Goal: Task Accomplishment & Management: Manage account settings

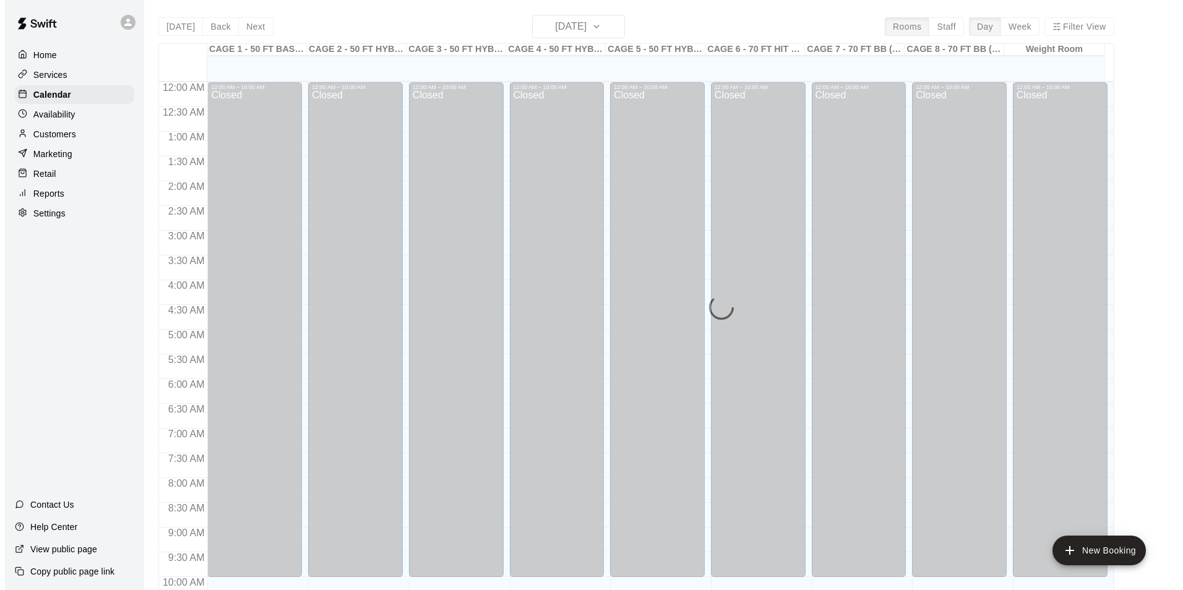
scroll to position [629, 0]
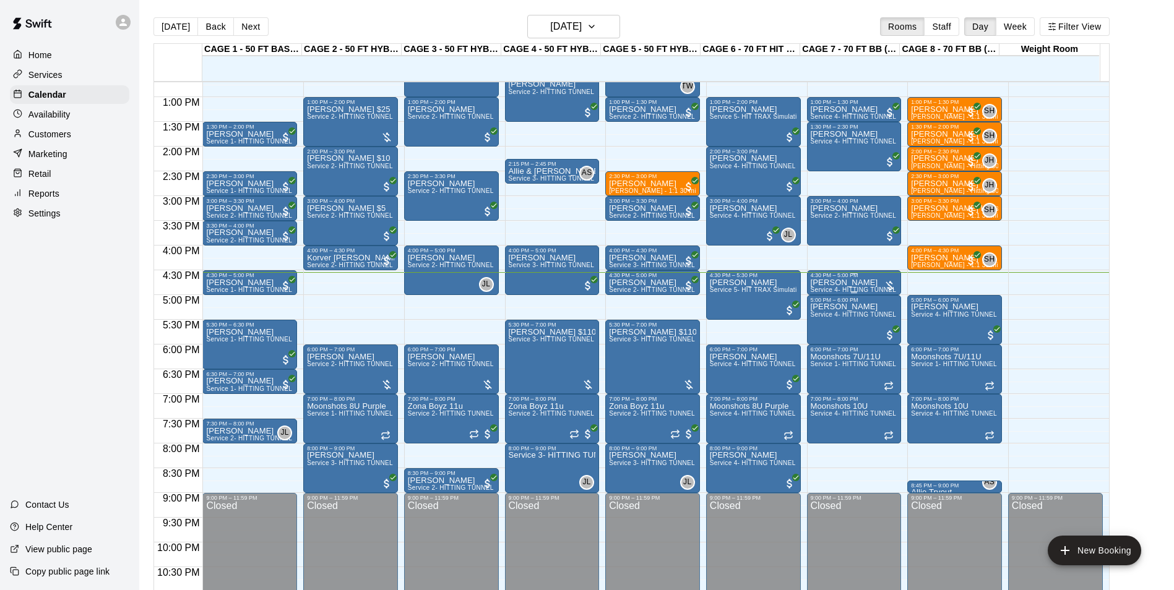
click at [861, 283] on p "[PERSON_NAME]" at bounding box center [854, 283] width 87 height 0
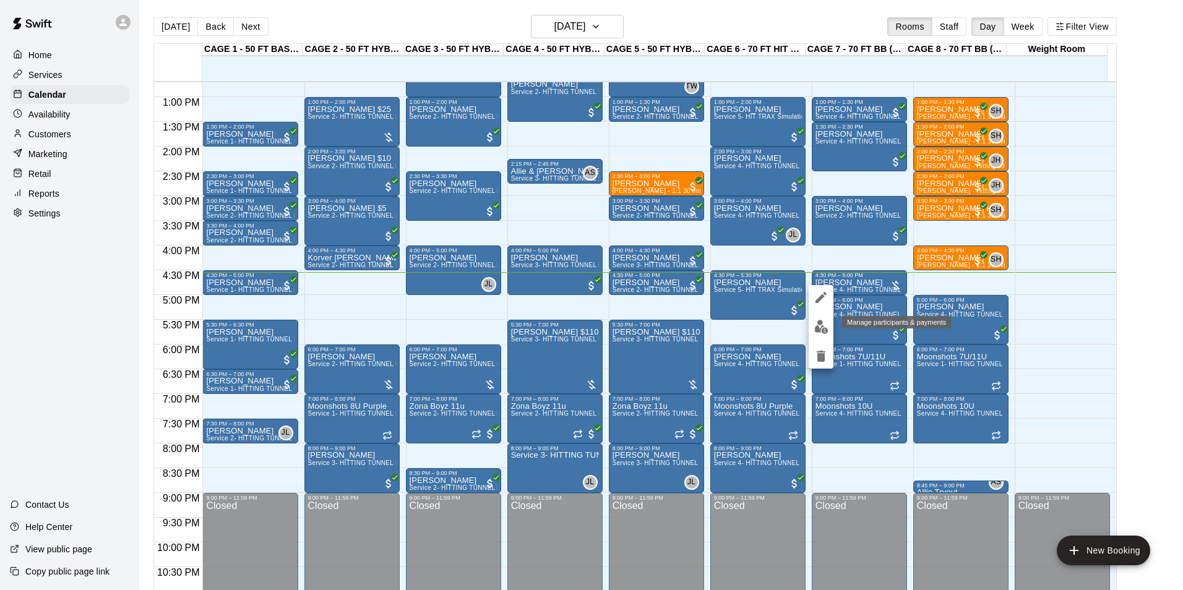
click at [826, 329] on img "edit" at bounding box center [821, 327] width 14 height 14
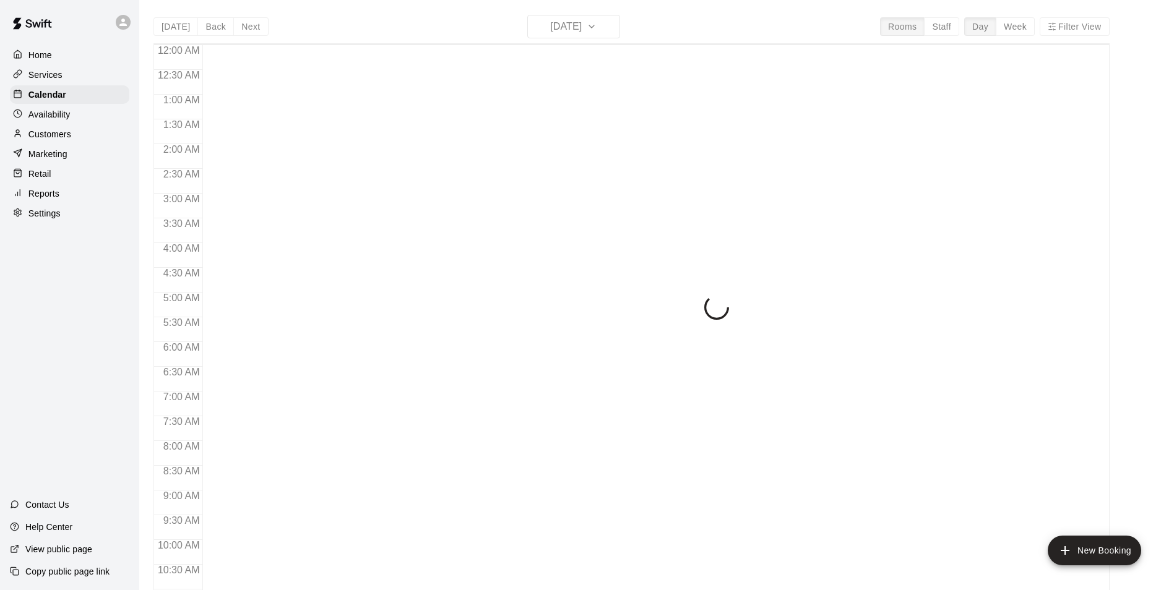
scroll to position [629, 0]
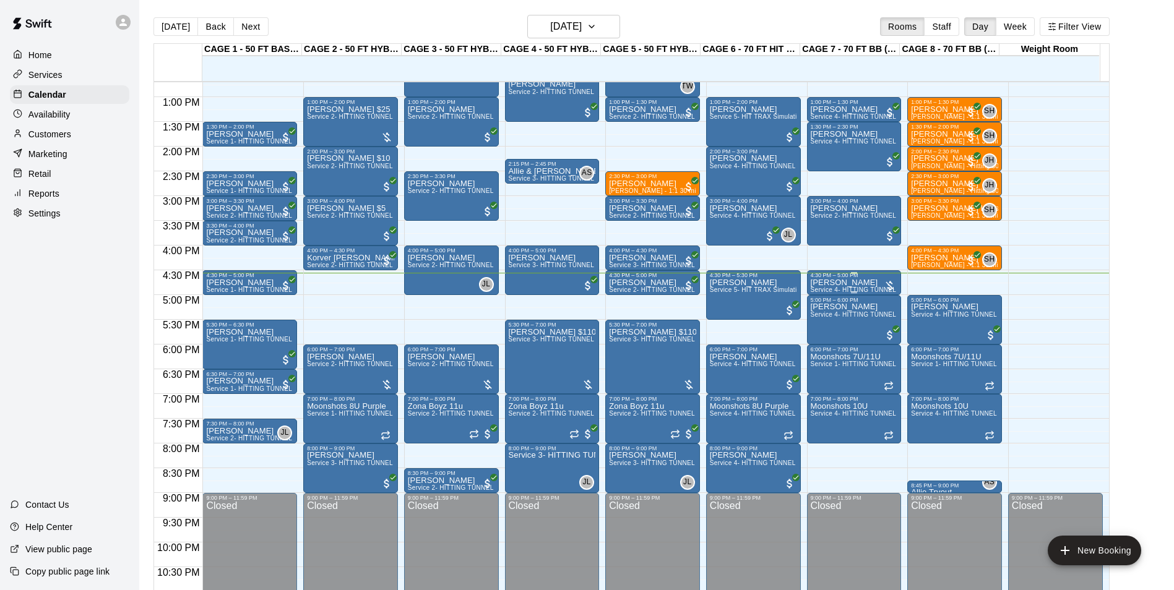
click at [838, 278] on div "4:30 PM – 5:00 PM" at bounding box center [854, 275] width 87 height 6
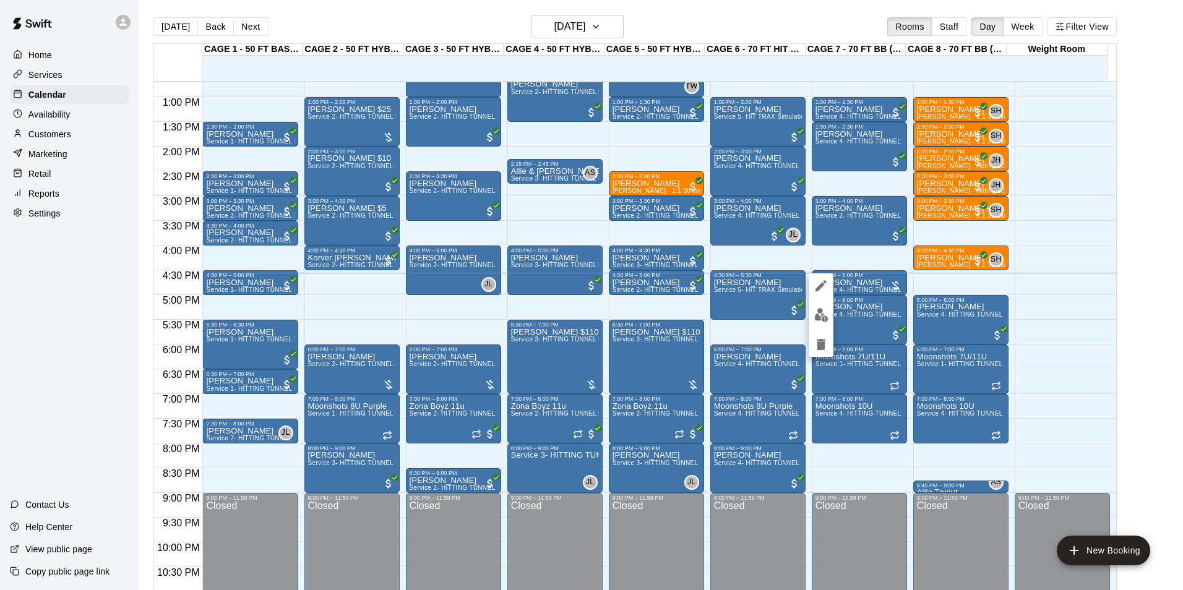
click at [826, 315] on img "edit" at bounding box center [821, 315] width 14 height 14
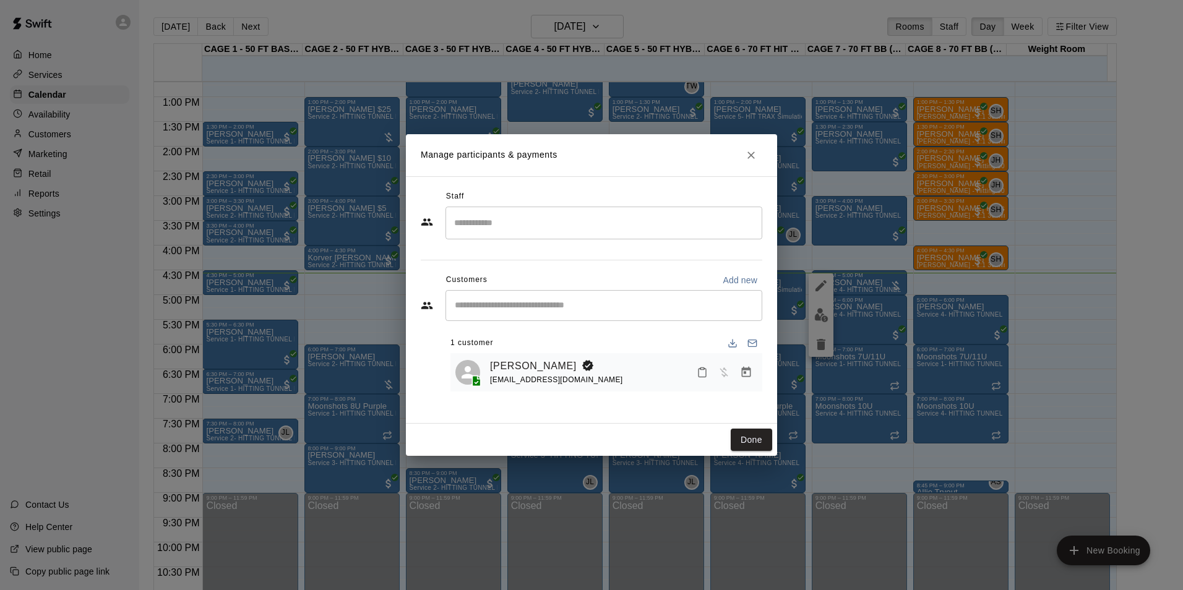
click at [630, 387] on div "Dallas Reidhead wfarizonanational@gmail.com" at bounding box center [623, 372] width 267 height 29
click at [755, 440] on button "Done" at bounding box center [751, 440] width 41 height 23
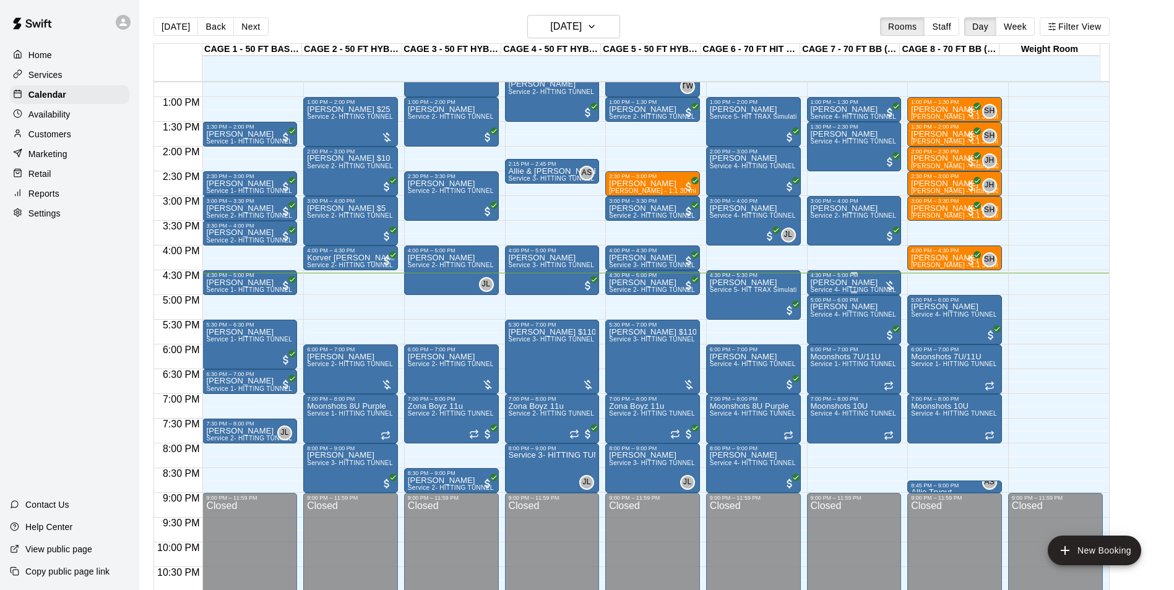
click at [856, 289] on span "Service 4- HITTING TUNNEL RENTAL - 70ft Baseball" at bounding box center [889, 290] width 157 height 7
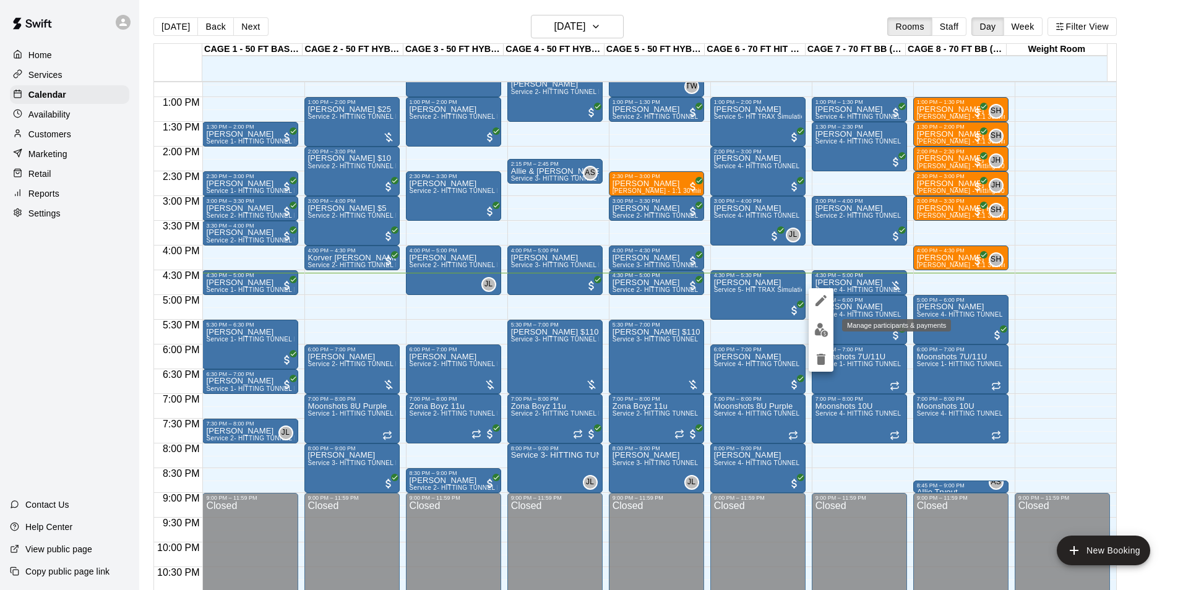
click at [821, 329] on img "edit" at bounding box center [821, 330] width 14 height 14
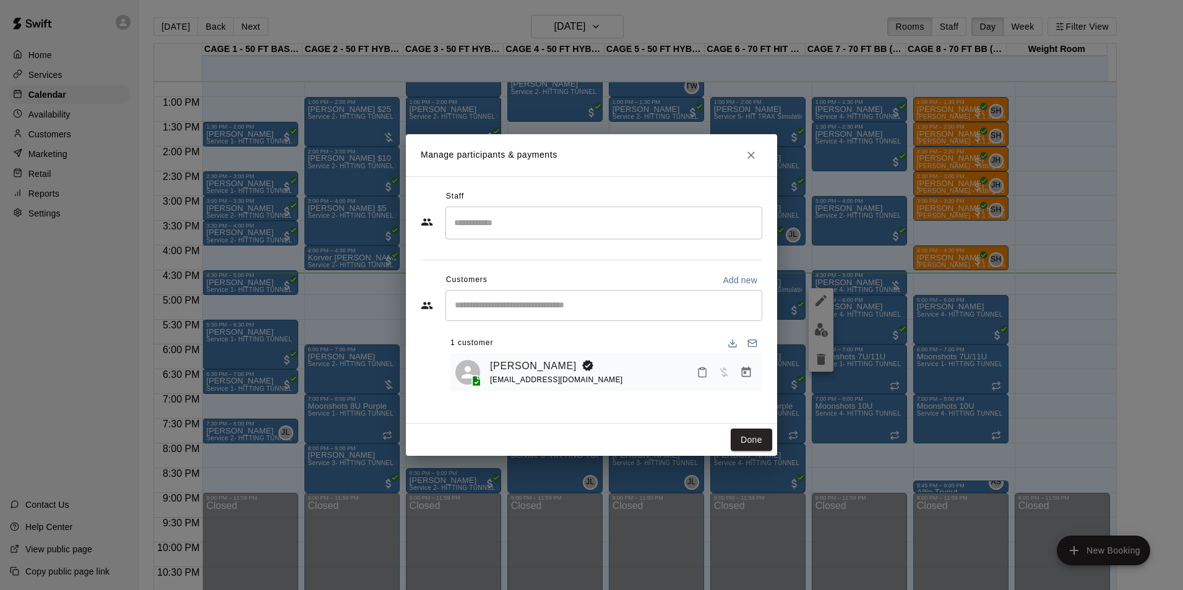
click at [504, 304] on input "Start typing to search customers..." at bounding box center [604, 306] width 306 height 12
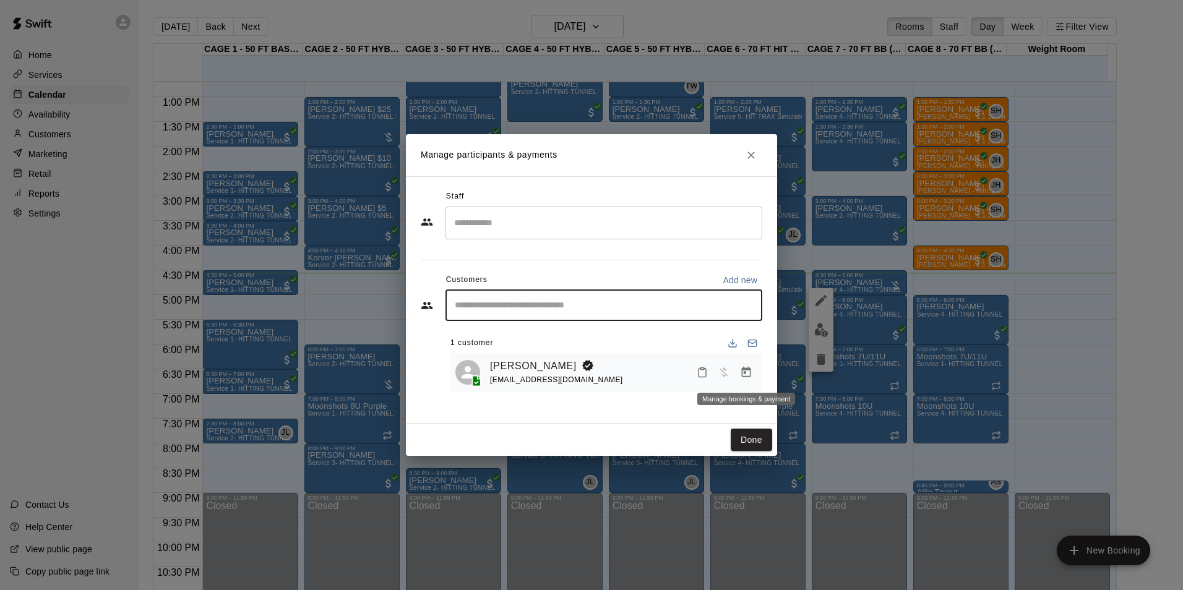
click at [745, 376] on icon "Manage bookings & payment" at bounding box center [746, 372] width 12 height 12
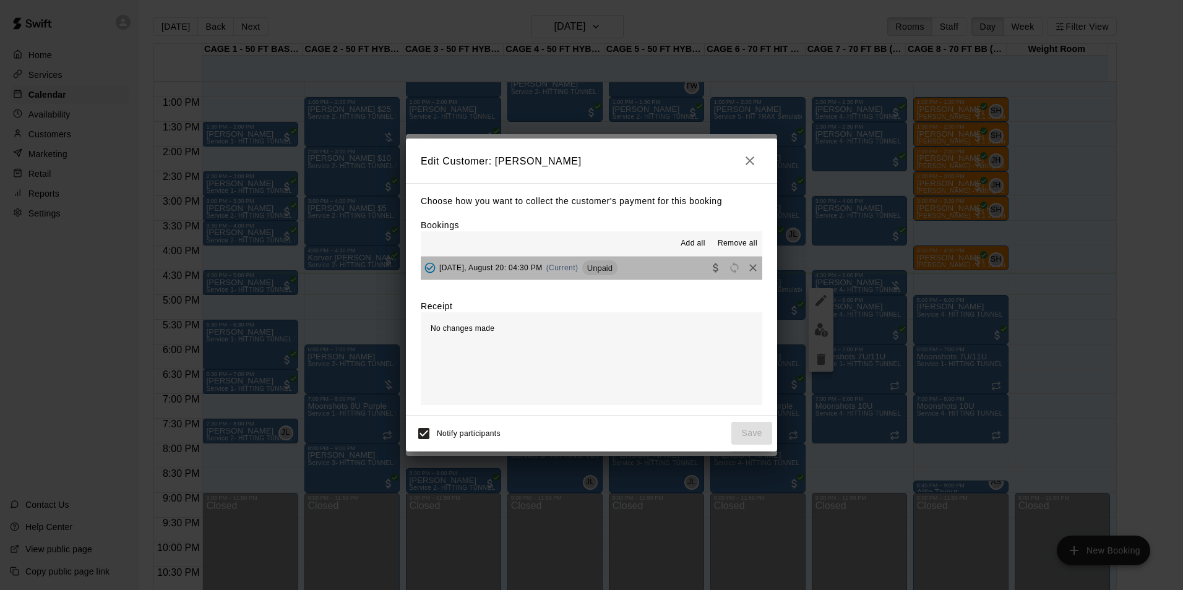
click at [643, 269] on button "Wednesday, August 20: 04:30 PM (Current) Unpaid" at bounding box center [592, 268] width 342 height 23
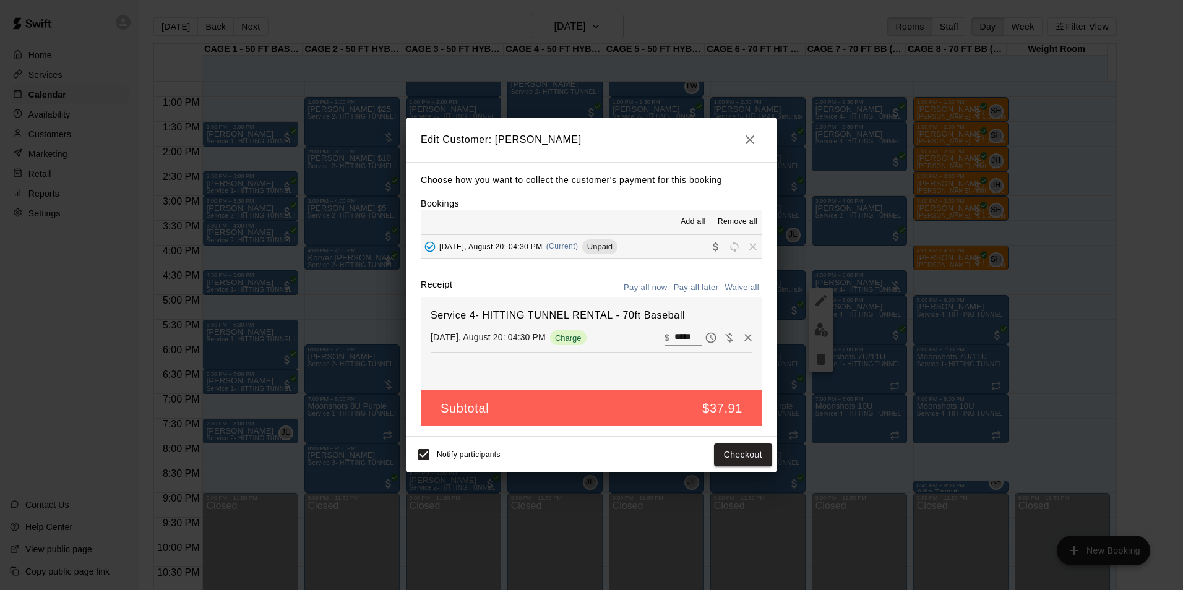
click at [634, 252] on button "Wednesday, August 20: 04:30 PM (Current) Unpaid" at bounding box center [592, 246] width 342 height 23
click at [744, 136] on icon "button" at bounding box center [750, 139] width 15 height 15
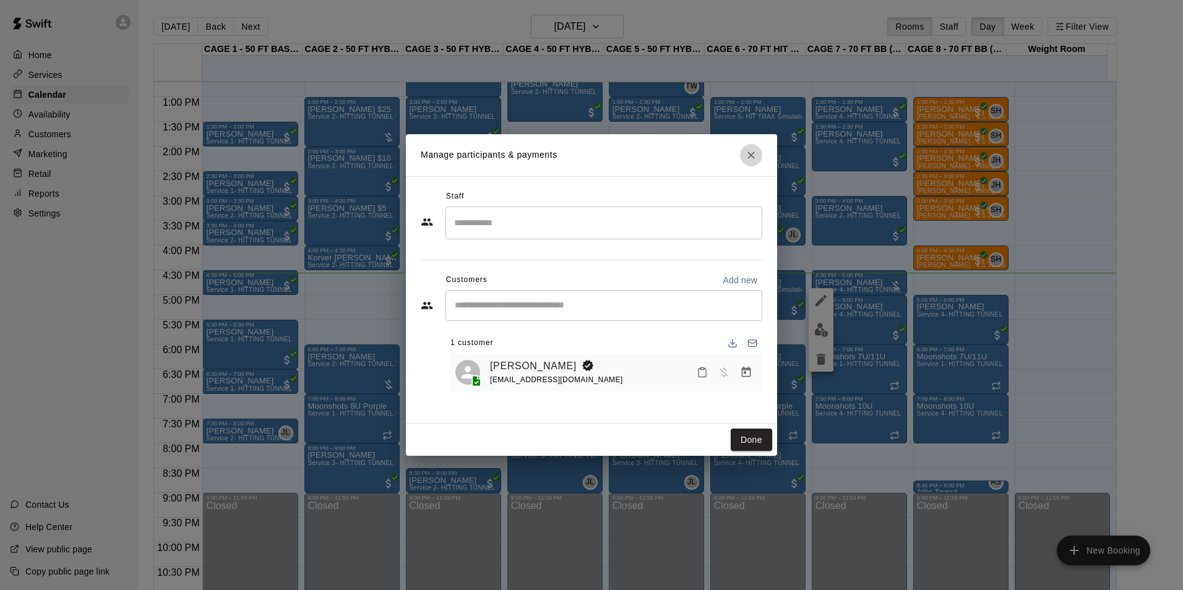
click at [754, 155] on icon "Close" at bounding box center [751, 155] width 12 height 12
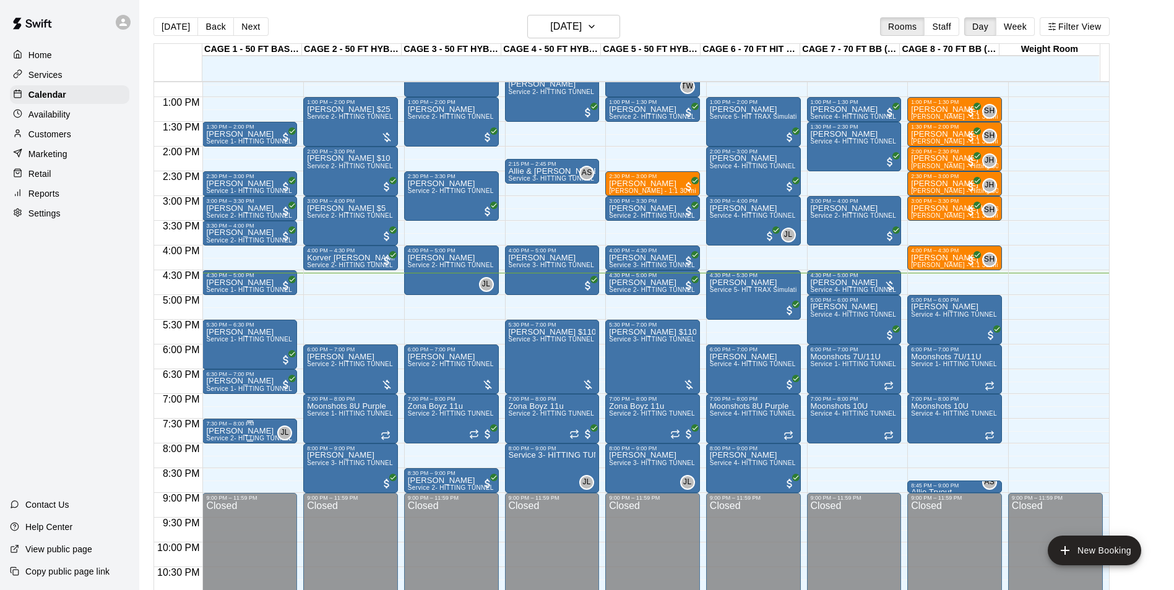
click at [238, 438] on span "Service 2- HITTING TUNNEL RENTAL - 50ft Baseball" at bounding box center [284, 438] width 157 height 7
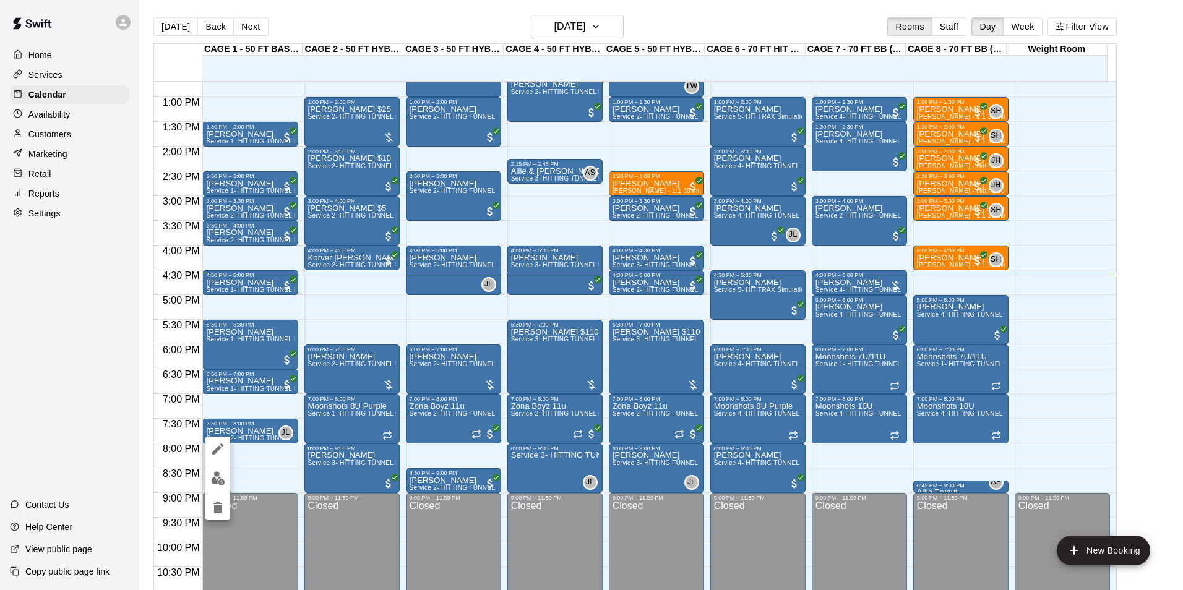
click at [216, 480] on img "edit" at bounding box center [218, 479] width 14 height 14
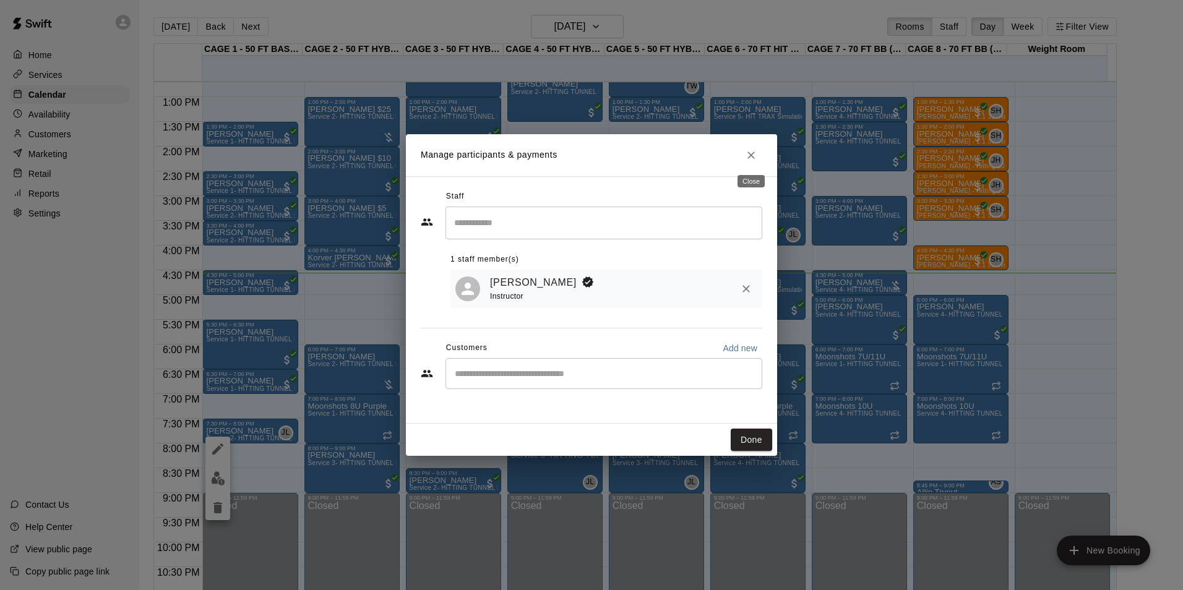
click at [741, 152] on button "Close" at bounding box center [751, 155] width 22 height 22
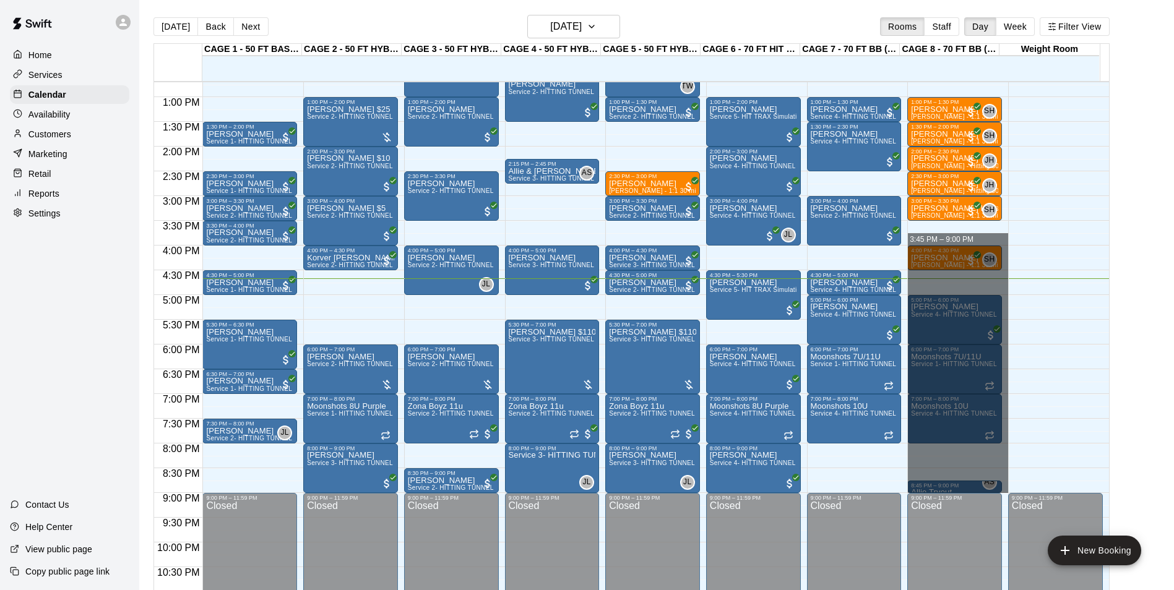
drag, startPoint x: 972, startPoint y: 235, endPoint x: 980, endPoint y: 474, distance: 239.6
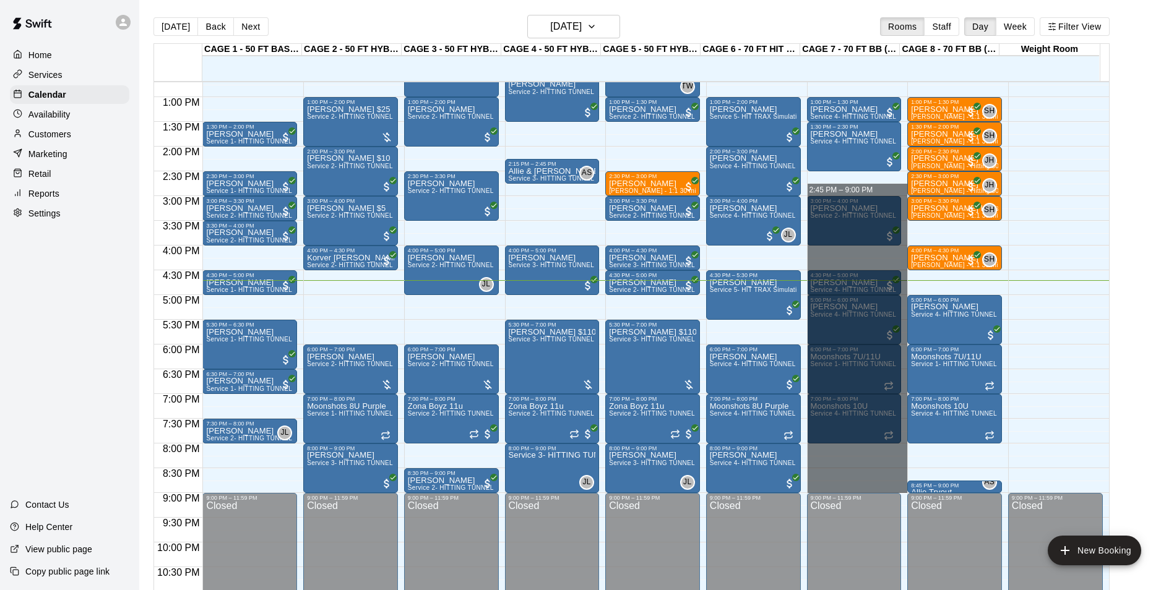
drag, startPoint x: 849, startPoint y: 186, endPoint x: 837, endPoint y: 249, distance: 63.6
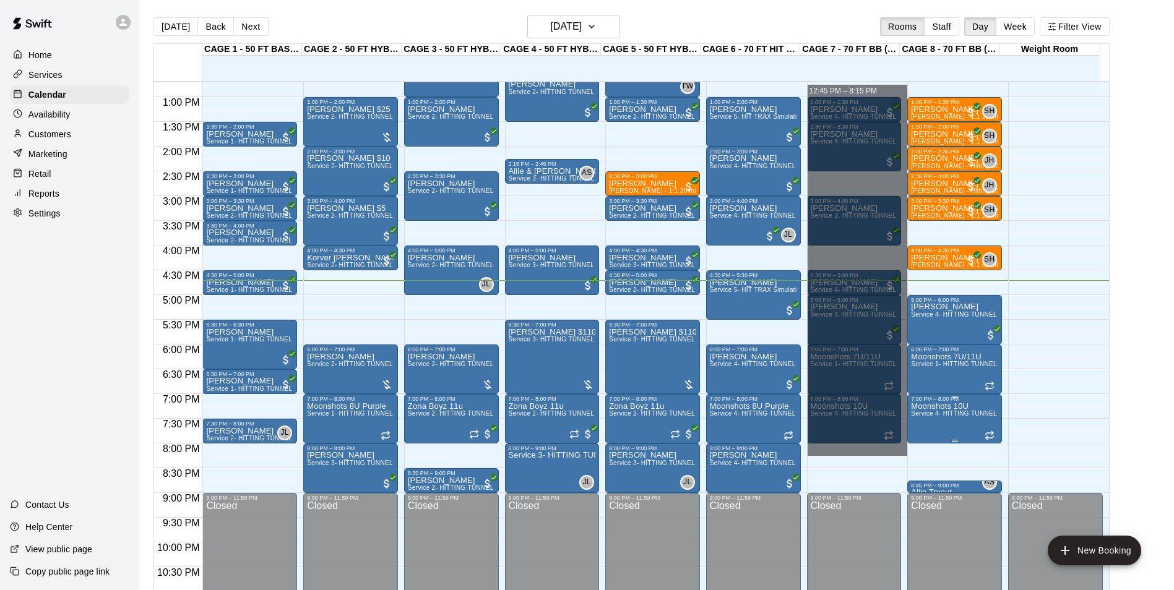
drag, startPoint x: 856, startPoint y: 87, endPoint x: 943, endPoint y: 427, distance: 350.8
click at [910, 449] on div "12:00 AM 12:30 AM 1:00 AM 1:30 AM 2:00 AM 2:30 AM 3:00 AM 3:30 AM 4:00 AM 4:30 …" at bounding box center [631, 343] width 955 height 524
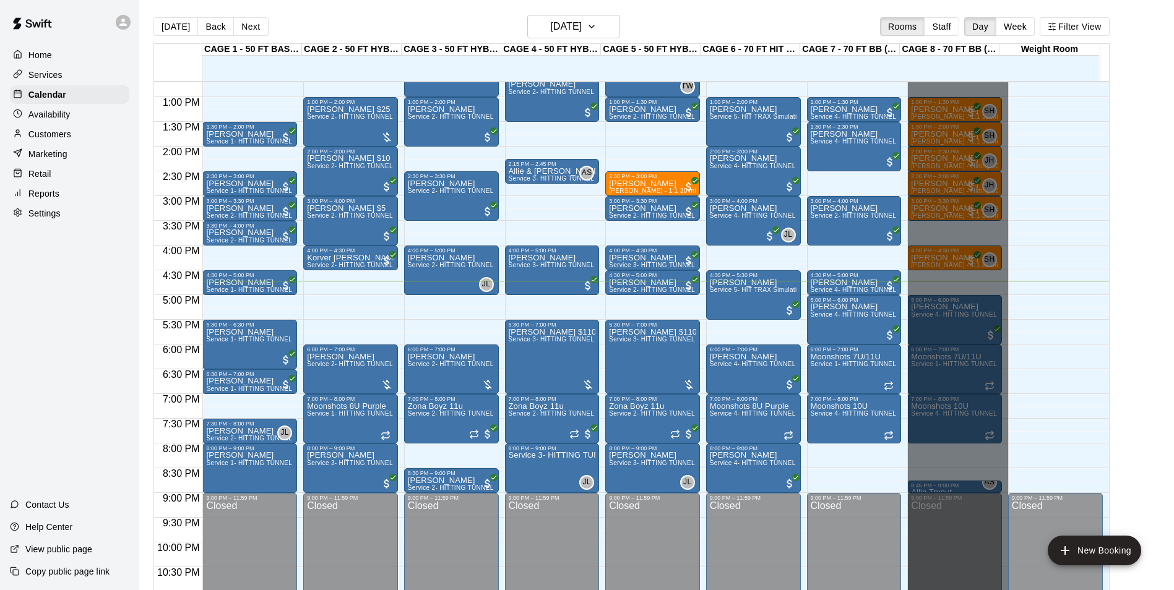
drag, startPoint x: 906, startPoint y: 85, endPoint x: 923, endPoint y: 622, distance: 536.8
click at [923, 590] on html "Home Services Calendar Availability Customers Marketing Retail Reports Settings…" at bounding box center [587, 305] width 1174 height 610
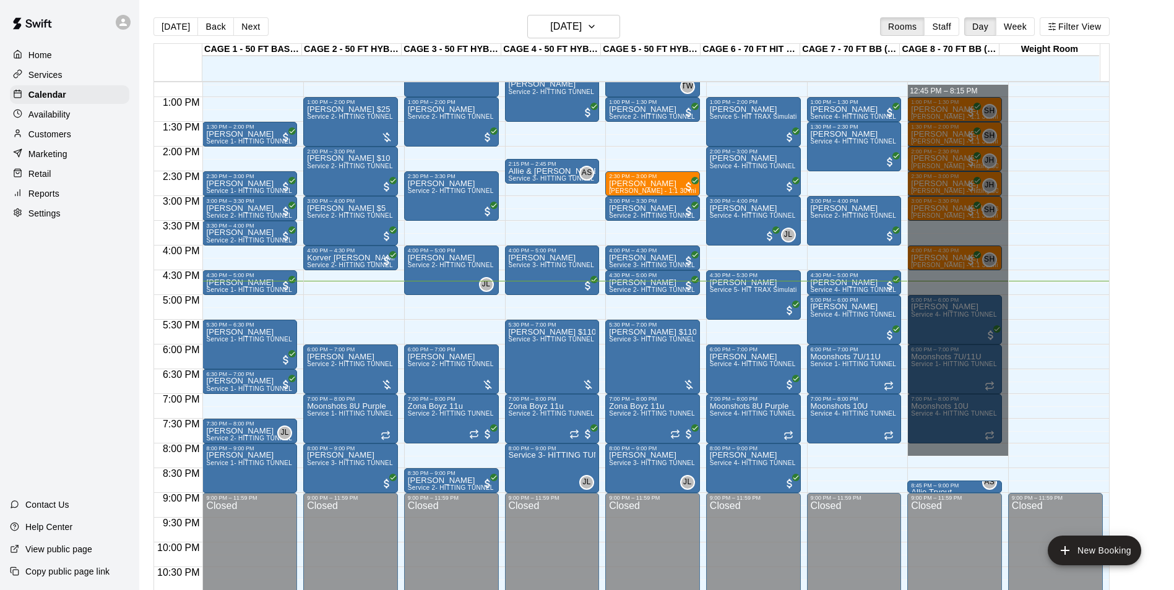
drag, startPoint x: 910, startPoint y: 86, endPoint x: 924, endPoint y: 457, distance: 370.9
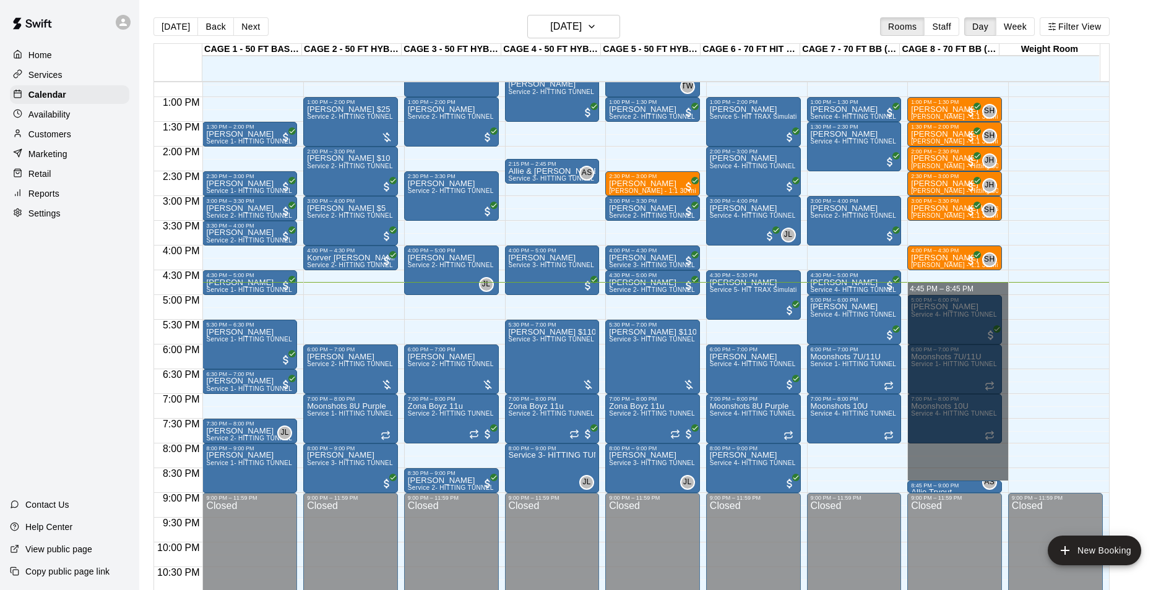
drag, startPoint x: 936, startPoint y: 285, endPoint x: 963, endPoint y: 471, distance: 188.2
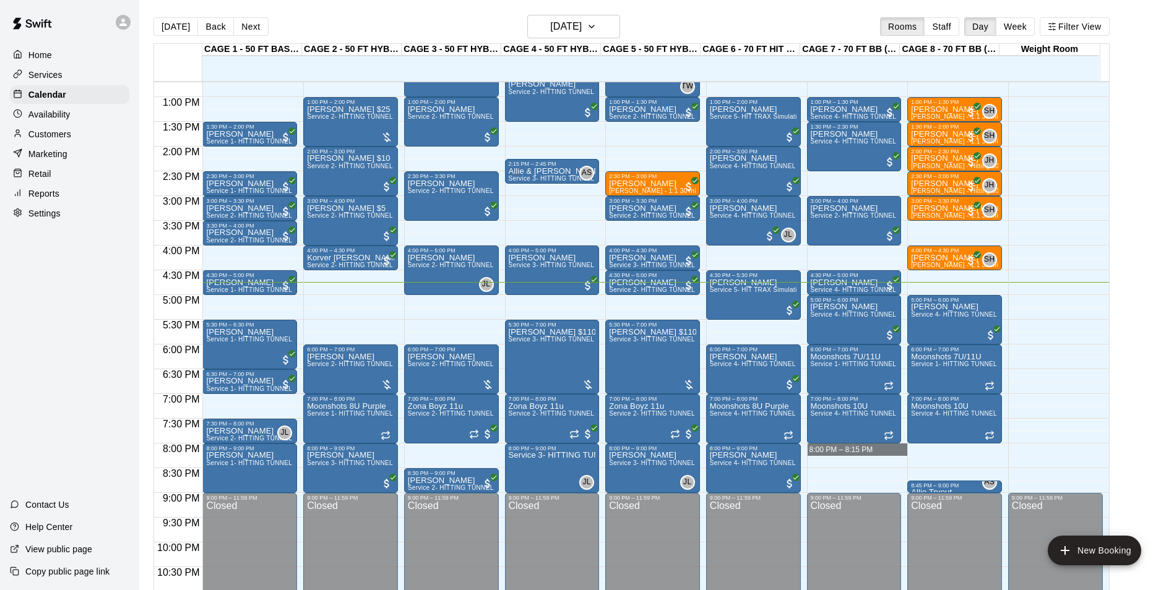
drag, startPoint x: 902, startPoint y: 445, endPoint x: 868, endPoint y: 449, distance: 34.2
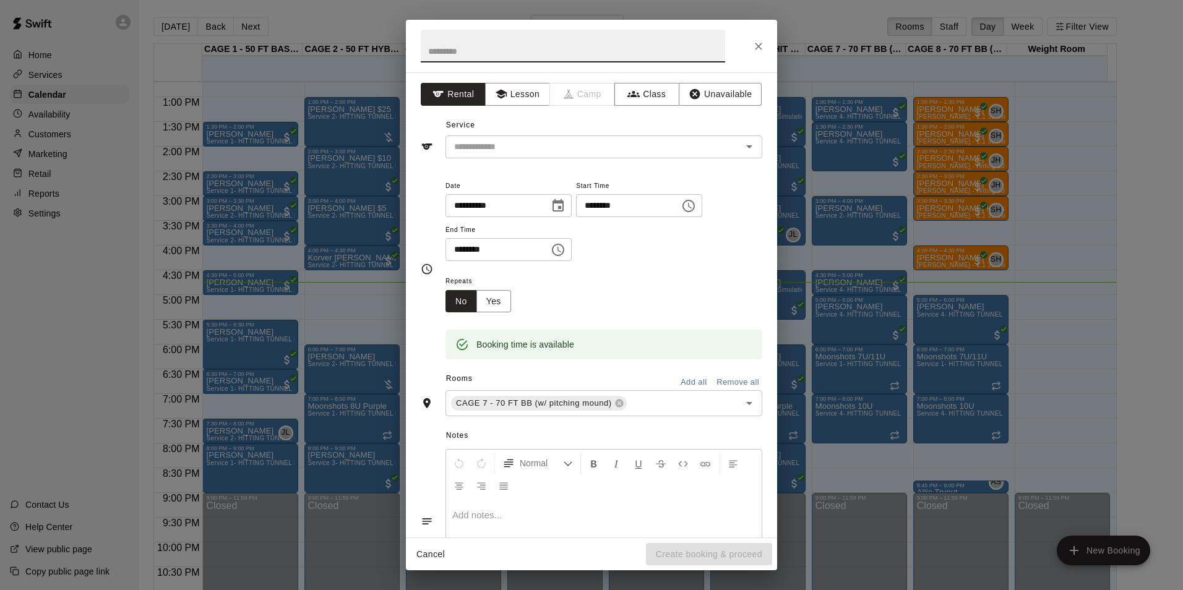
click at [741, 44] on div at bounding box center [591, 46] width 371 height 53
click at [759, 43] on icon "Close" at bounding box center [759, 46] width 12 height 12
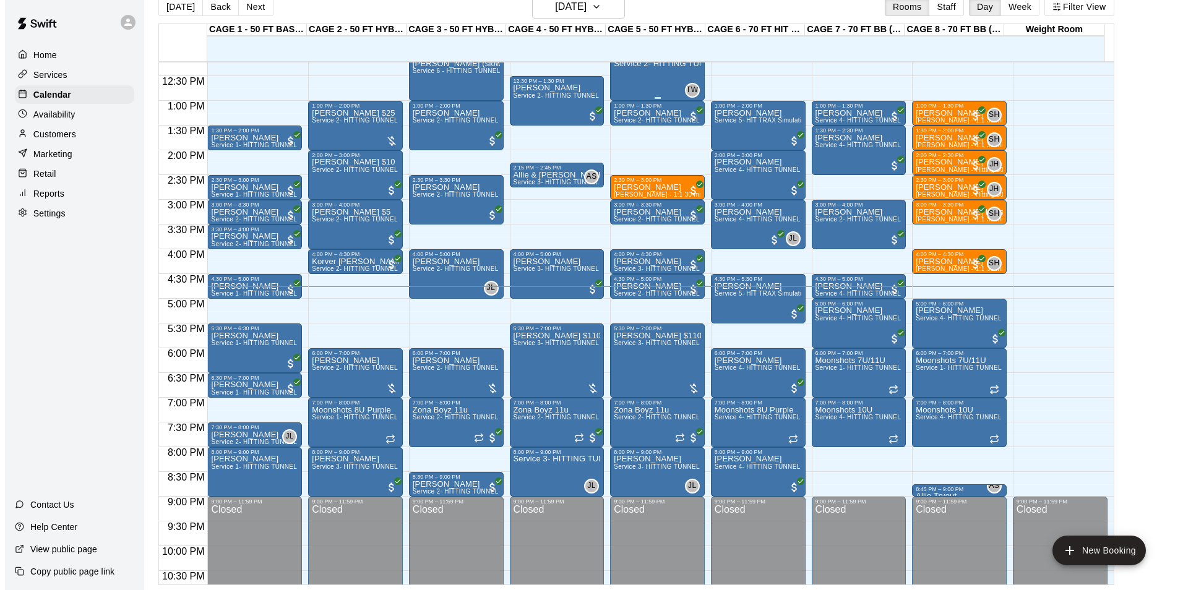
scroll to position [543, 0]
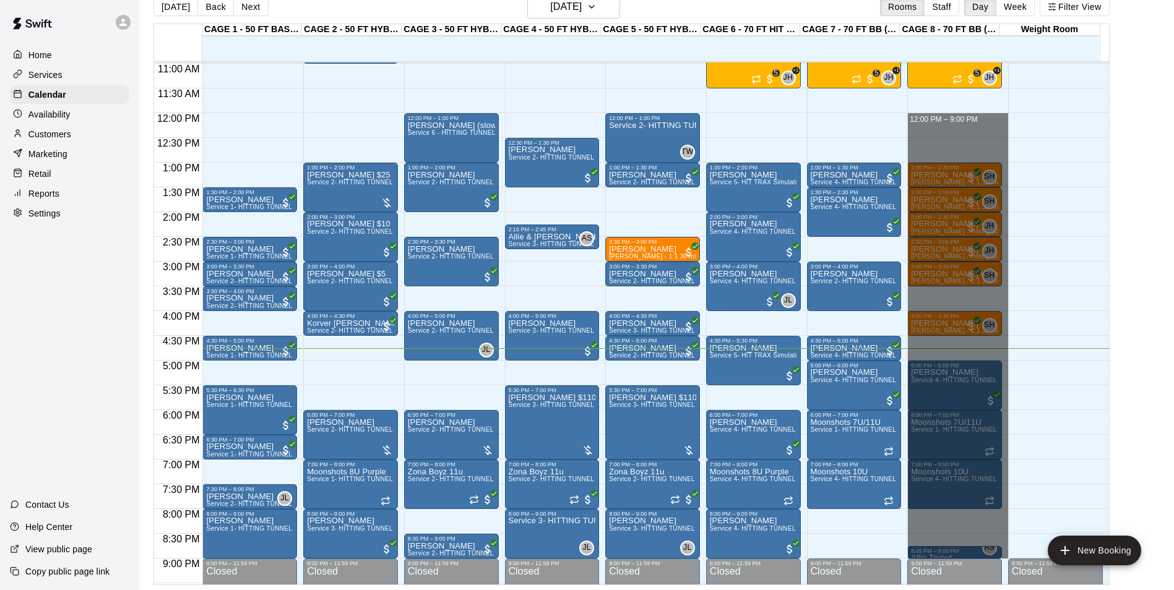
drag, startPoint x: 933, startPoint y: 116, endPoint x: 978, endPoint y: 552, distance: 438.0
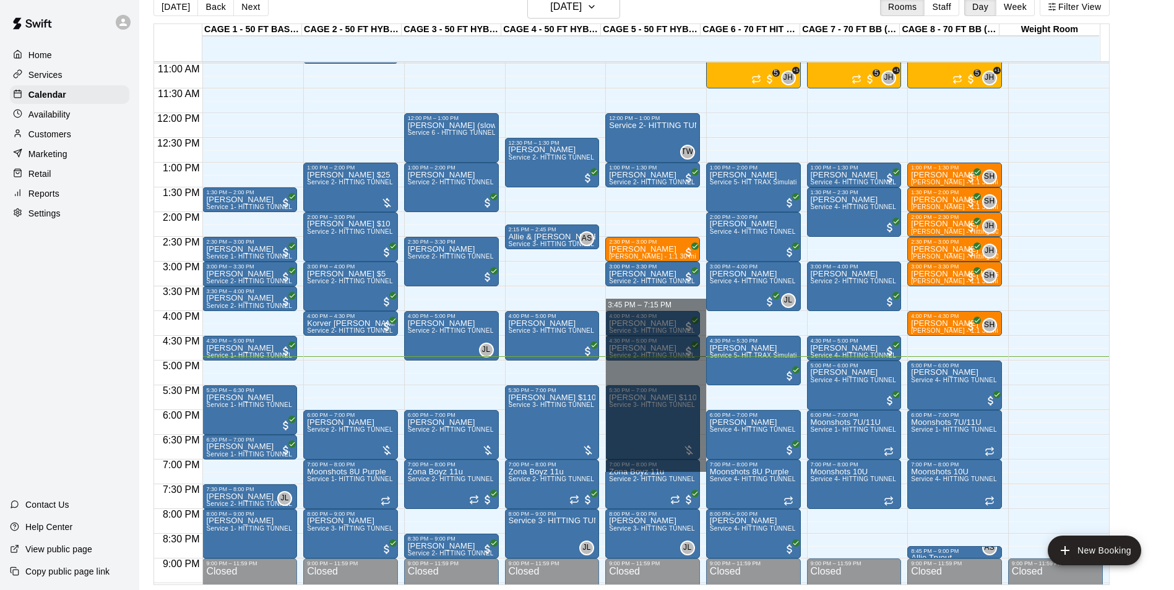
drag, startPoint x: 615, startPoint y: 301, endPoint x: 639, endPoint y: 462, distance: 163.2
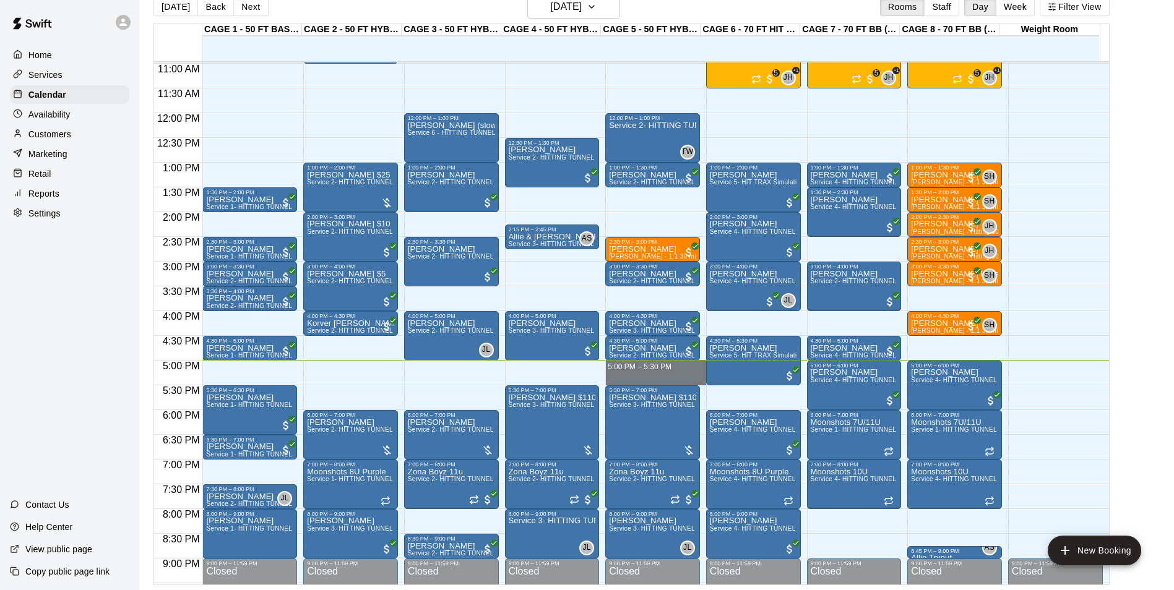
drag, startPoint x: 605, startPoint y: 363, endPoint x: 603, endPoint y: 376, distance: 13.7
click at [603, 376] on div "12:00 AM 12:30 AM 1:00 AM 1:30 AM 2:00 AM 2:30 AM 3:00 AM 3:30 AM 4:00 AM 4:30 …" at bounding box center [631, 323] width 955 height 524
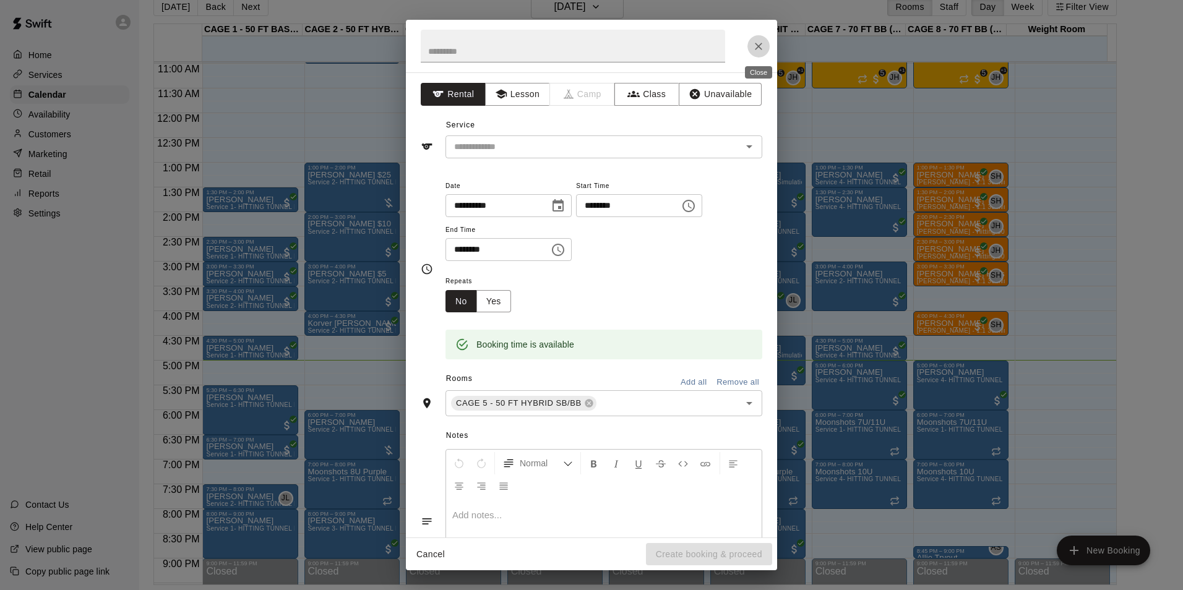
click at [756, 48] on icon "Close" at bounding box center [759, 46] width 12 height 12
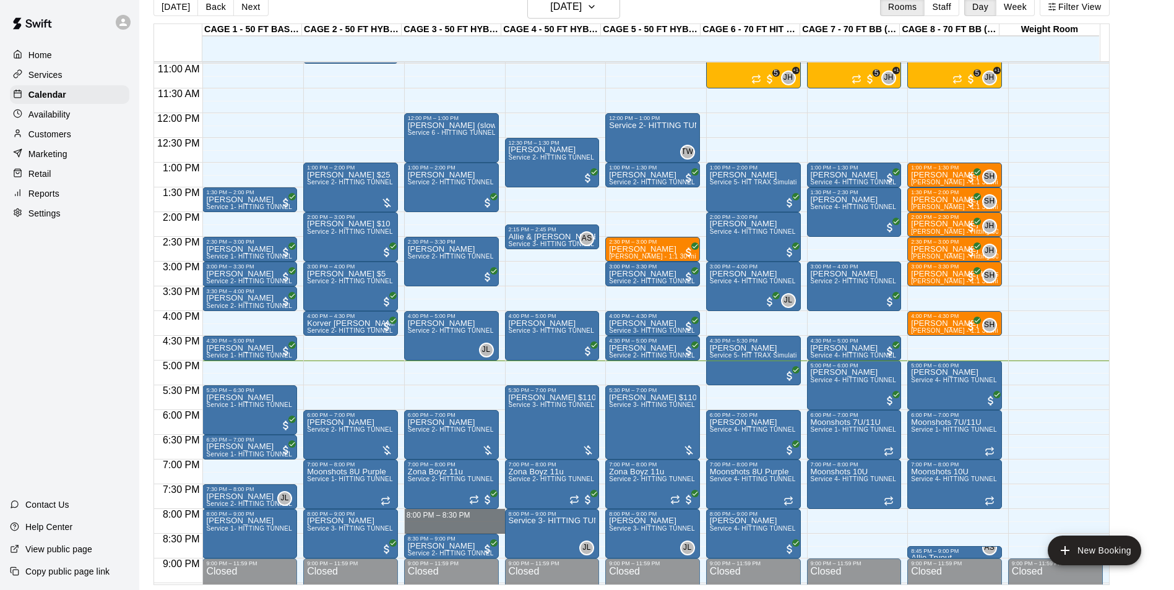
drag, startPoint x: 406, startPoint y: 511, endPoint x: 405, endPoint y: 523, distance: 11.8
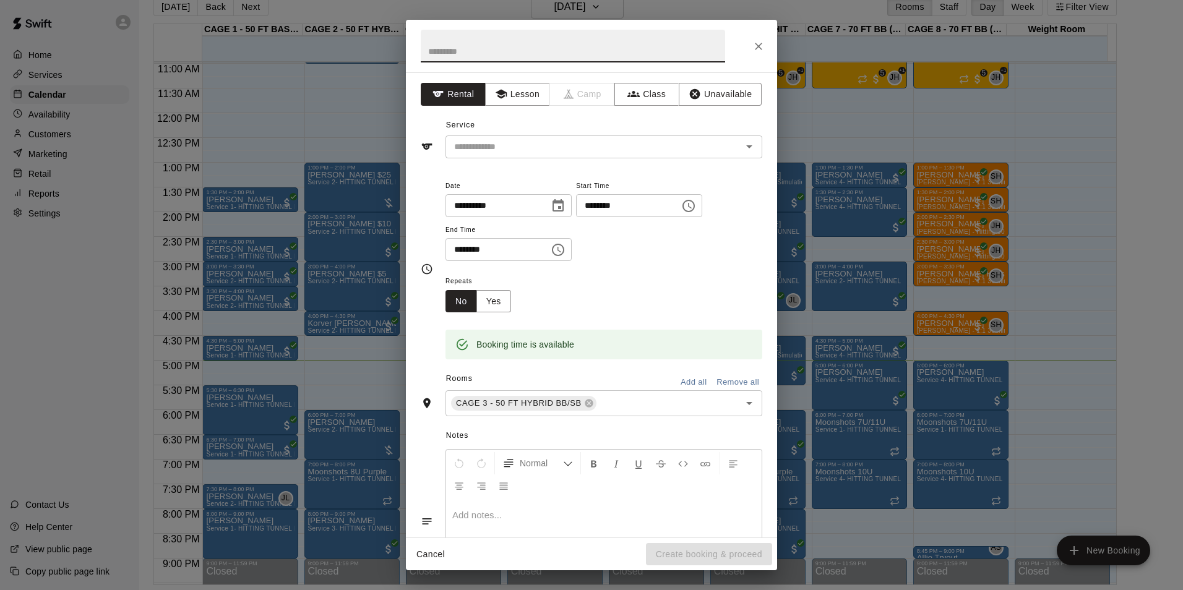
click at [757, 48] on icon "Close" at bounding box center [759, 46] width 12 height 12
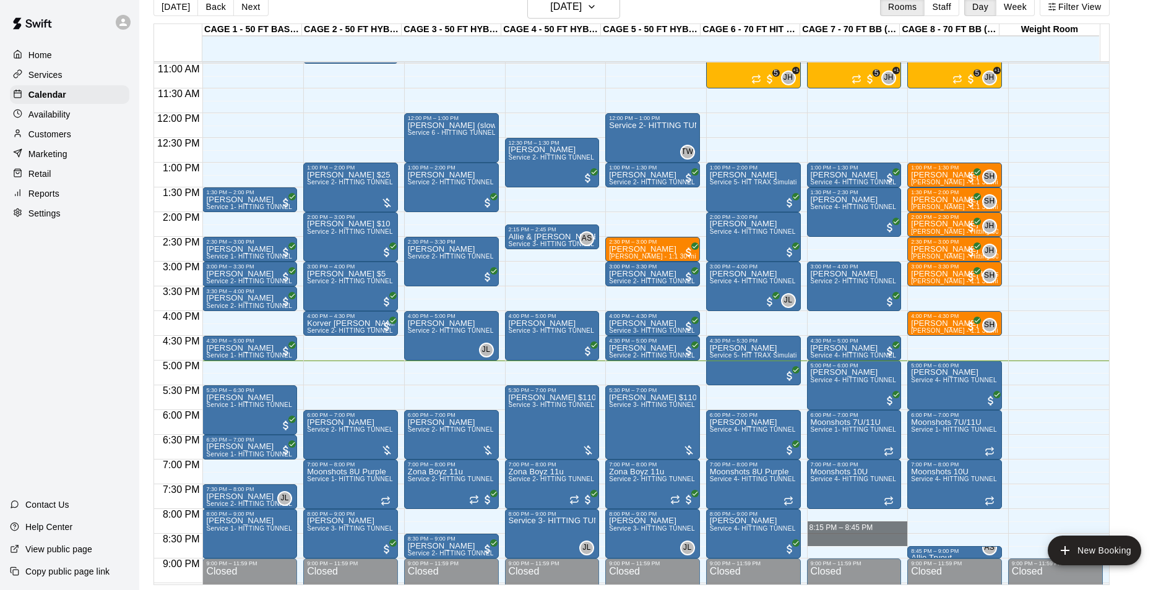
drag, startPoint x: 807, startPoint y: 511, endPoint x: 809, endPoint y: 543, distance: 32.3
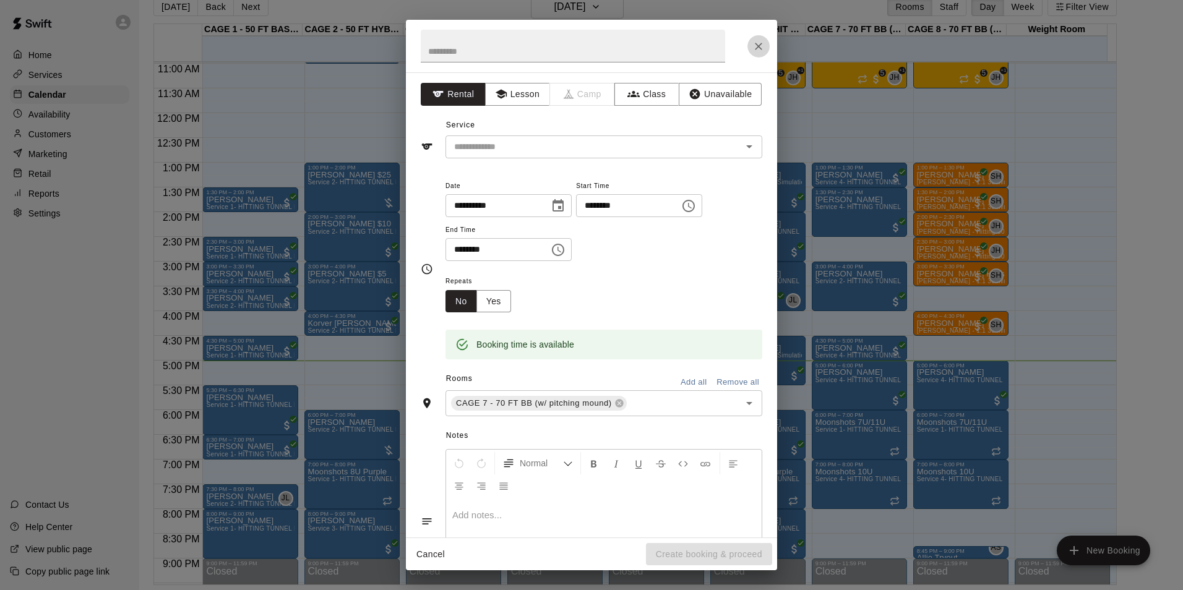
click at [759, 46] on icon "Close" at bounding box center [758, 46] width 7 height 7
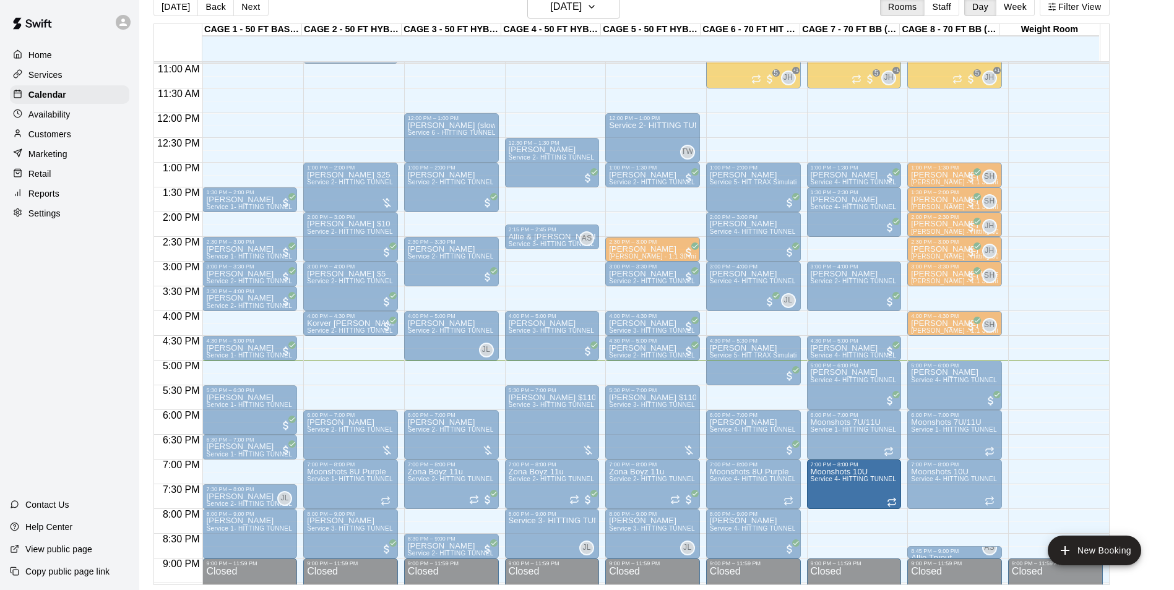
drag, startPoint x: 806, startPoint y: 510, endPoint x: 823, endPoint y: 512, distance: 17.4
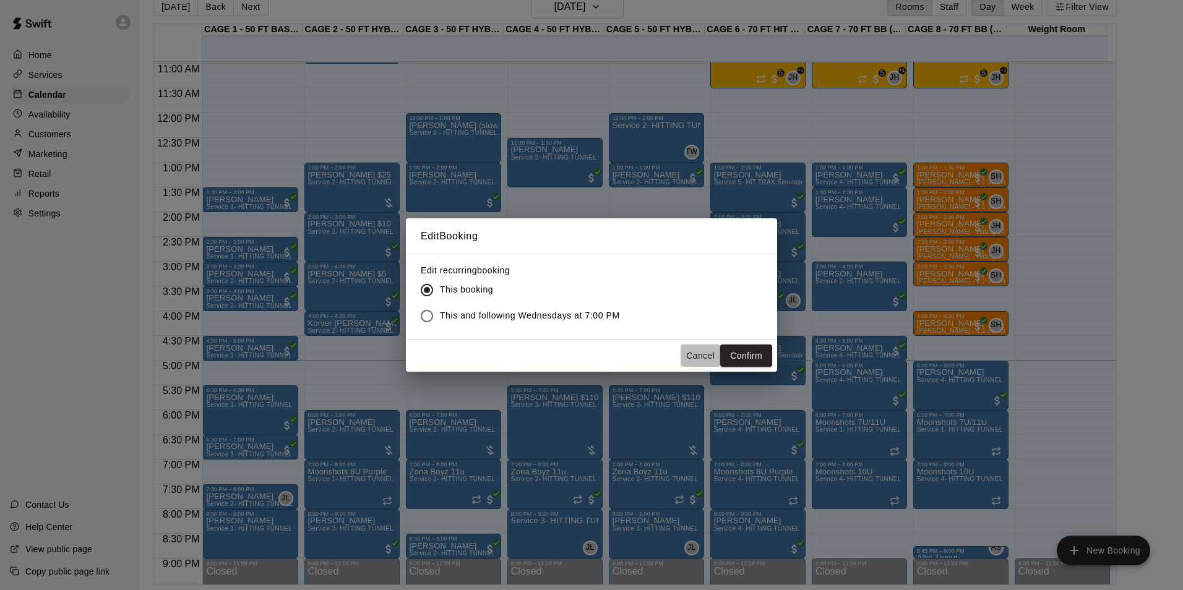
click at [707, 351] on button "Cancel" at bounding box center [701, 356] width 40 height 23
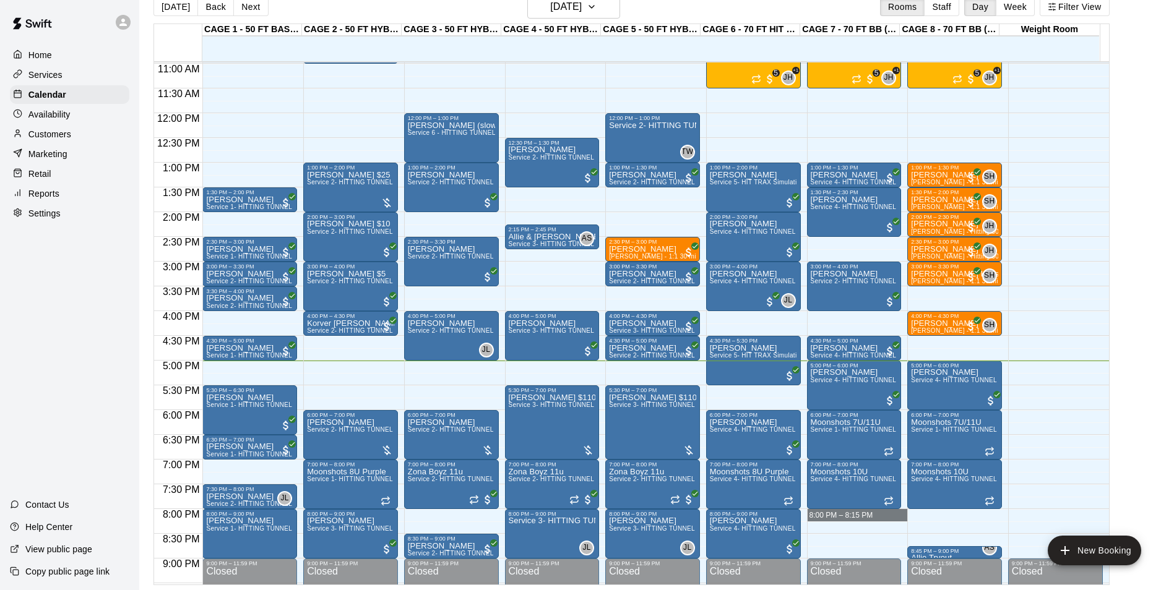
drag, startPoint x: 808, startPoint y: 511, endPoint x: 818, endPoint y: 515, distance: 10.6
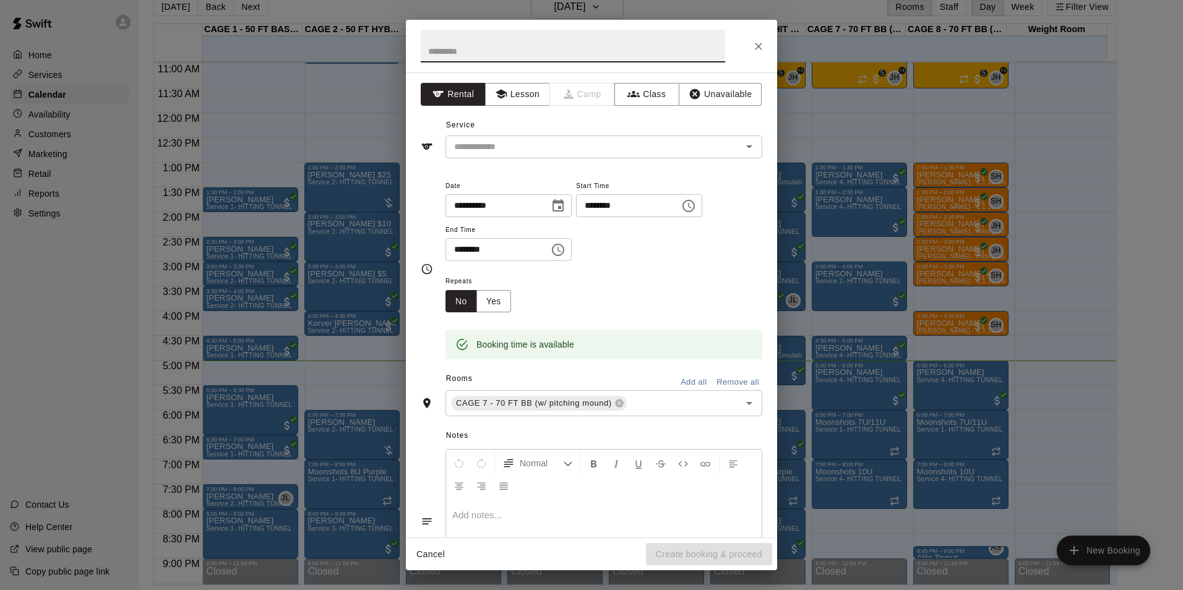
click at [756, 46] on button "Close" at bounding box center [759, 46] width 22 height 22
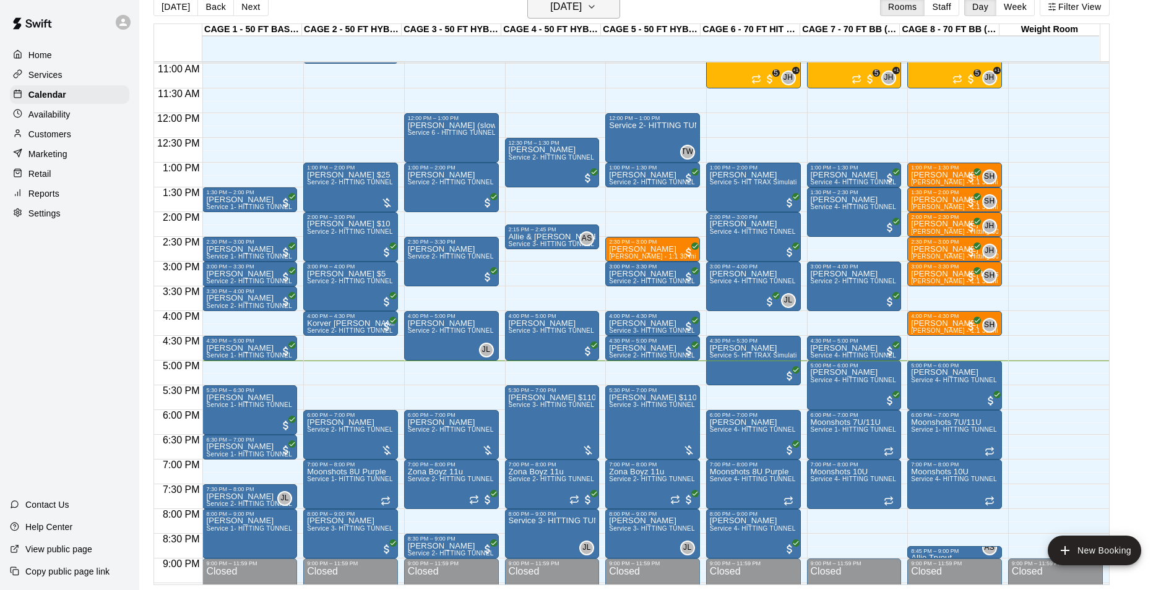
click at [582, 5] on h6 "[DATE]" at bounding box center [566, 6] width 32 height 17
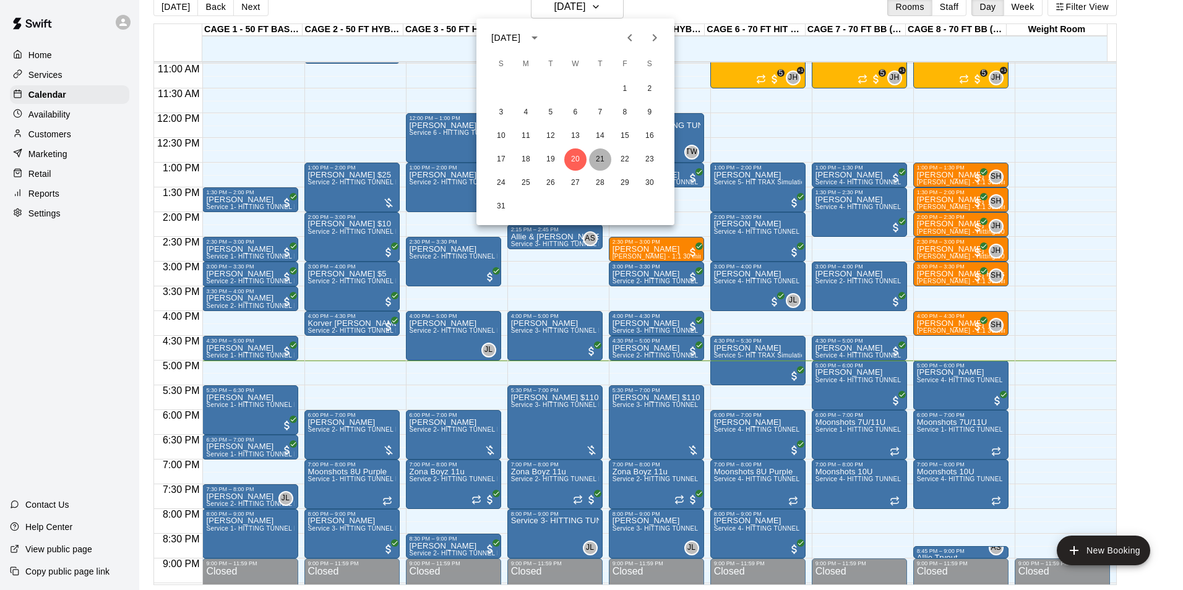
click at [605, 158] on button "21" at bounding box center [600, 160] width 22 height 22
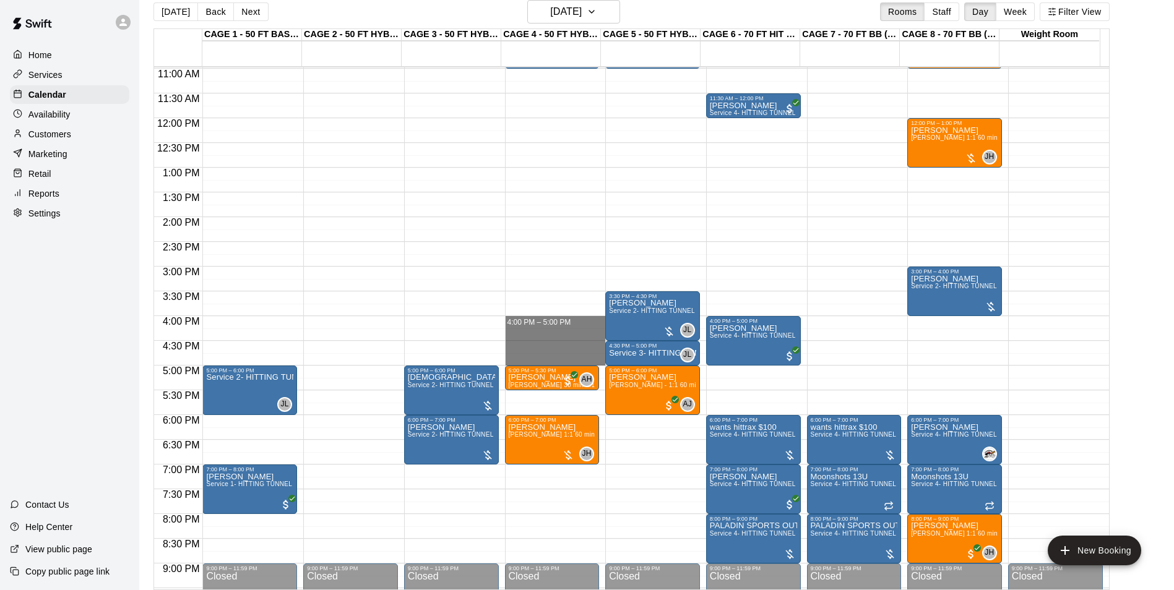
drag, startPoint x: 561, startPoint y: 317, endPoint x: 561, endPoint y: 355, distance: 37.8
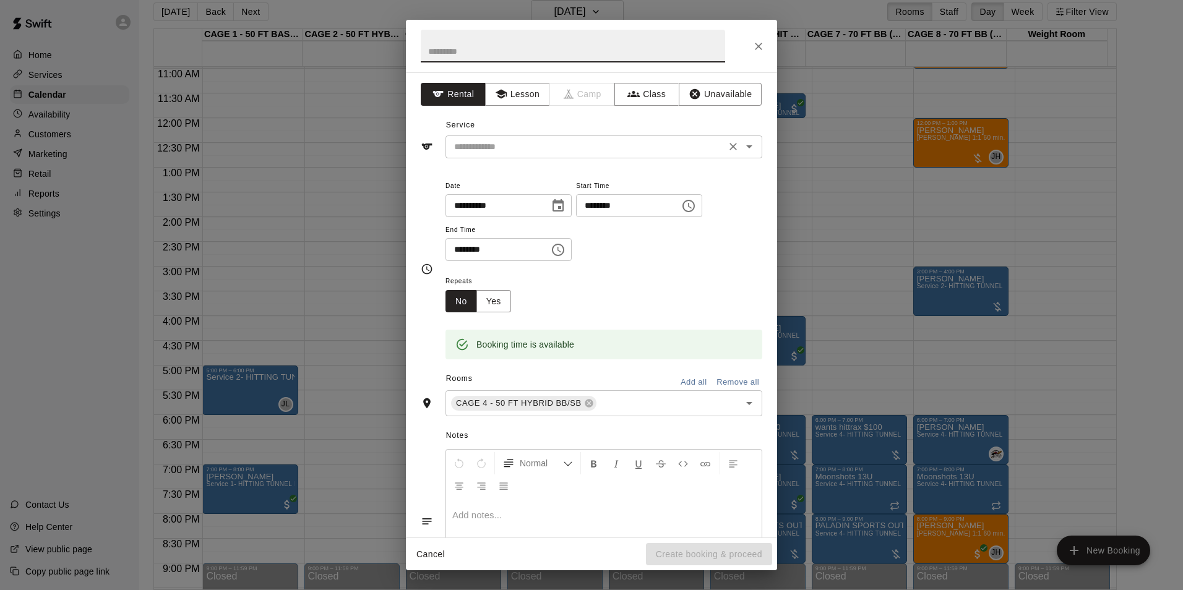
click at [569, 150] on input "text" at bounding box center [585, 146] width 273 height 15
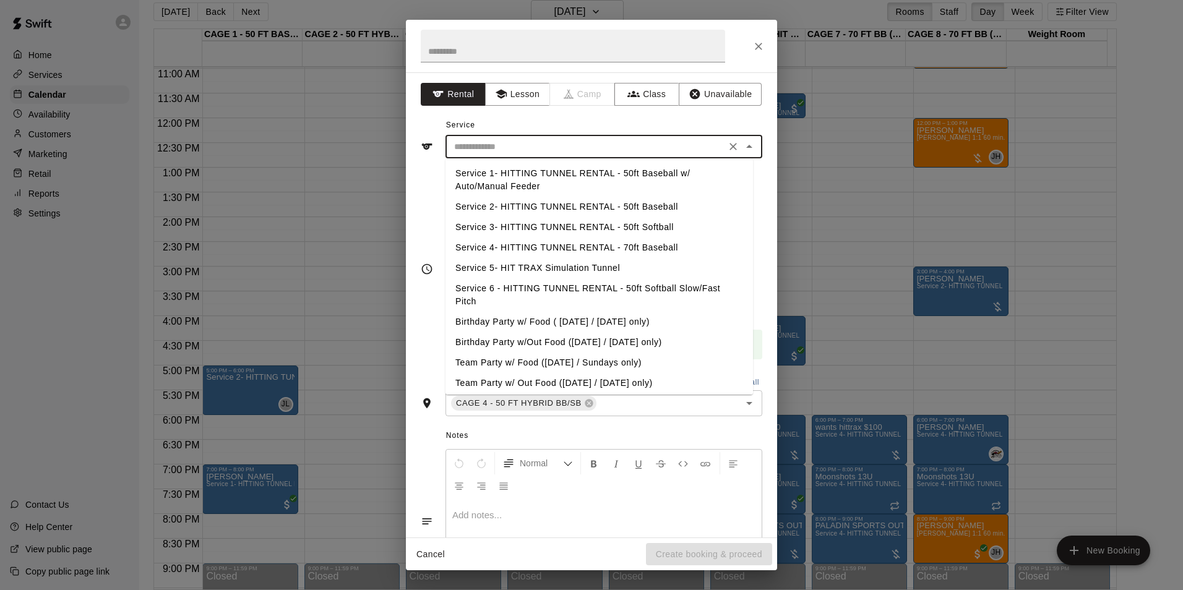
click at [579, 204] on li "Service 2- HITTING TUNNEL RENTAL - 50ft Baseball" at bounding box center [600, 207] width 308 height 20
type input "**********"
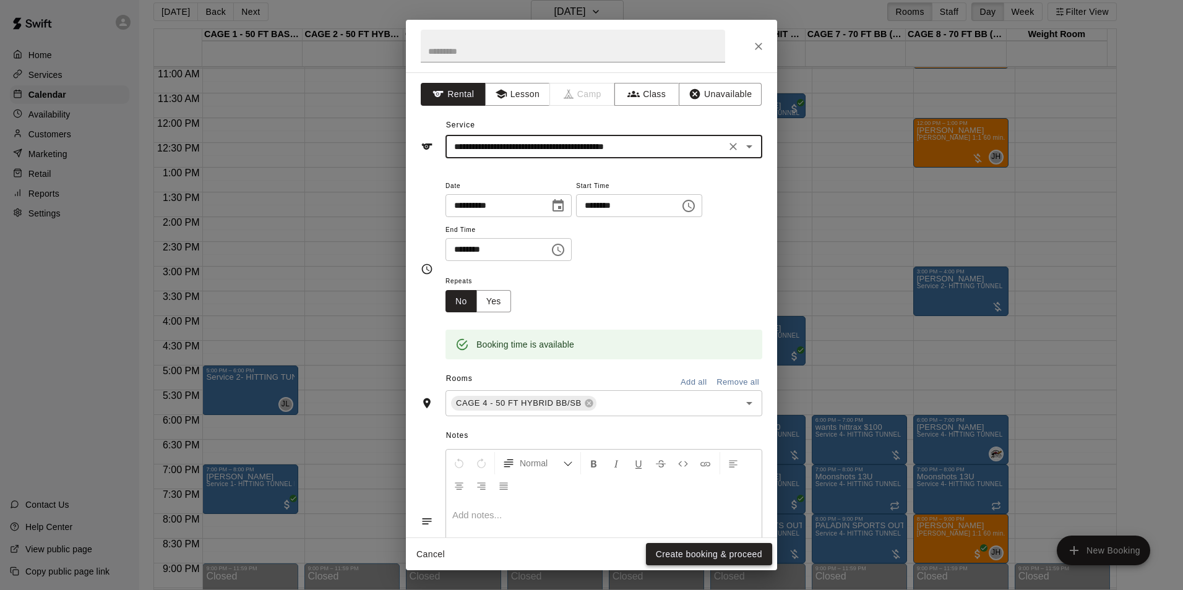
click at [715, 551] on button "Create booking & proceed" at bounding box center [709, 554] width 126 height 23
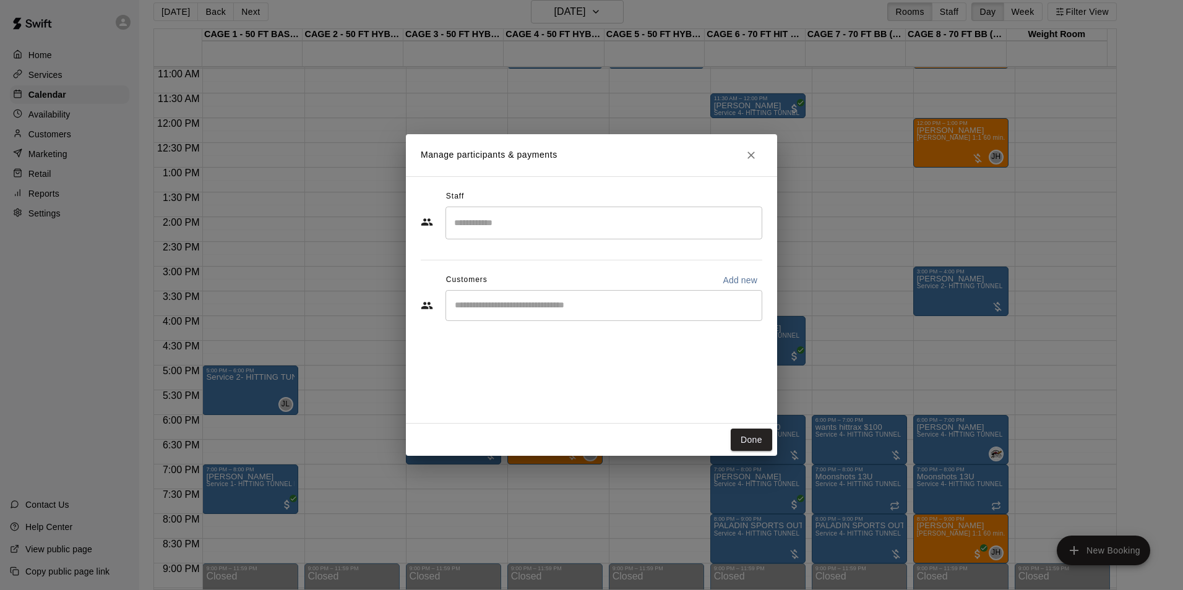
click at [494, 222] on input "Search staff" at bounding box center [604, 223] width 306 height 22
click at [491, 193] on div "Staff" at bounding box center [592, 197] width 342 height 20
click at [494, 298] on div "​" at bounding box center [604, 305] width 317 height 31
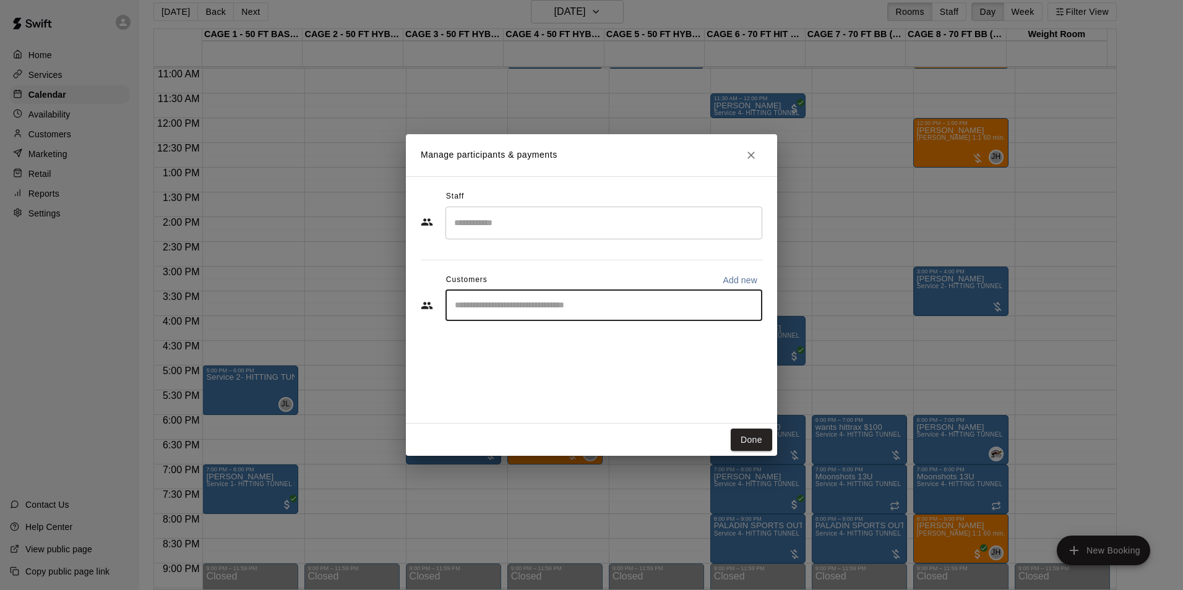
click at [589, 305] on input "Start typing to search customers..." at bounding box center [604, 306] width 306 height 12
click at [602, 301] on input "Start typing to search customers..." at bounding box center [604, 306] width 306 height 12
click at [517, 303] on input "Start typing to search customers..." at bounding box center [604, 306] width 306 height 12
click at [513, 303] on input "Start typing to search customers..." at bounding box center [604, 306] width 306 height 12
type input "*****"
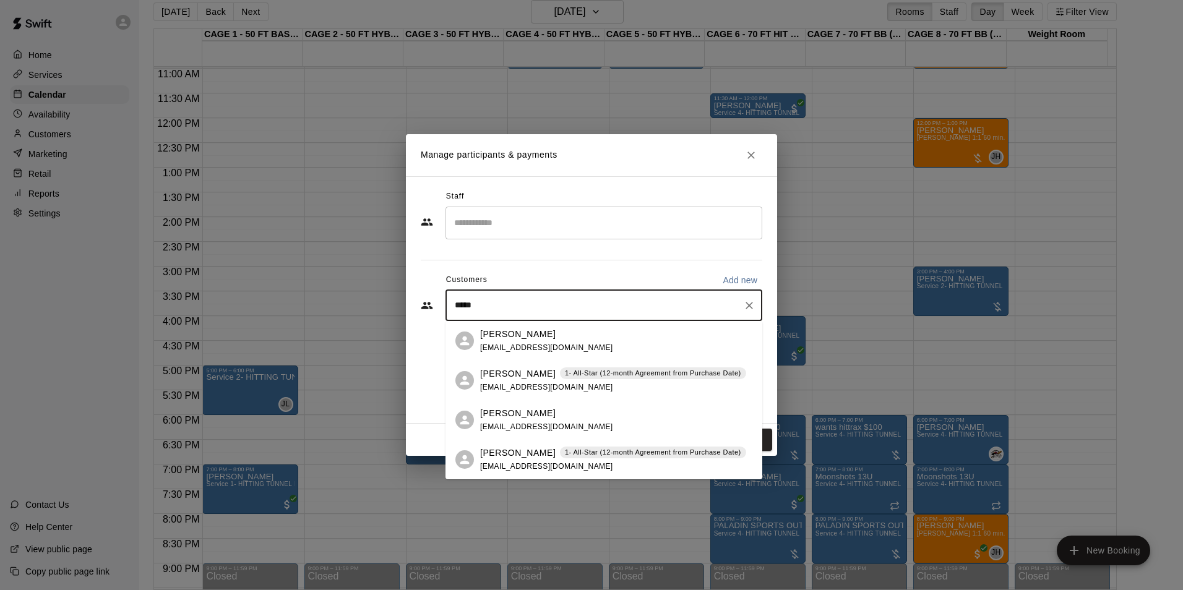
click at [561, 415] on div "Colin Benzinger" at bounding box center [546, 413] width 133 height 13
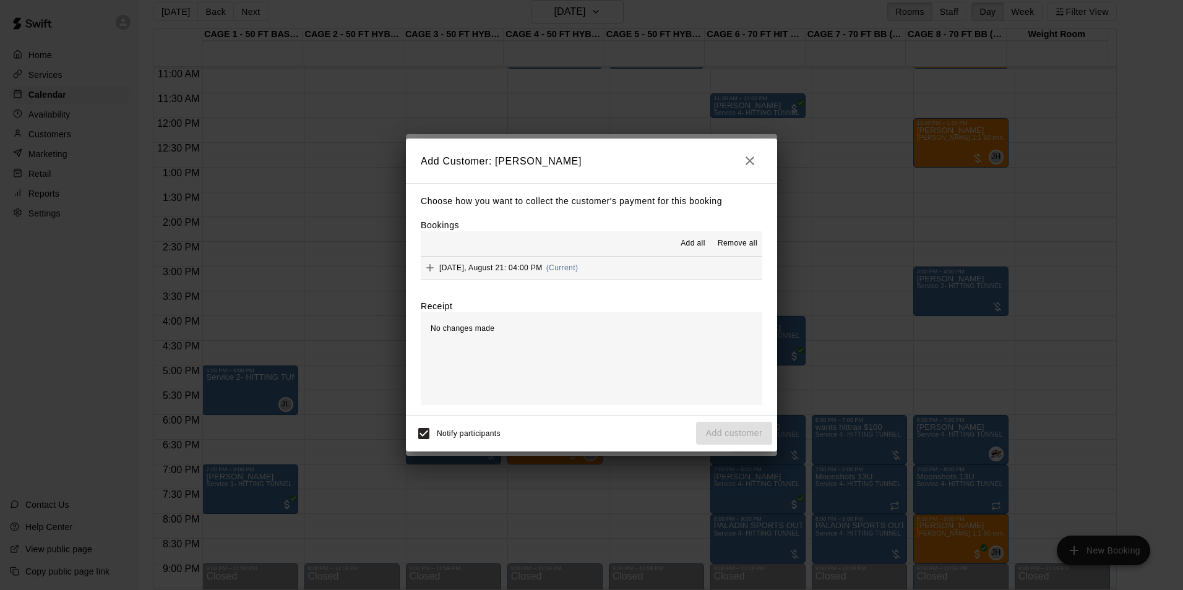
click at [511, 272] on span "Thursday, August 21: 04:00 PM" at bounding box center [490, 268] width 103 height 9
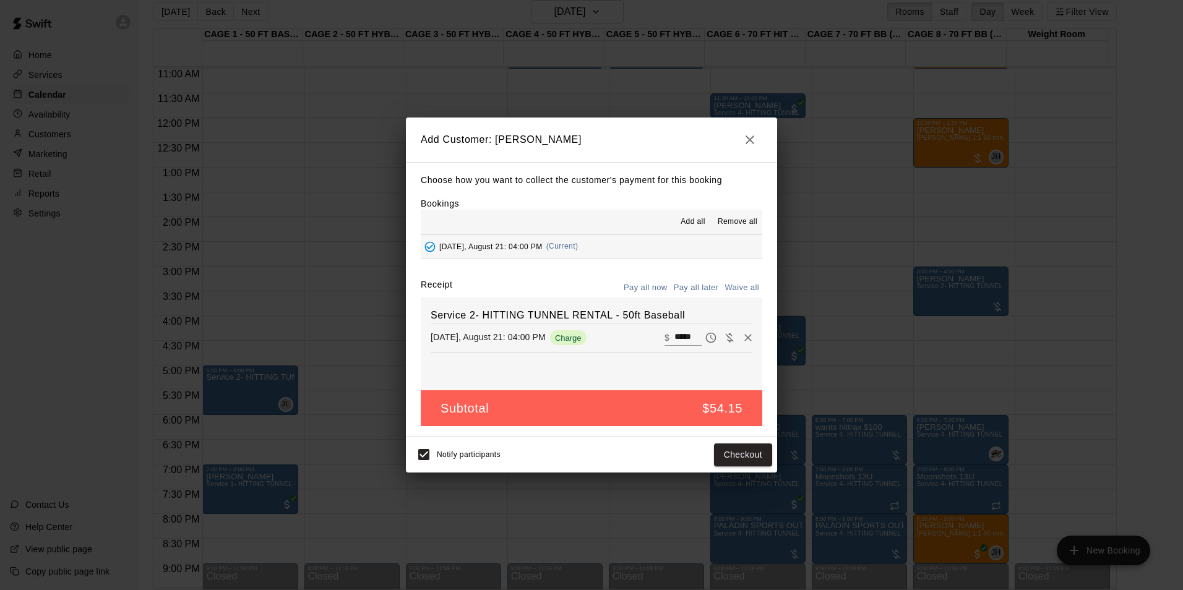
click at [683, 289] on button "Pay all later" at bounding box center [696, 287] width 51 height 19
click at [729, 458] on button "Add customer" at bounding box center [734, 455] width 76 height 23
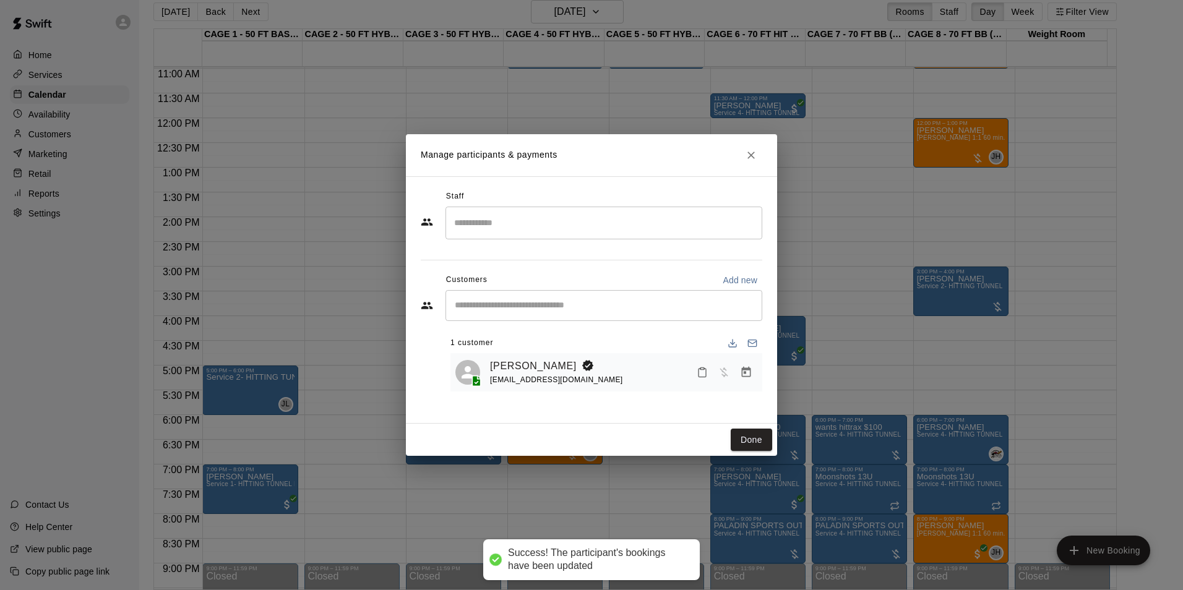
click at [751, 150] on icon "Close" at bounding box center [751, 155] width 12 height 12
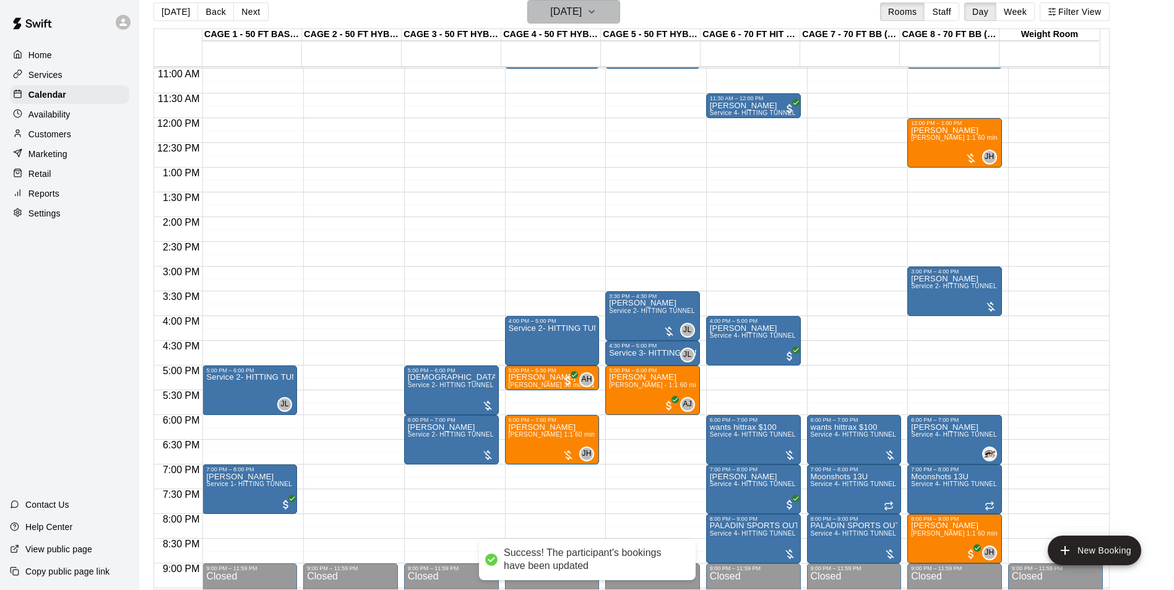
click at [556, 5] on h6 "Thursday Aug 21" at bounding box center [566, 11] width 32 height 17
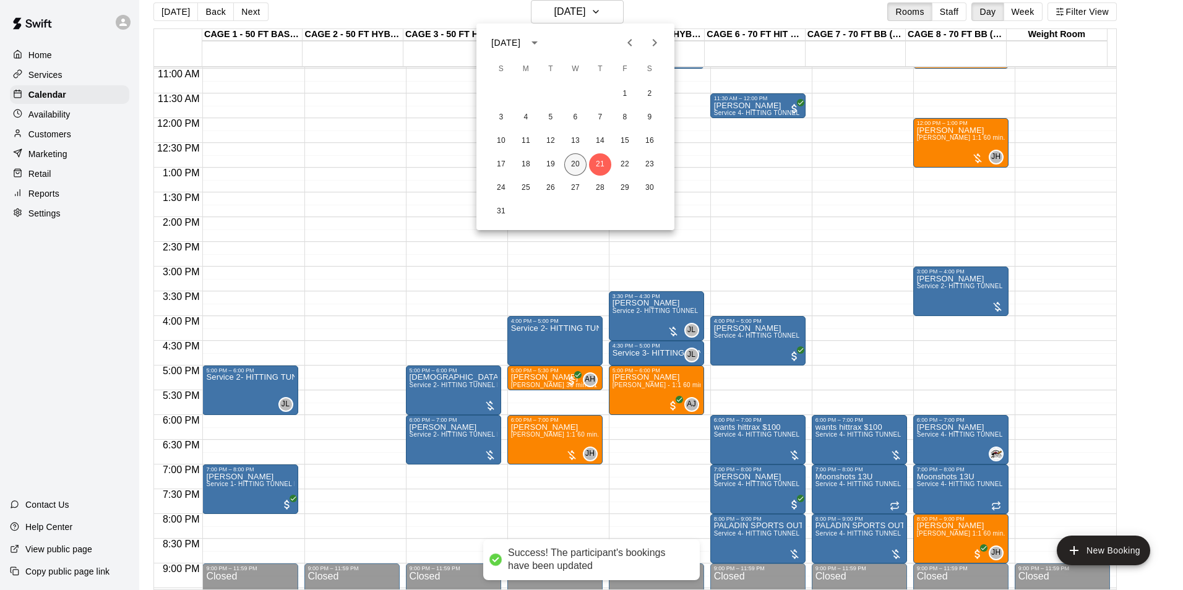
click at [579, 166] on button "20" at bounding box center [575, 164] width 22 height 22
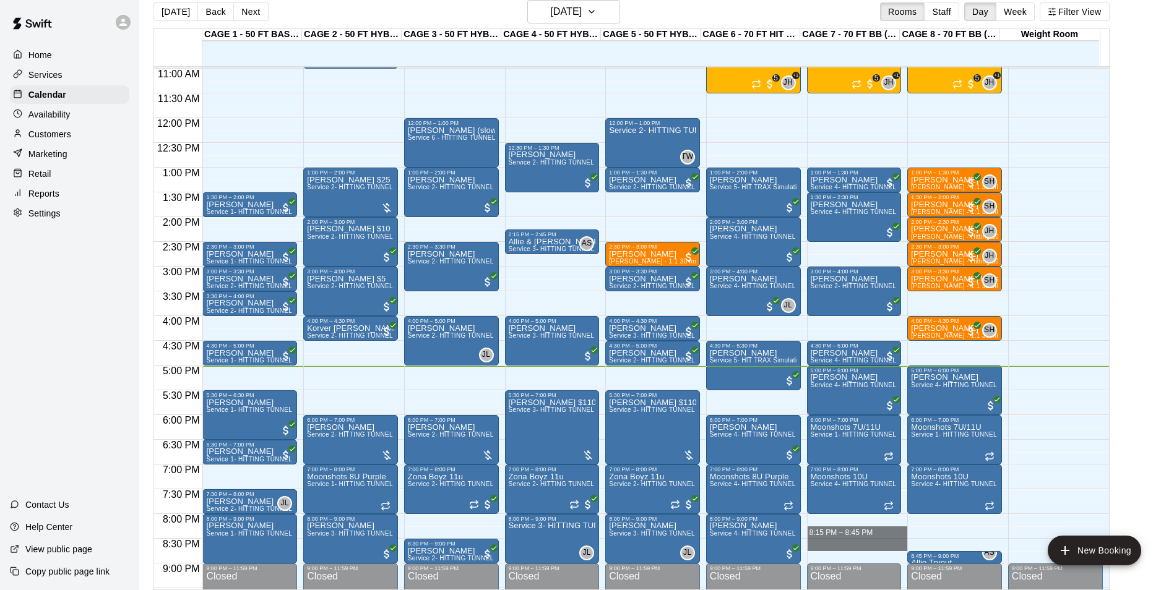
drag, startPoint x: 813, startPoint y: 515, endPoint x: 818, endPoint y: 541, distance: 25.9
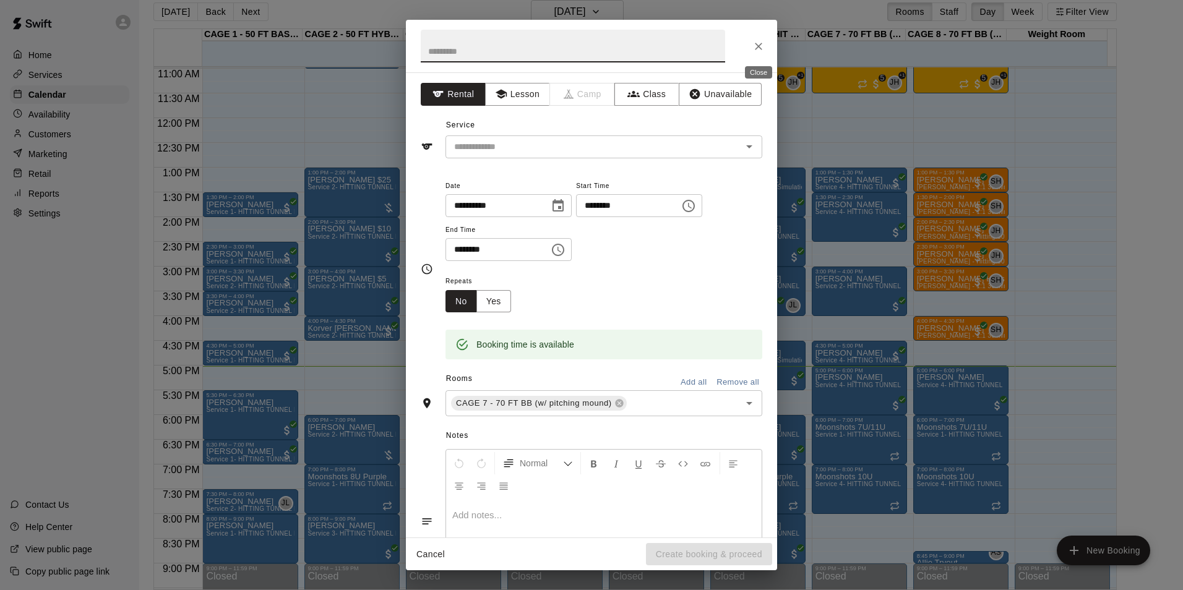
click at [765, 50] on button "Close" at bounding box center [759, 46] width 22 height 22
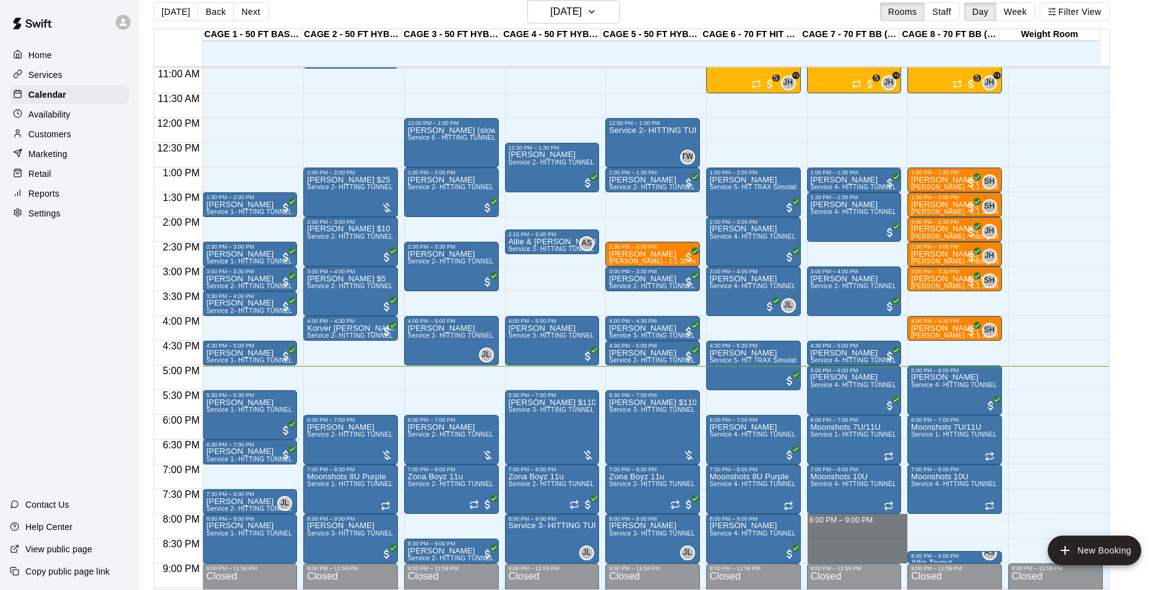
drag, startPoint x: 824, startPoint y: 516, endPoint x: 824, endPoint y: 554, distance: 38.4
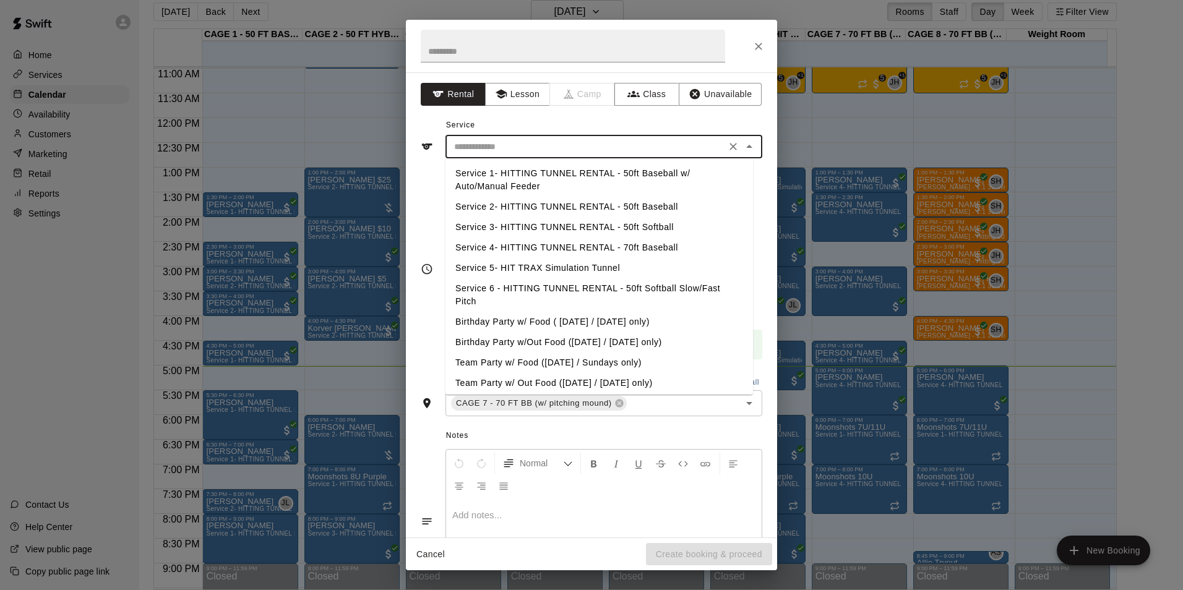
click at [521, 143] on input "text" at bounding box center [585, 146] width 273 height 15
click at [635, 211] on li "Service 2- HITTING TUNNEL RENTAL - 50ft Baseball" at bounding box center [600, 207] width 308 height 20
type input "**********"
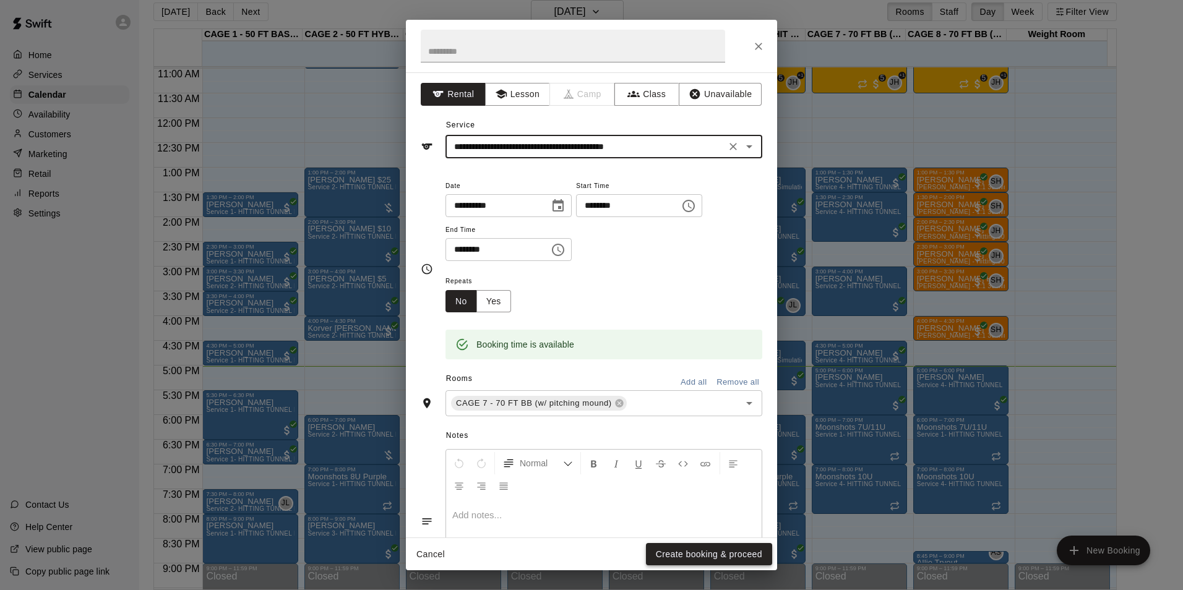
click at [707, 549] on button "Create booking & proceed" at bounding box center [709, 554] width 126 height 23
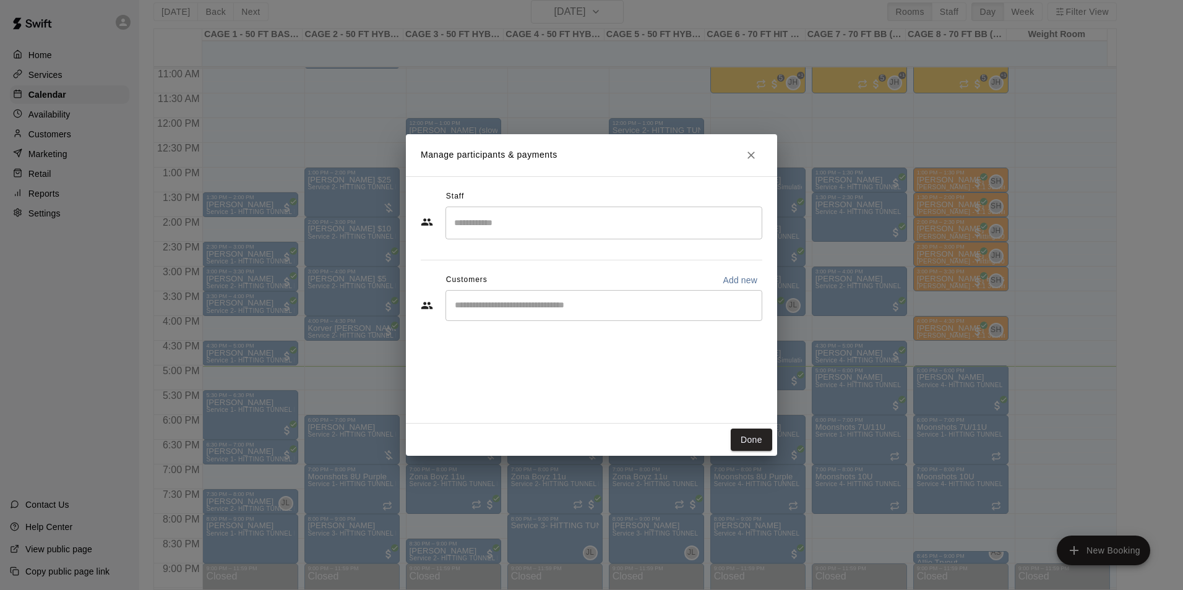
click at [527, 300] on input "Start typing to search customers..." at bounding box center [604, 306] width 306 height 12
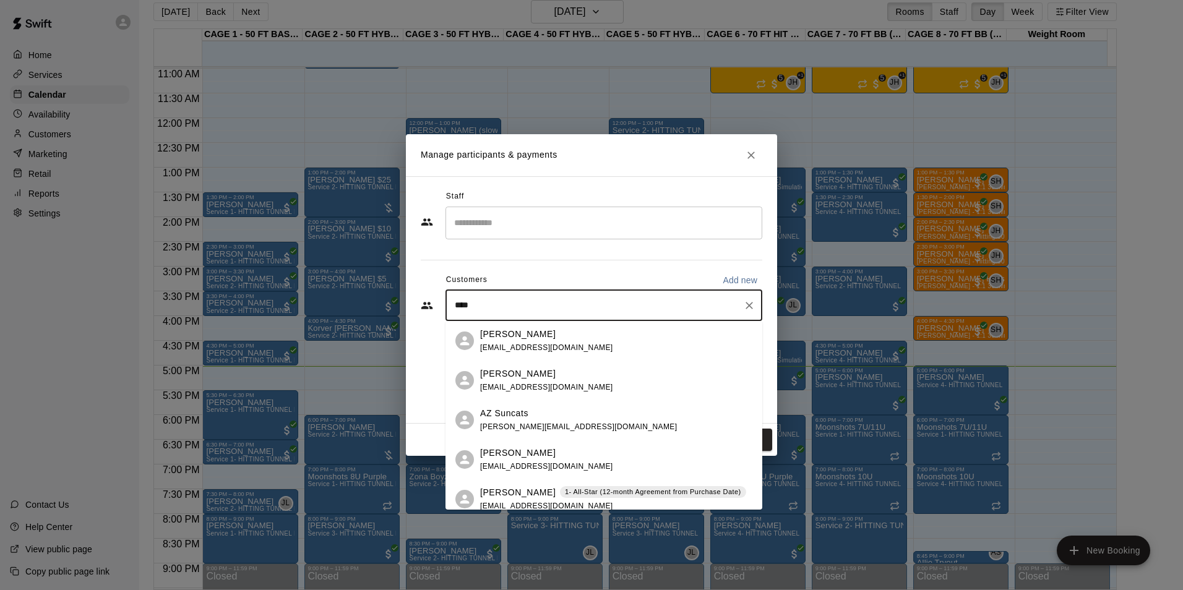
type input "*****"
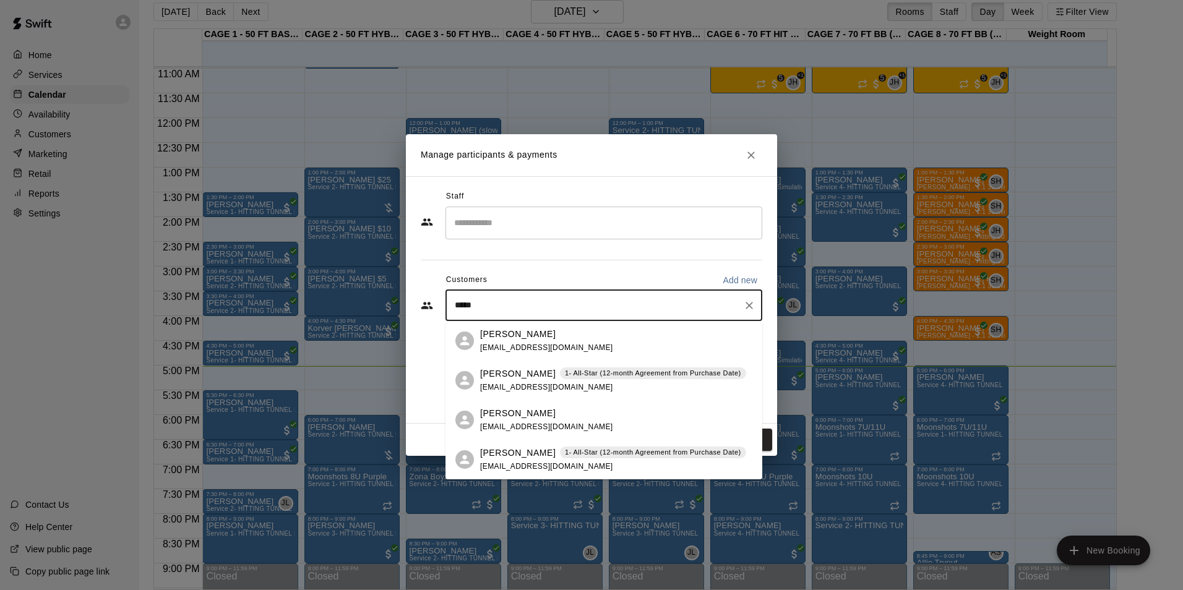
click at [505, 421] on div "Colin Benzinger katiembenz@gmail.com" at bounding box center [546, 420] width 133 height 27
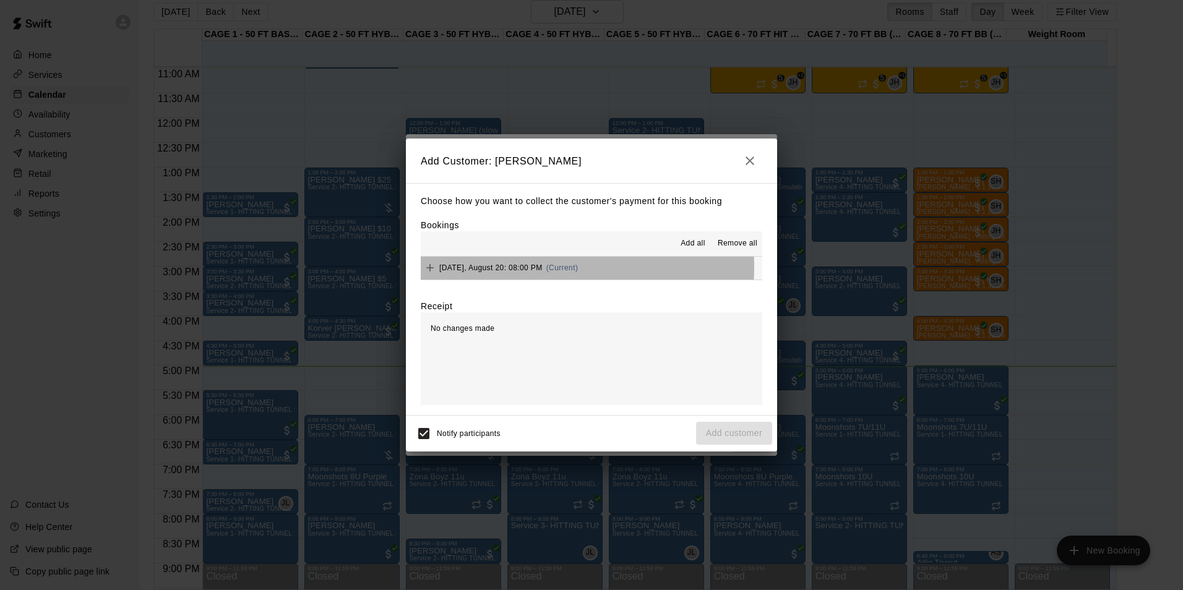
click at [540, 269] on span "Wednesday, August 20: 08:00 PM" at bounding box center [490, 268] width 103 height 9
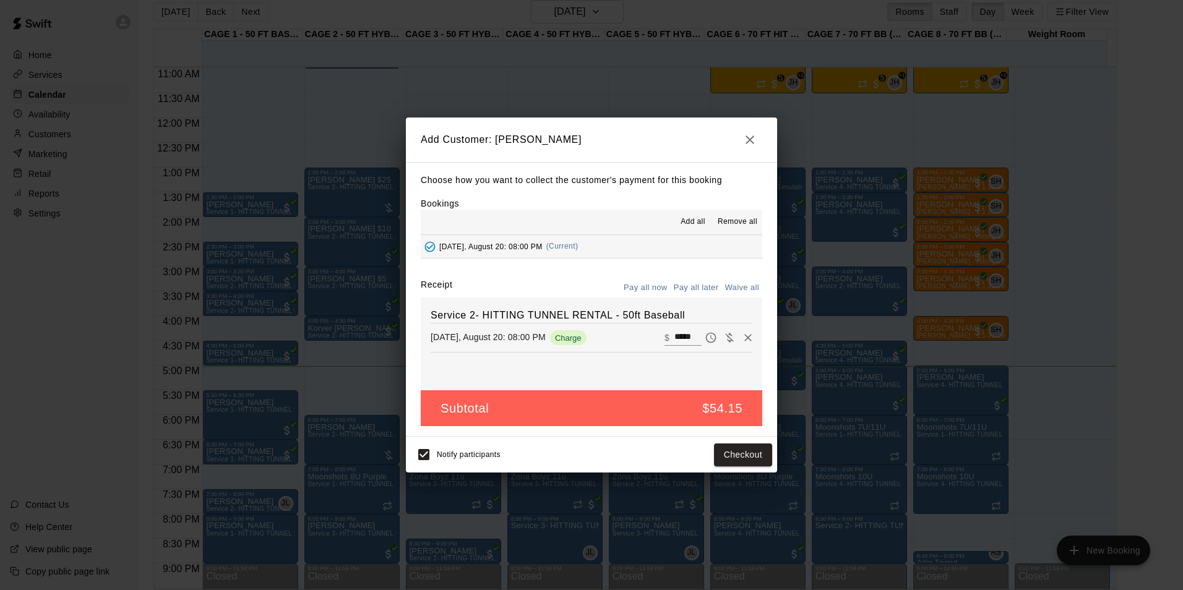
click at [694, 282] on button "Pay all later" at bounding box center [696, 287] width 51 height 19
click at [753, 458] on button "Add customer" at bounding box center [734, 455] width 76 height 23
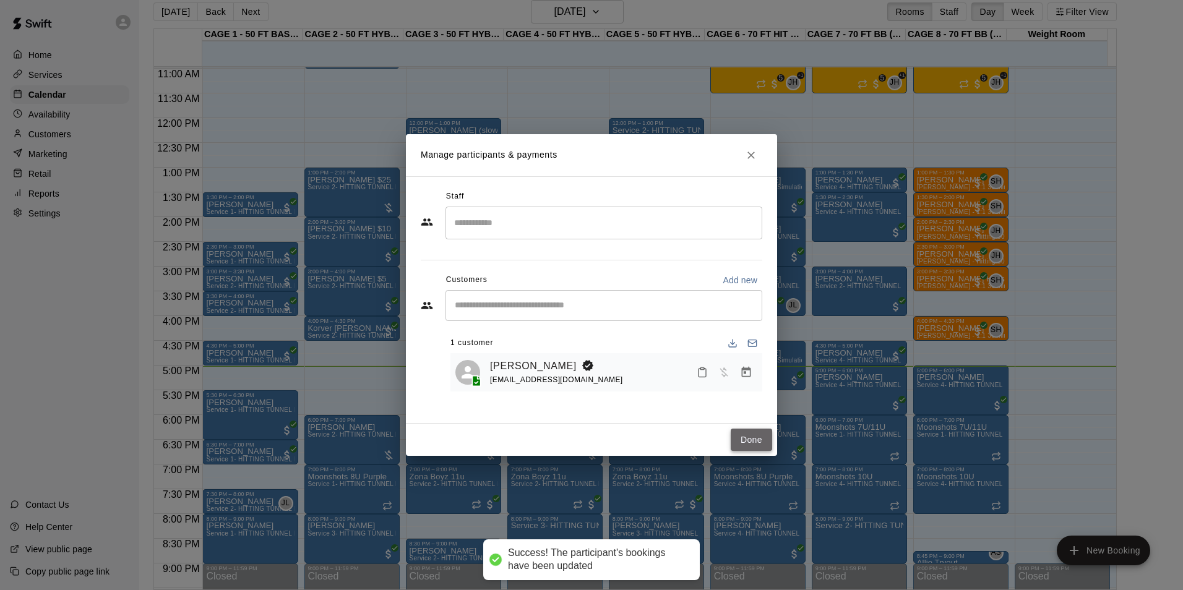
click at [757, 441] on button "Done" at bounding box center [751, 440] width 41 height 23
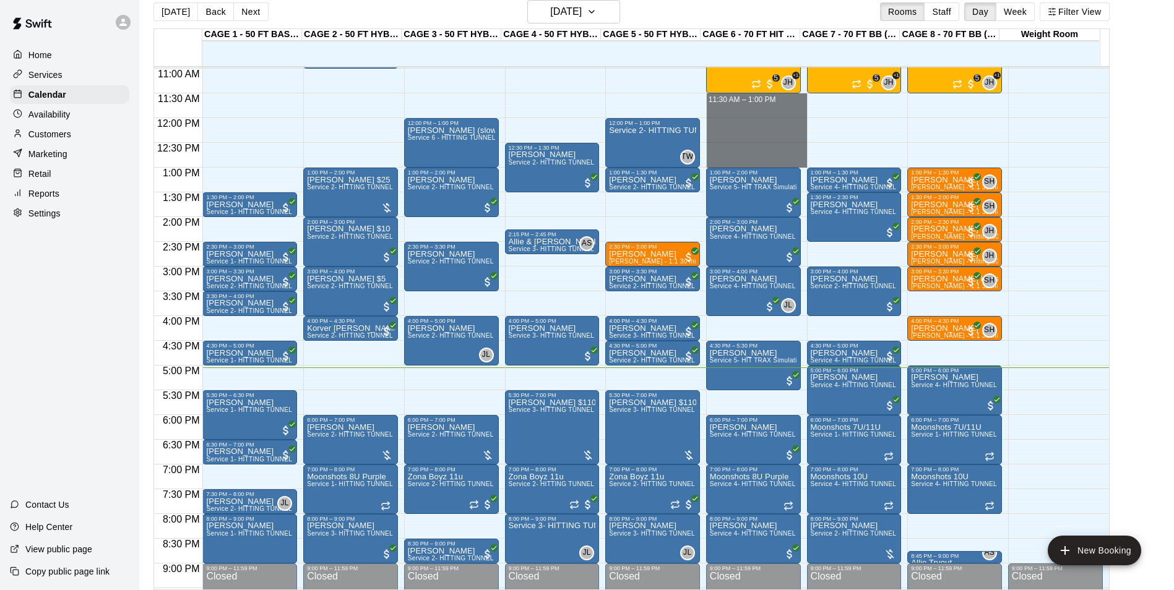
drag, startPoint x: 714, startPoint y: 97, endPoint x: 695, endPoint y: 118, distance: 28.1
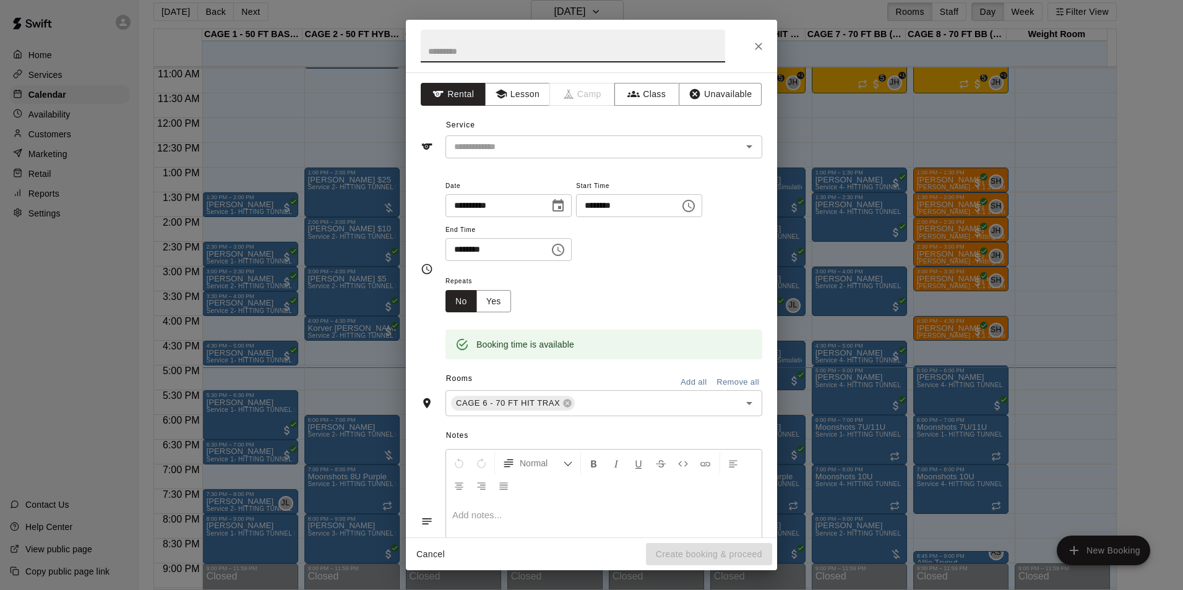
click at [744, 46] on div at bounding box center [591, 46] width 371 height 53
click at [759, 48] on icon "Close" at bounding box center [759, 46] width 12 height 12
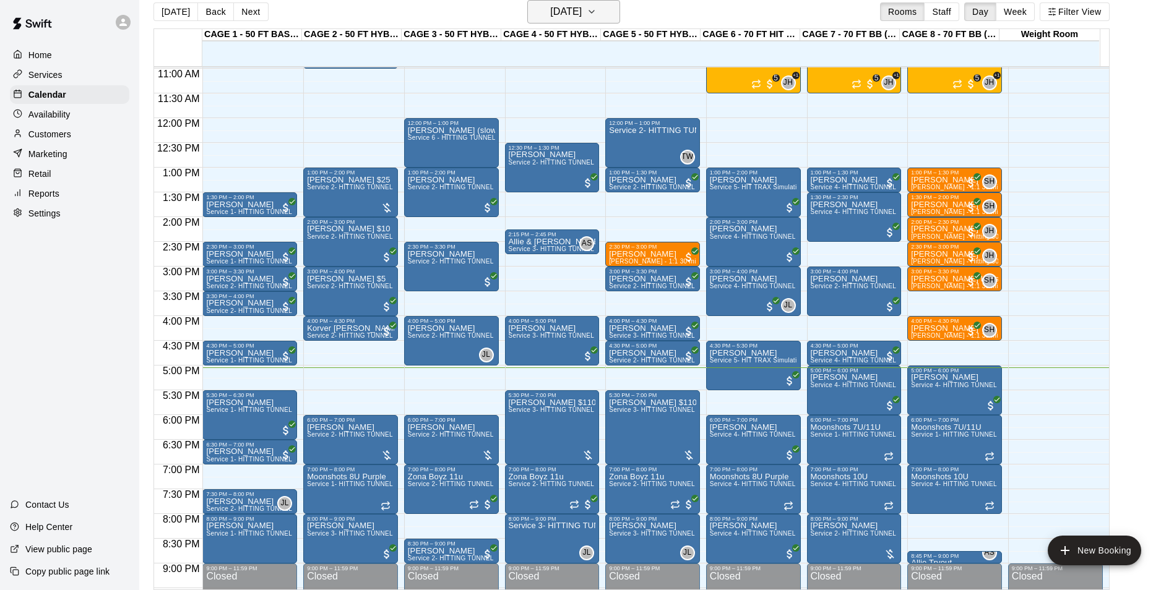
click at [550, 4] on h6 "[DATE]" at bounding box center [566, 11] width 32 height 17
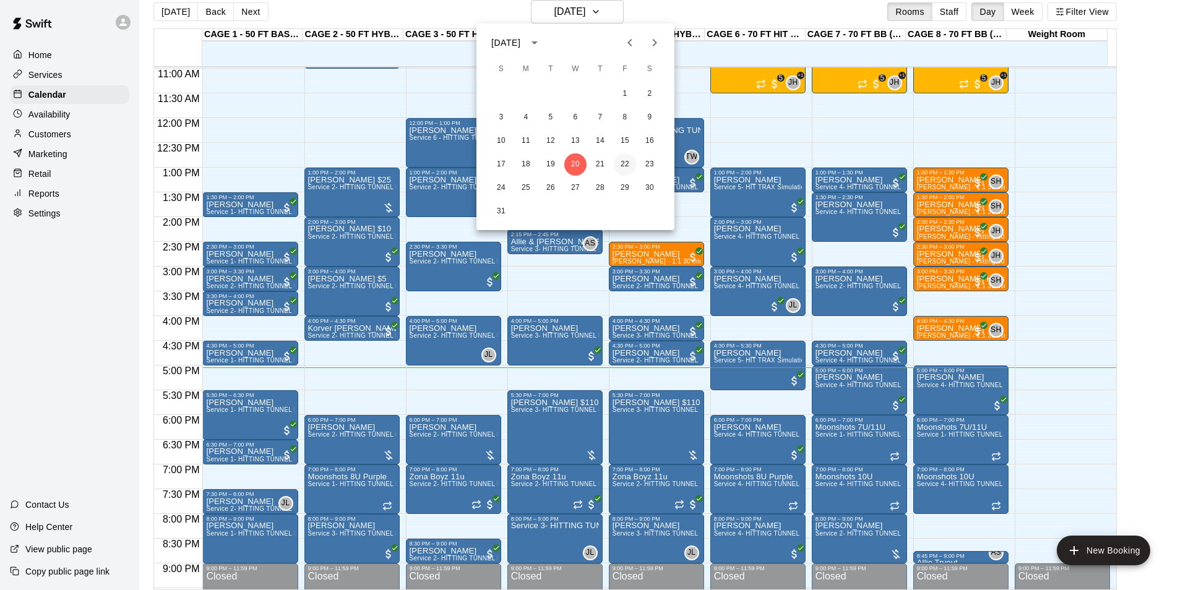
click at [626, 165] on button "22" at bounding box center [625, 164] width 22 height 22
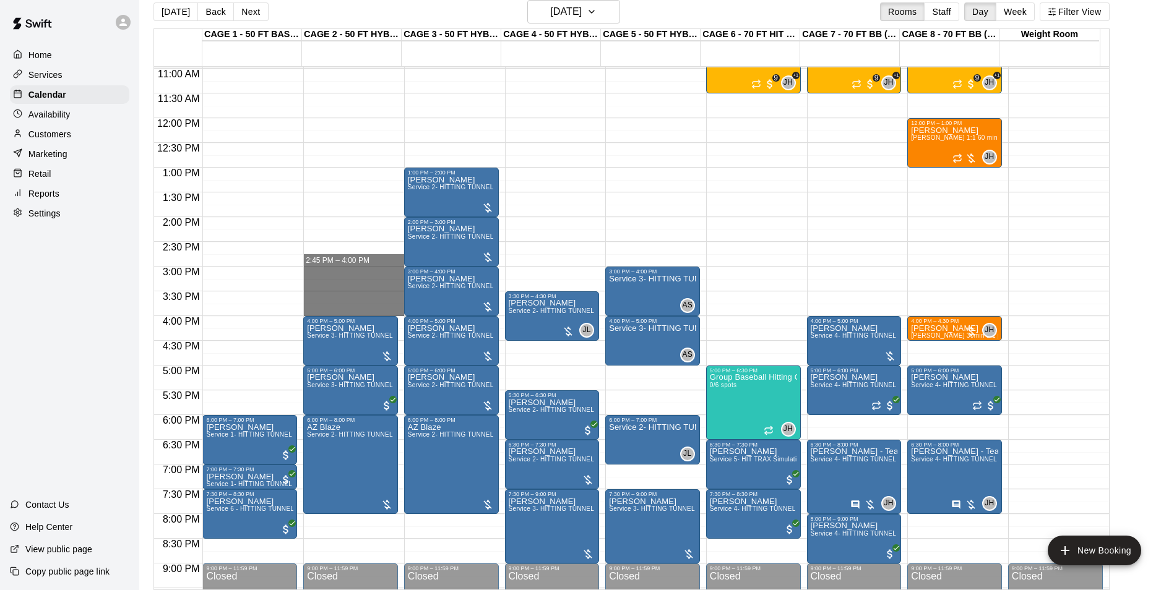
drag, startPoint x: 317, startPoint y: 267, endPoint x: 319, endPoint y: 306, distance: 39.1
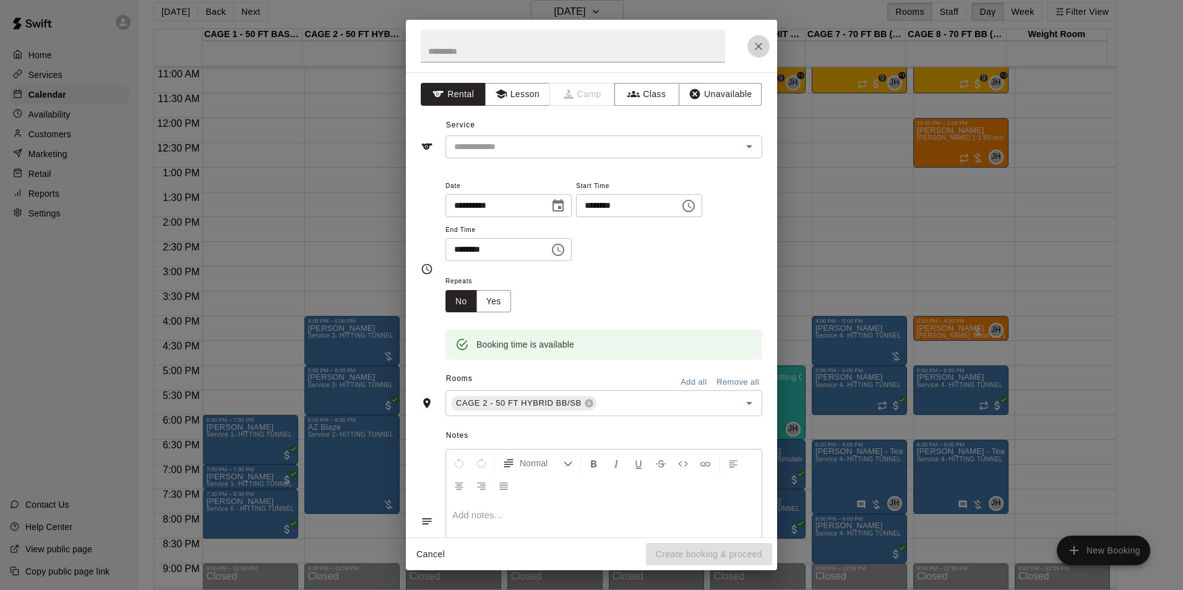
click at [756, 47] on icon "Close" at bounding box center [759, 46] width 12 height 12
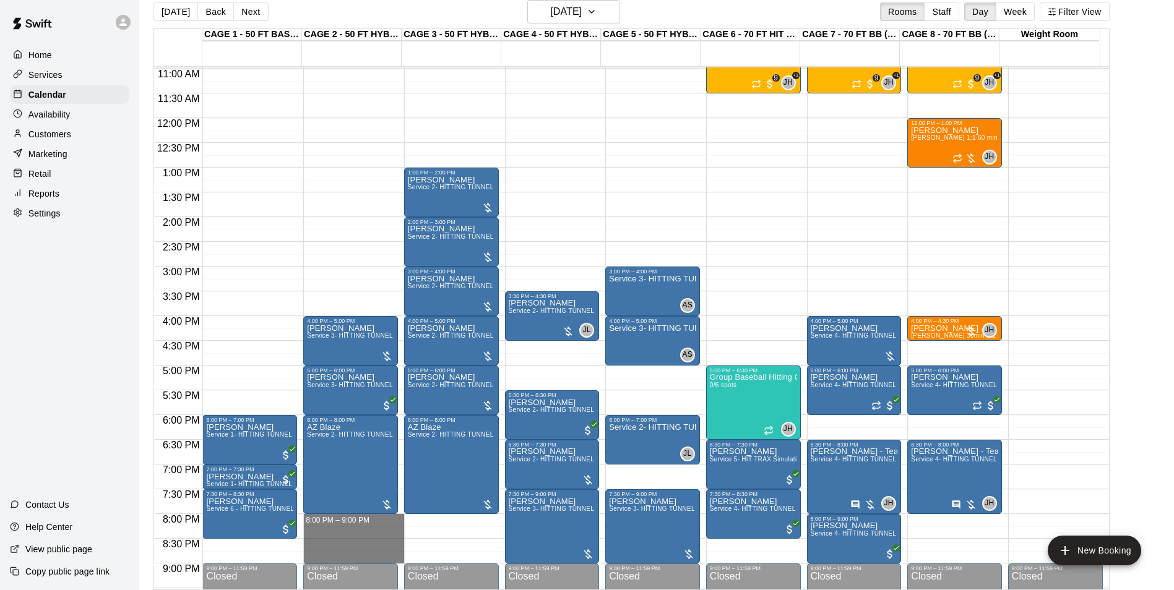
drag, startPoint x: 308, startPoint y: 518, endPoint x: 320, endPoint y: 561, distance: 44.3
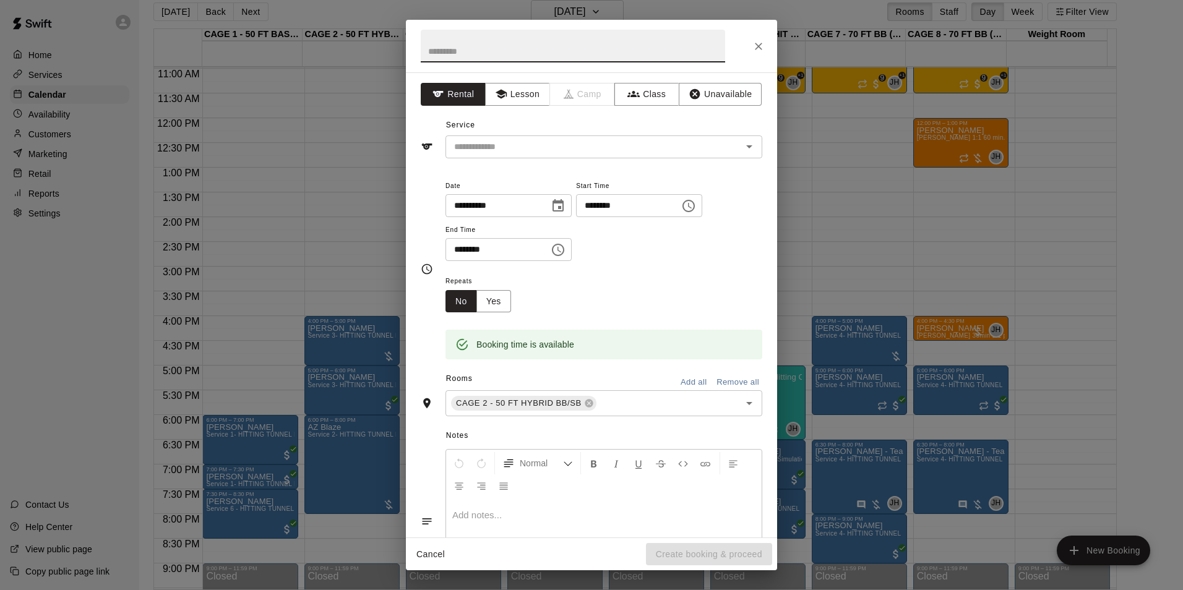
click at [758, 44] on icon "Close" at bounding box center [759, 46] width 12 height 12
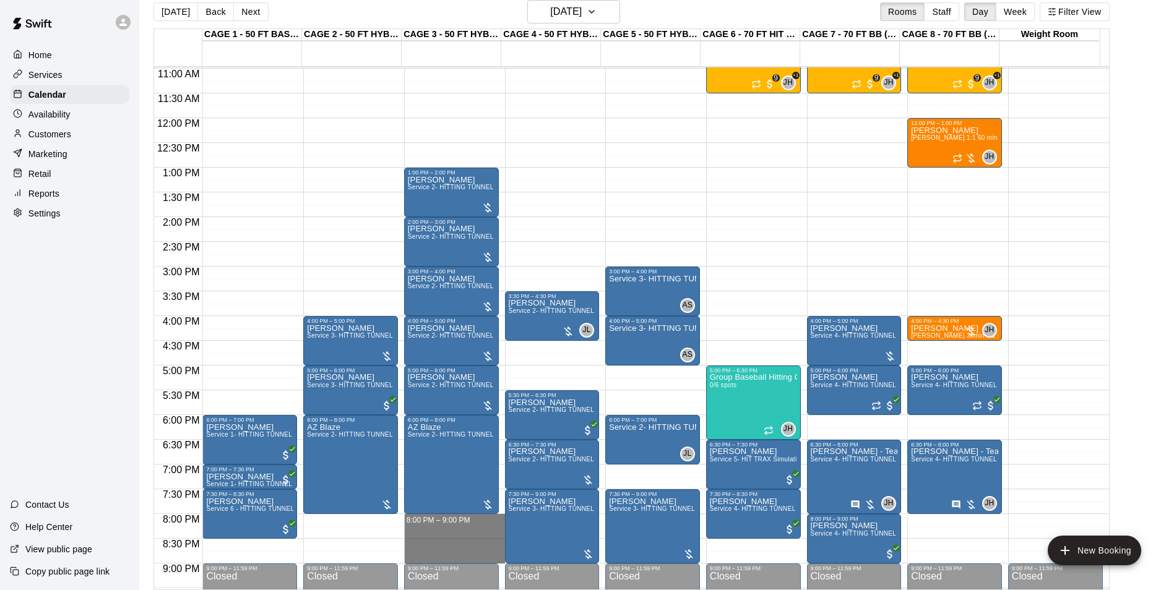
drag, startPoint x: 425, startPoint y: 517, endPoint x: 431, endPoint y: 558, distance: 41.3
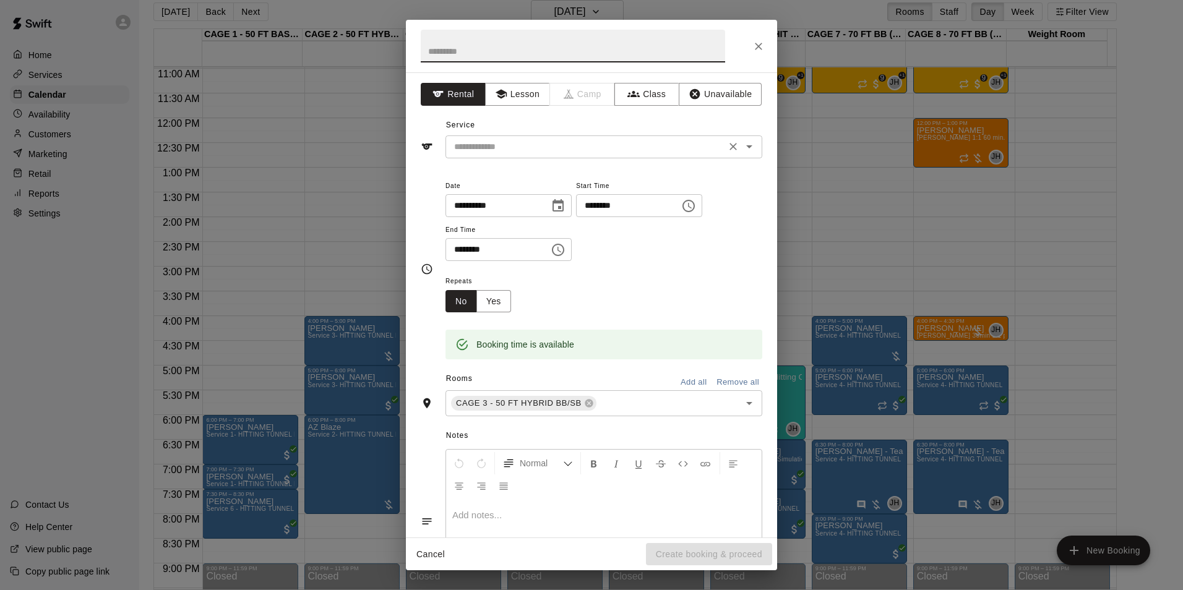
click at [491, 149] on input "text" at bounding box center [585, 146] width 273 height 15
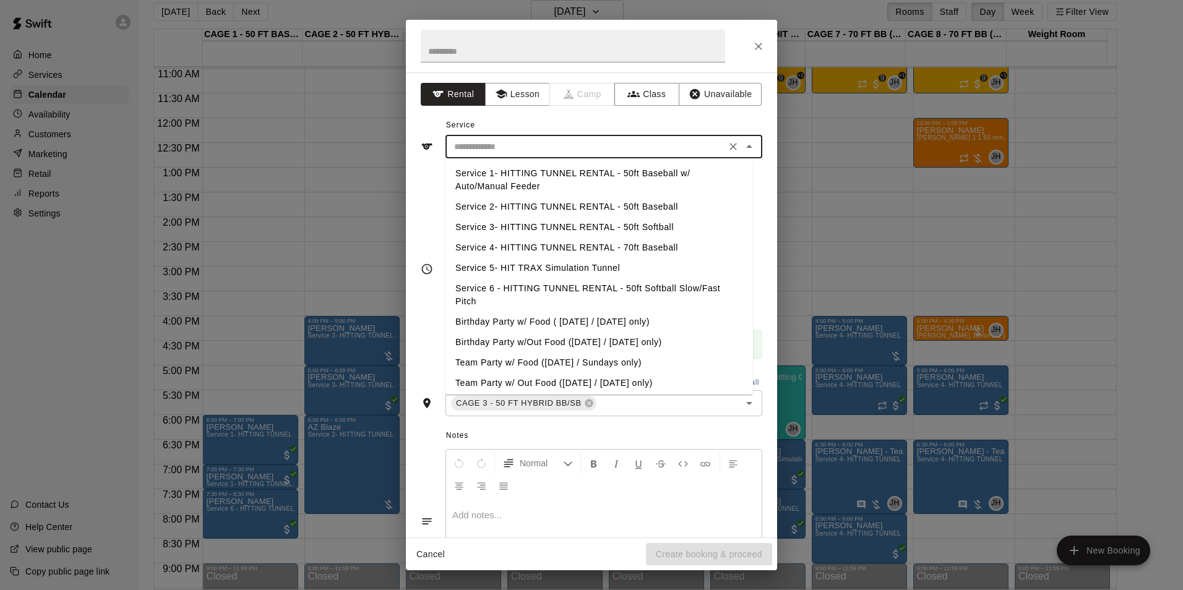
click at [654, 225] on li "Service 3- HITTING TUNNEL RENTAL - 50ft Softball" at bounding box center [600, 227] width 308 height 20
type input "**********"
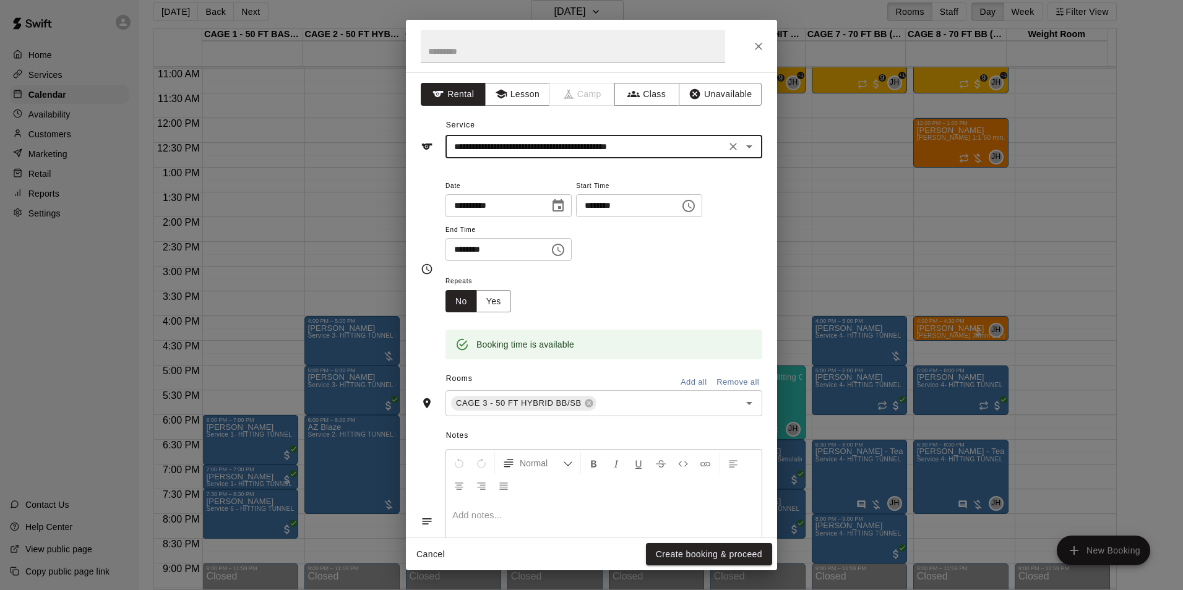
click at [678, 556] on button "Create booking & proceed" at bounding box center [709, 554] width 126 height 23
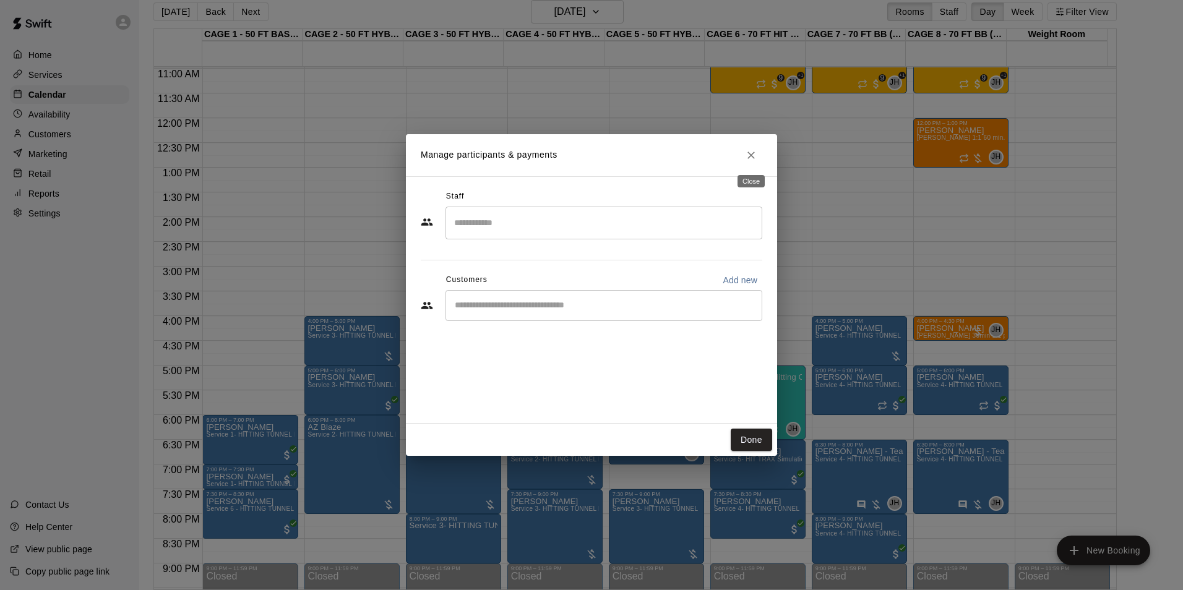
click at [747, 153] on icon "Close" at bounding box center [751, 155] width 12 height 12
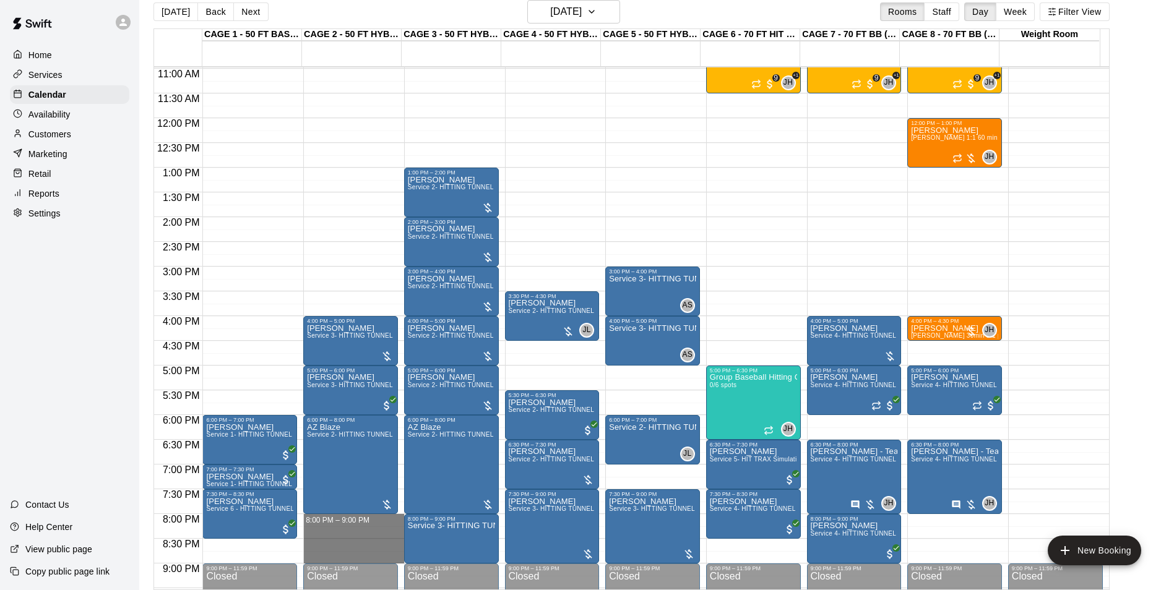
drag, startPoint x: 313, startPoint y: 517, endPoint x: 315, endPoint y: 558, distance: 41.5
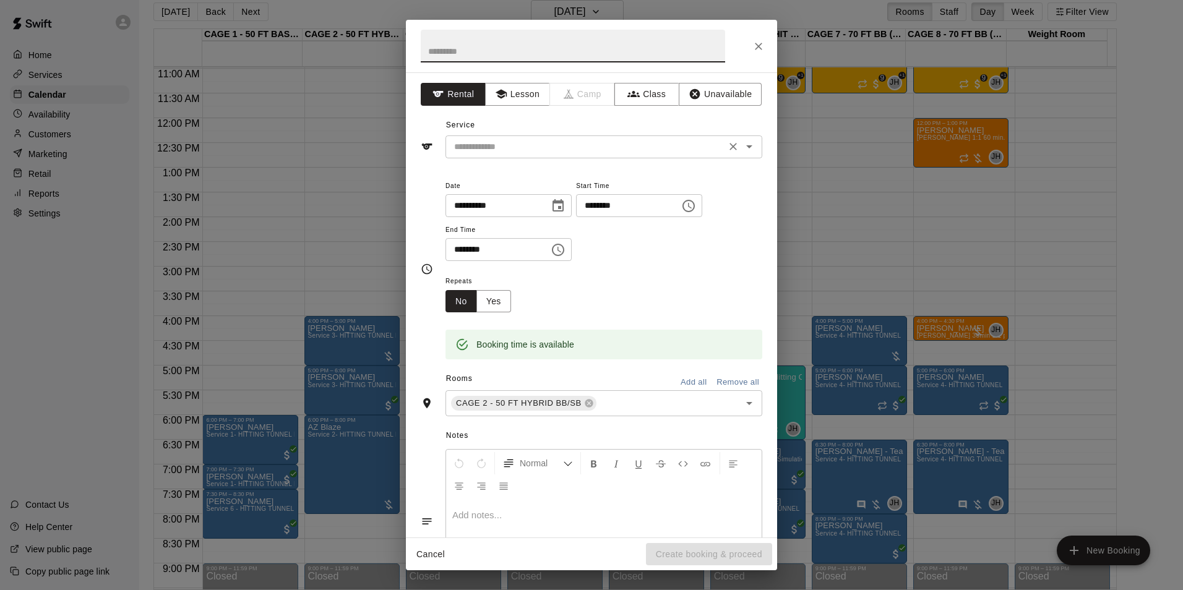
click at [519, 146] on input "text" at bounding box center [585, 146] width 273 height 15
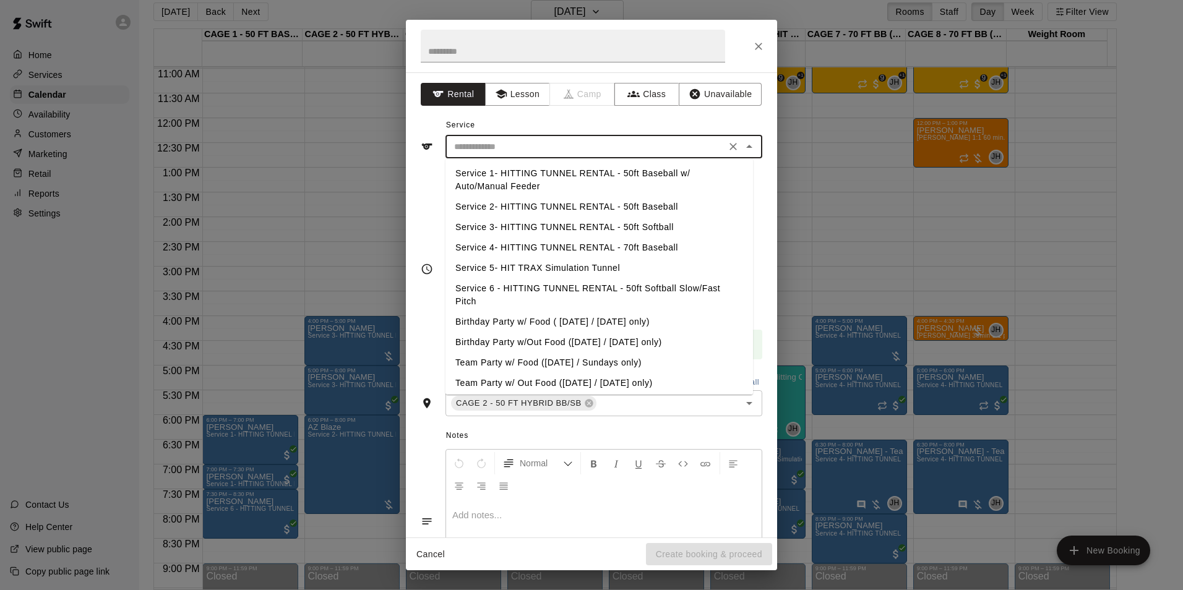
click at [652, 223] on li "Service 3- HITTING TUNNEL RENTAL - 50ft Softball" at bounding box center [600, 227] width 308 height 20
type input "**********"
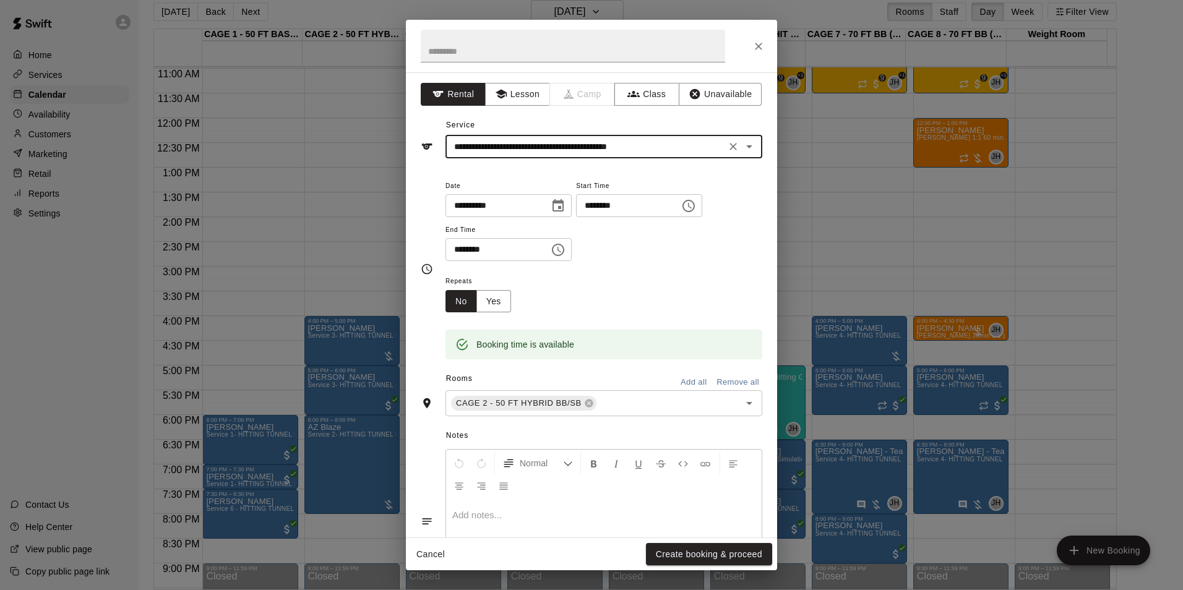
click at [758, 46] on icon "Close" at bounding box center [758, 46] width 7 height 7
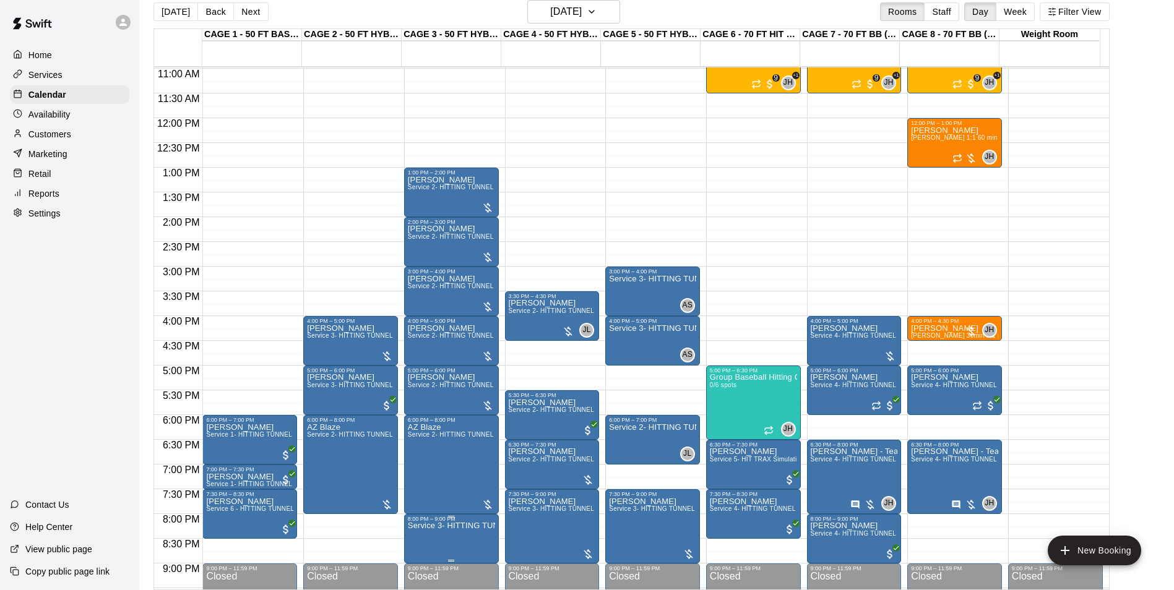
click at [431, 526] on p "Service 3- HITTING TUNNEL RENTAL - 50ft Softball" at bounding box center [451, 526] width 87 height 0
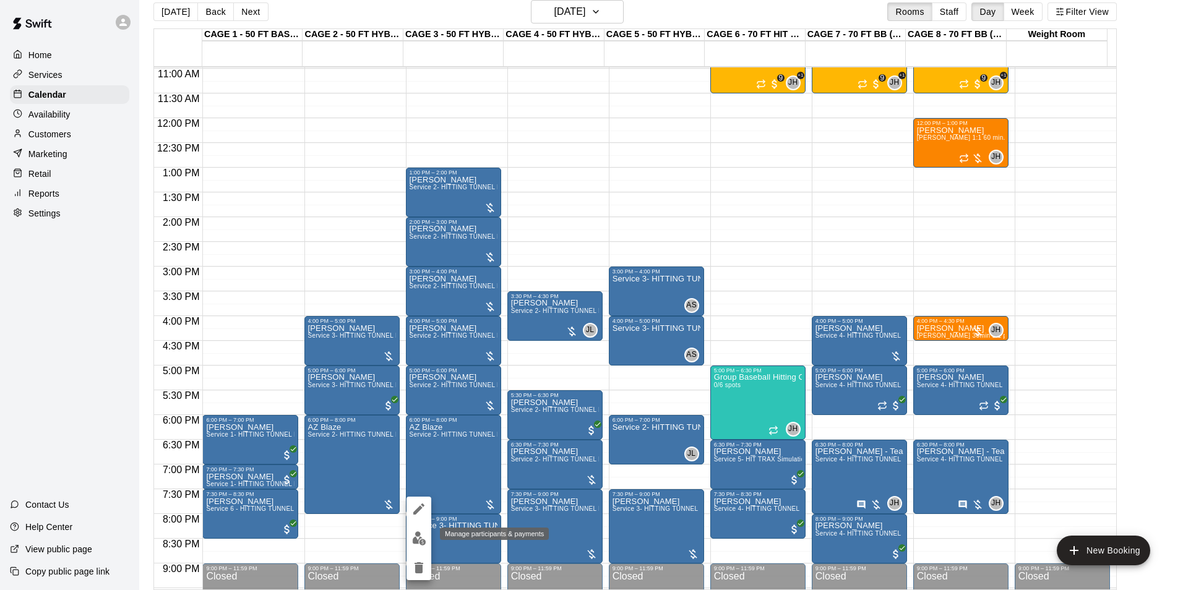
click at [427, 534] on button "edit" at bounding box center [419, 539] width 25 height 24
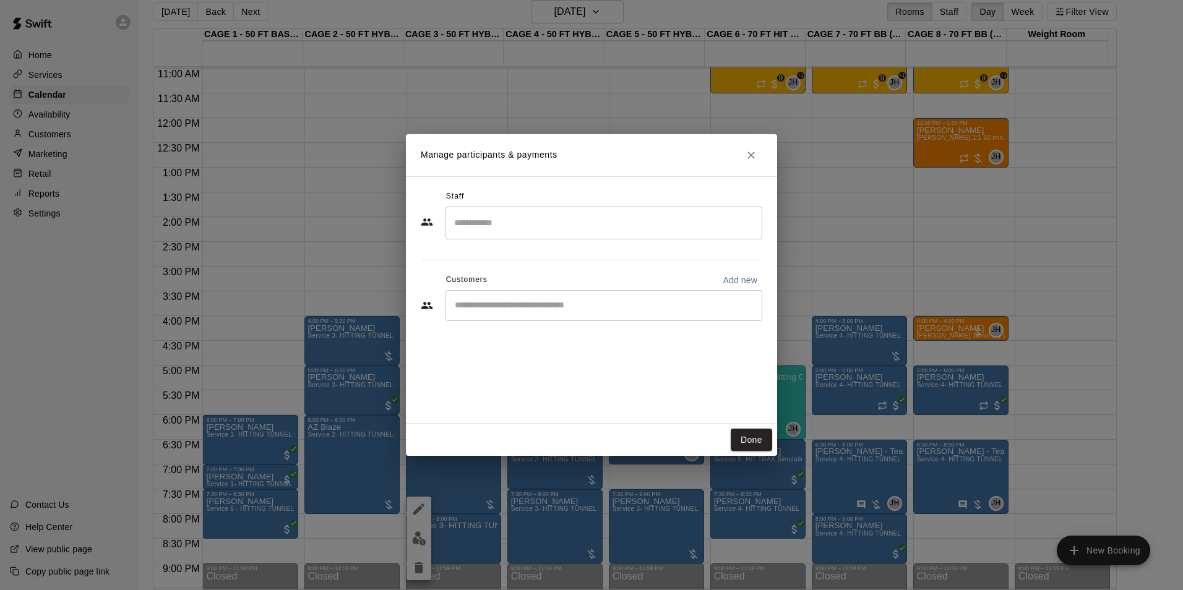
click at [521, 306] on input "Start typing to search customers..." at bounding box center [604, 306] width 306 height 12
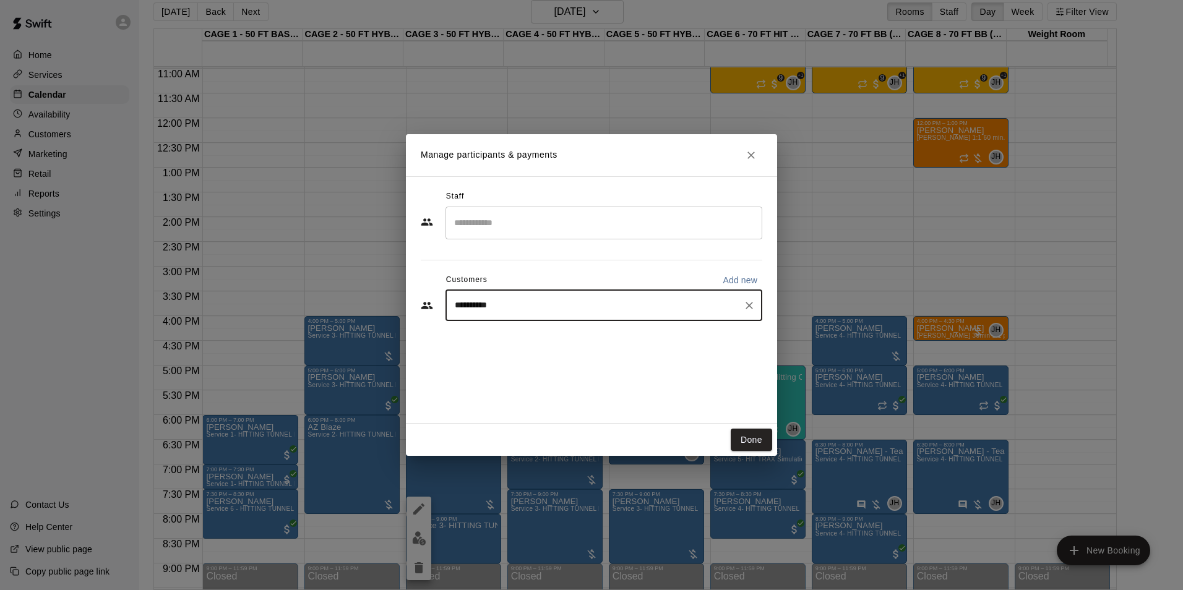
drag, startPoint x: 522, startPoint y: 305, endPoint x: 432, endPoint y: 301, distance: 89.8
click at [432, 301] on div "**********" at bounding box center [592, 305] width 342 height 31
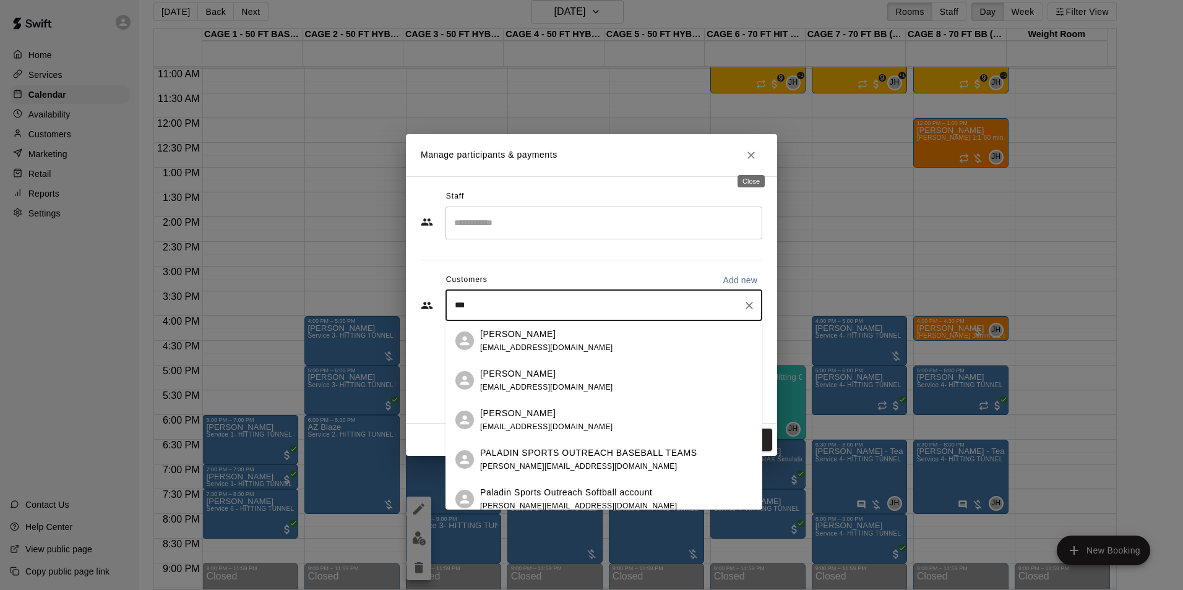
type input "***"
click at [751, 154] on icon "Close" at bounding box center [751, 155] width 12 height 12
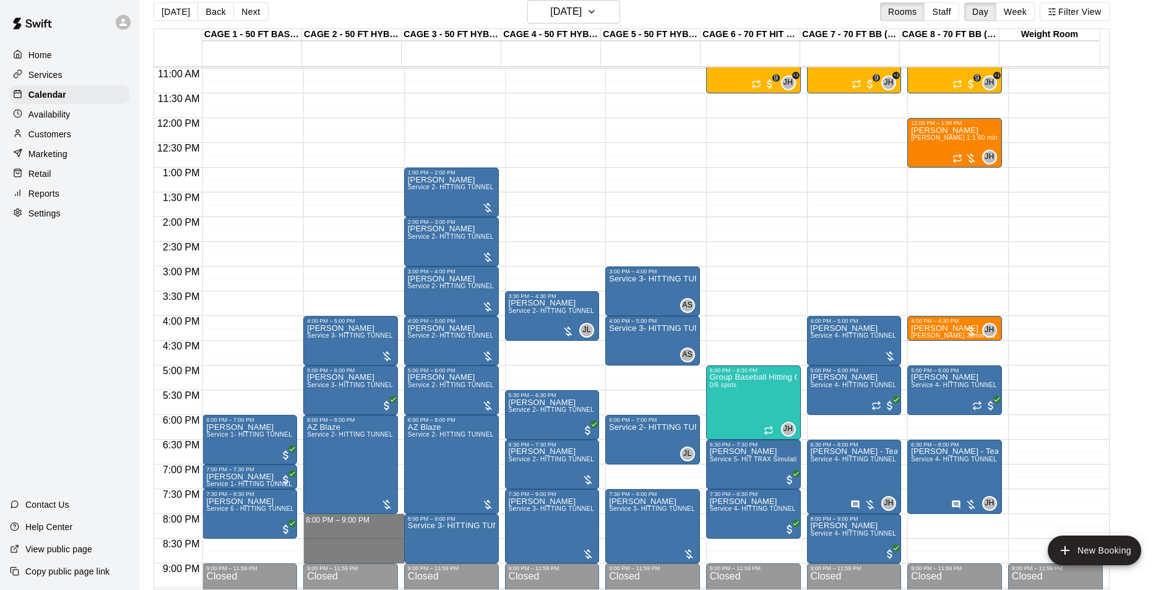
drag, startPoint x: 350, startPoint y: 515, endPoint x: 346, endPoint y: 557, distance: 41.7
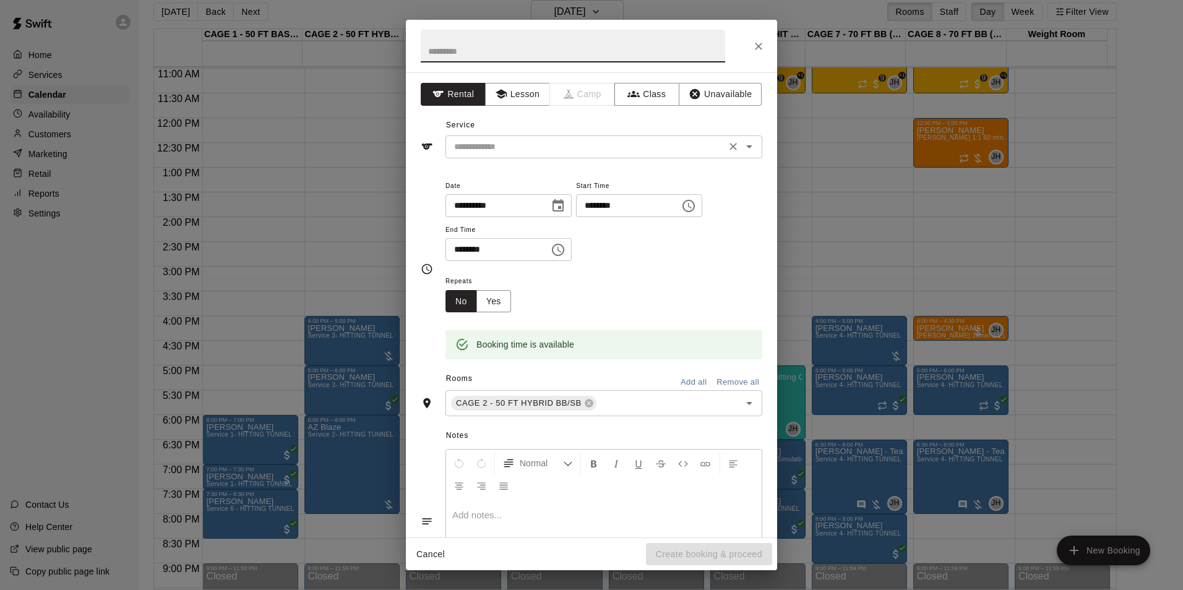
click at [537, 153] on input "text" at bounding box center [585, 146] width 273 height 15
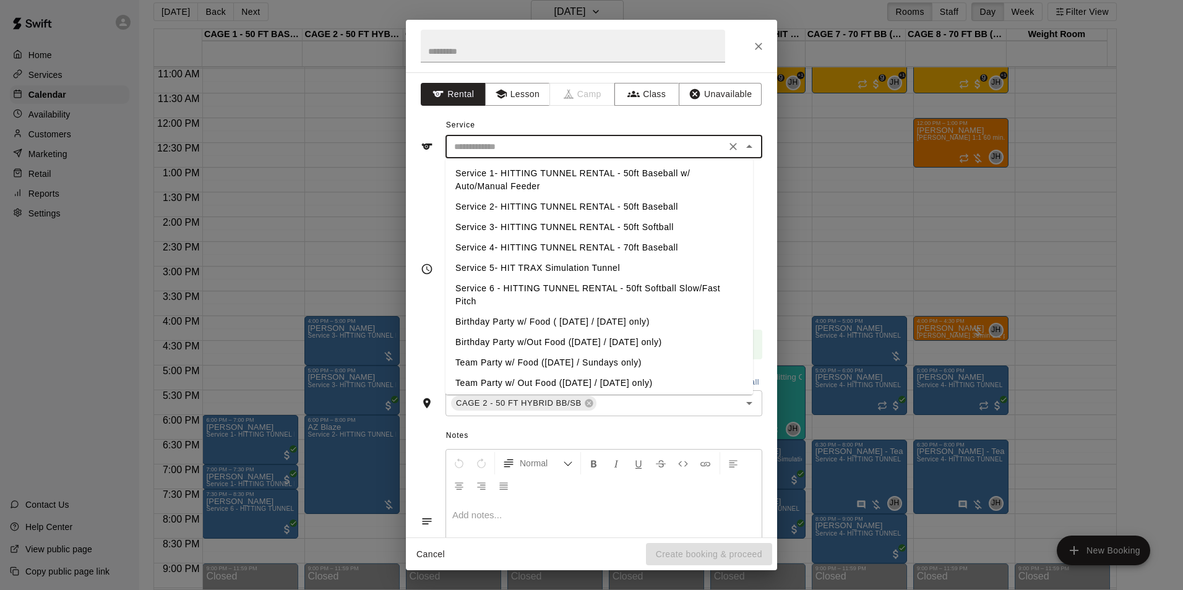
click at [662, 226] on li "Service 3- HITTING TUNNEL RENTAL - 50ft Softball" at bounding box center [600, 227] width 308 height 20
type input "**********"
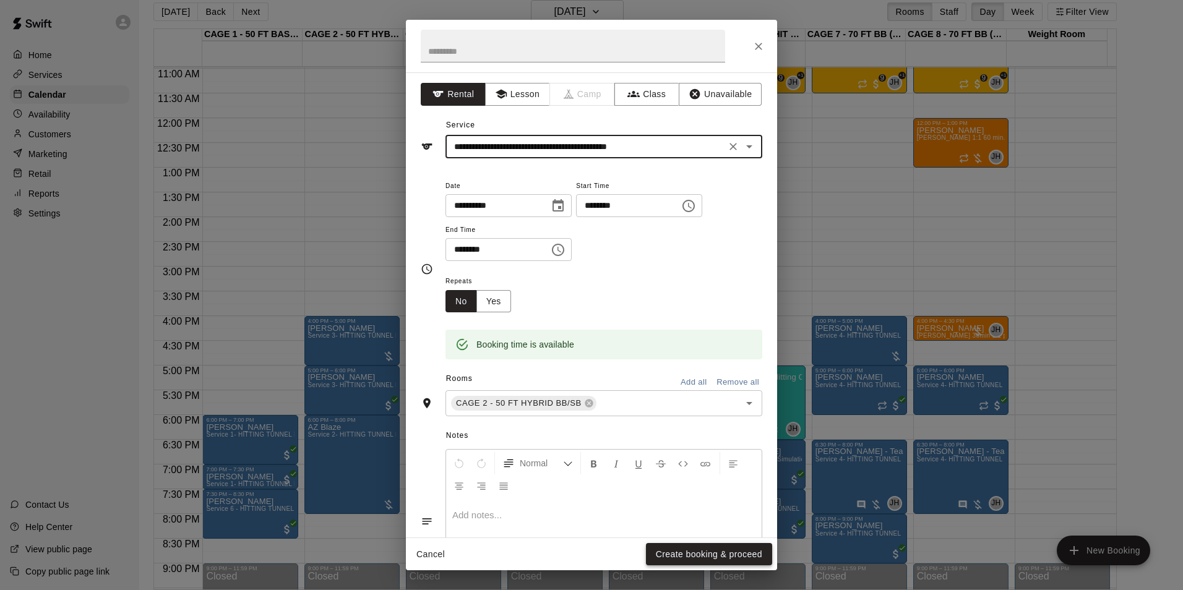
click at [689, 551] on button "Create booking & proceed" at bounding box center [709, 554] width 126 height 23
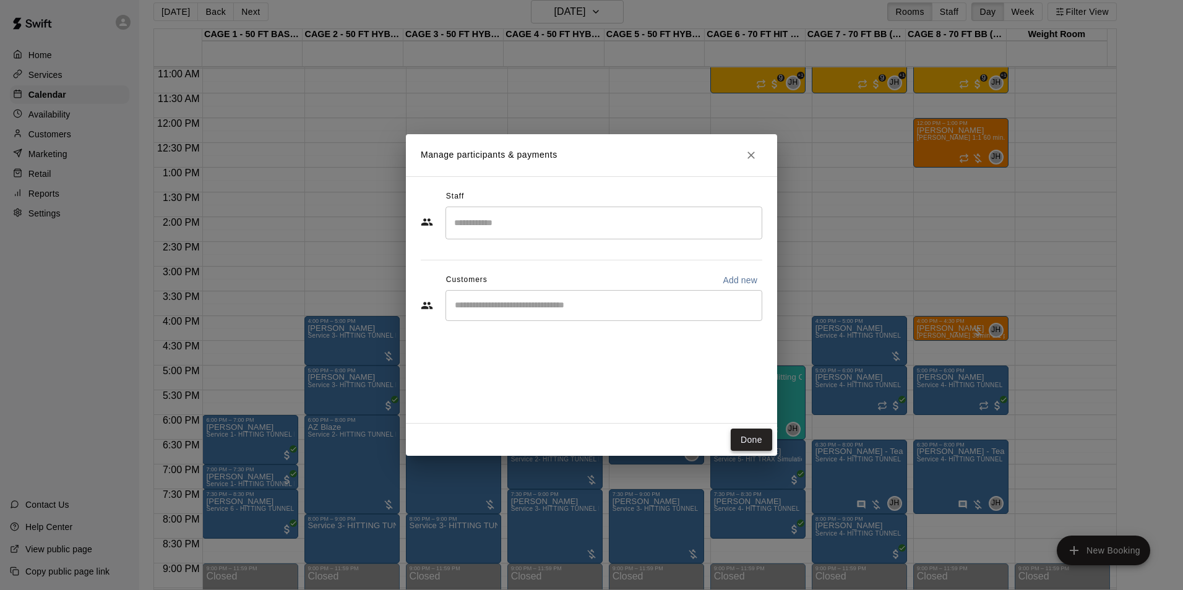
click at [756, 438] on button "Done" at bounding box center [751, 440] width 41 height 23
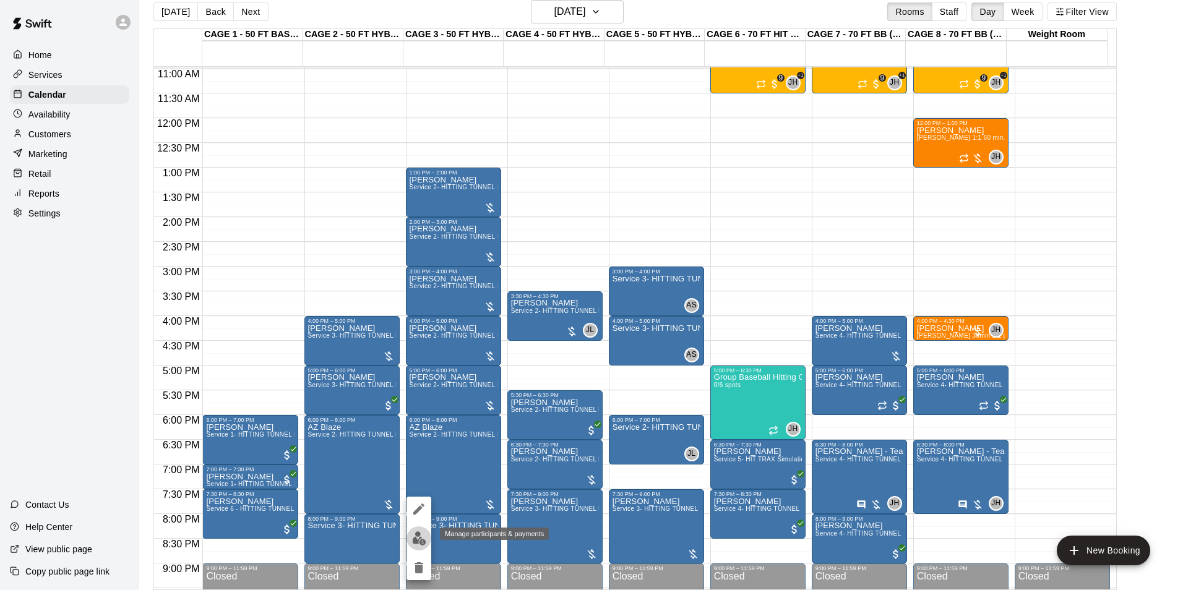
click at [426, 545] on img "edit" at bounding box center [419, 539] width 14 height 14
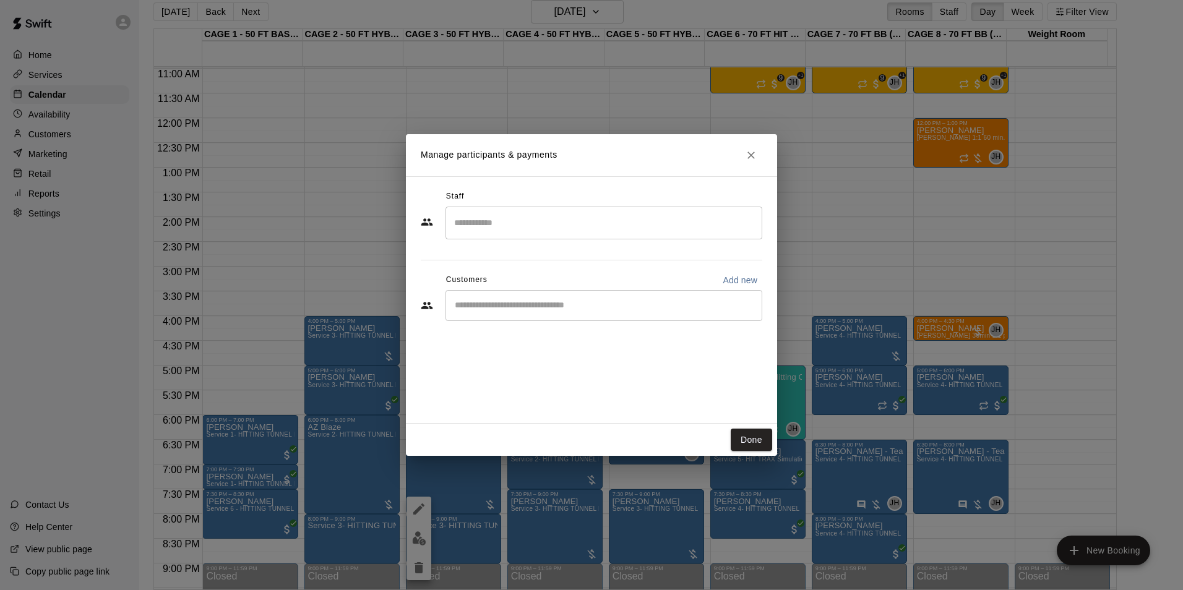
click at [496, 317] on div "​" at bounding box center [604, 305] width 317 height 31
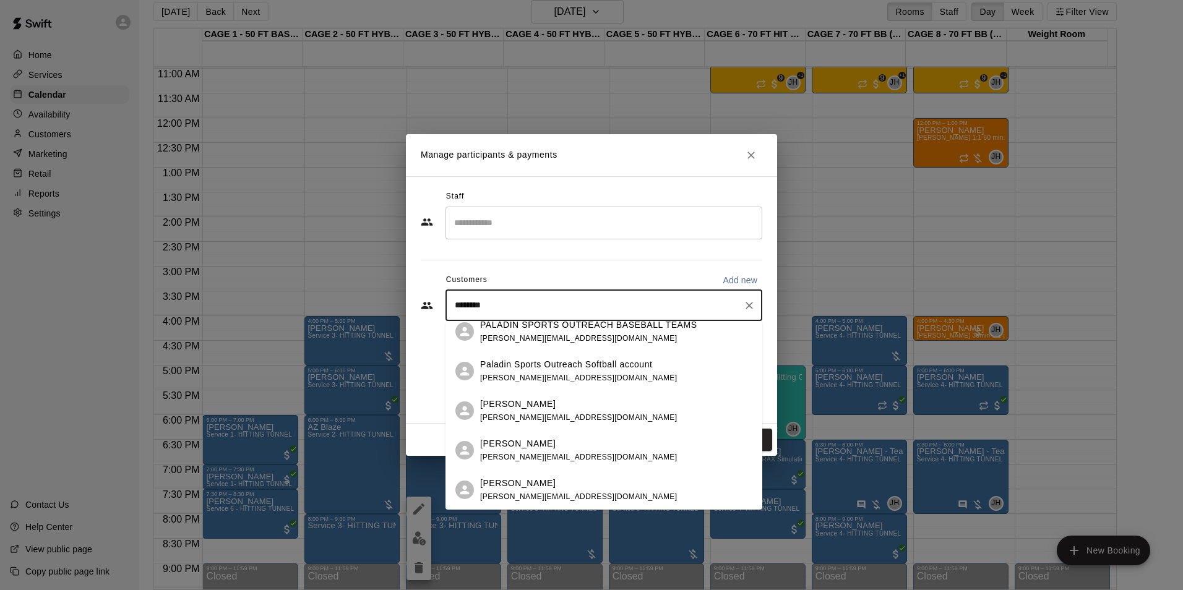
scroll to position [0, 0]
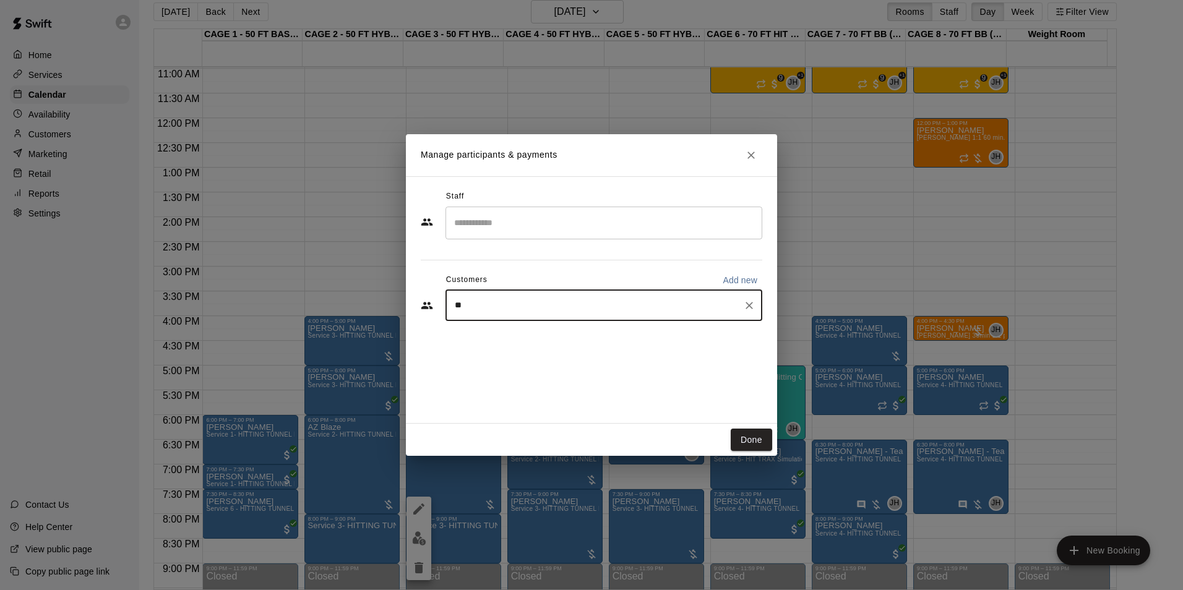
type input "*"
click at [722, 279] on button "Add new" at bounding box center [740, 280] width 45 height 20
select select "**"
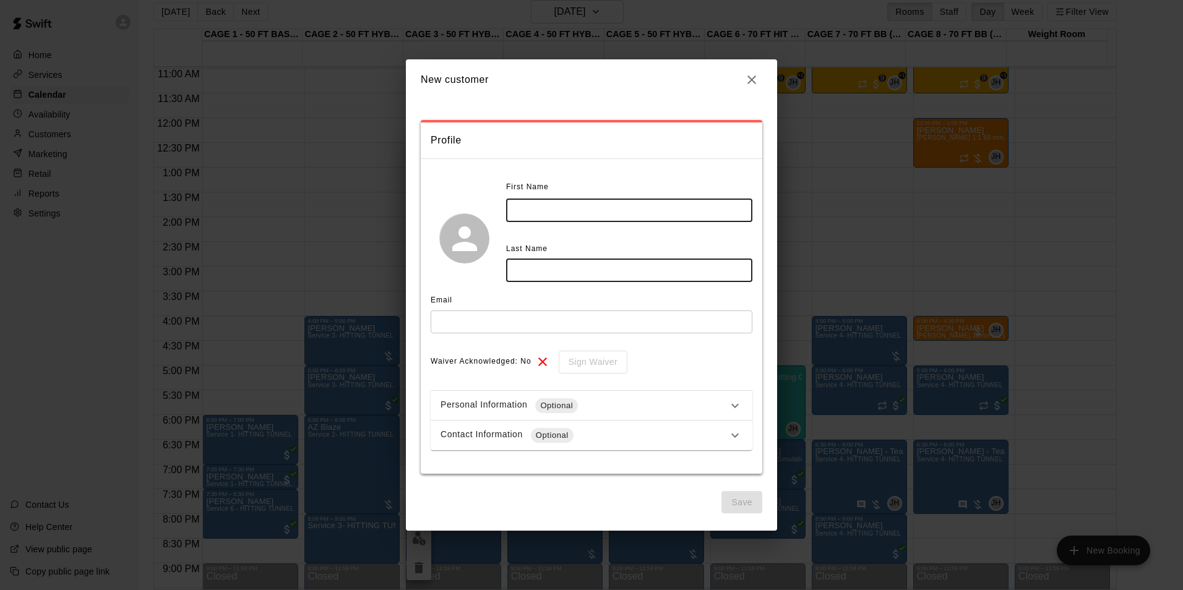
click at [556, 204] on input "text" at bounding box center [629, 210] width 246 height 23
click at [552, 395] on div "Personal Information Optional" at bounding box center [592, 406] width 322 height 30
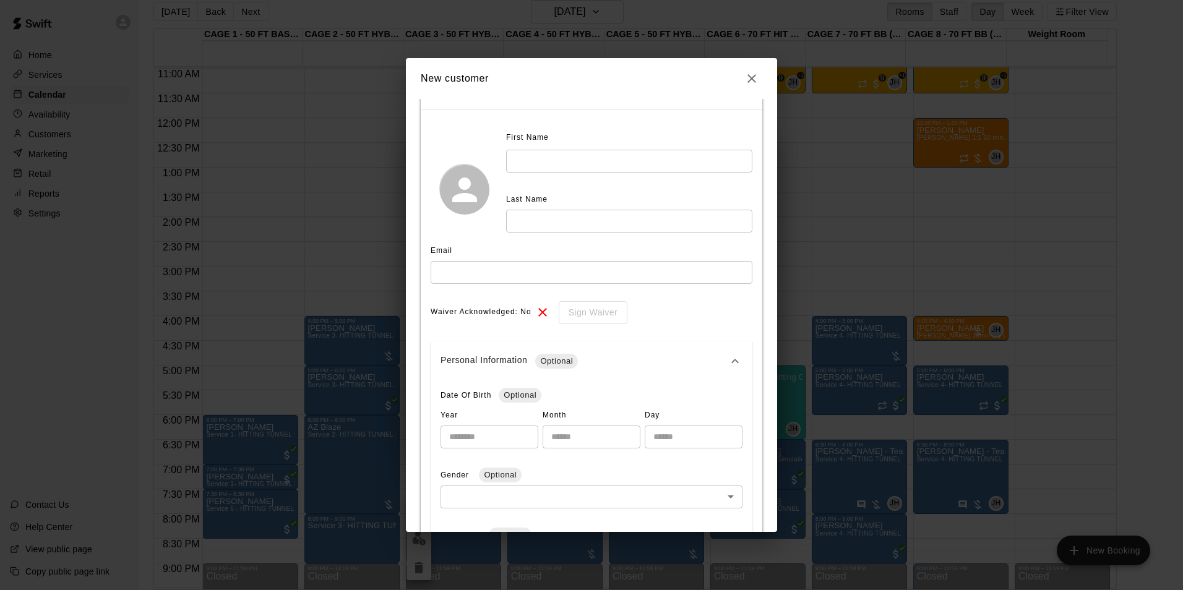
scroll to position [124, 0]
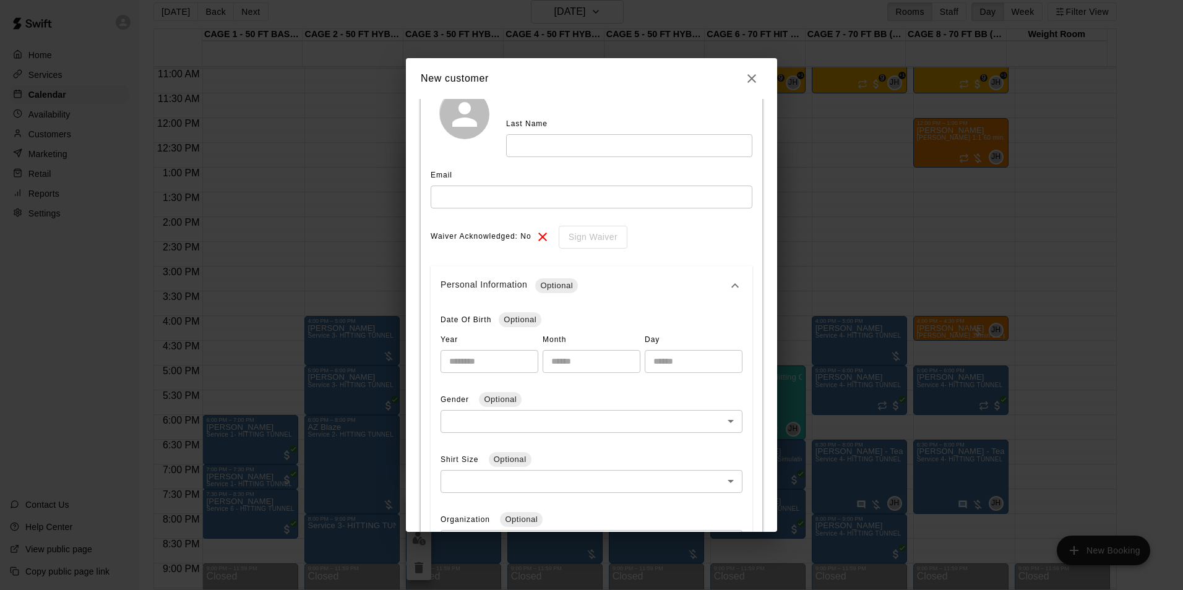
click at [511, 288] on div "Personal Information Optional" at bounding box center [584, 285] width 287 height 15
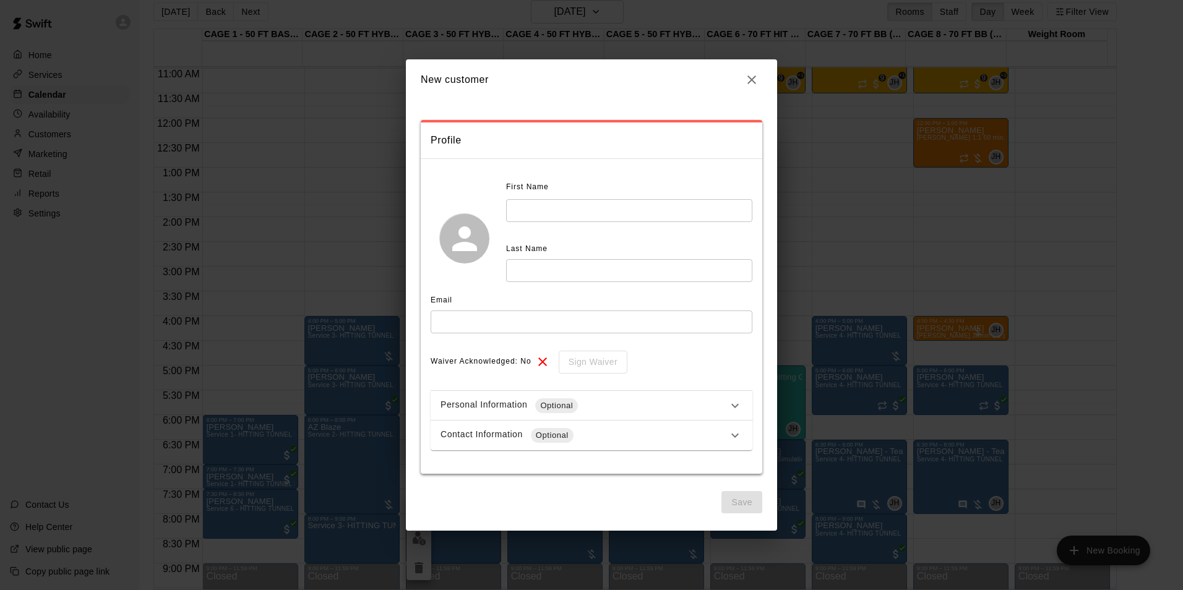
scroll to position [0, 0]
click at [532, 431] on div "Contact Information Optional" at bounding box center [584, 435] width 287 height 15
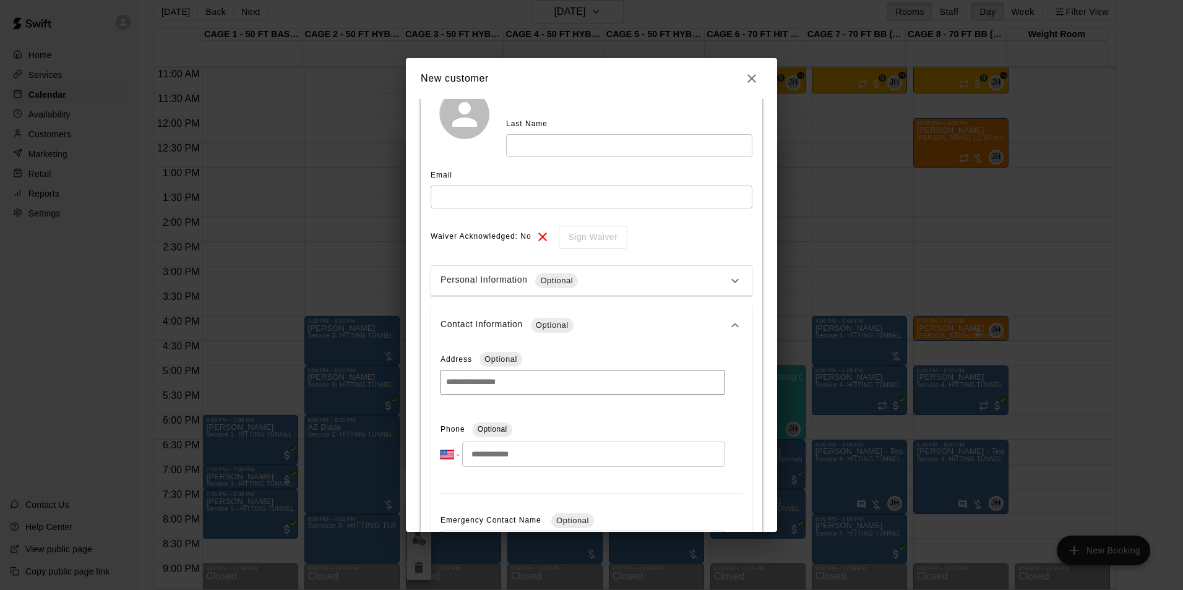
click at [510, 318] on div "Contact Information Optional" at bounding box center [584, 325] width 287 height 15
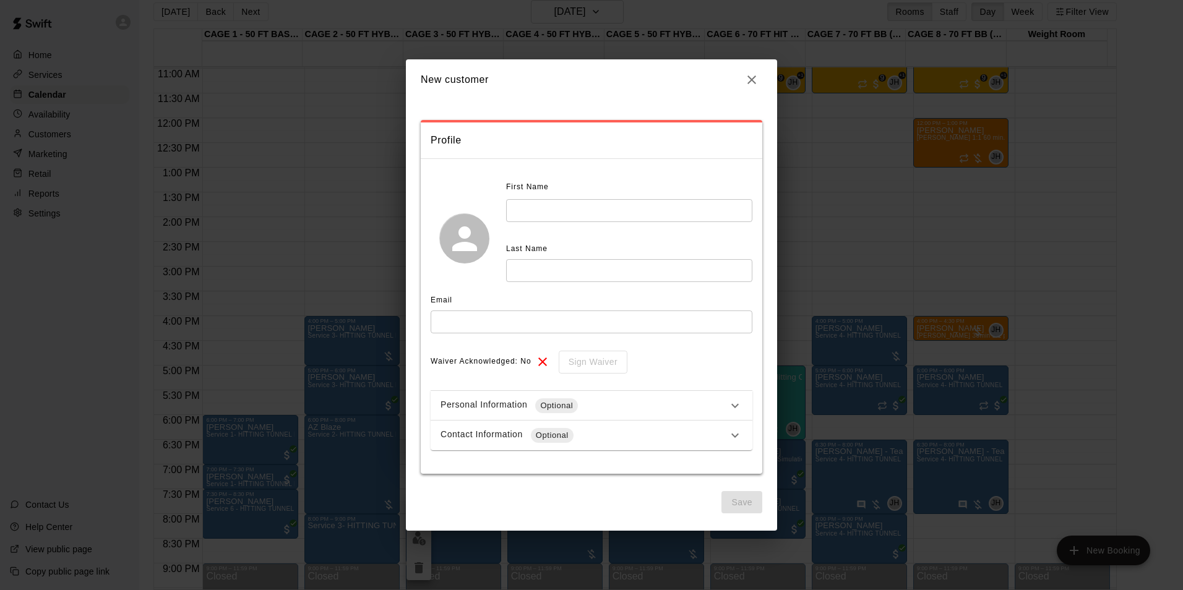
click at [760, 74] on button "button" at bounding box center [751, 79] width 21 height 21
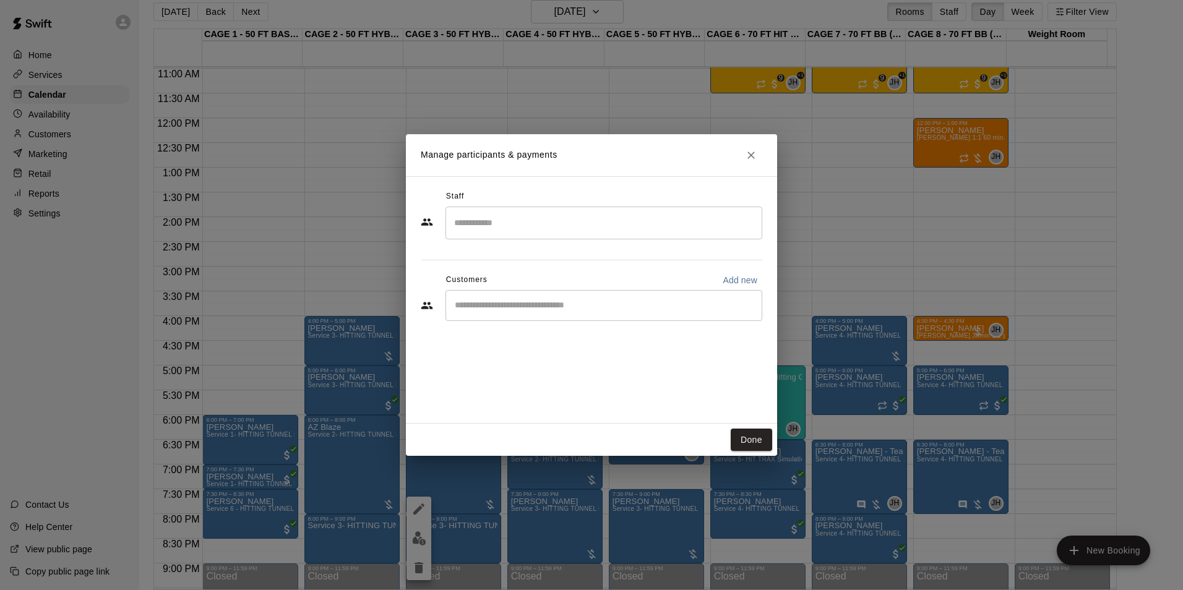
click at [536, 213] on input "Search staff" at bounding box center [604, 223] width 306 height 22
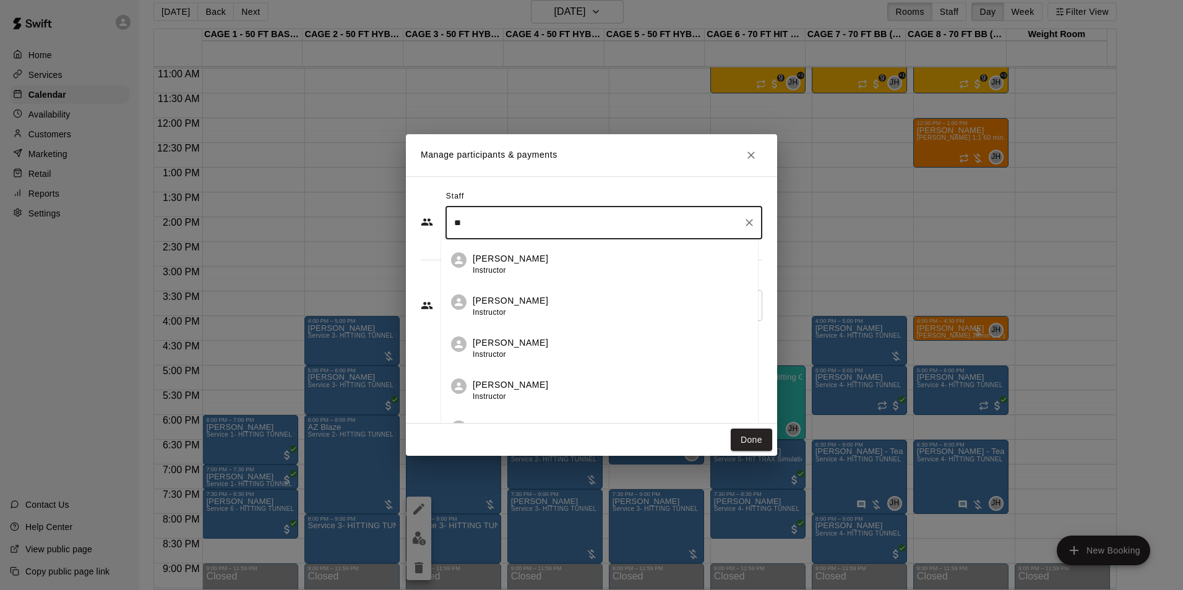
type input "*"
click at [507, 173] on h2 "Manage participants & payments" at bounding box center [591, 155] width 371 height 42
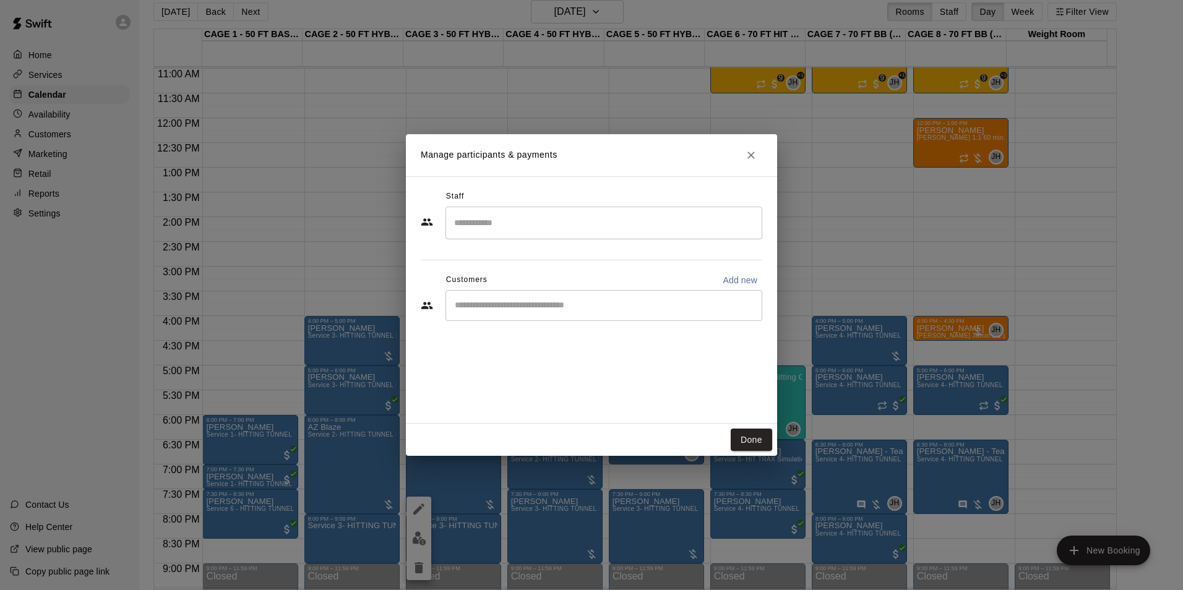
click at [545, 304] on input "Start typing to search customers..." at bounding box center [604, 306] width 306 height 12
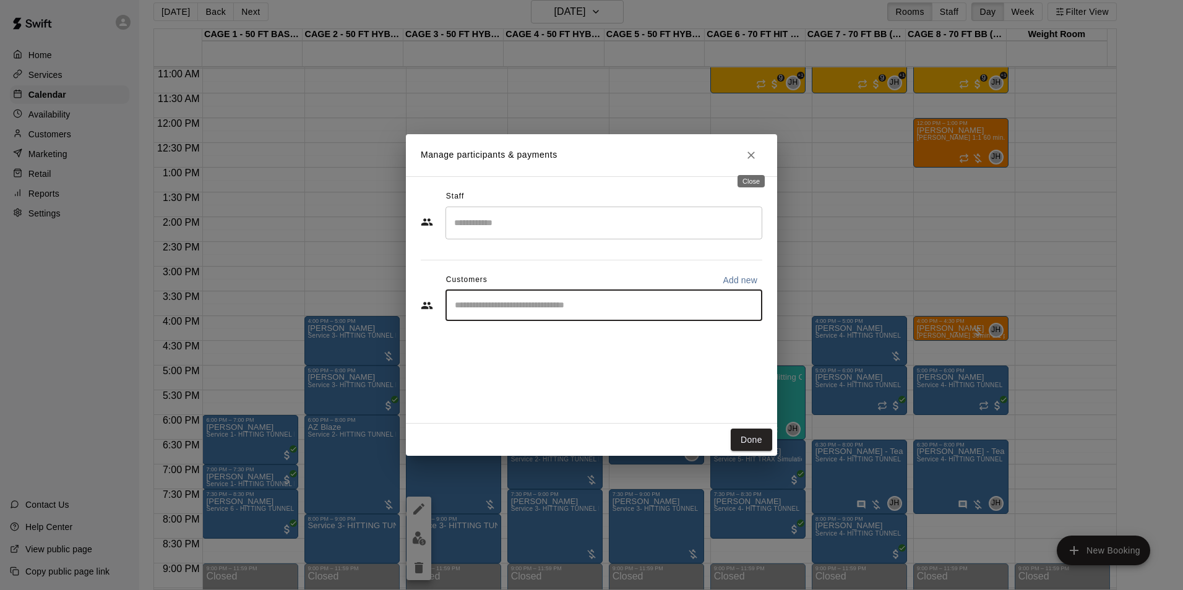
click at [748, 153] on icon "Close" at bounding box center [751, 155] width 12 height 12
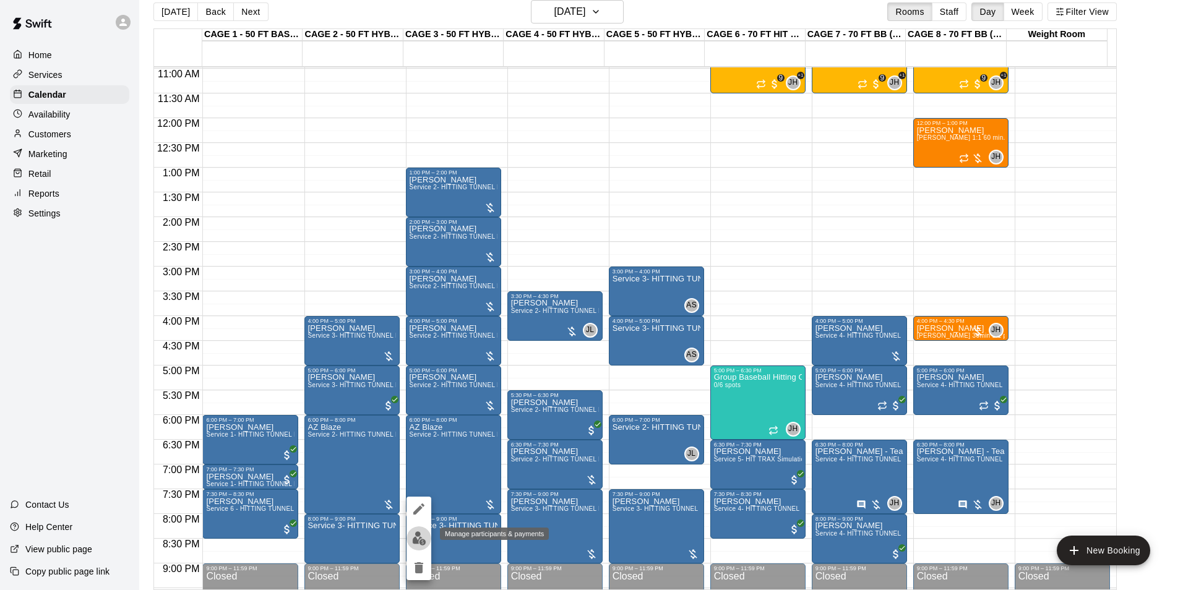
click at [427, 539] on button "edit" at bounding box center [419, 539] width 25 height 24
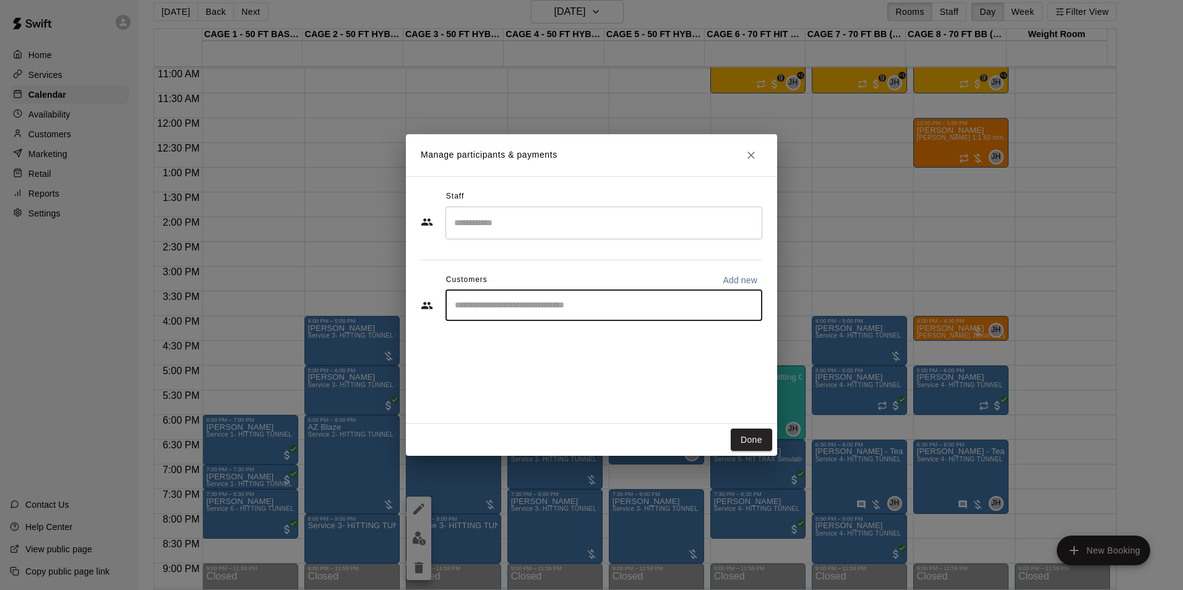
click at [540, 303] on input "Start typing to search customers..." at bounding box center [604, 306] width 306 height 12
click at [639, 303] on input "Start typing to search customers..." at bounding box center [604, 306] width 306 height 12
click at [754, 151] on icon "Close" at bounding box center [751, 155] width 12 height 12
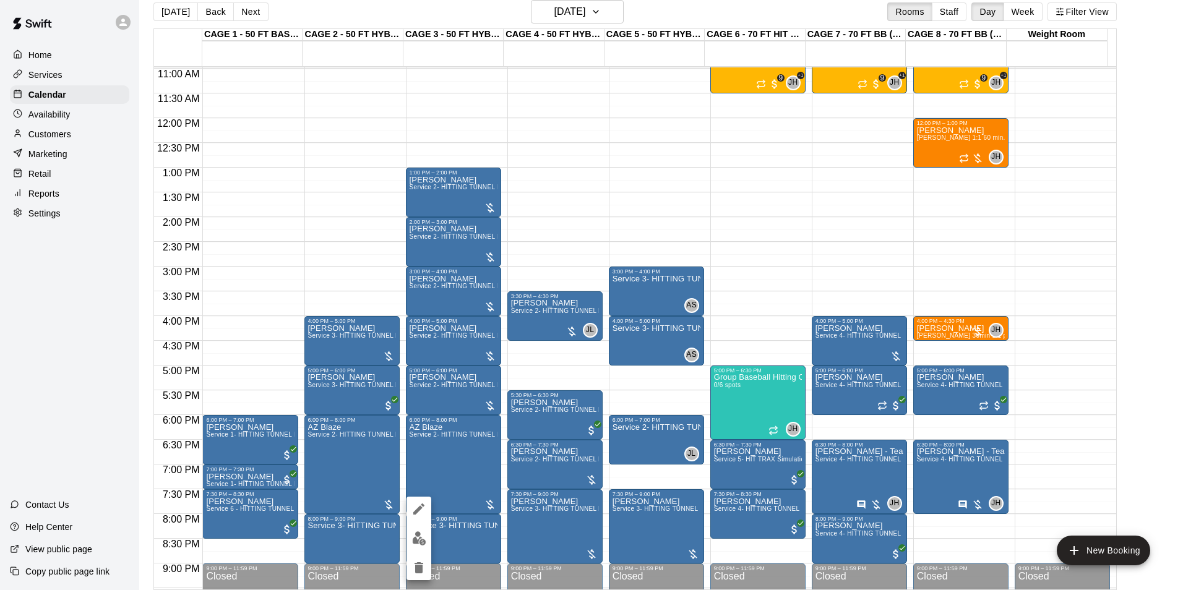
click at [423, 541] on img "edit" at bounding box center [419, 539] width 14 height 14
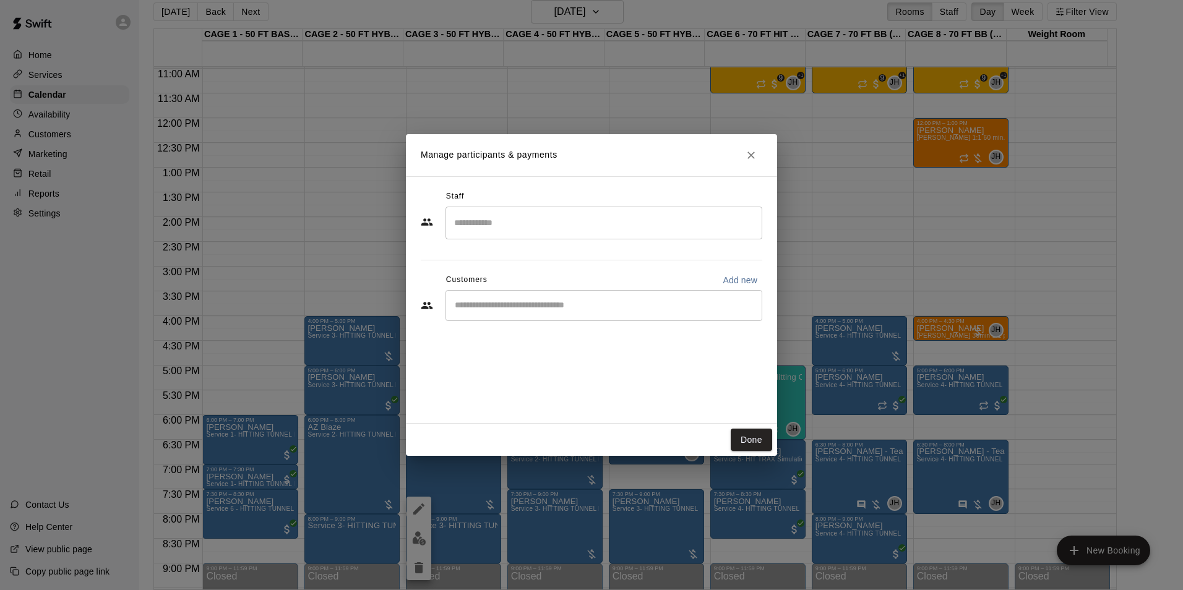
click at [548, 308] on input "Start typing to search customers..." at bounding box center [604, 306] width 306 height 12
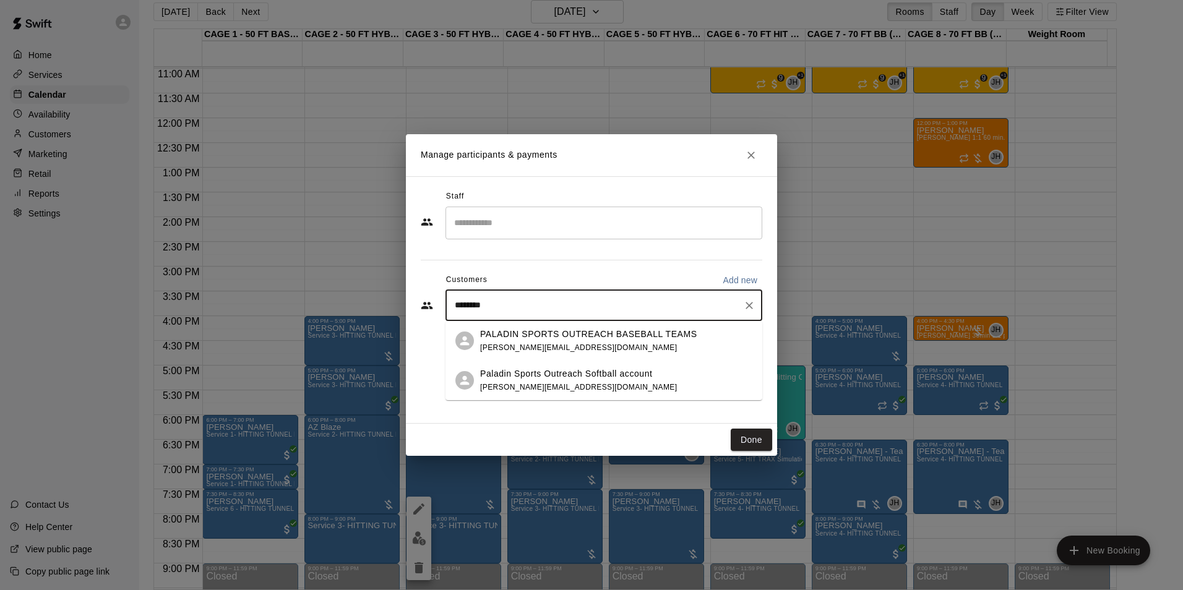
type input "*******"
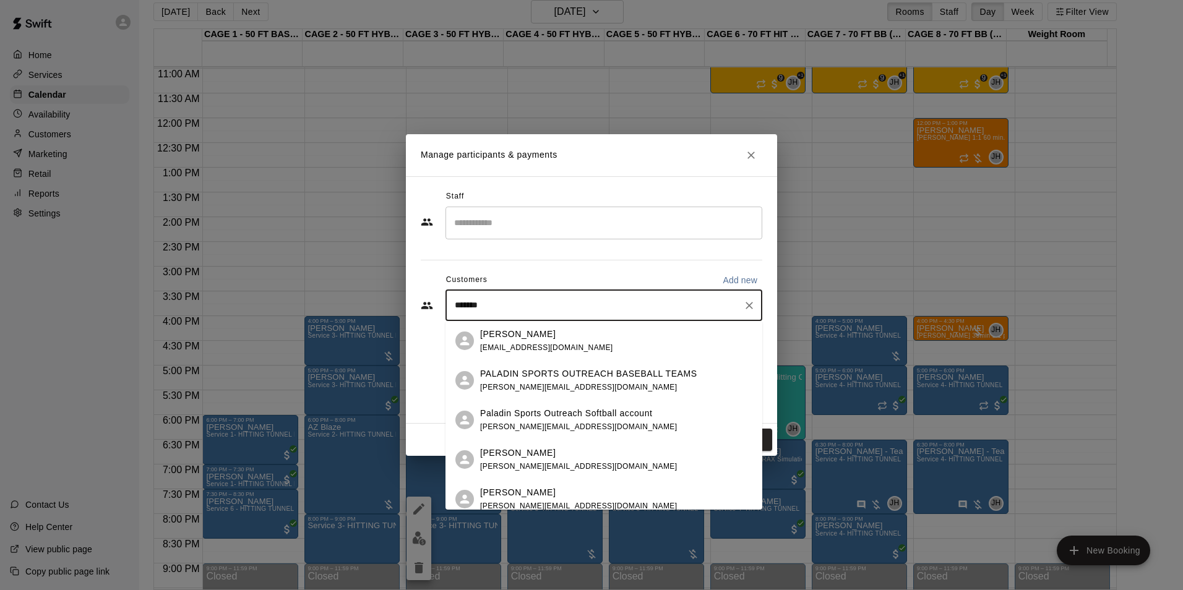
drag, startPoint x: 513, startPoint y: 308, endPoint x: 428, endPoint y: 297, distance: 85.4
click at [428, 297] on div "******* ​" at bounding box center [592, 305] width 342 height 31
drag, startPoint x: 467, startPoint y: 309, endPoint x: 439, endPoint y: 309, distance: 27.8
click at [439, 309] on div "******* ​" at bounding box center [592, 305] width 342 height 31
click at [501, 309] on input "*******" at bounding box center [594, 306] width 287 height 12
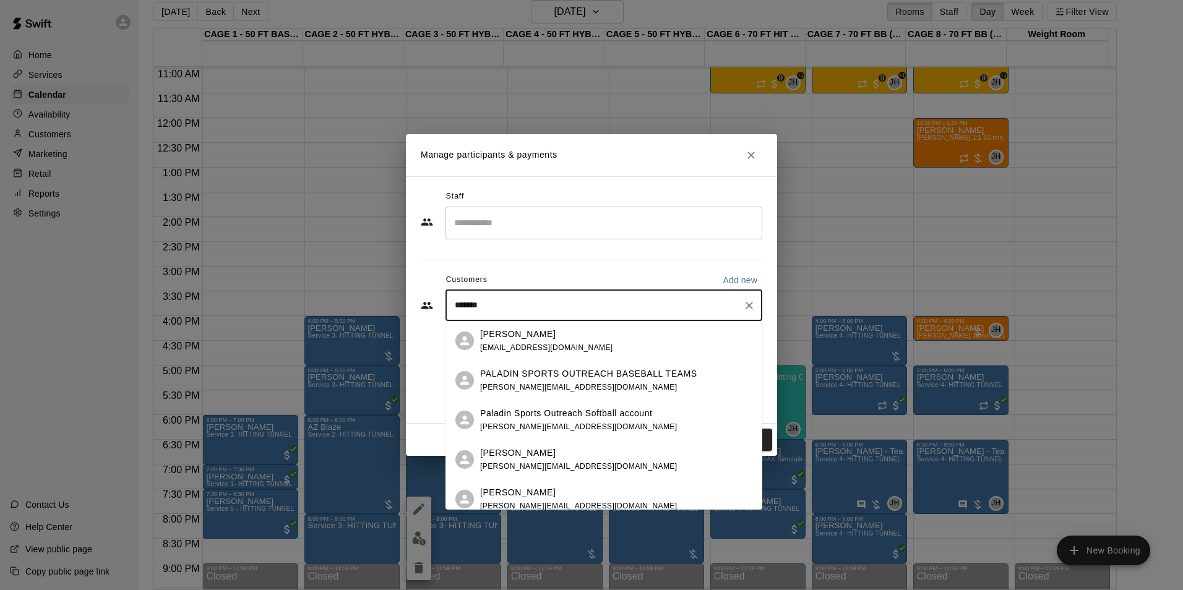
drag, startPoint x: 501, startPoint y: 309, endPoint x: 443, endPoint y: 304, distance: 58.3
click at [443, 304] on div "******* ​" at bounding box center [592, 305] width 342 height 31
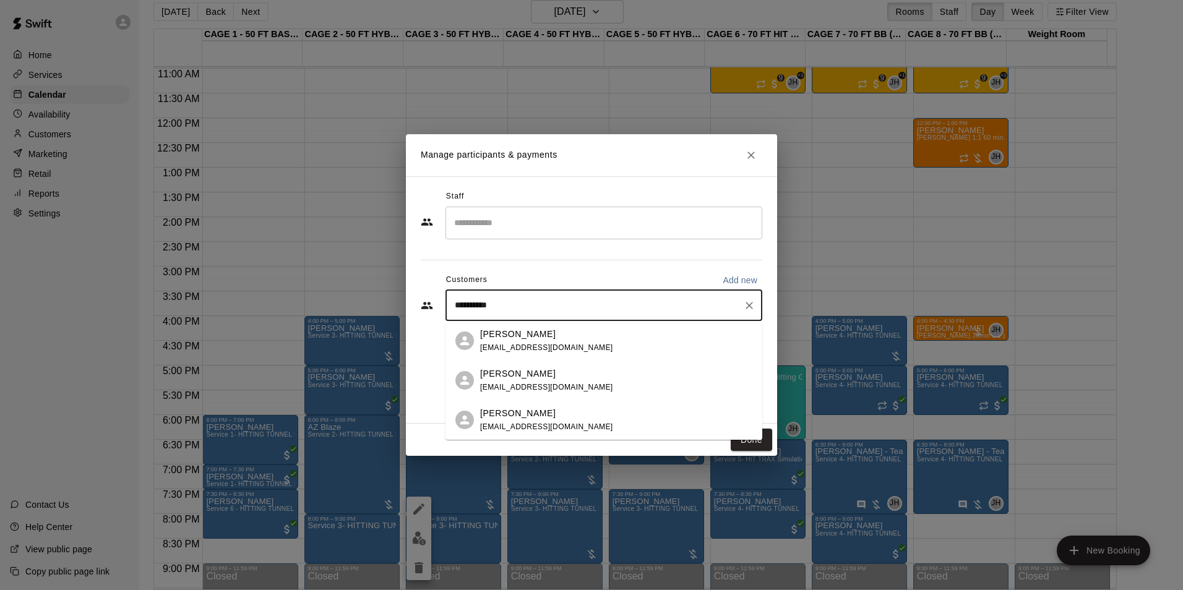
type input "*********"
click at [657, 336] on div "Tristan Jorgenson jorgensonhousehold@gmail.com" at bounding box center [616, 341] width 272 height 27
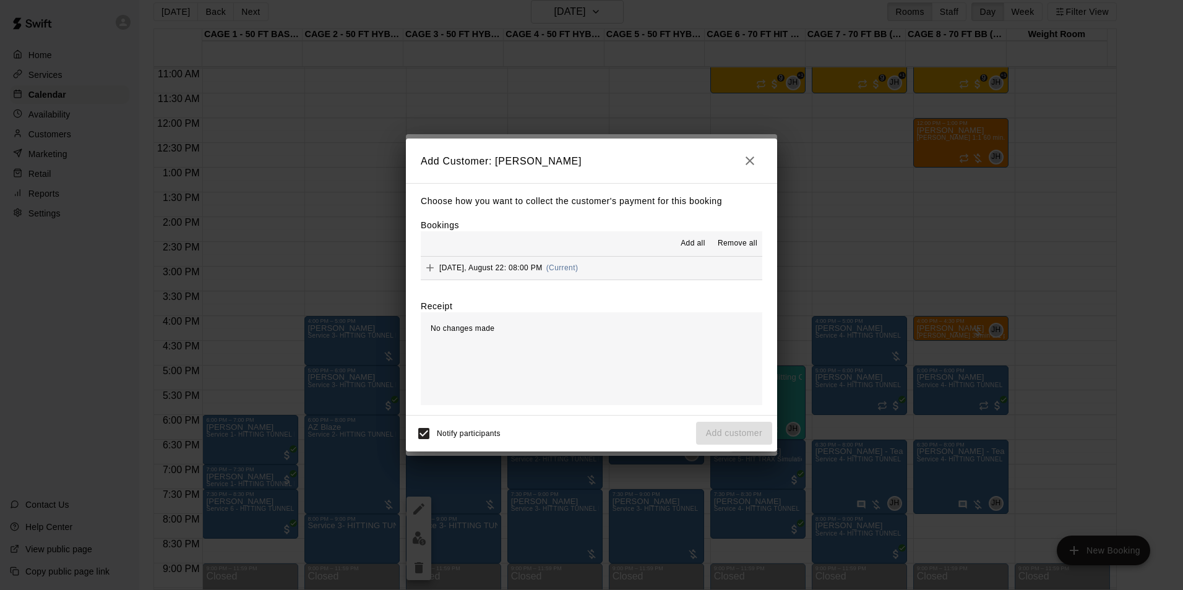
click at [748, 156] on icon "button" at bounding box center [750, 160] width 15 height 15
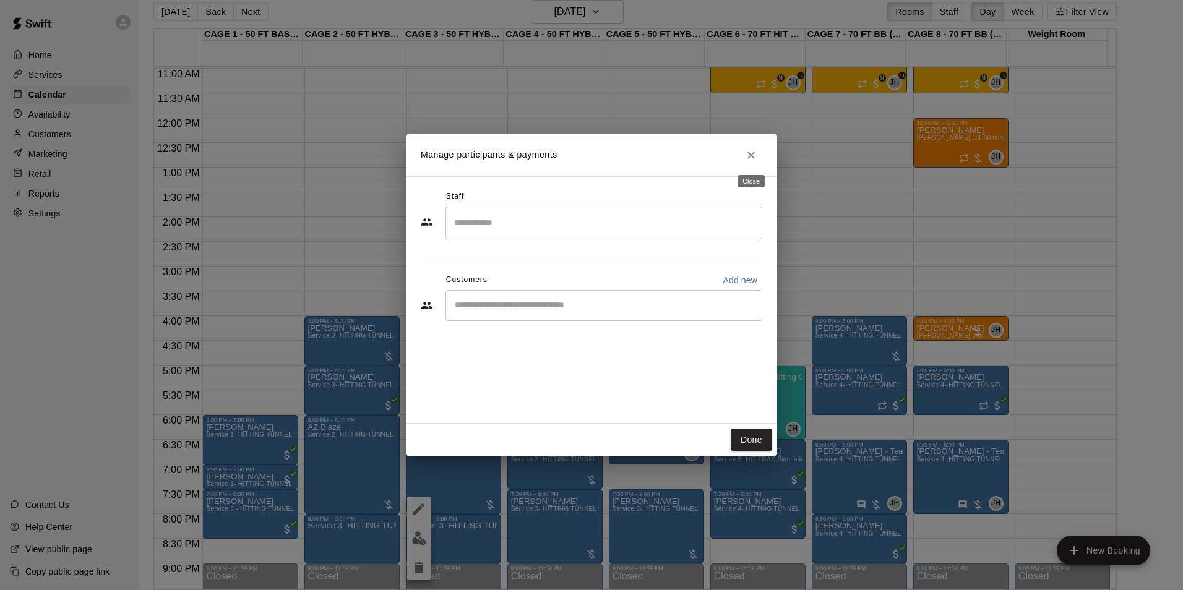
click at [751, 152] on icon "Close" at bounding box center [751, 155] width 12 height 12
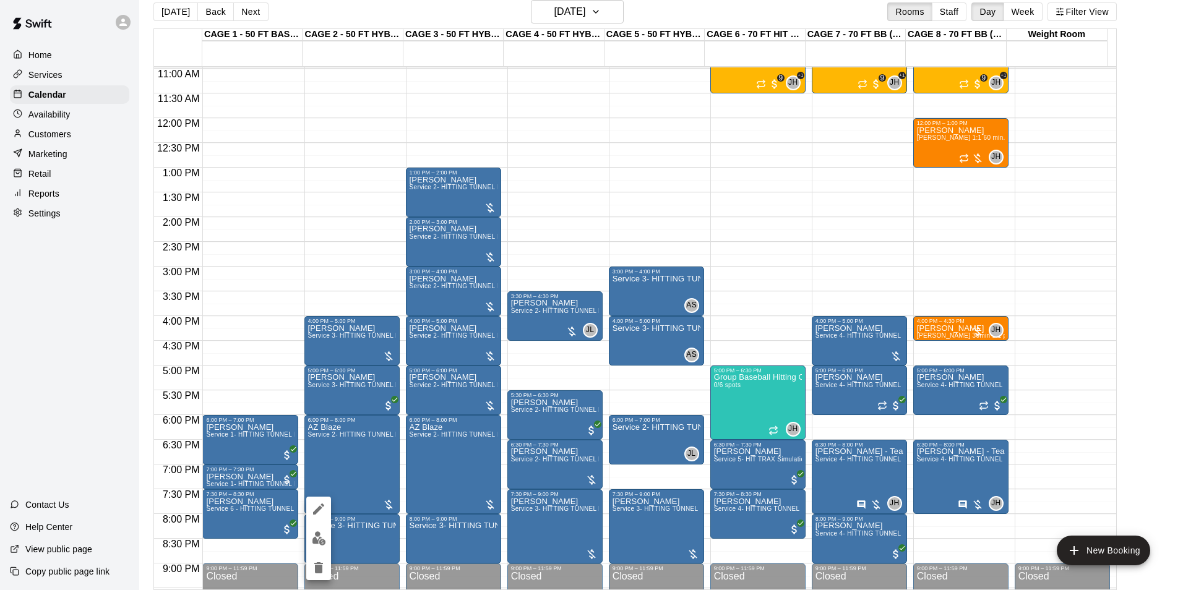
click at [317, 543] on img "edit" at bounding box center [319, 539] width 14 height 14
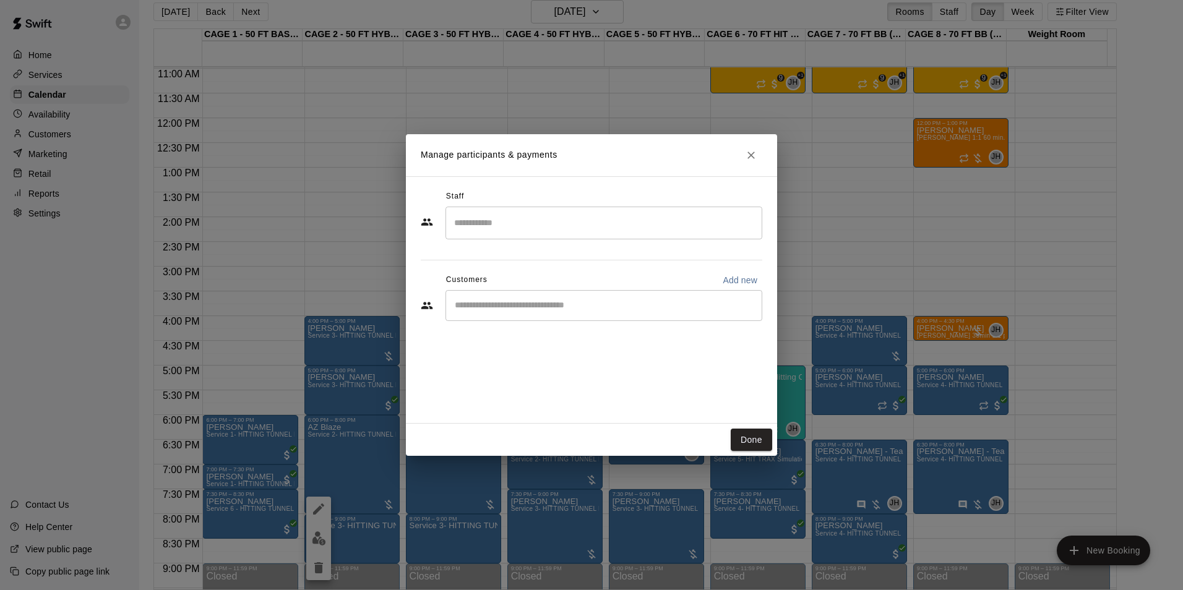
click at [752, 156] on icon "Close" at bounding box center [751, 155] width 7 height 7
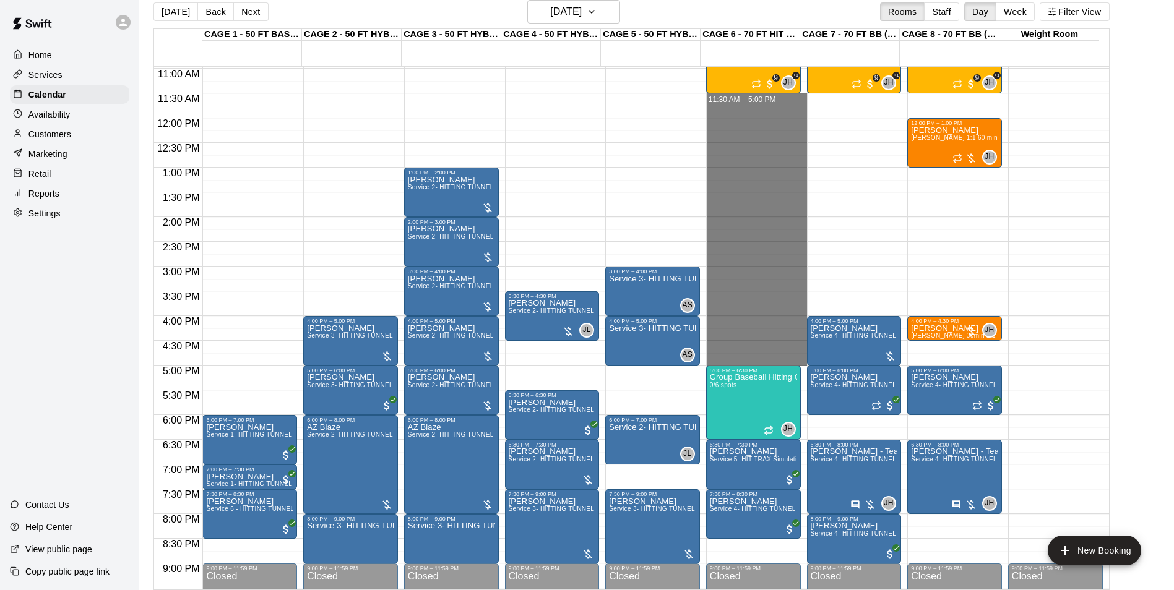
drag, startPoint x: 737, startPoint y: 95, endPoint x: 763, endPoint y: 359, distance: 264.9
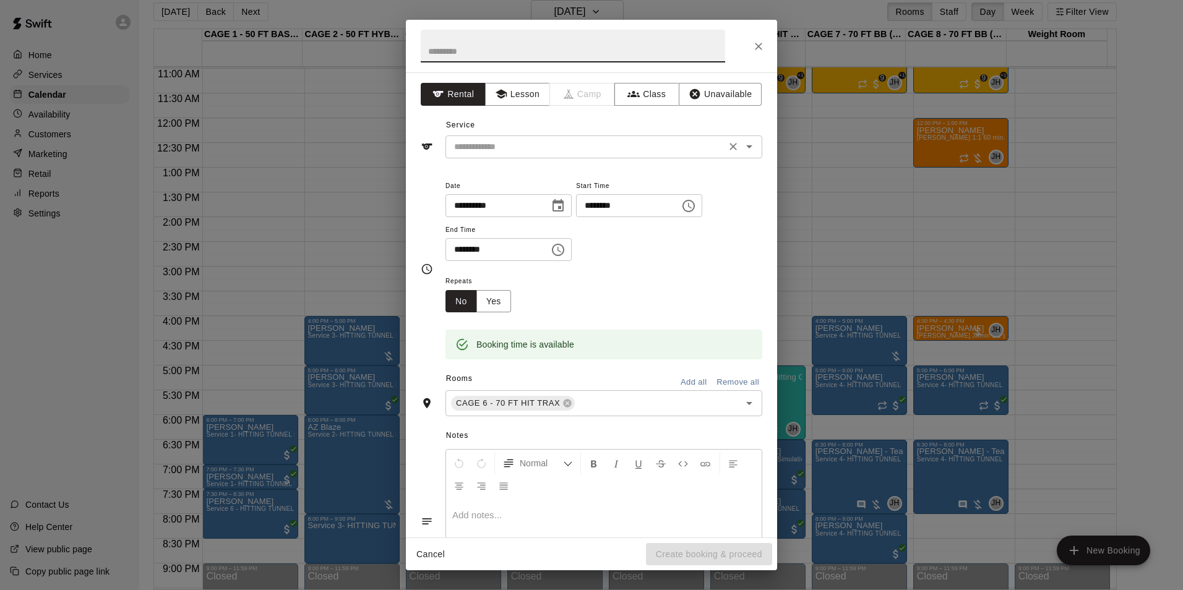
click at [488, 145] on input "text" at bounding box center [585, 146] width 273 height 15
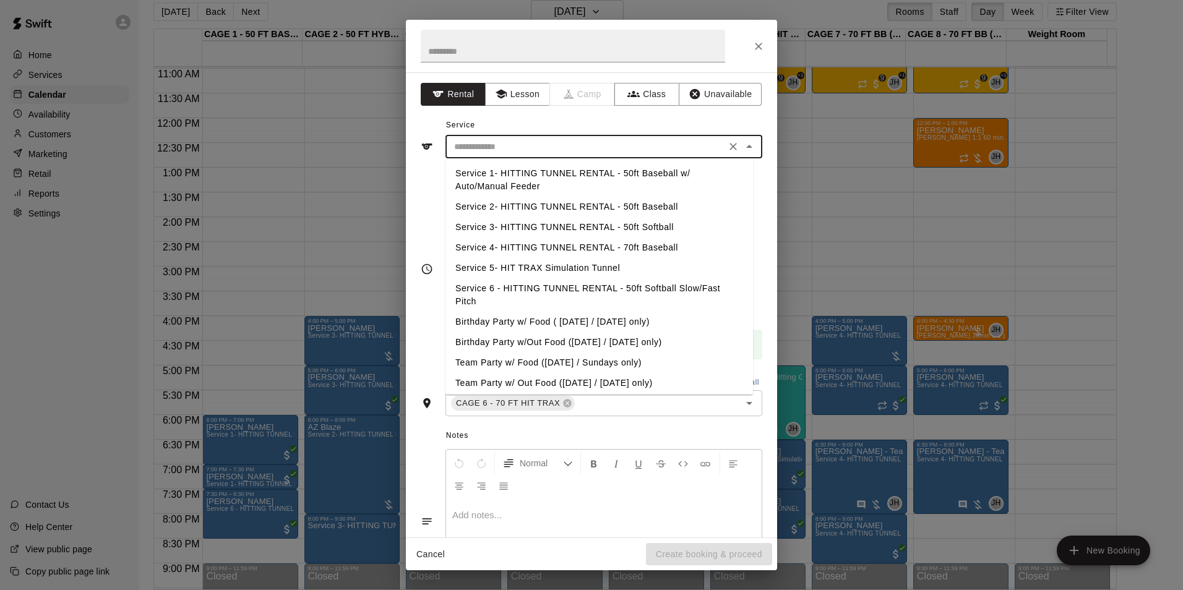
click at [546, 207] on li "Service 2- HITTING TUNNEL RENTAL - 50ft Baseball" at bounding box center [600, 207] width 308 height 20
type input "**********"
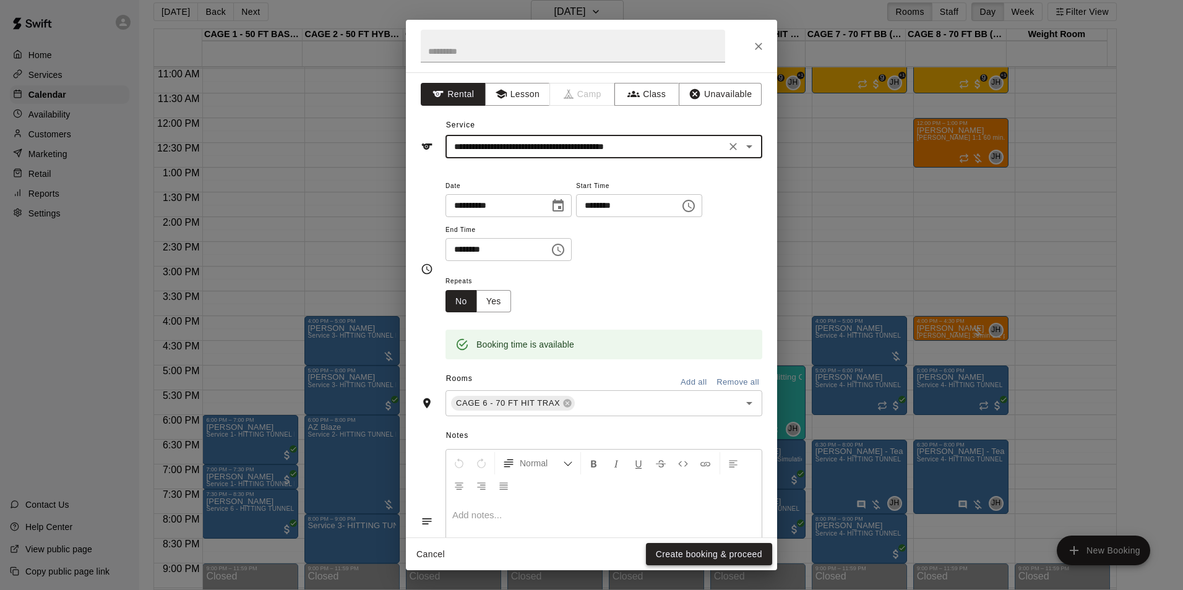
click at [716, 559] on button "Create booking & proceed" at bounding box center [709, 554] width 126 height 23
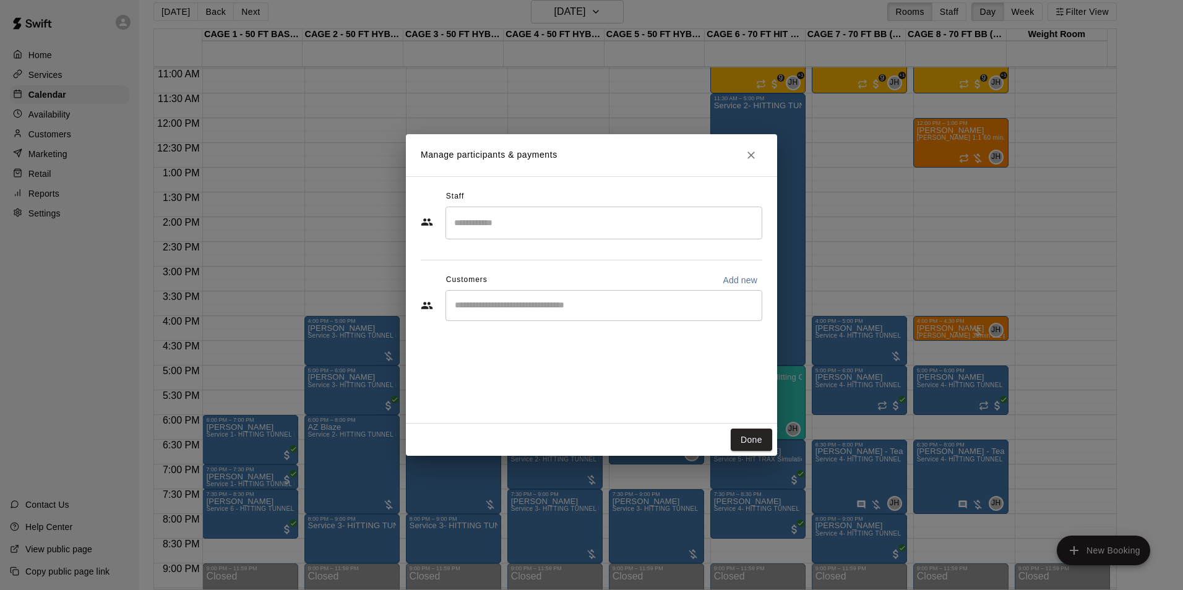
click at [558, 232] on input "Search staff" at bounding box center [604, 223] width 306 height 22
click at [757, 147] on button "Close" at bounding box center [751, 155] width 22 height 22
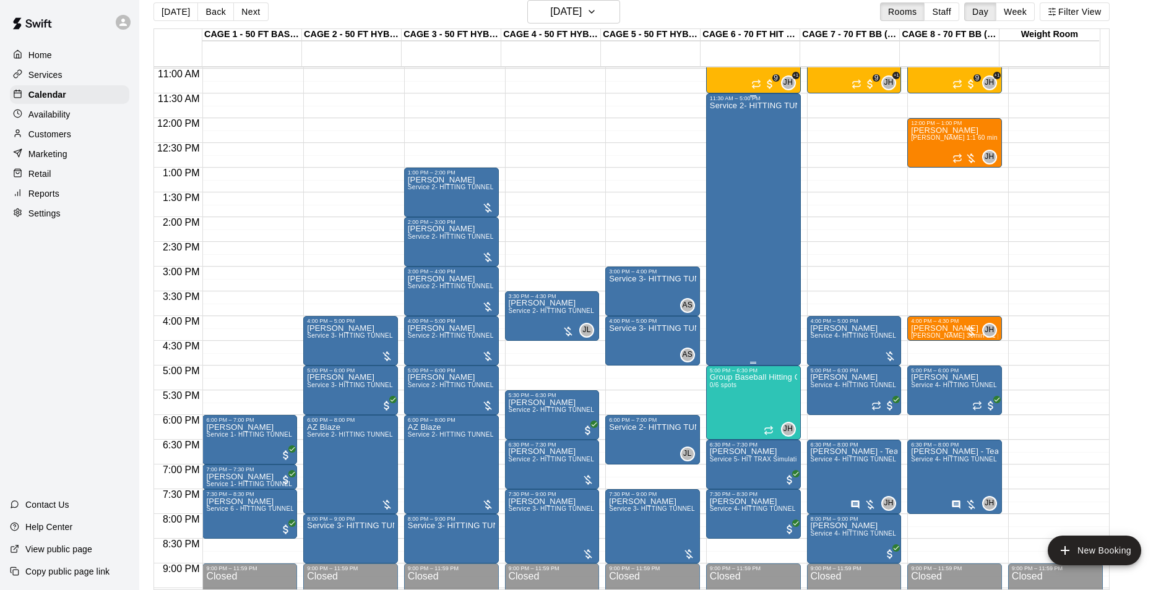
click at [767, 133] on div "Service 2- HITTING TUNNEL RENTAL - 50ft Baseball" at bounding box center [753, 396] width 87 height 590
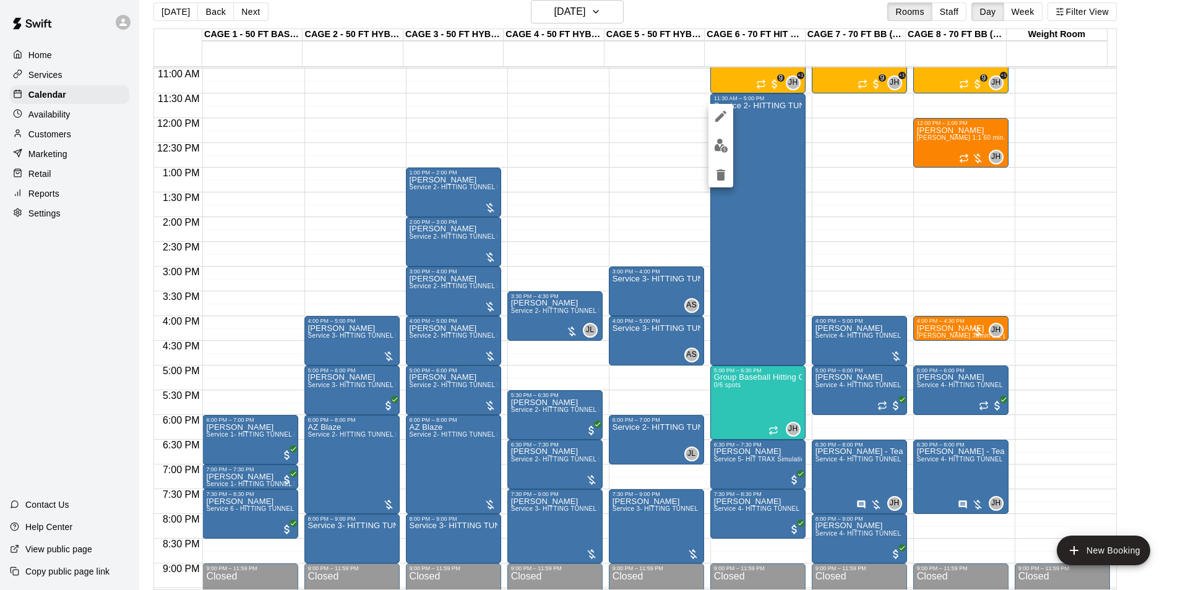
click at [721, 176] on icon "delete" at bounding box center [721, 175] width 9 height 11
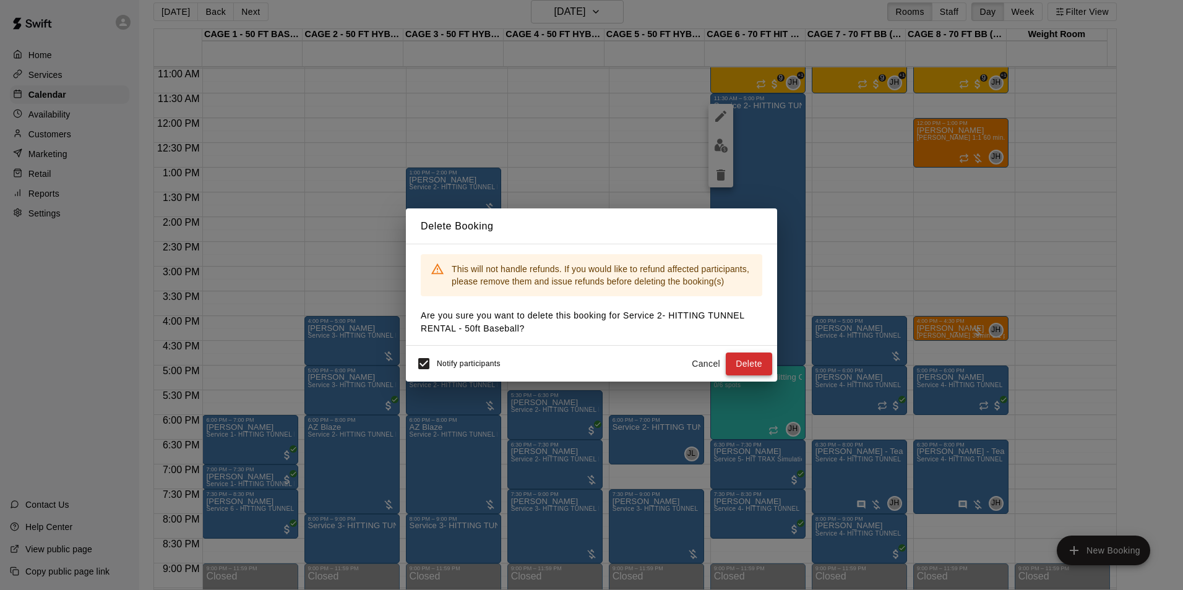
click at [748, 361] on button "Delete" at bounding box center [749, 364] width 46 height 23
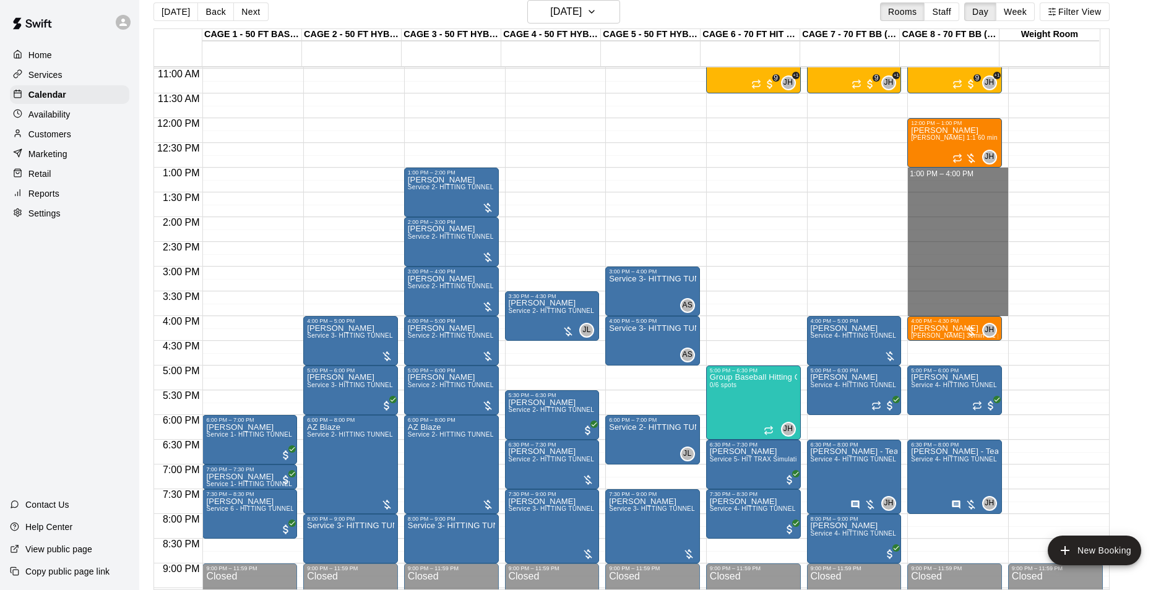
drag, startPoint x: 907, startPoint y: 170, endPoint x: 947, endPoint y: 306, distance: 142.0
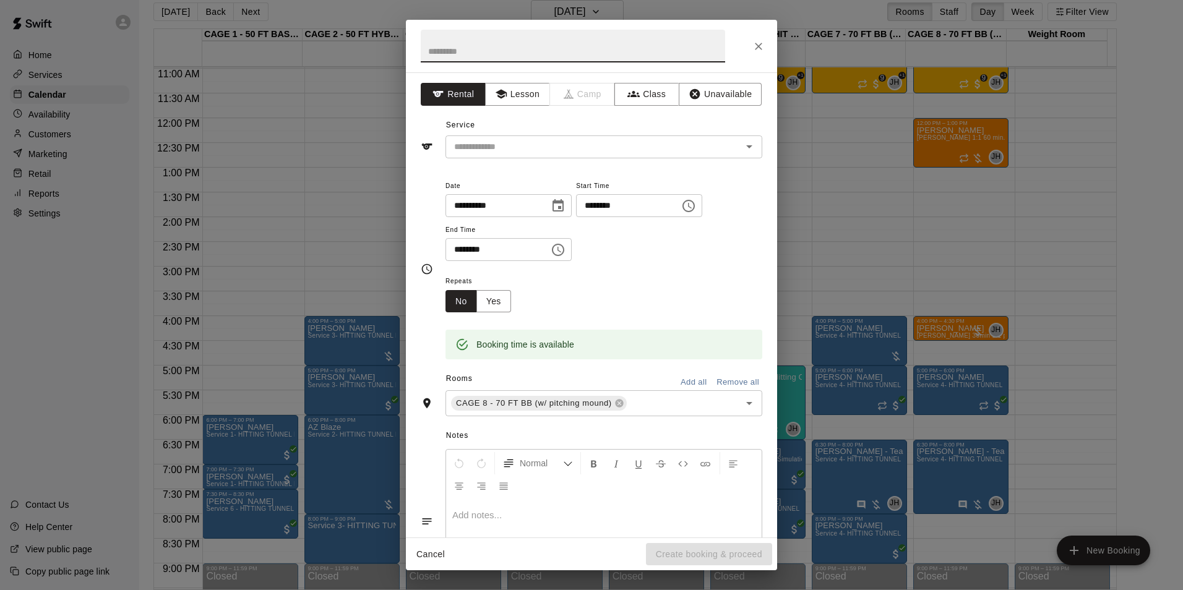
click at [750, 42] on button "Close" at bounding box center [759, 46] width 22 height 22
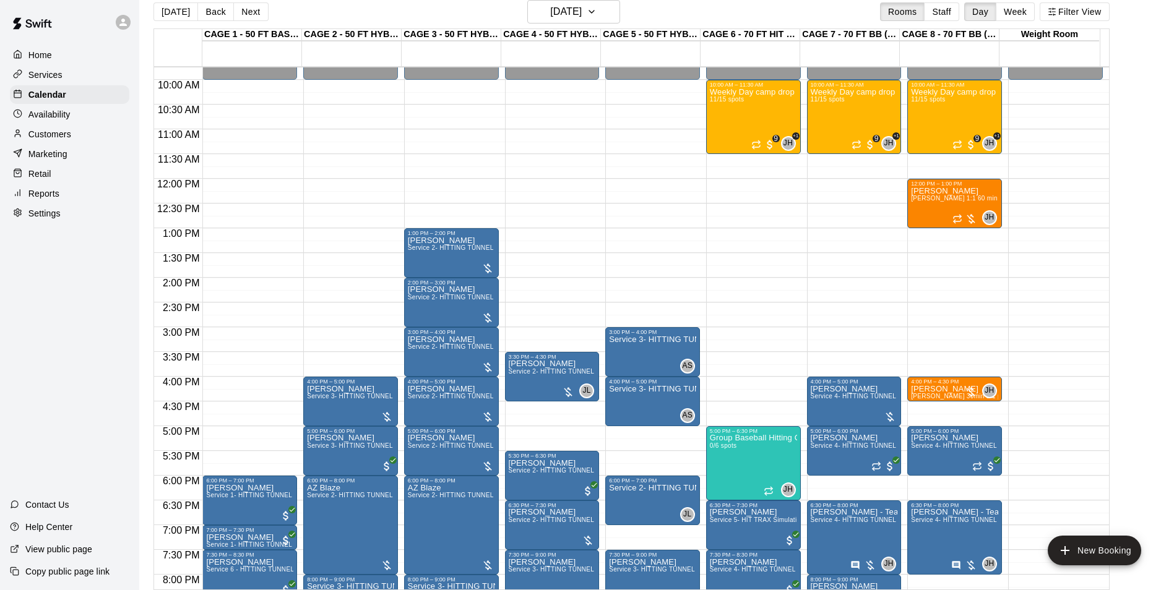
scroll to position [481, 0]
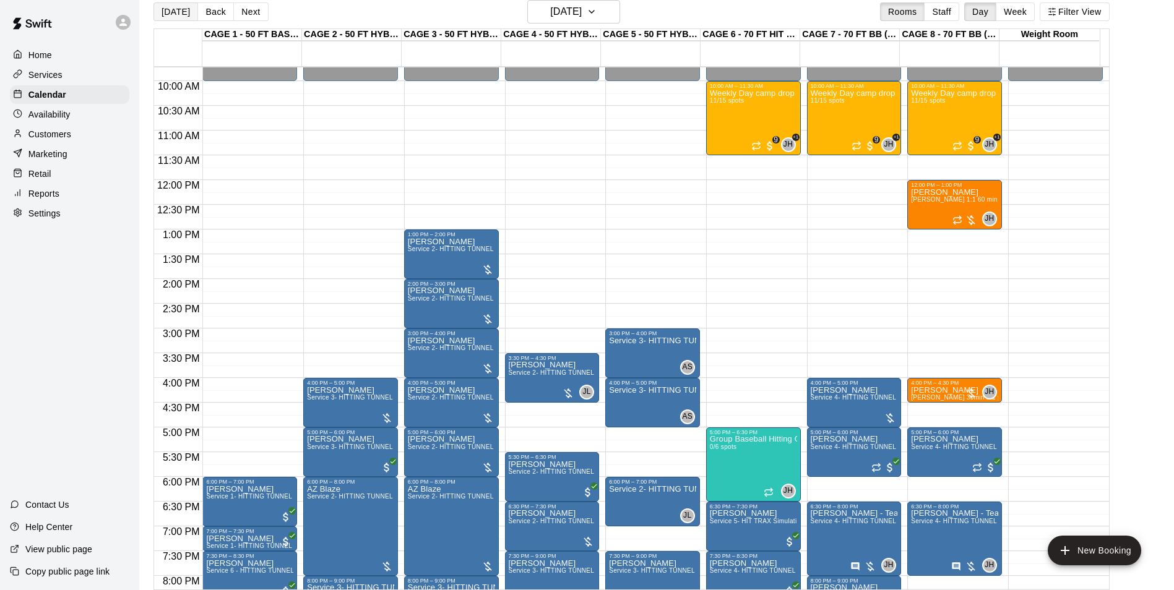
click at [171, 9] on button "[DATE]" at bounding box center [175, 11] width 45 height 19
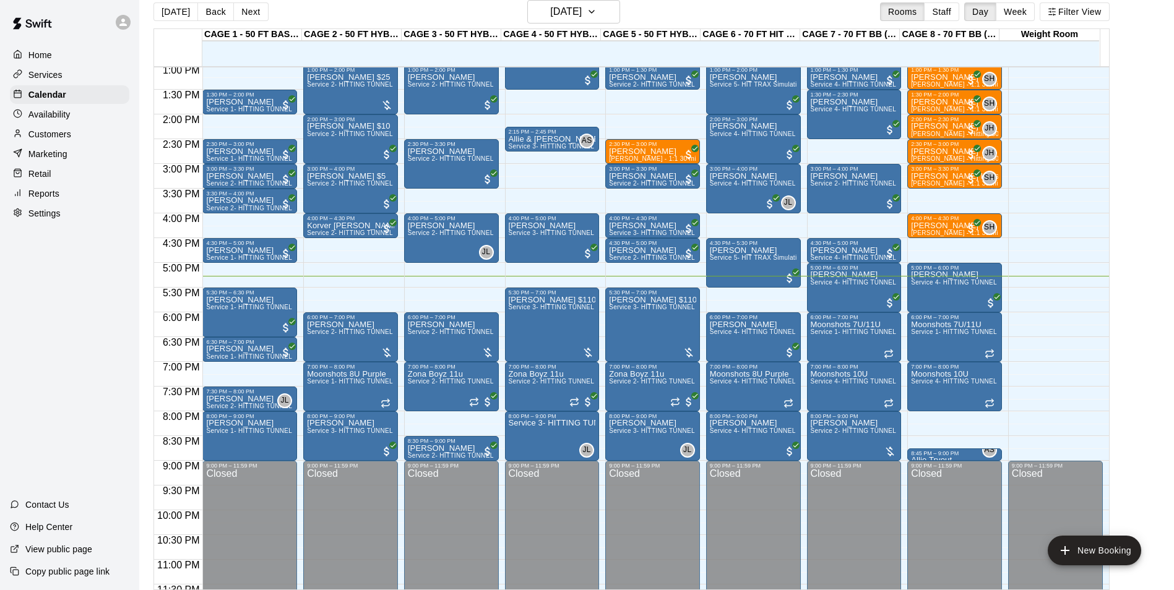
scroll to position [667, 0]
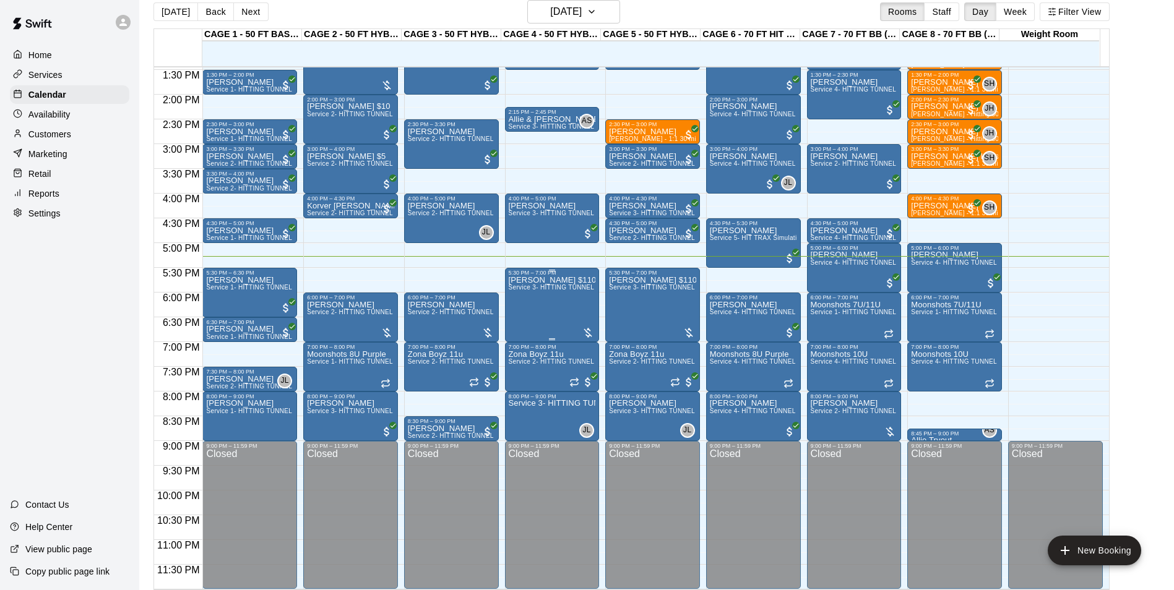
click at [565, 307] on div "Melvin Morrow $110 Service 3- HITTING TUNNEL RENTAL - 50ft Softball" at bounding box center [552, 571] width 87 height 590
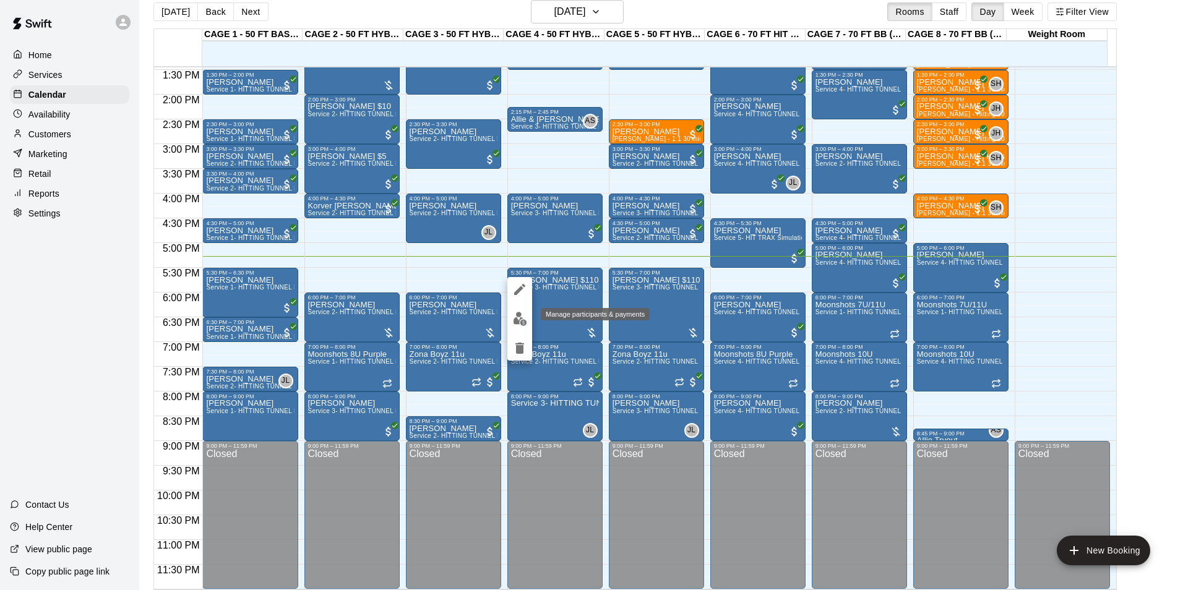
click at [521, 319] on img "edit" at bounding box center [520, 319] width 14 height 14
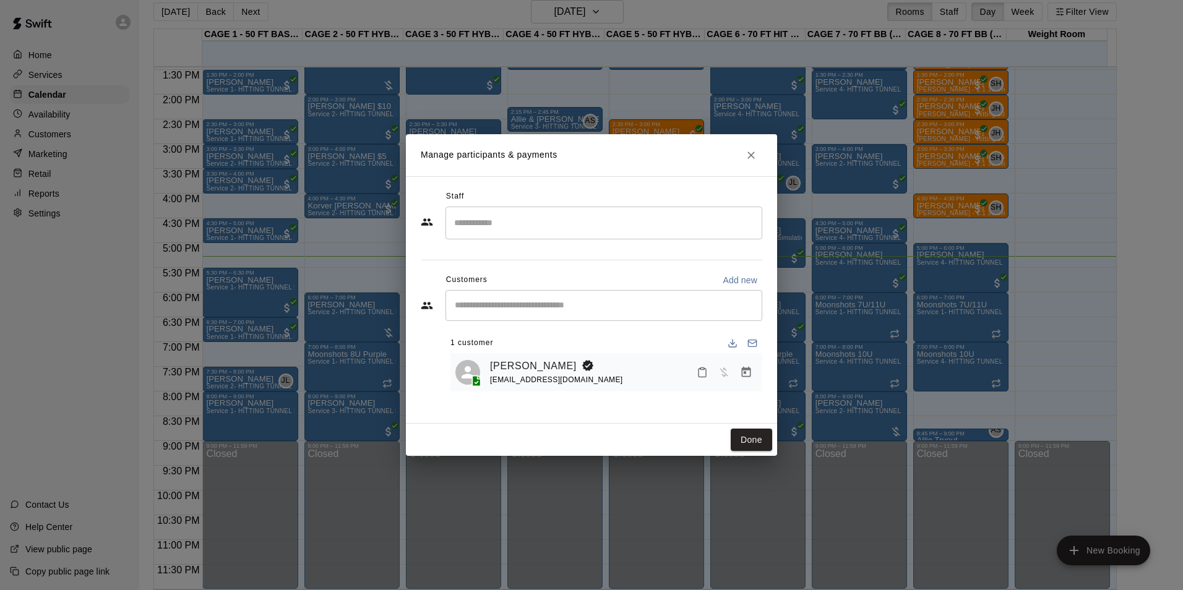
click at [744, 376] on icon "Manage bookings & payment" at bounding box center [746, 372] width 12 height 12
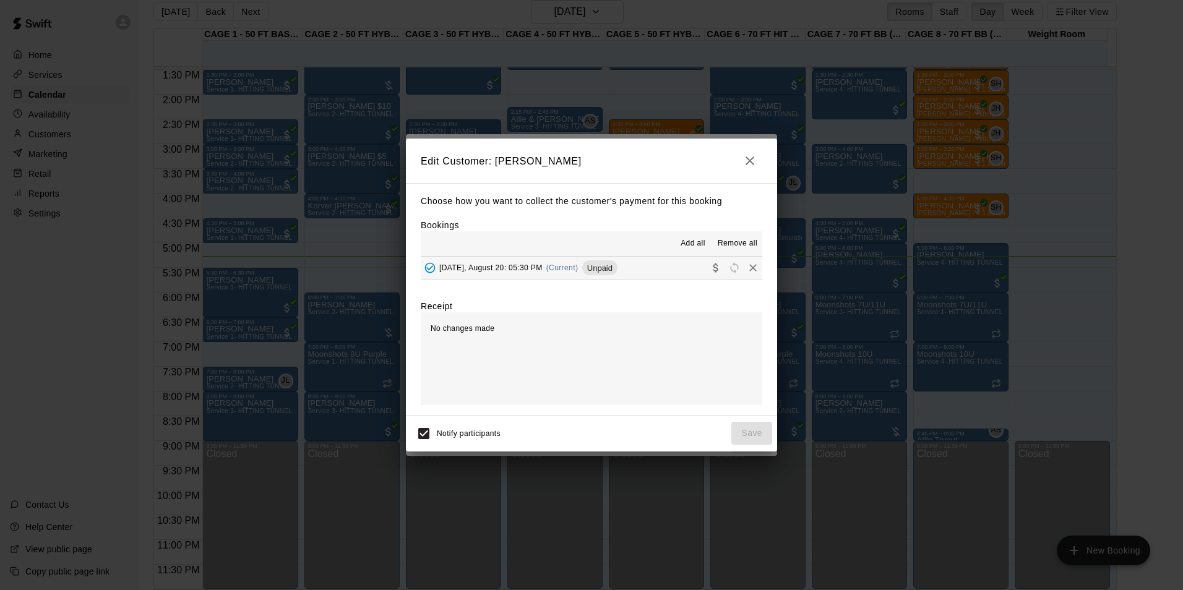
click at [644, 272] on button "Wednesday, August 20: 05:30 PM (Current) Unpaid" at bounding box center [592, 268] width 342 height 23
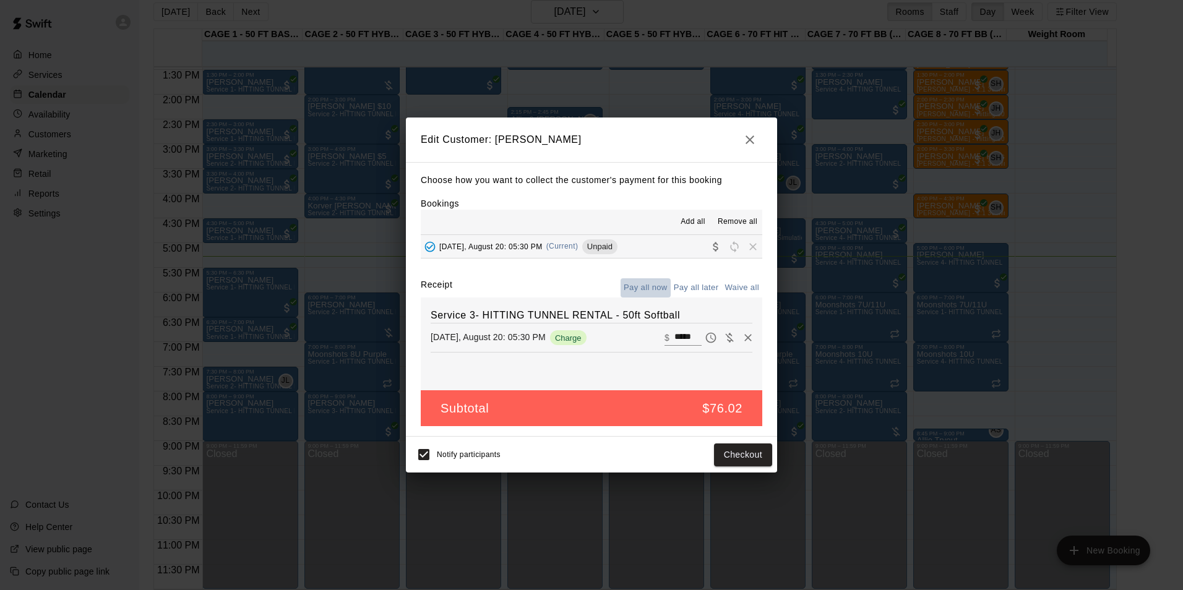
click at [653, 290] on button "Pay all now" at bounding box center [646, 287] width 50 height 19
click at [652, 286] on button "Pay all now" at bounding box center [646, 287] width 50 height 19
click at [747, 451] on button "Checkout" at bounding box center [743, 455] width 58 height 23
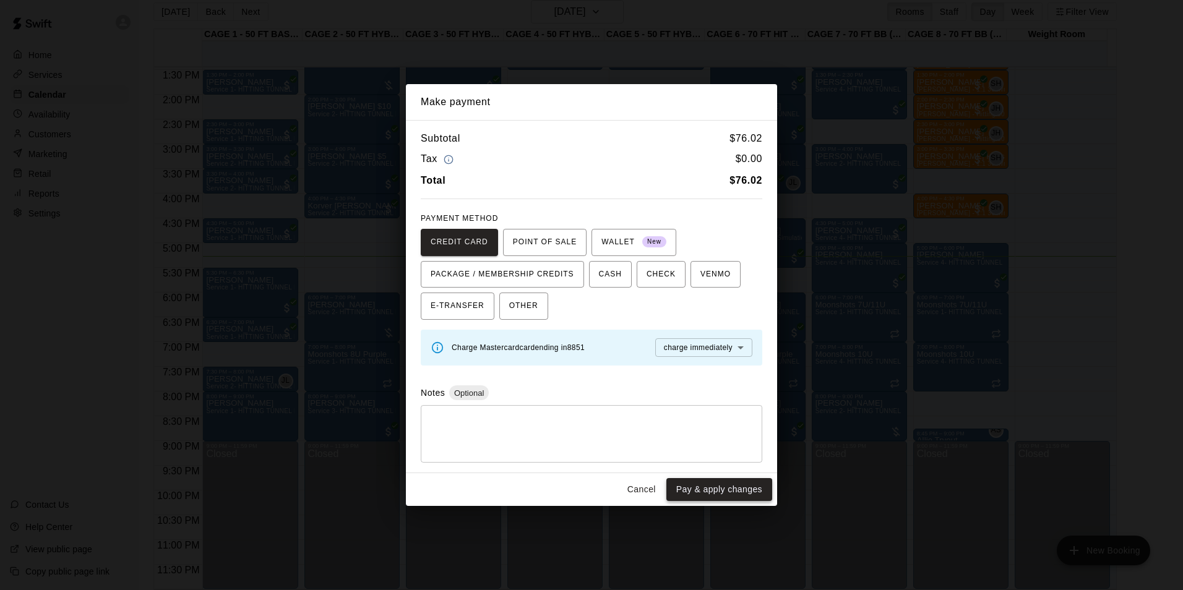
click at [743, 488] on button "Pay & apply changes" at bounding box center [719, 489] width 106 height 23
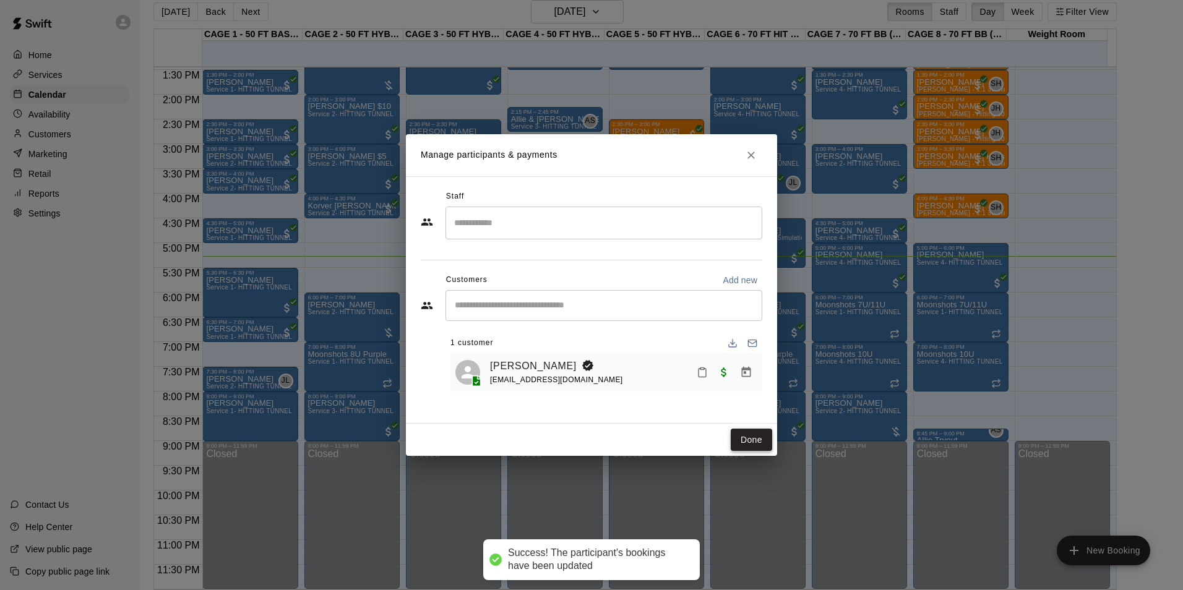
click at [761, 433] on button "Done" at bounding box center [751, 440] width 41 height 23
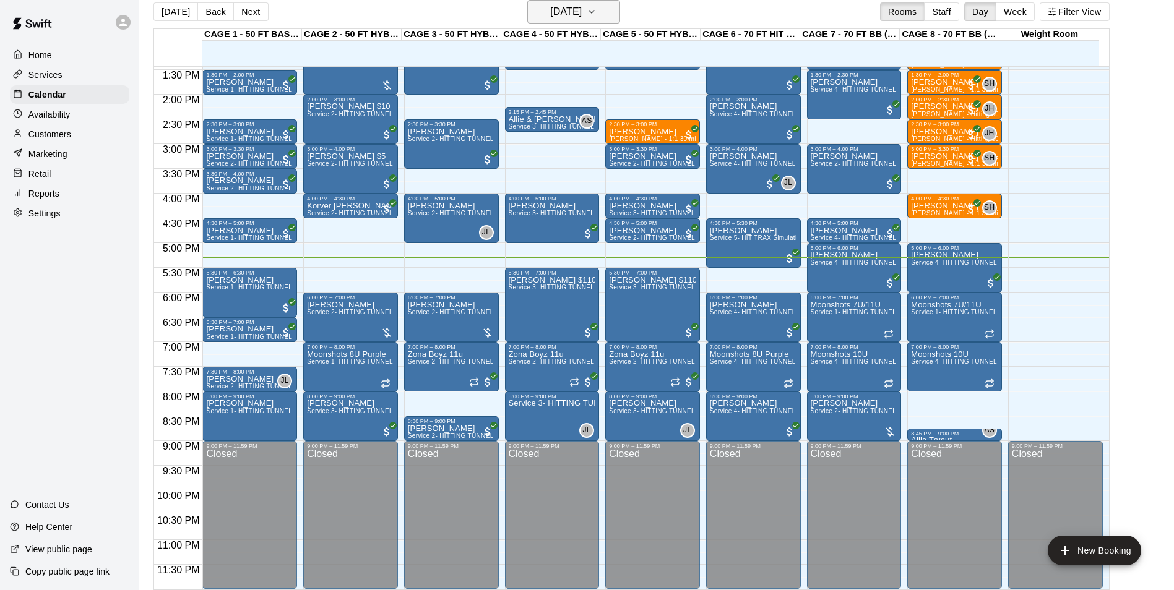
click at [582, 11] on h6 "[DATE]" at bounding box center [566, 11] width 32 height 17
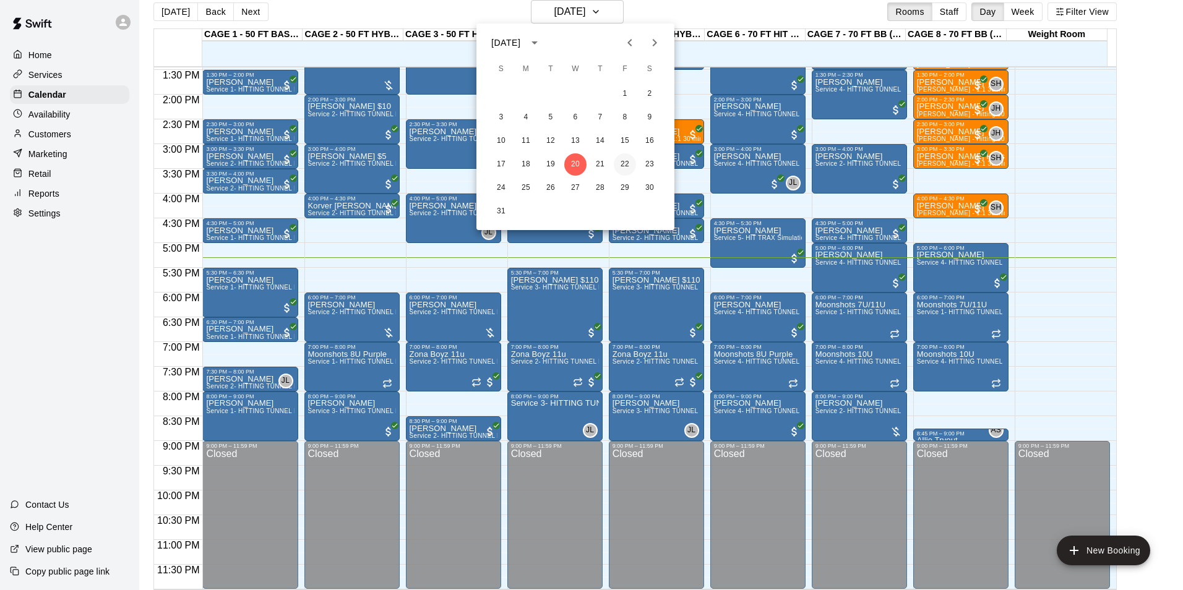
click at [624, 166] on button "22" at bounding box center [625, 164] width 22 height 22
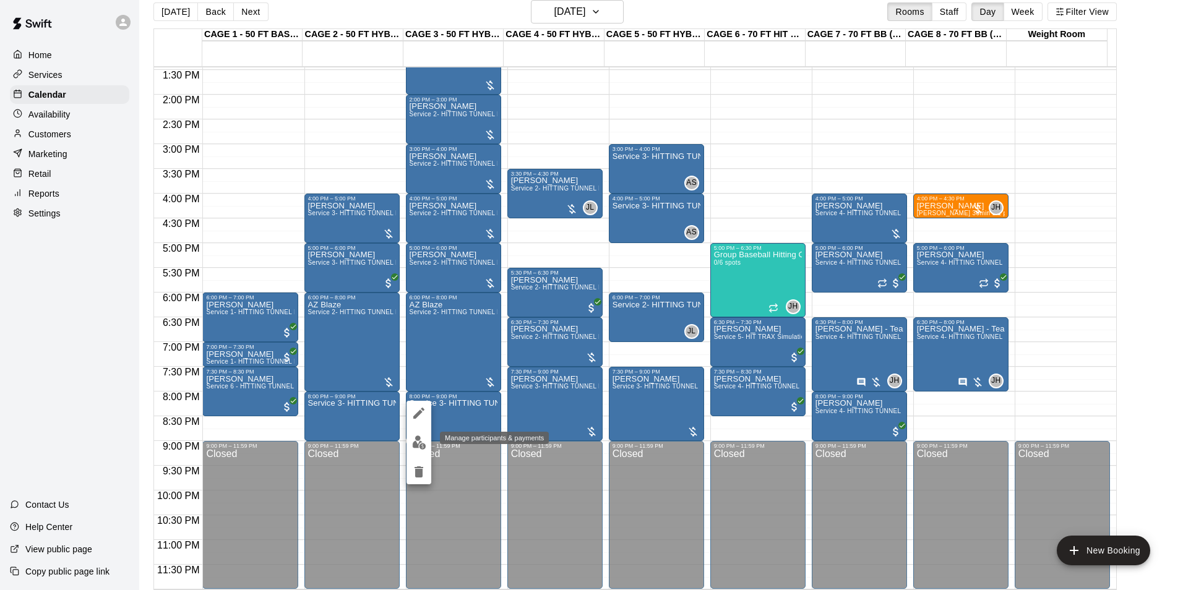
click at [429, 443] on button "edit" at bounding box center [419, 443] width 25 height 24
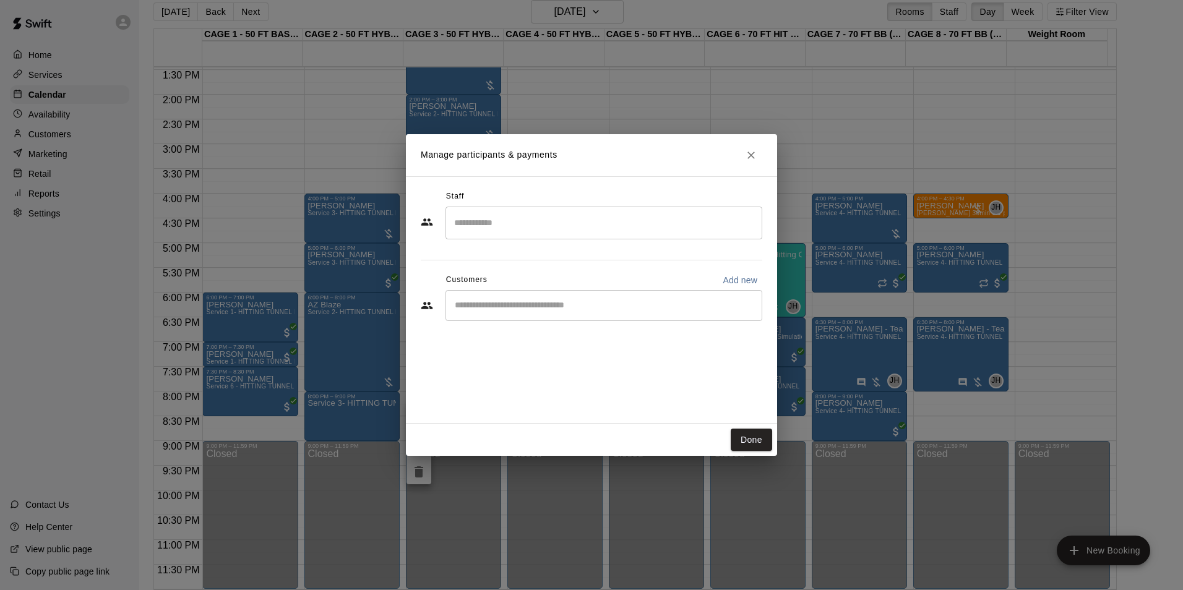
click at [509, 300] on input "Start typing to search customers..." at bounding box center [604, 306] width 306 height 12
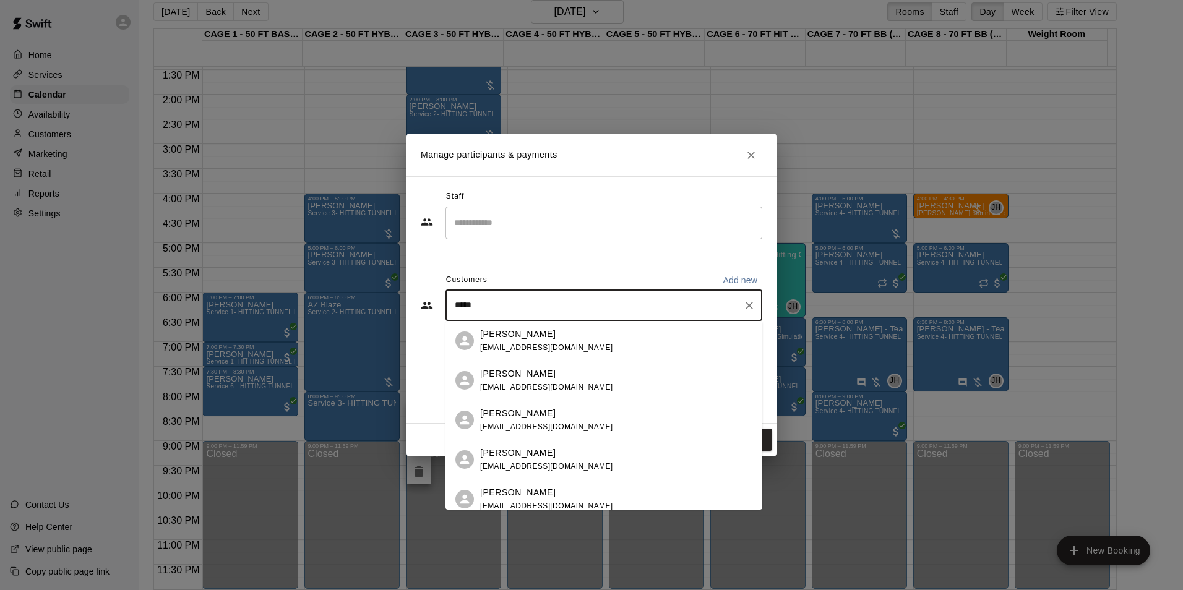
type input "******"
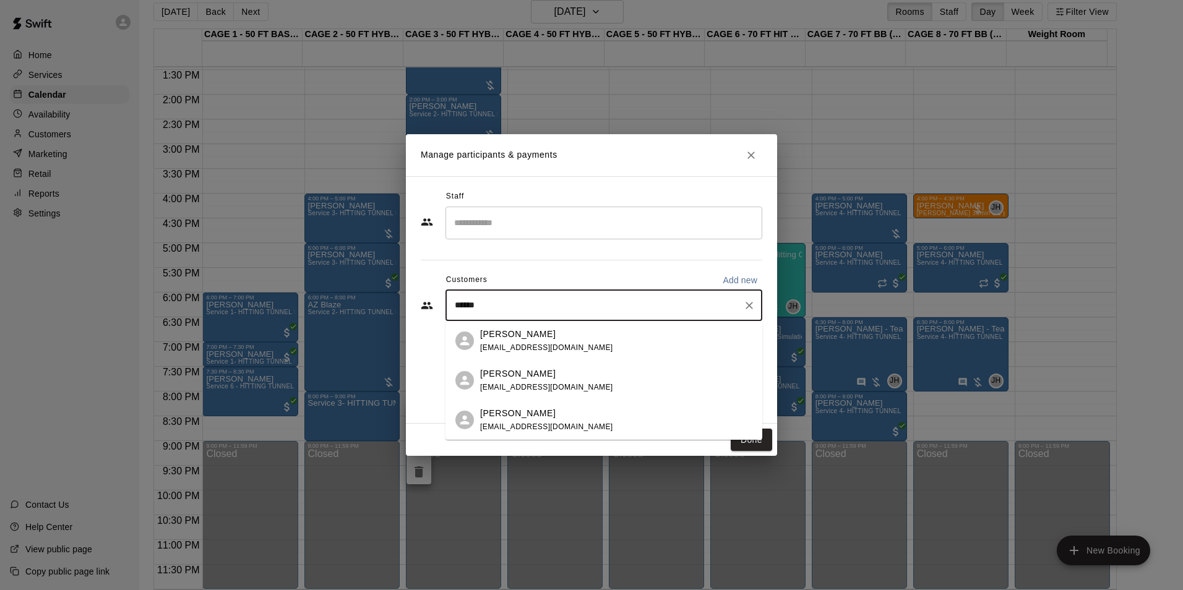
click at [603, 346] on div "Tristan Jorgenson jorgensonhousehold@gmail.com" at bounding box center [616, 341] width 272 height 27
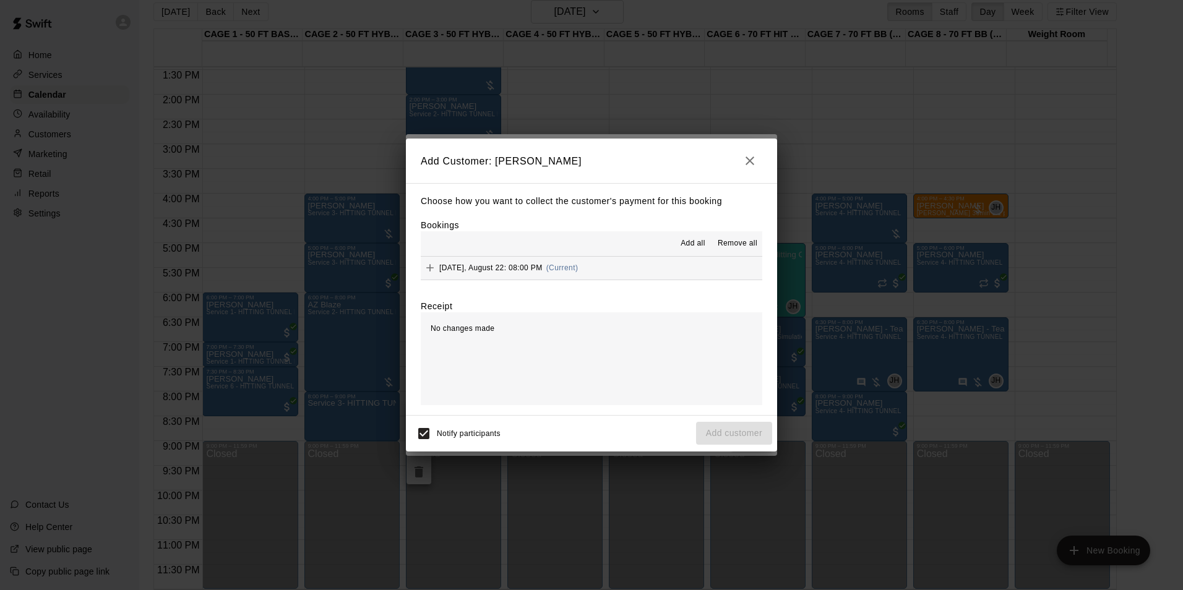
click at [643, 274] on button "Friday, August 22: 08:00 PM (Current)" at bounding box center [592, 268] width 342 height 23
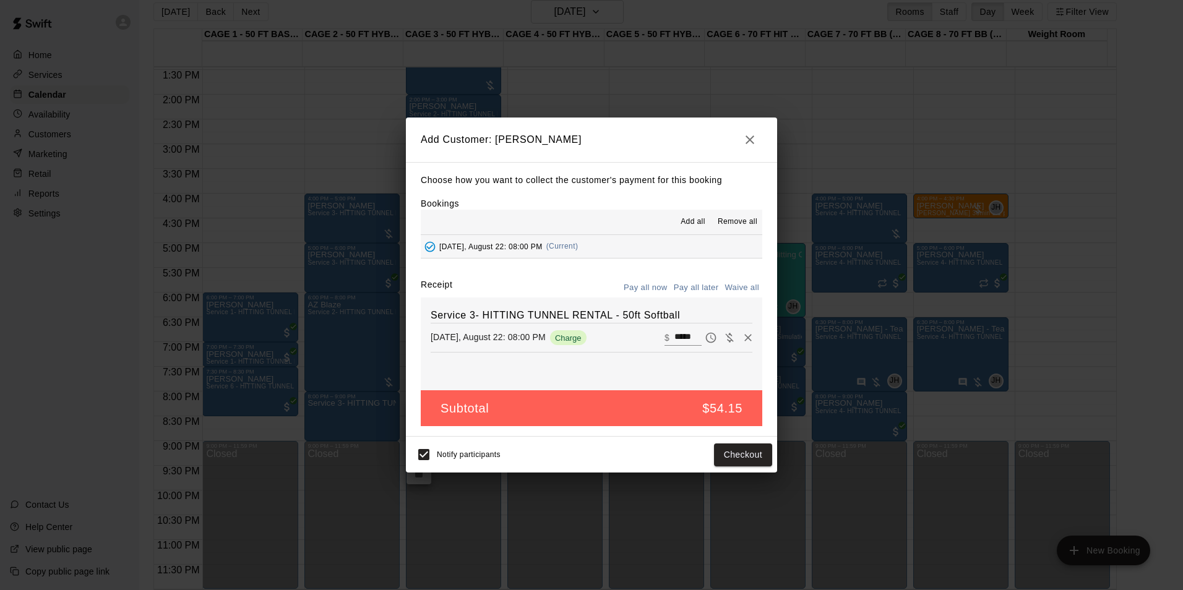
click at [743, 138] on icon "button" at bounding box center [750, 139] width 15 height 15
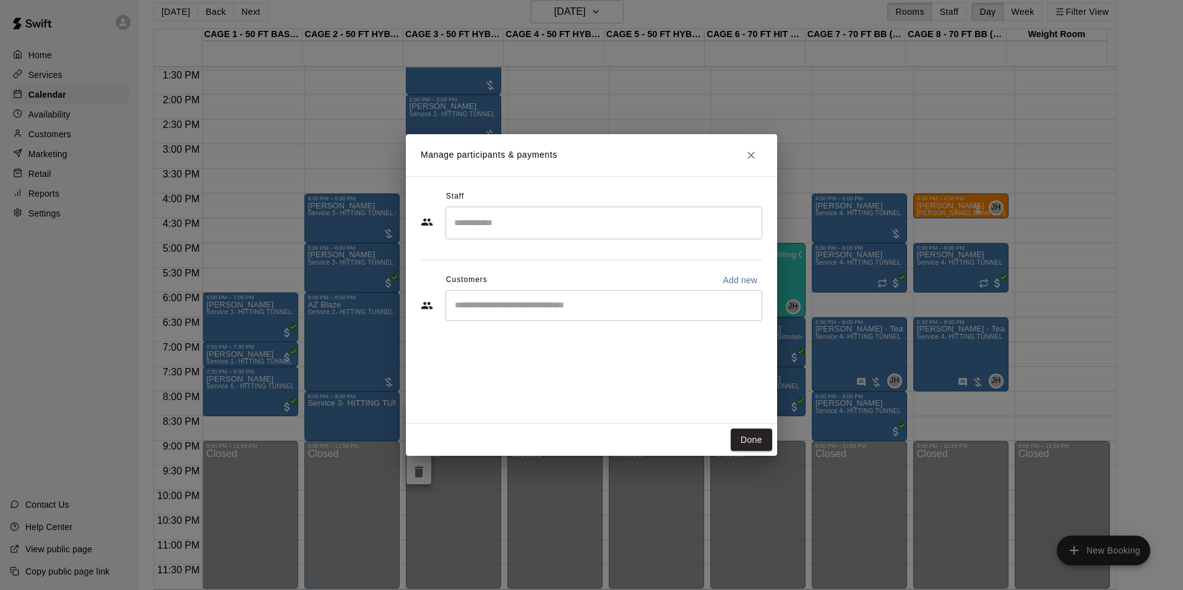
click at [544, 301] on input "Start typing to search customers..." at bounding box center [604, 306] width 306 height 12
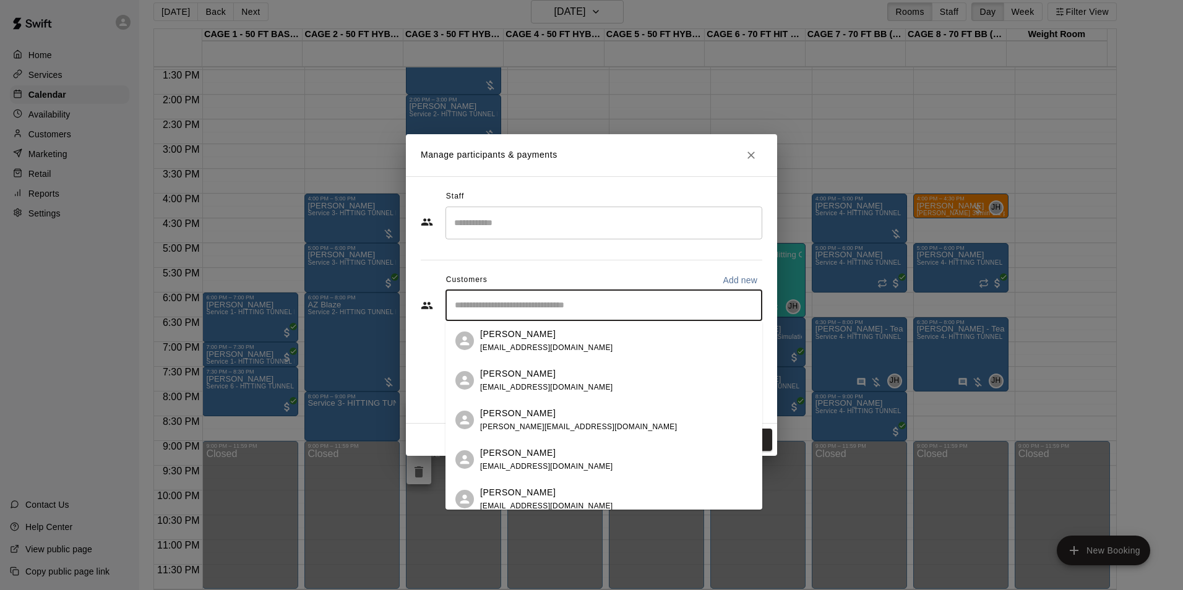
click at [528, 344] on span "jorgensonhousehold@gmail.com" at bounding box center [546, 347] width 133 height 9
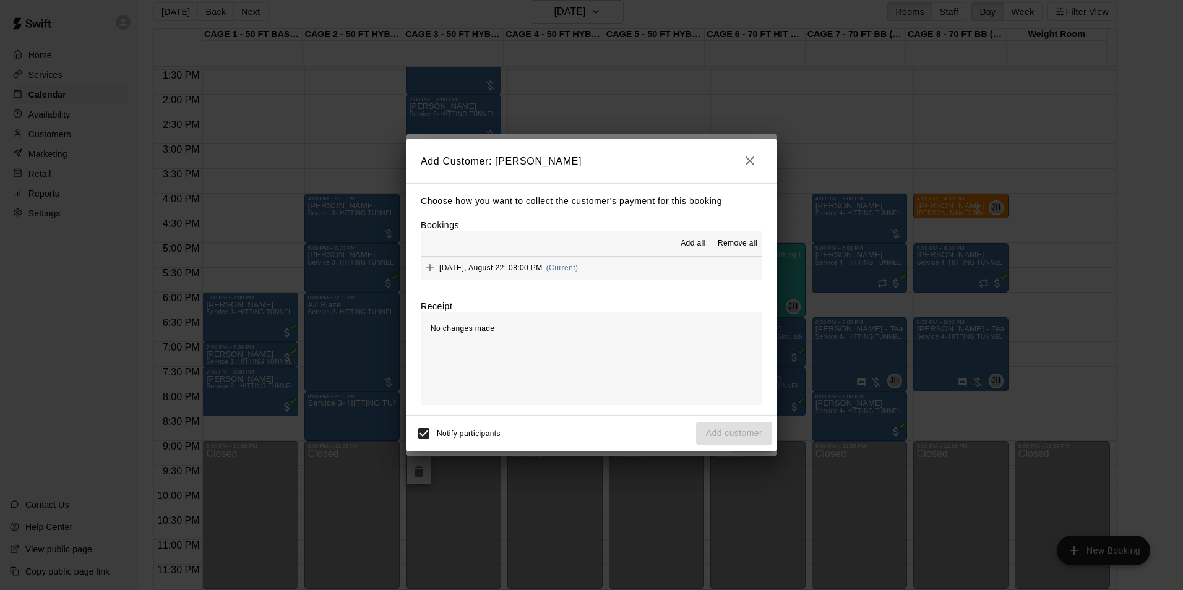
click at [639, 262] on button "Friday, August 22: 08:00 PM (Current)" at bounding box center [592, 268] width 342 height 23
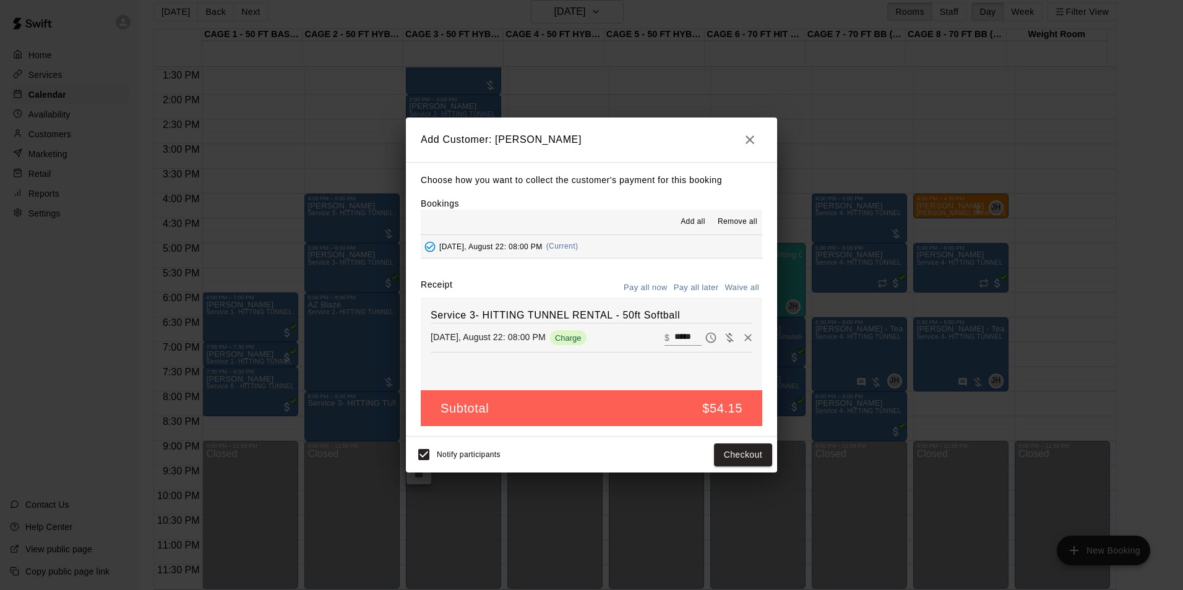
click at [704, 288] on button "Pay all later" at bounding box center [696, 287] width 51 height 19
click at [730, 454] on button "Add customer" at bounding box center [734, 455] width 76 height 23
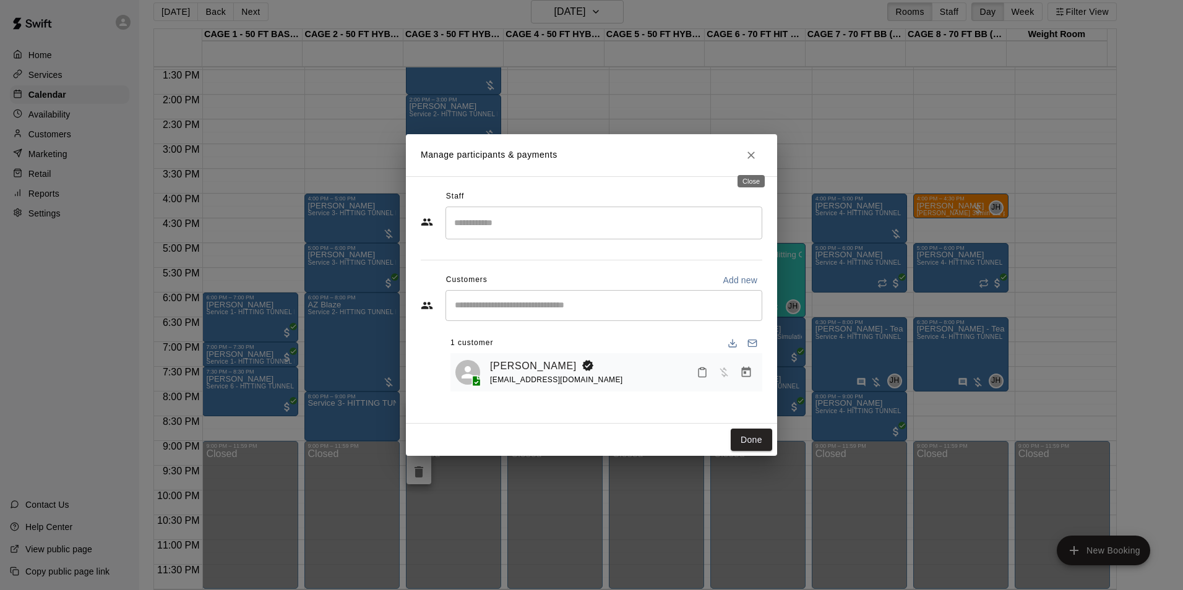
click at [749, 149] on icon "Close" at bounding box center [751, 155] width 12 height 12
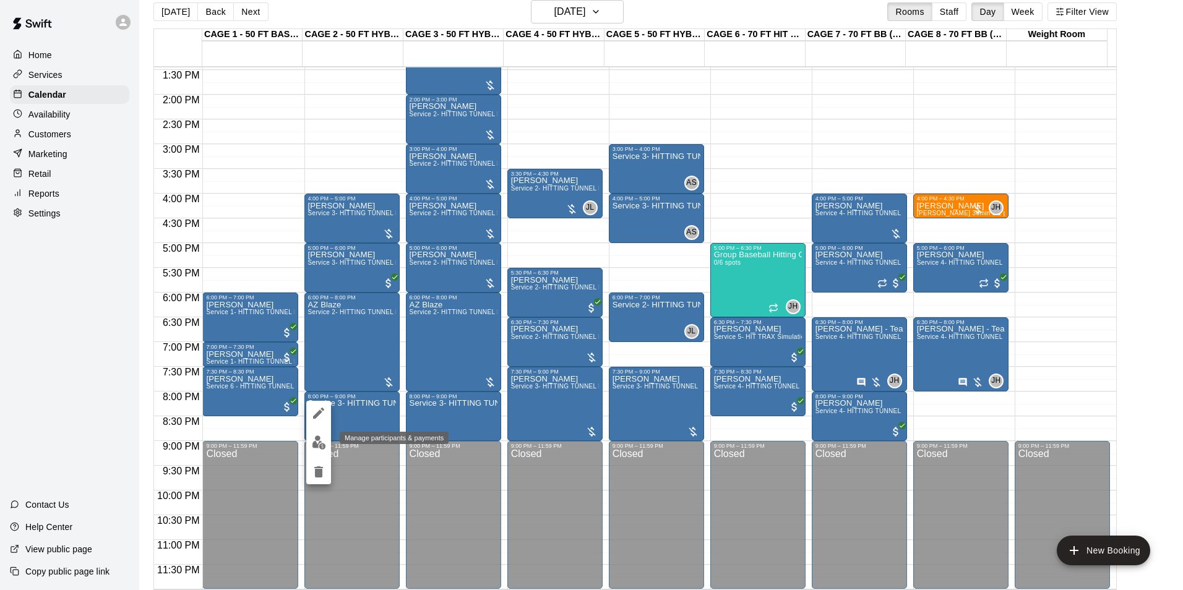
click at [319, 436] on img "edit" at bounding box center [319, 443] width 14 height 14
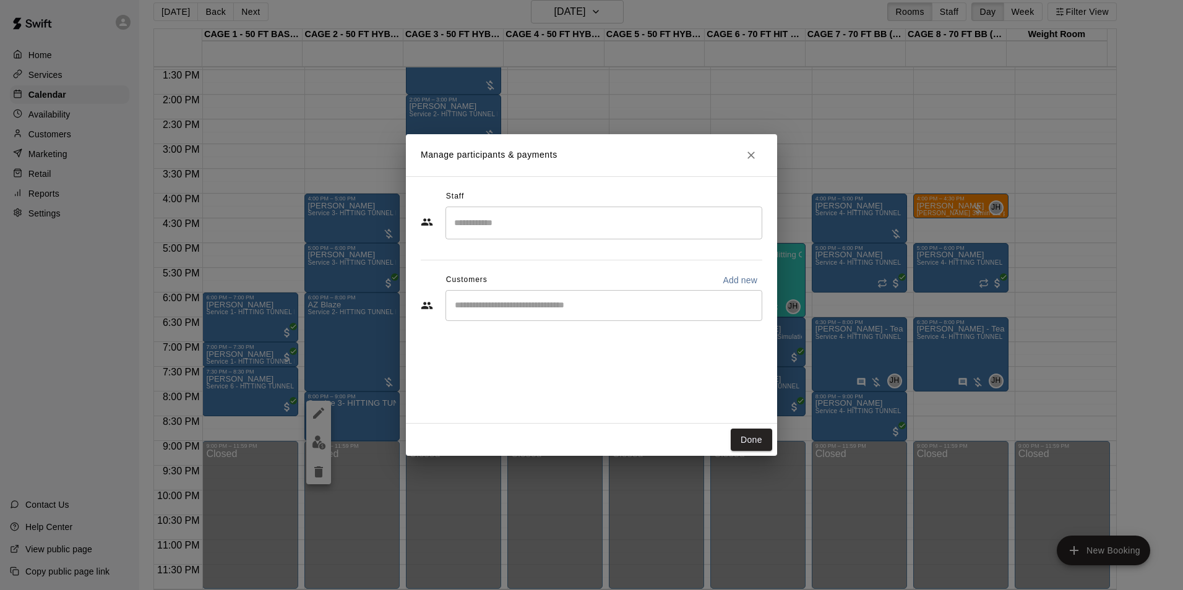
click at [626, 296] on div "​" at bounding box center [604, 305] width 317 height 31
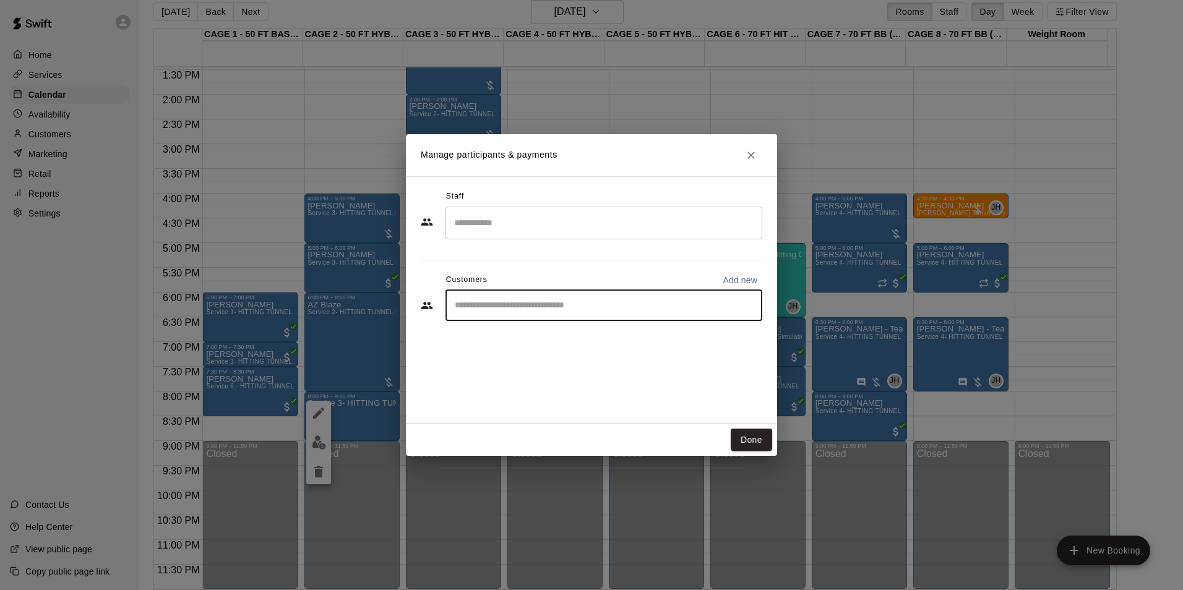
click at [624, 300] on input "Start typing to search customers..." at bounding box center [604, 306] width 306 height 12
type input "******"
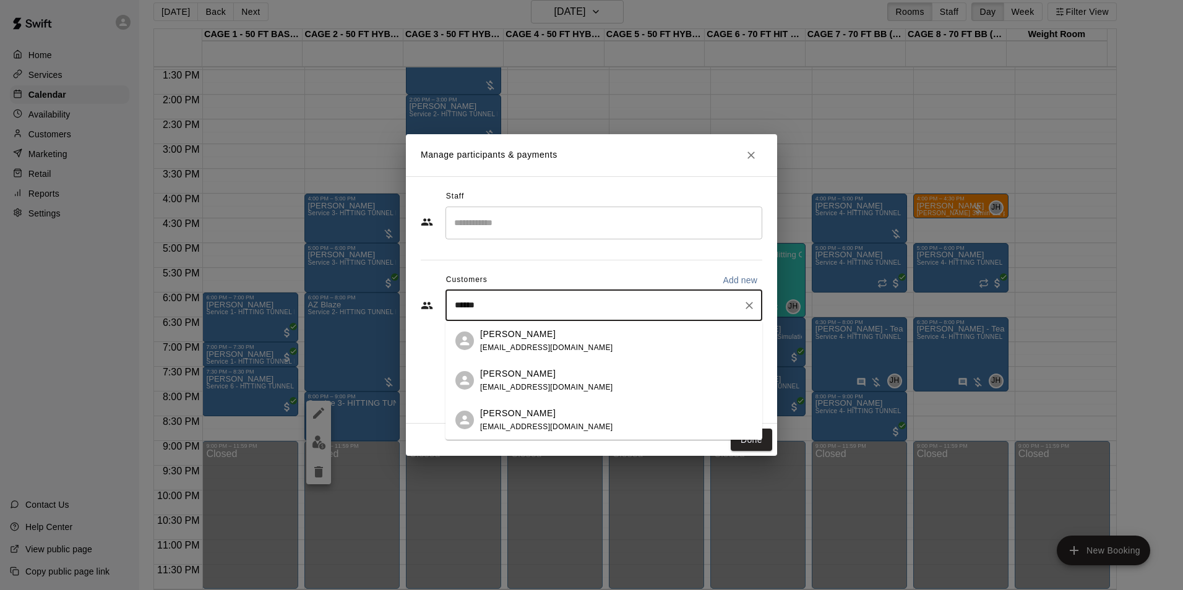
click at [613, 358] on div "Tristan Jorgenson jorgensonhousehold@gmail.com" at bounding box center [604, 341] width 317 height 40
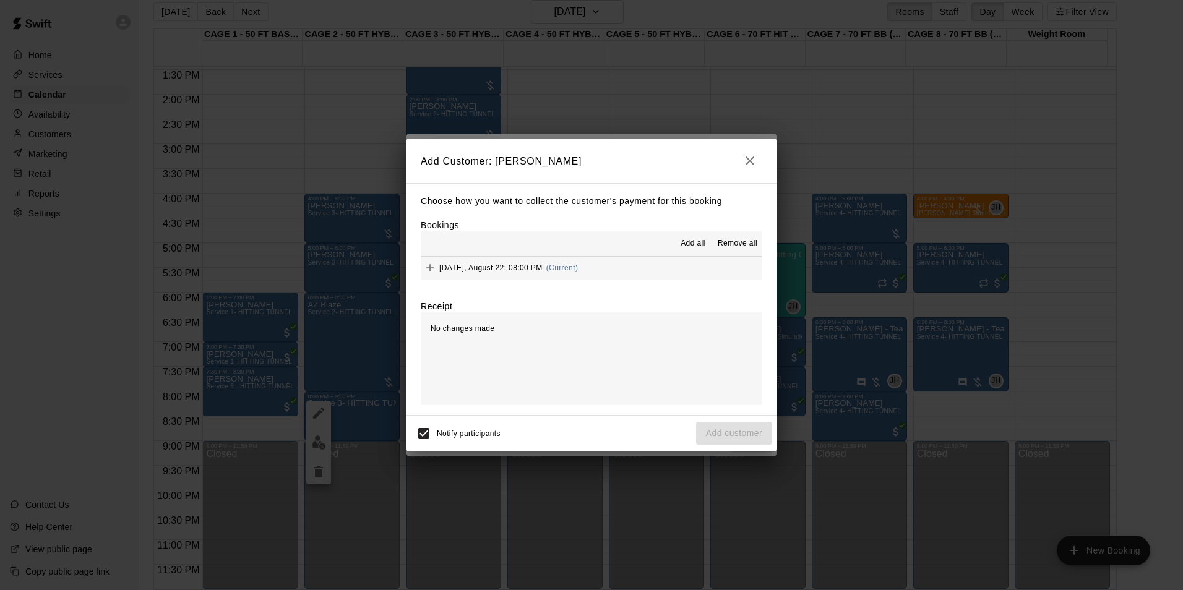
click at [585, 274] on button "Friday, August 22: 08:00 PM (Current)" at bounding box center [592, 268] width 342 height 23
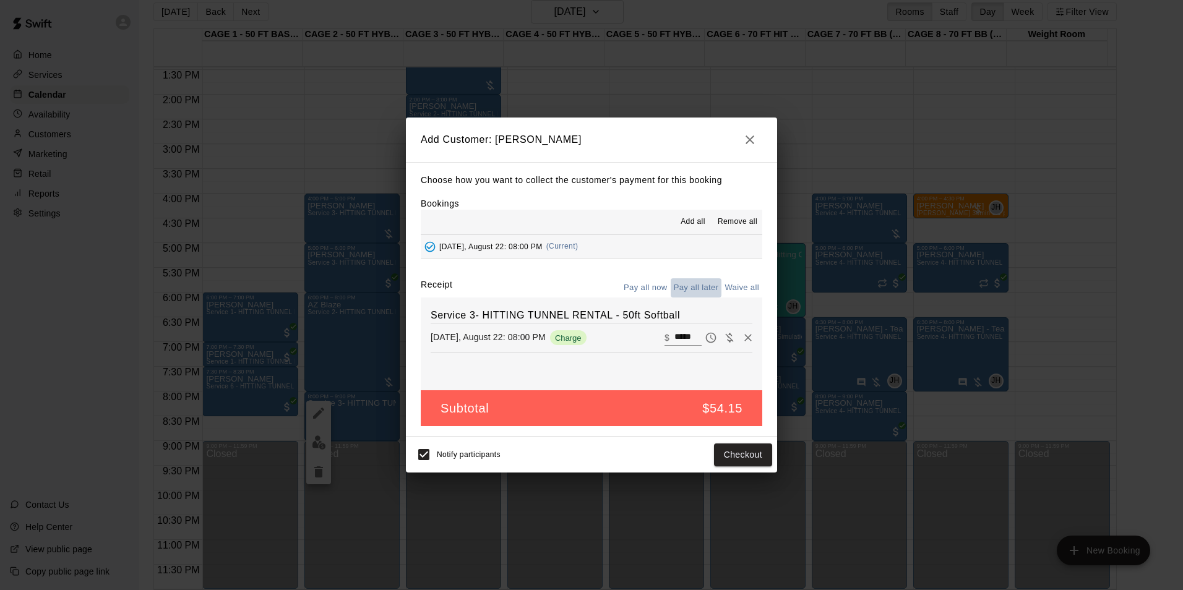
click at [694, 293] on button "Pay all later" at bounding box center [696, 287] width 51 height 19
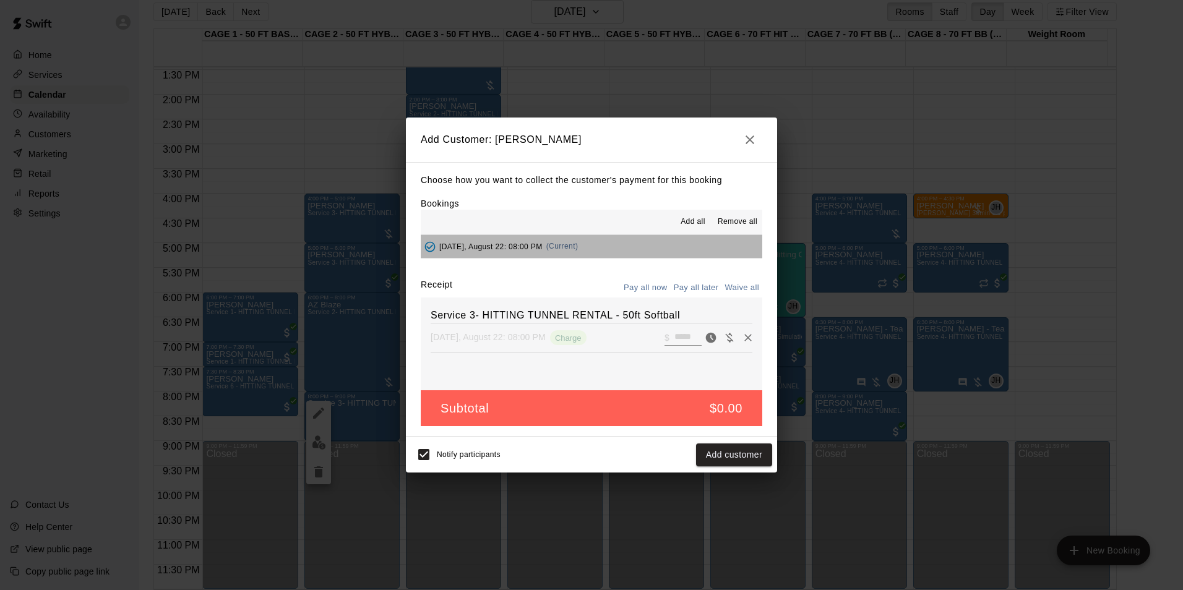
click at [676, 247] on button "Friday, August 22: 08:00 PM (Current)" at bounding box center [592, 246] width 342 height 23
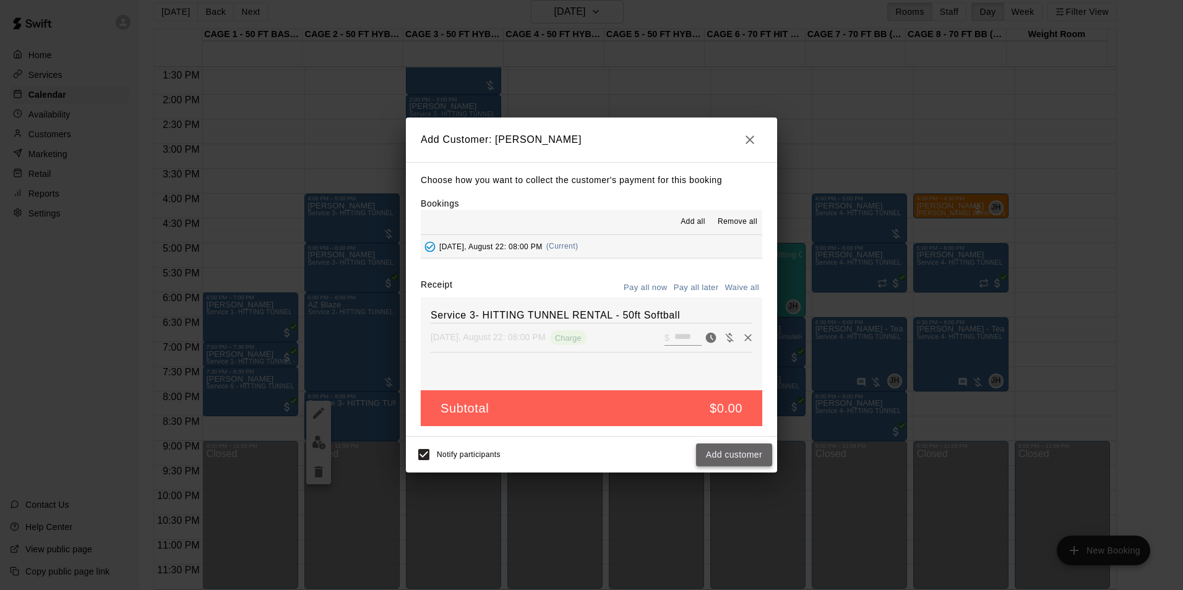
click at [736, 451] on button "Add customer" at bounding box center [734, 455] width 76 height 23
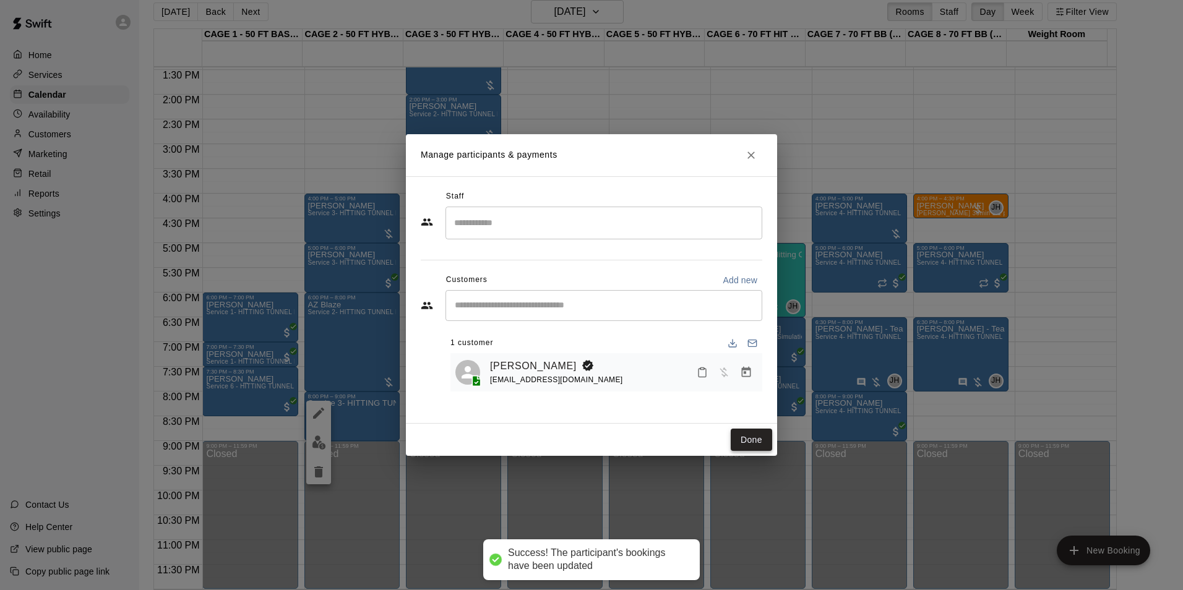
click at [738, 444] on button "Done" at bounding box center [751, 440] width 41 height 23
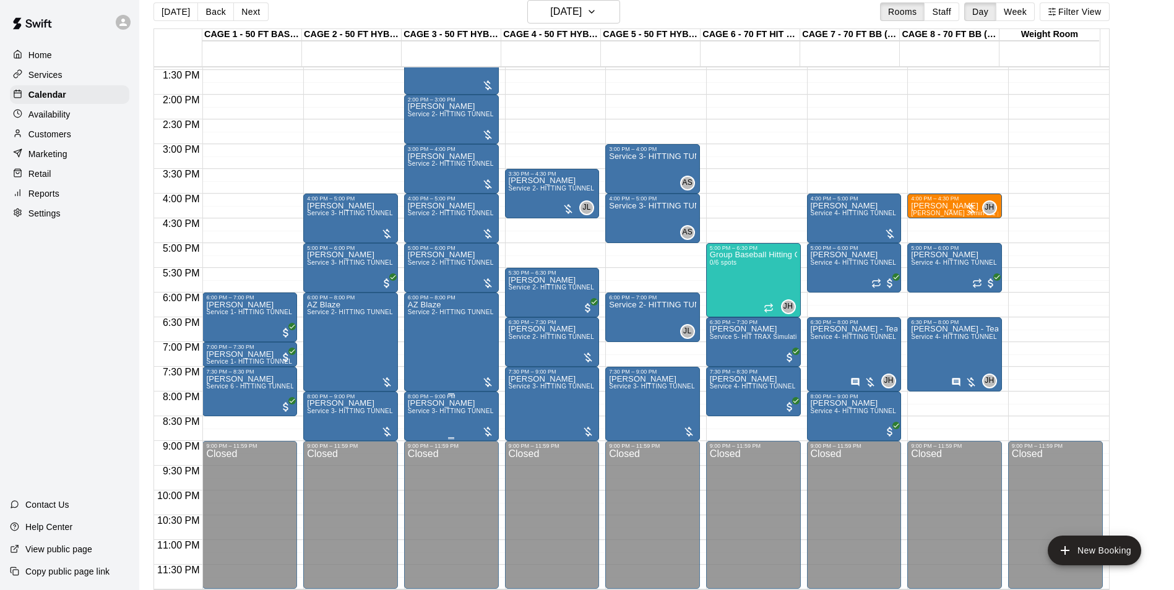
click at [420, 412] on span "Service 3- HITTING TUNNEL RENTAL - 50ft Softball" at bounding box center [485, 411] width 154 height 7
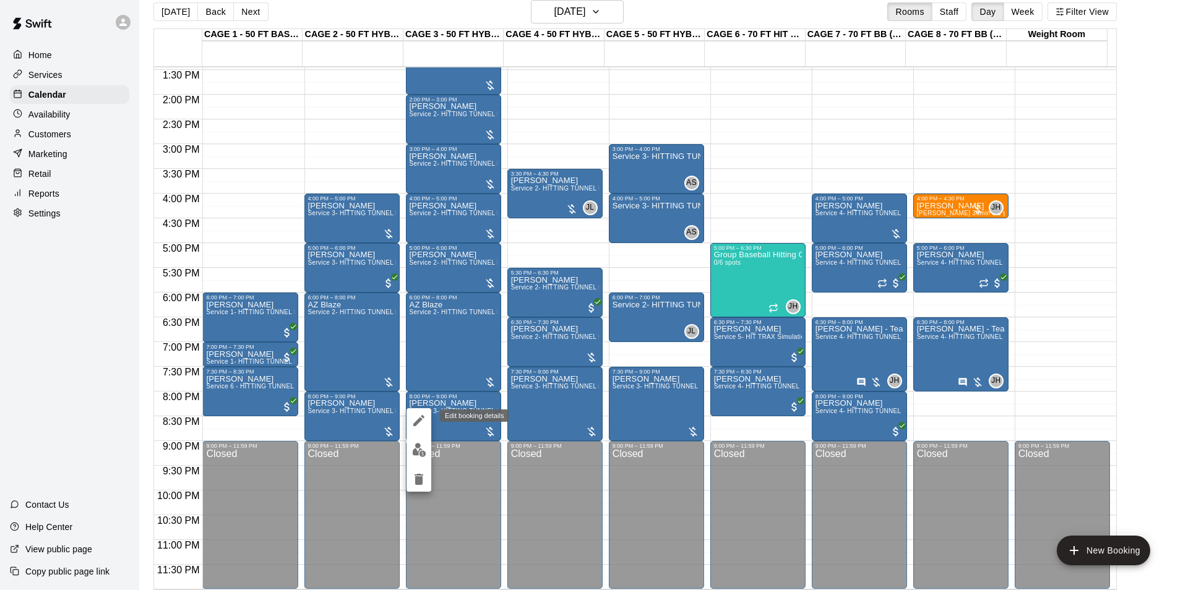
click at [421, 421] on icon "edit" at bounding box center [419, 420] width 15 height 15
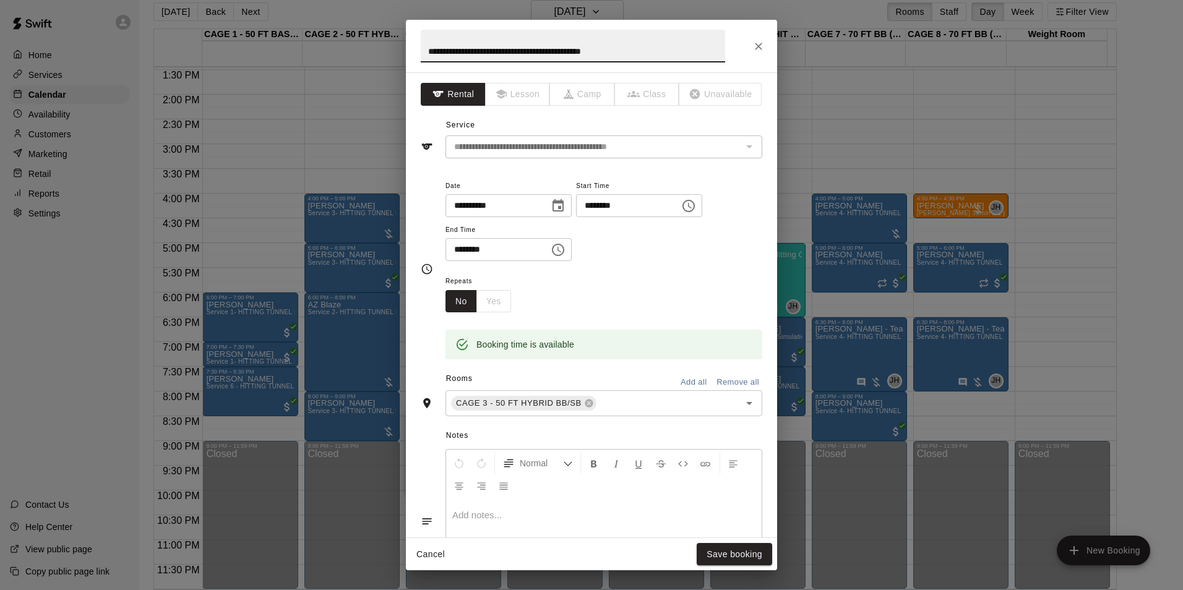
click at [655, 52] on input "**********" at bounding box center [573, 46] width 304 height 33
click at [747, 46] on div "**********" at bounding box center [591, 46] width 371 height 53
click at [753, 46] on icon "Close" at bounding box center [759, 46] width 12 height 12
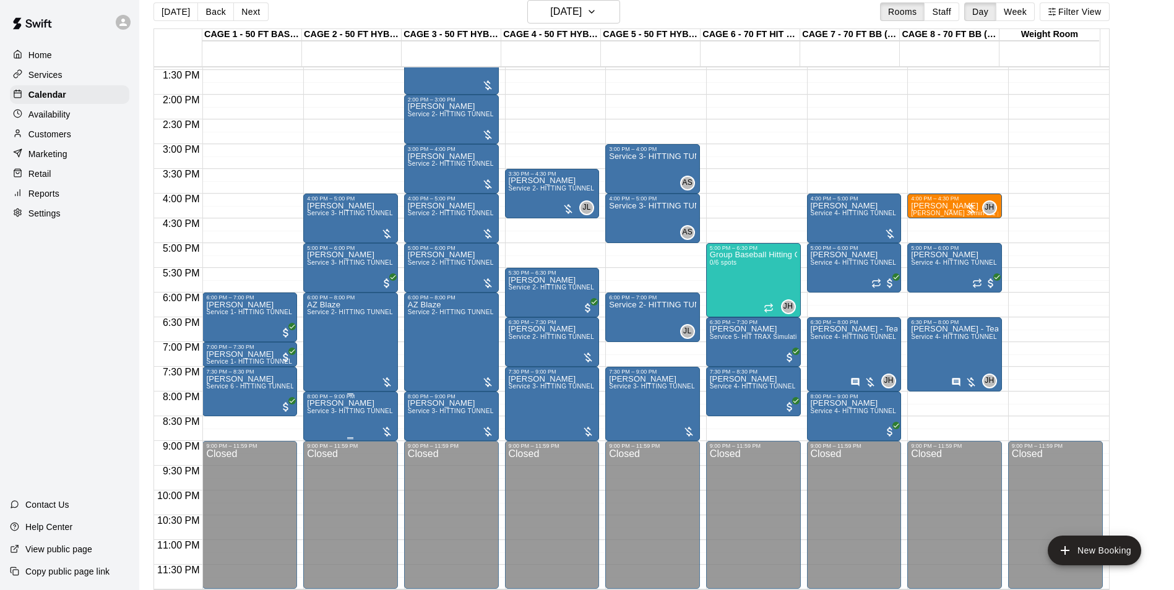
click at [351, 412] on span "Service 3- HITTING TUNNEL RENTAL - 50ft Softball" at bounding box center [384, 411] width 154 height 7
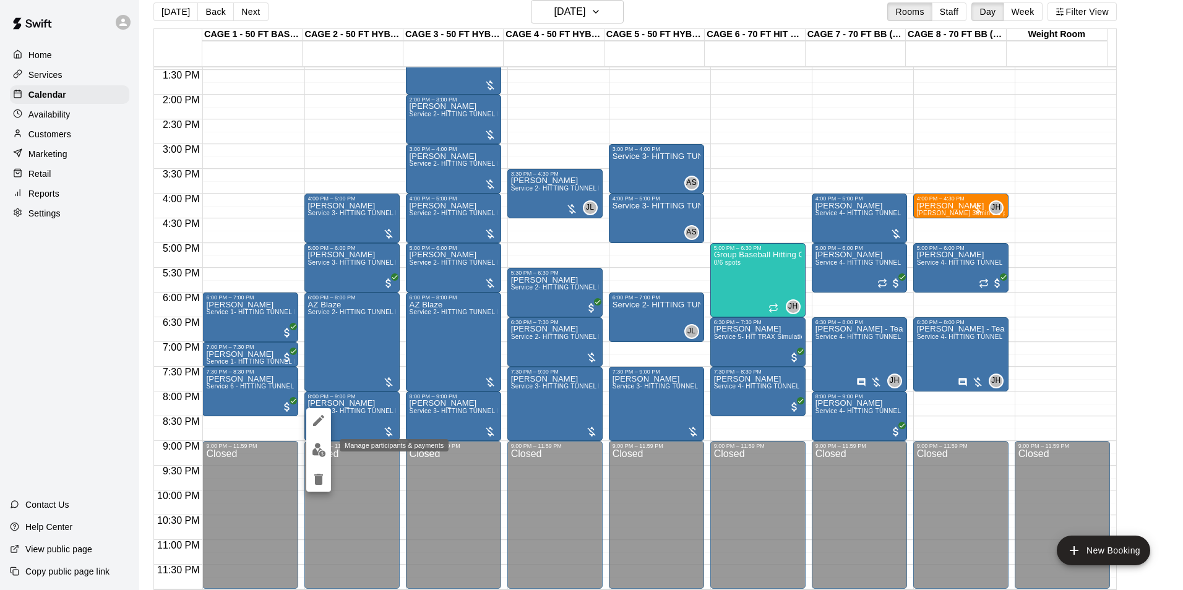
click at [319, 445] on img "edit" at bounding box center [319, 450] width 14 height 14
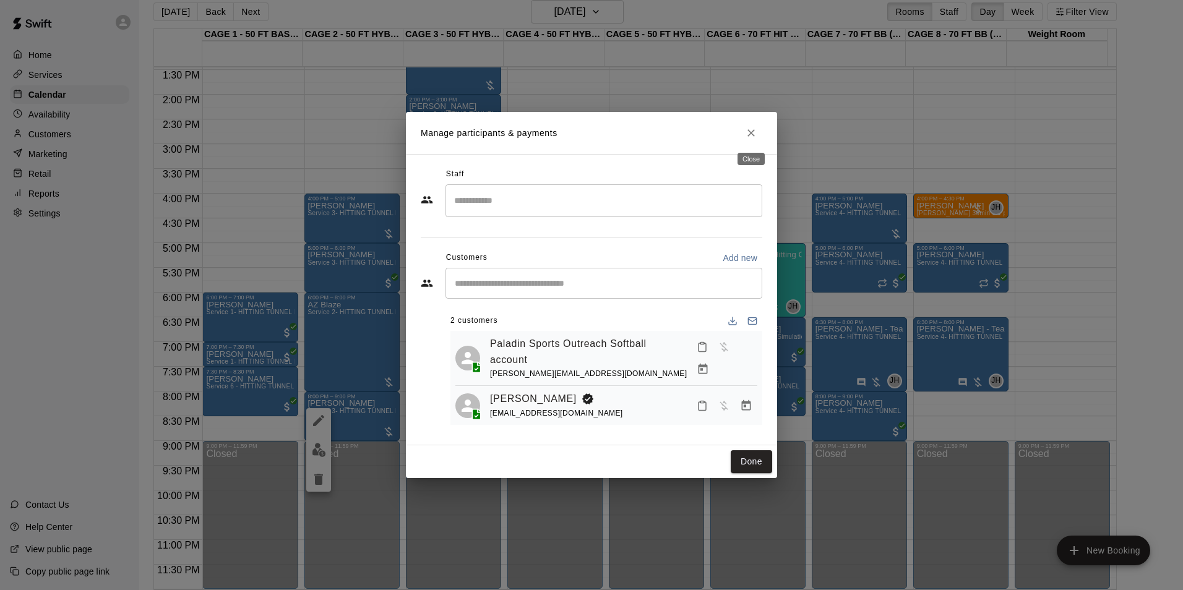
click at [756, 132] on icon "Close" at bounding box center [751, 133] width 12 height 12
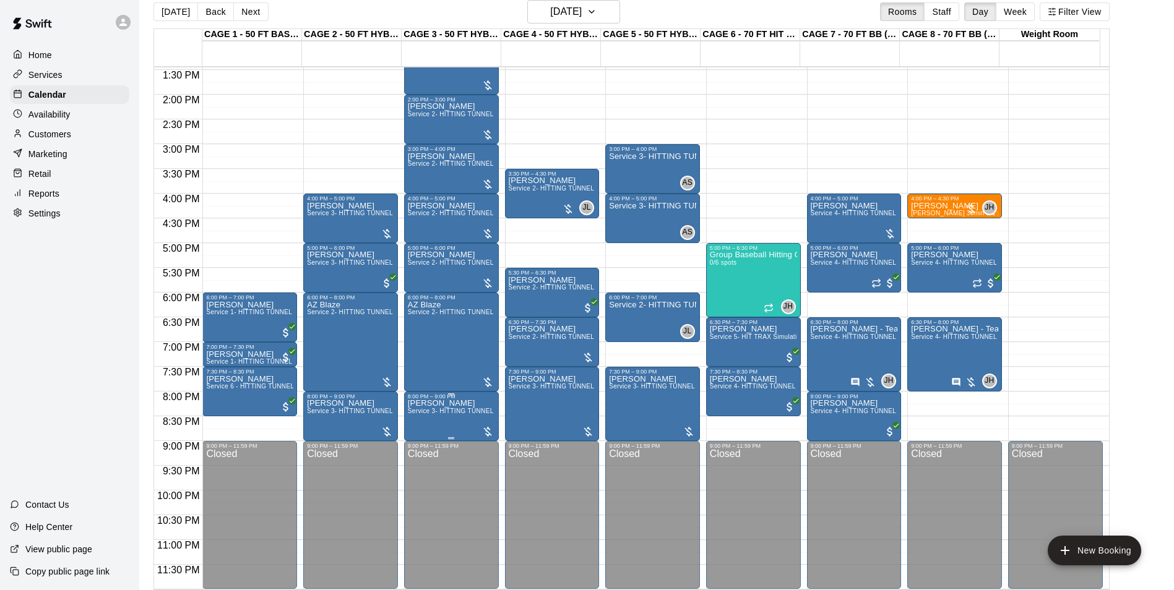
click at [410, 403] on p "Tristan Jorgenson" at bounding box center [451, 403] width 87 height 0
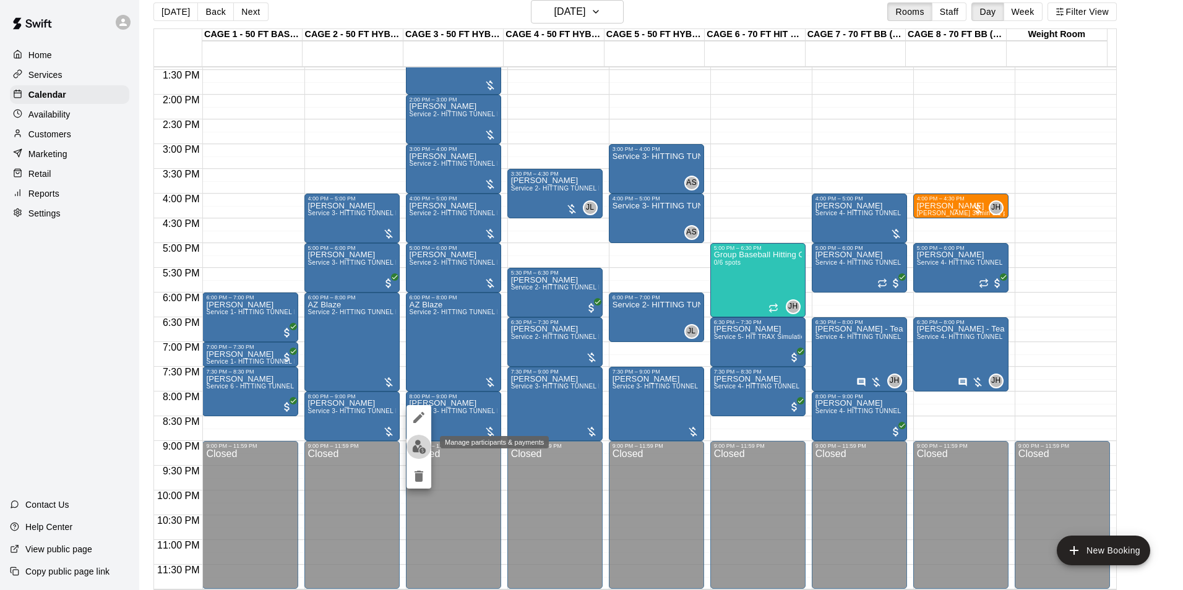
click at [416, 435] on button "edit" at bounding box center [419, 447] width 25 height 24
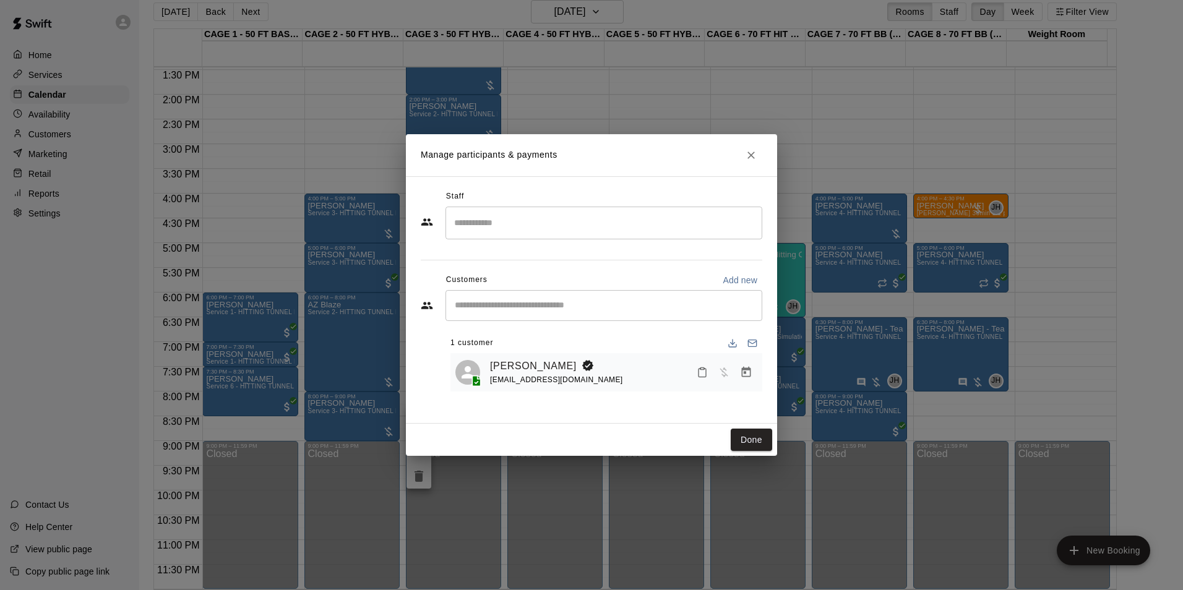
click at [519, 302] on input "Start typing to search customers..." at bounding box center [604, 306] width 306 height 12
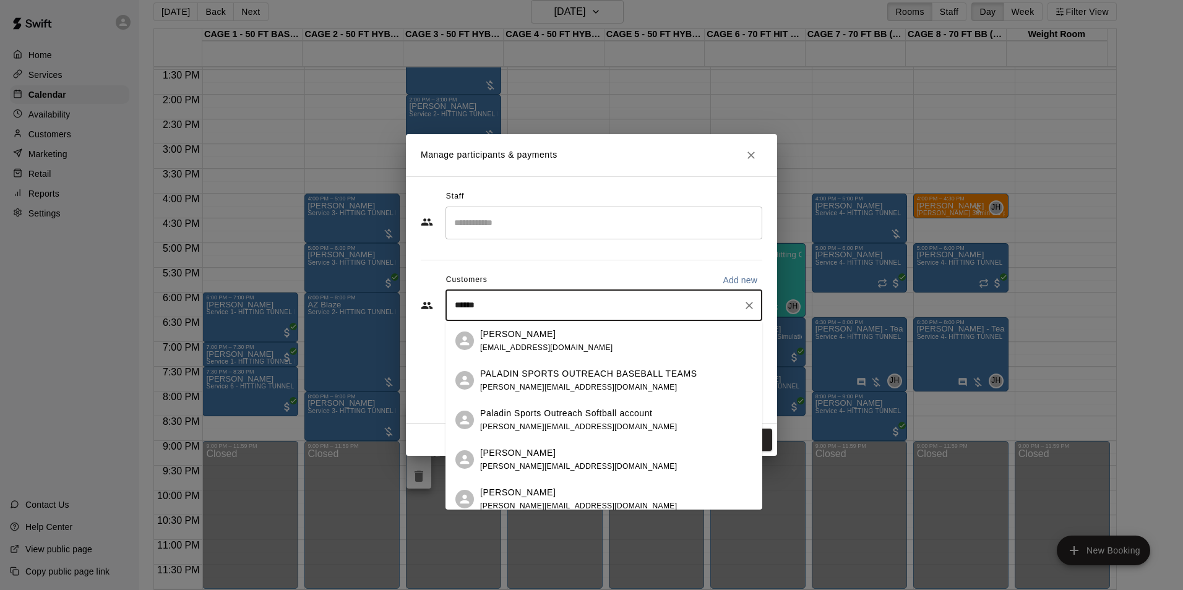
type input "*******"
click at [581, 412] on p "Paladin Sports Outreach Softball account" at bounding box center [566, 413] width 172 height 13
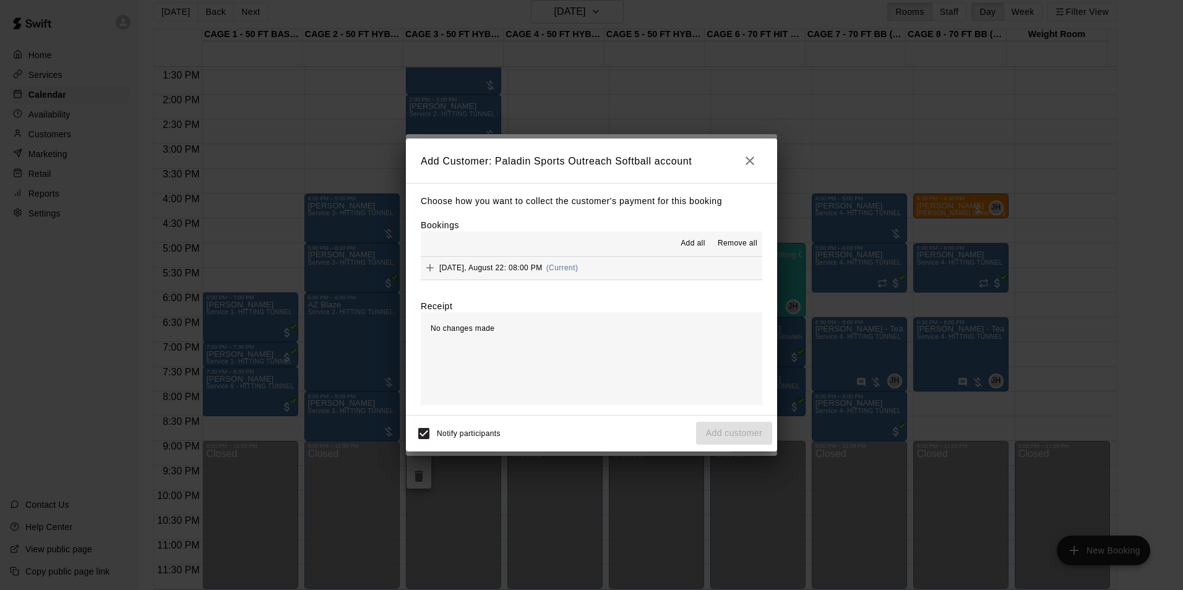
drag, startPoint x: 553, startPoint y: 268, endPoint x: 631, endPoint y: 284, distance: 79.0
click at [554, 268] on span "(Current)" at bounding box center [562, 268] width 32 height 9
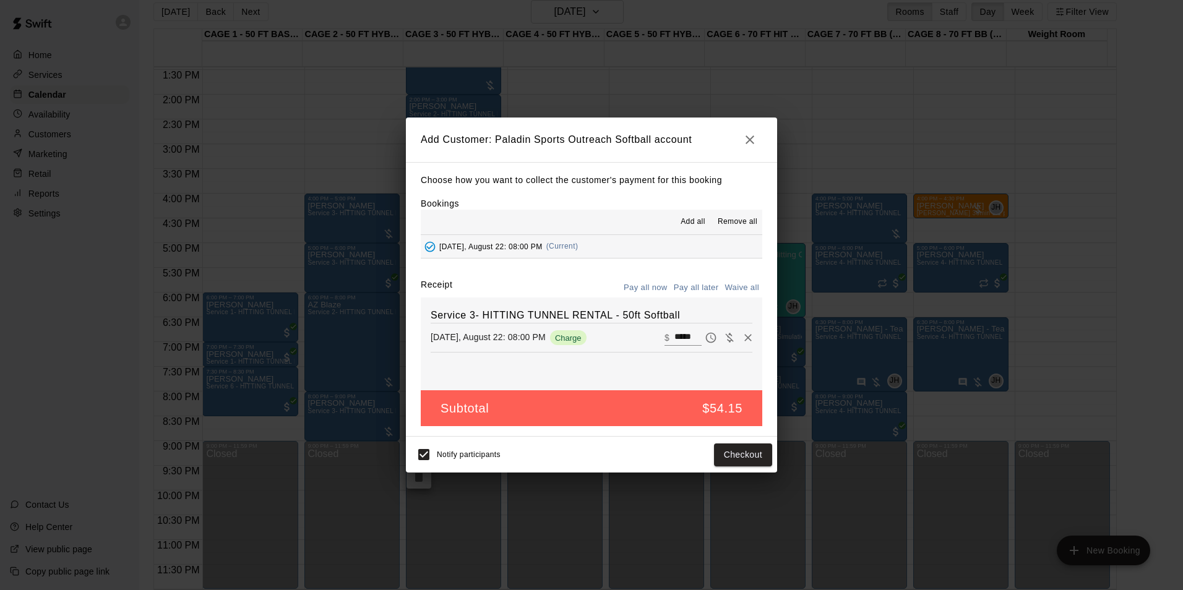
drag, startPoint x: 702, startPoint y: 284, endPoint x: 715, endPoint y: 289, distance: 13.3
click at [703, 283] on button "Pay all later" at bounding box center [696, 287] width 51 height 19
click at [754, 464] on button "Add customer" at bounding box center [734, 455] width 76 height 23
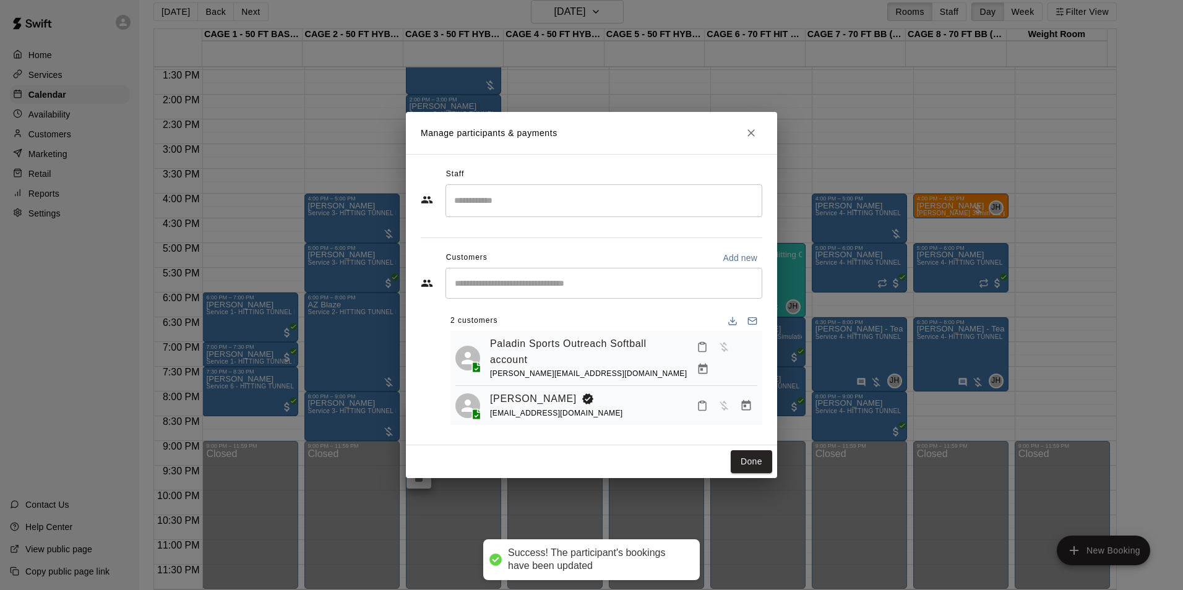
click at [741, 465] on button "Done" at bounding box center [751, 462] width 41 height 23
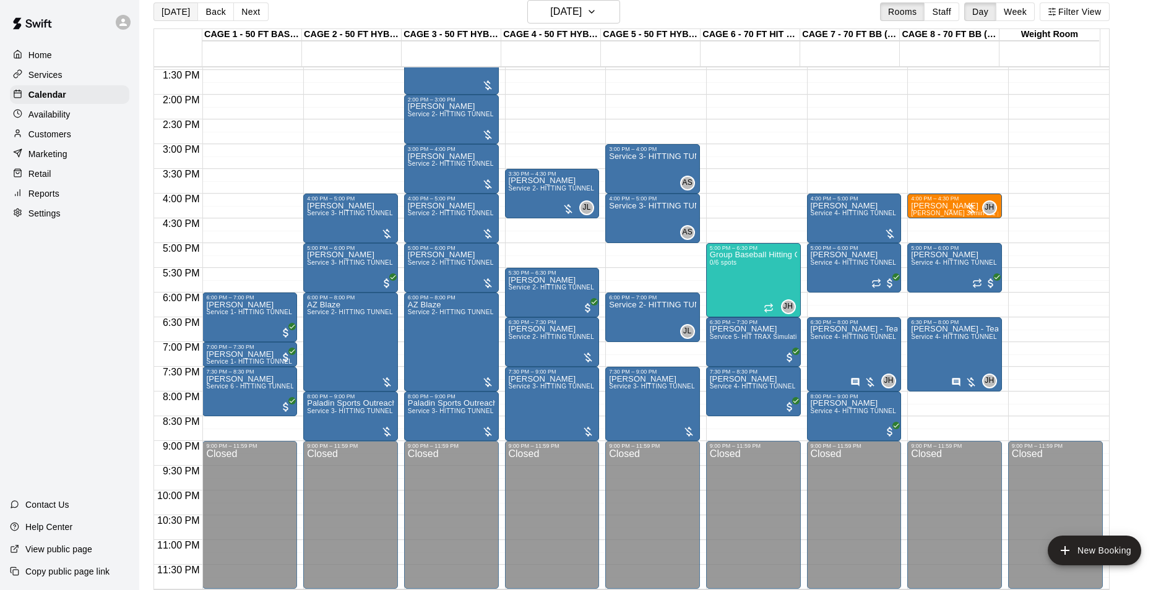
click at [168, 5] on button "[DATE]" at bounding box center [175, 11] width 45 height 19
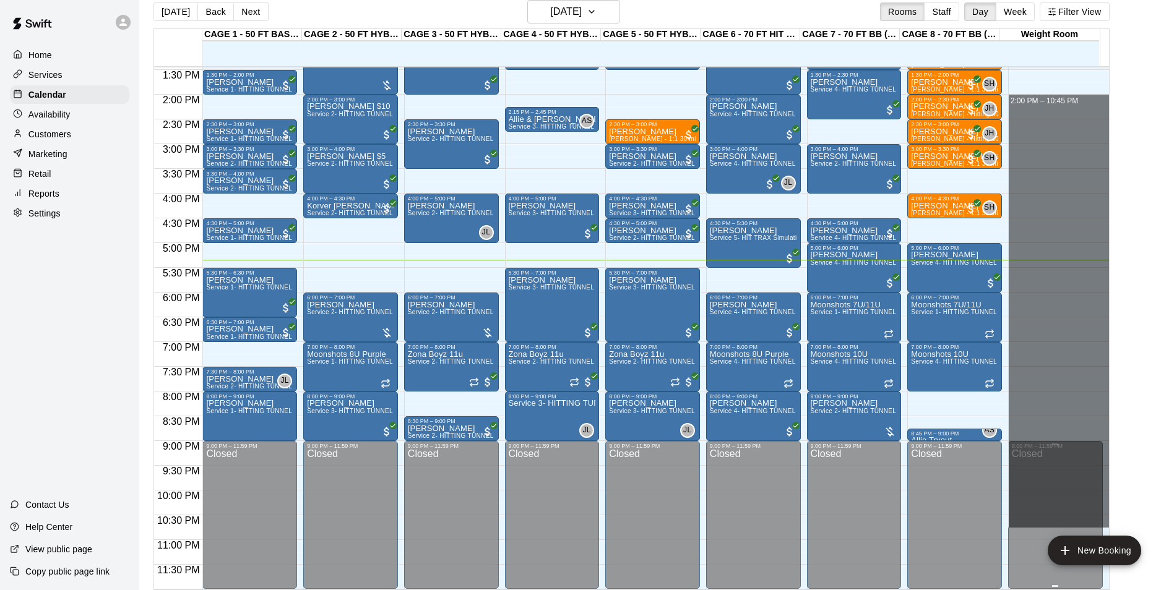
drag, startPoint x: 1033, startPoint y: 105, endPoint x: 1067, endPoint y: 496, distance: 392.0
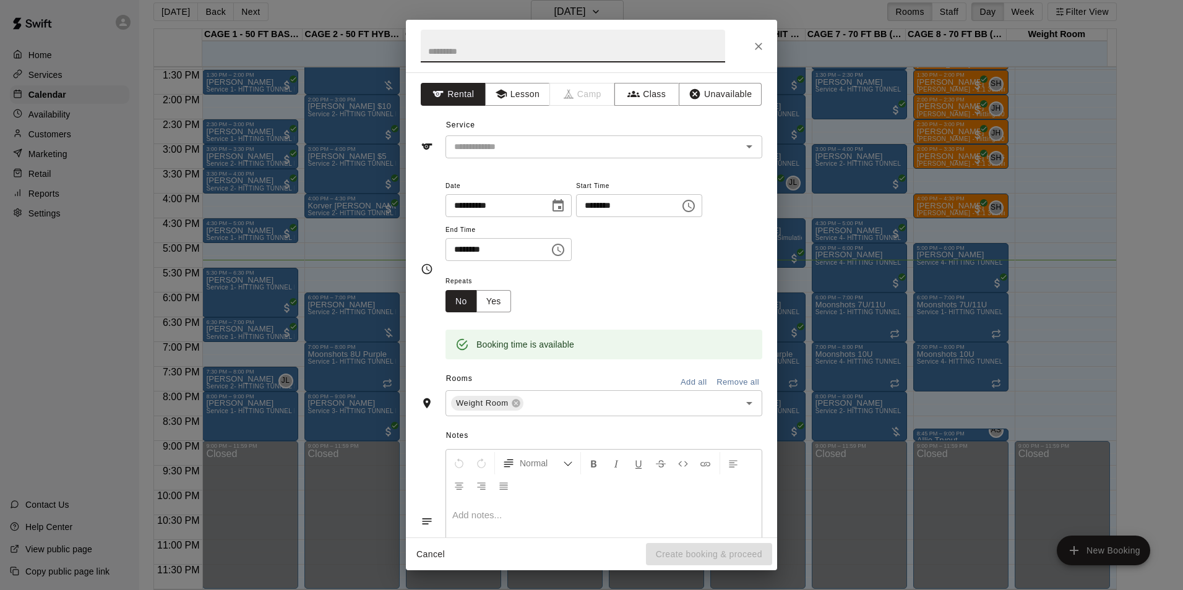
click at [754, 38] on button "Close" at bounding box center [759, 46] width 22 height 22
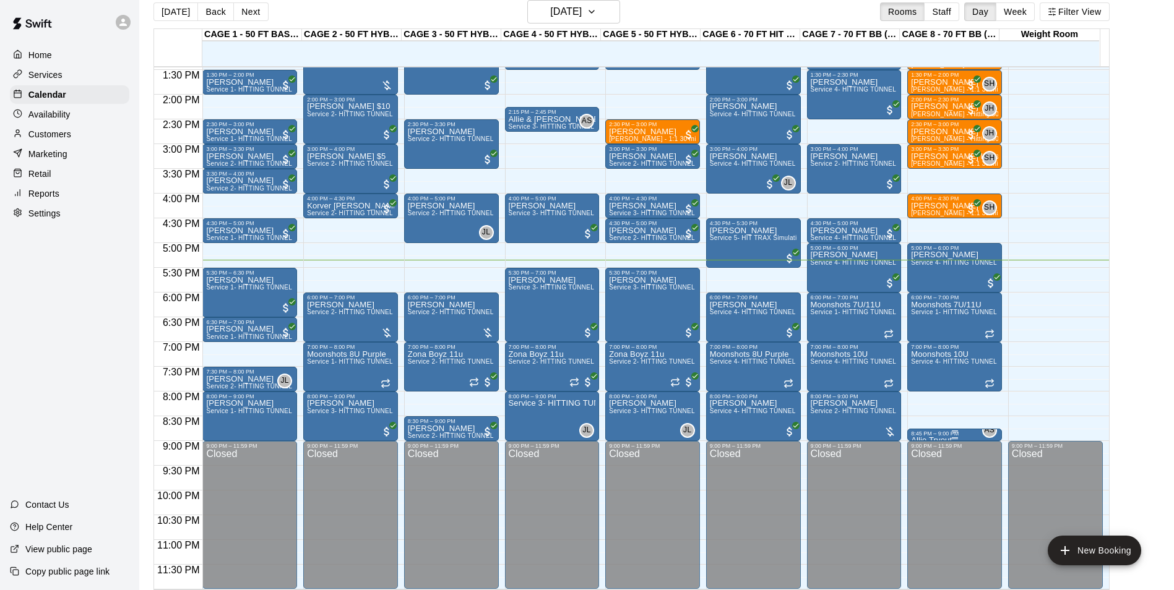
click at [964, 434] on div "8:45 PM – 9:00 PM" at bounding box center [954, 434] width 87 height 6
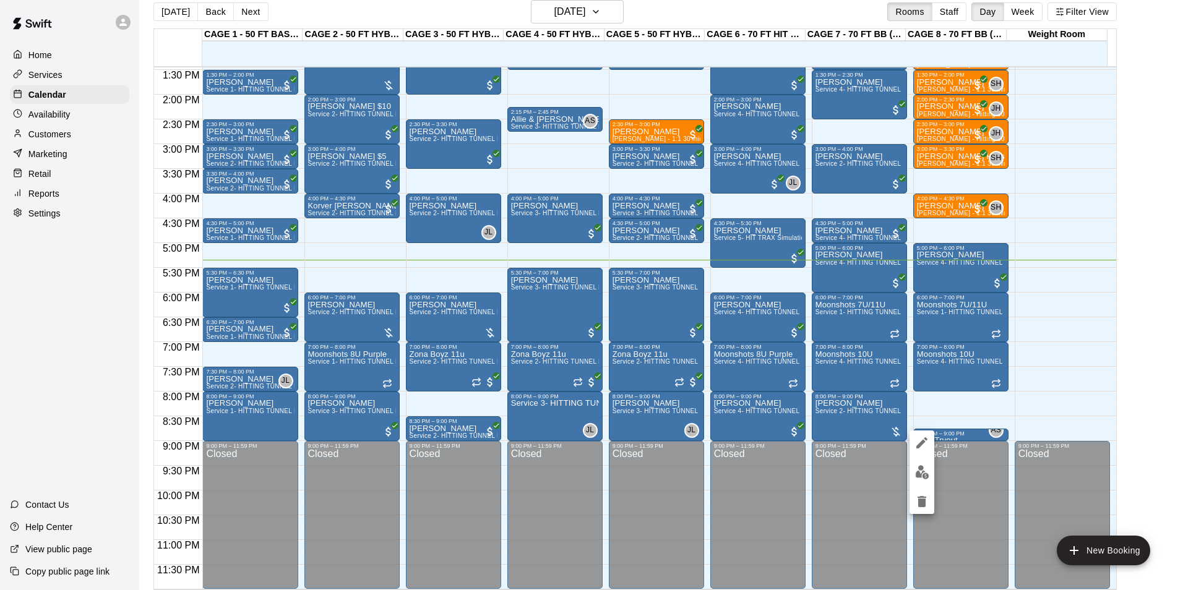
click at [926, 476] on img "edit" at bounding box center [922, 472] width 14 height 14
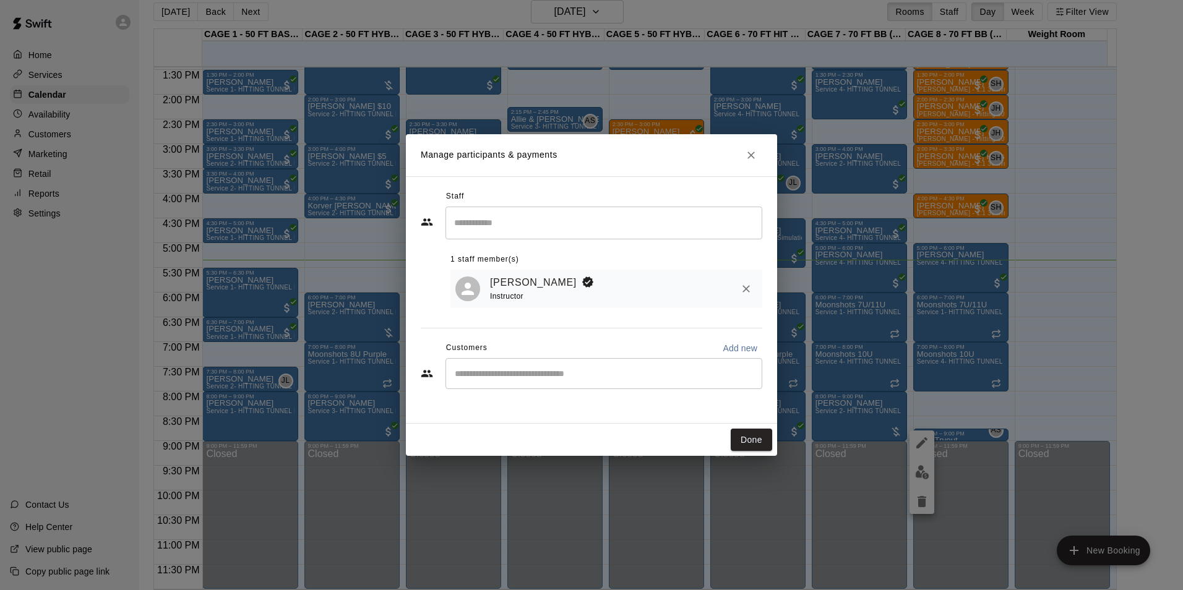
click at [749, 150] on icon "Close" at bounding box center [751, 155] width 12 height 12
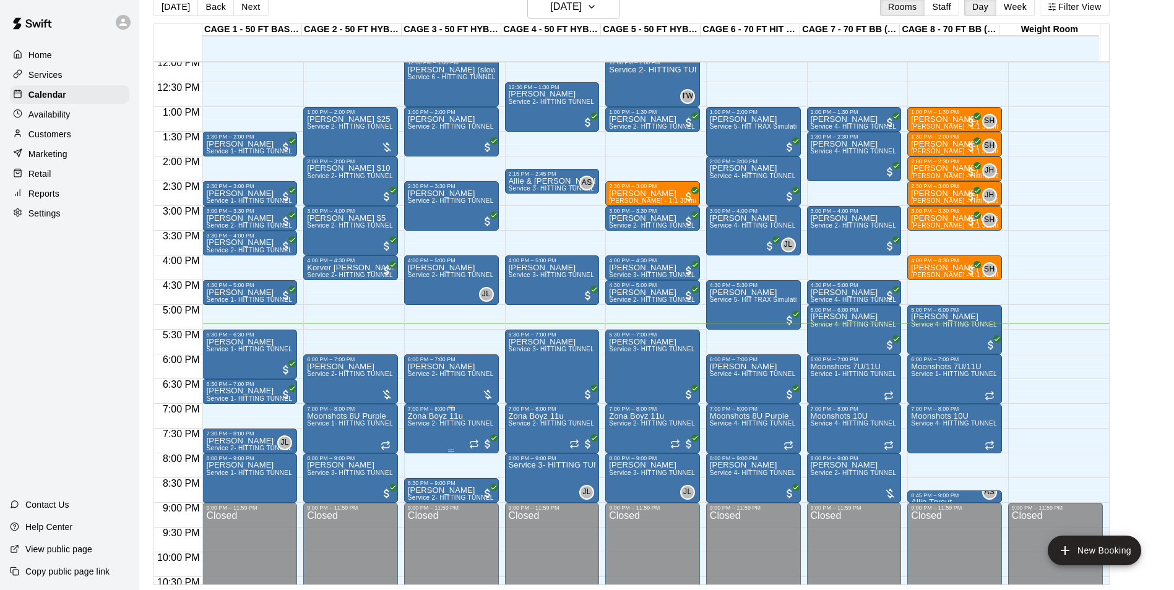
scroll to position [619, 0]
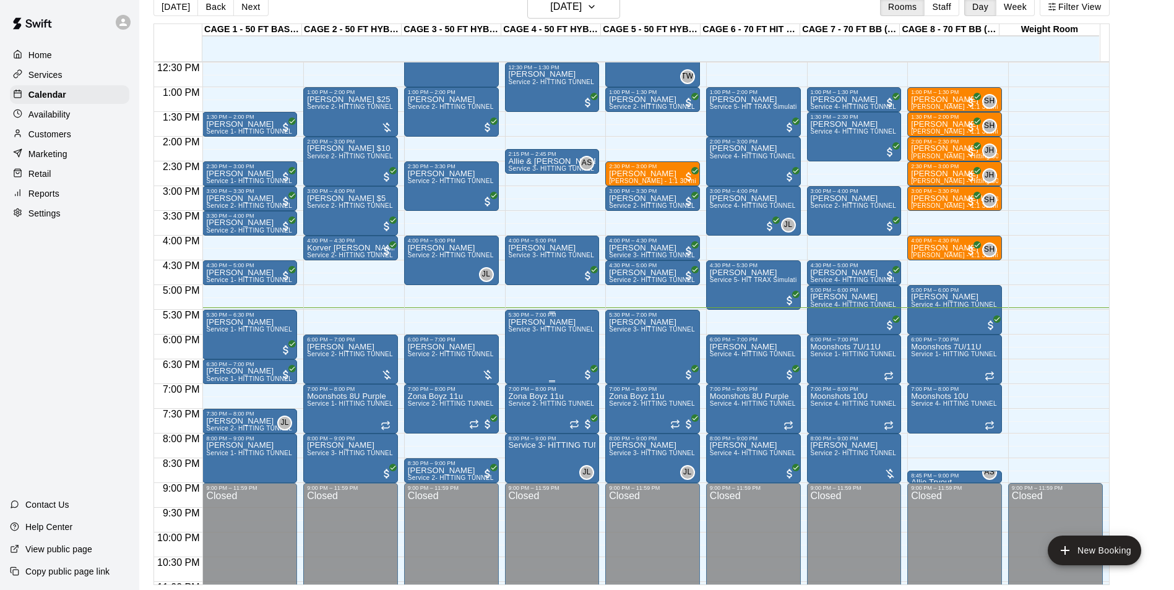
click at [554, 322] on p "[PERSON_NAME]" at bounding box center [552, 322] width 87 height 0
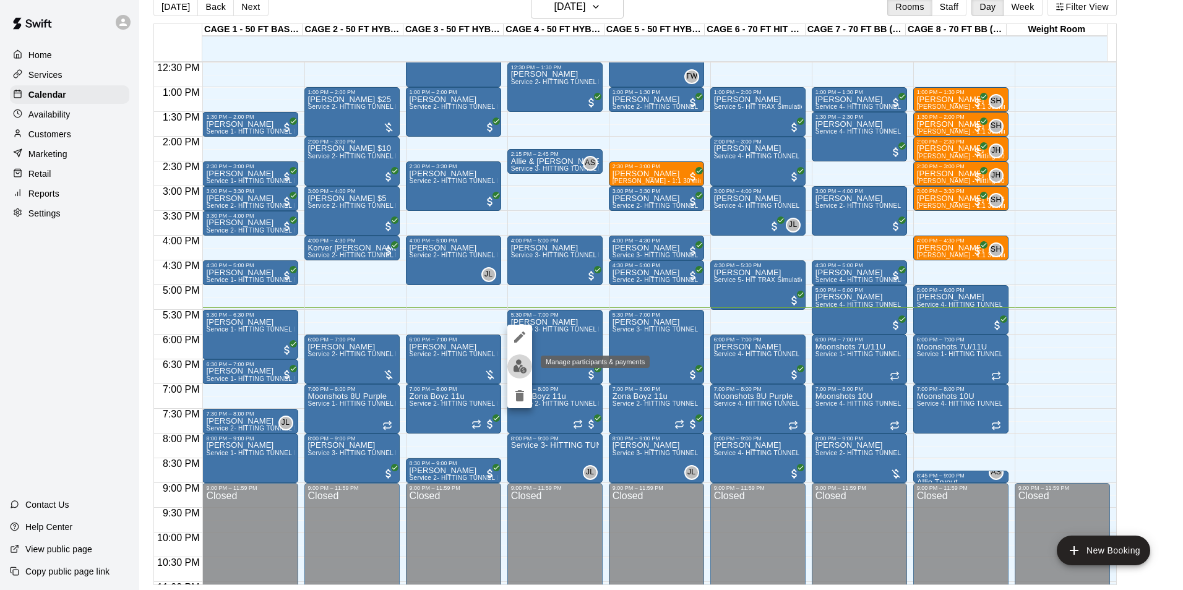
click at [521, 364] on img "edit" at bounding box center [520, 367] width 14 height 14
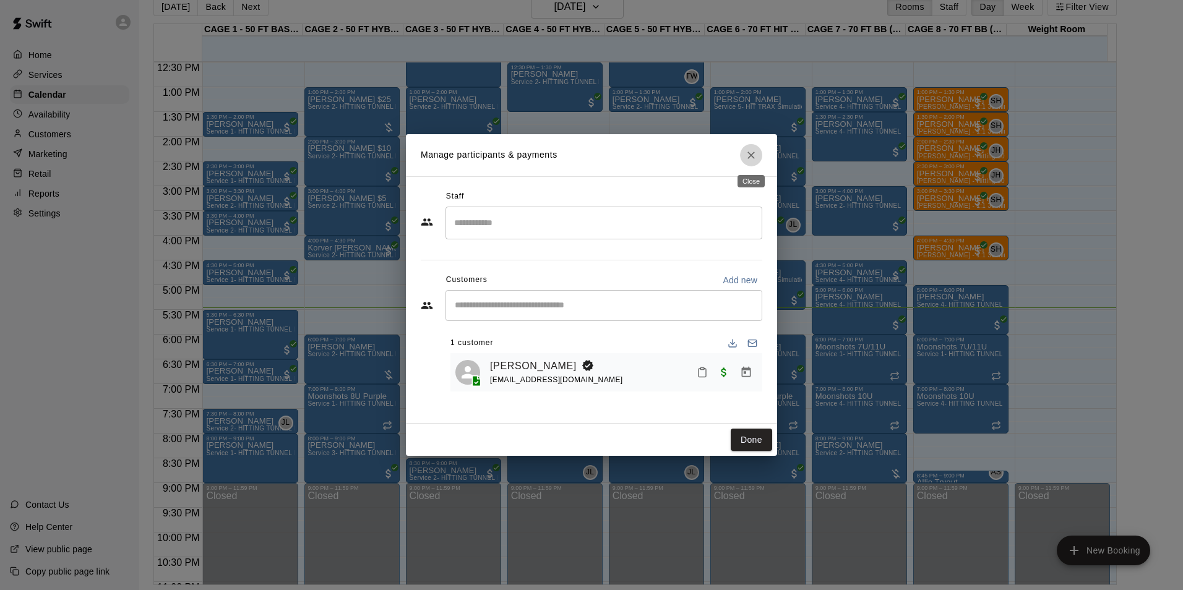
click at [756, 164] on button "Close" at bounding box center [751, 155] width 22 height 22
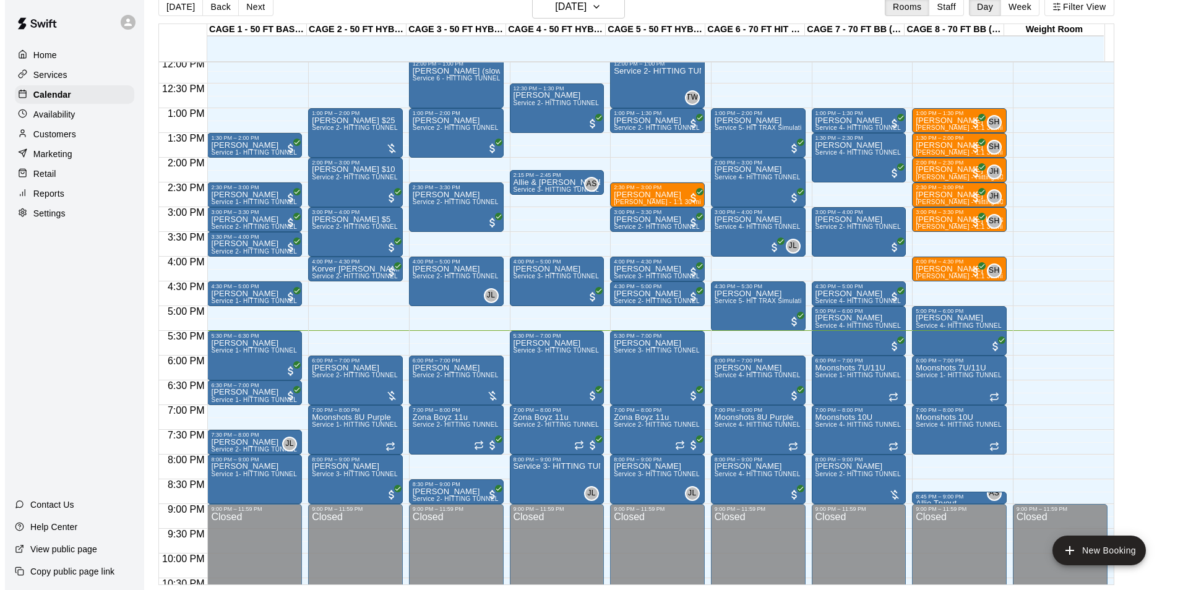
scroll to position [613, 0]
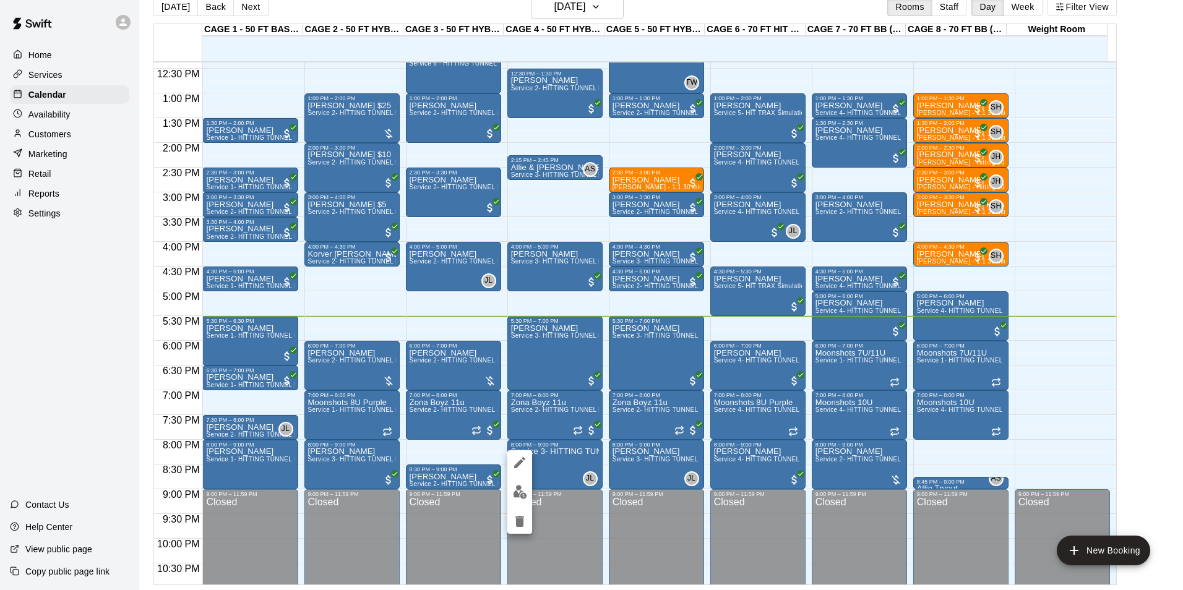
click at [558, 472] on div at bounding box center [591, 295] width 1183 height 590
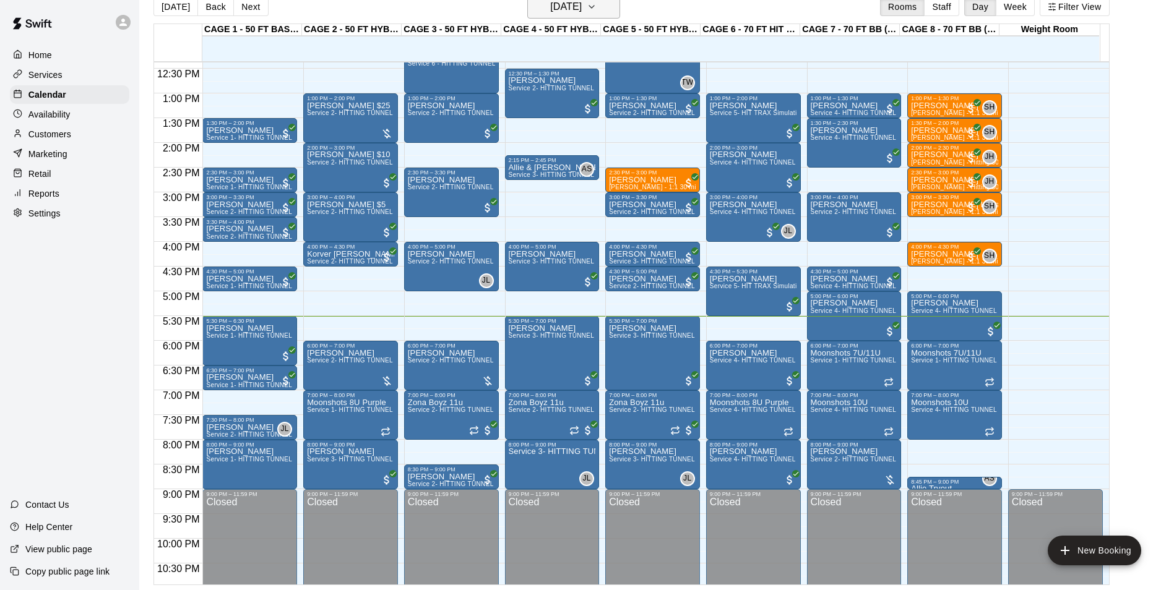
click at [613, 11] on button "[DATE]" at bounding box center [573, 7] width 93 height 24
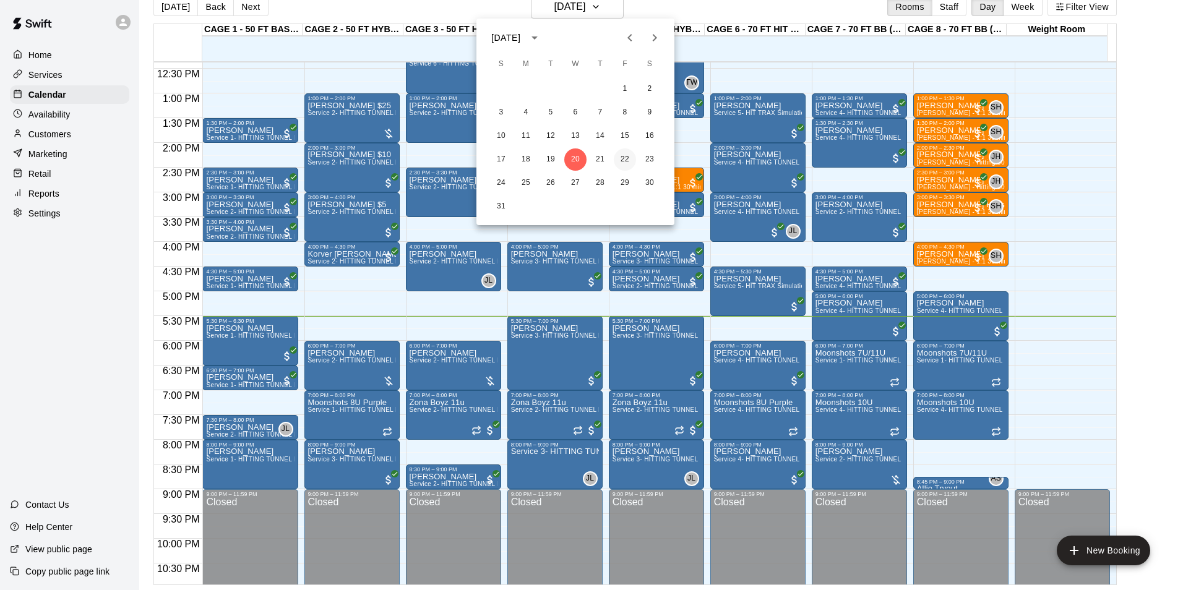
click at [621, 165] on button "22" at bounding box center [625, 160] width 22 height 22
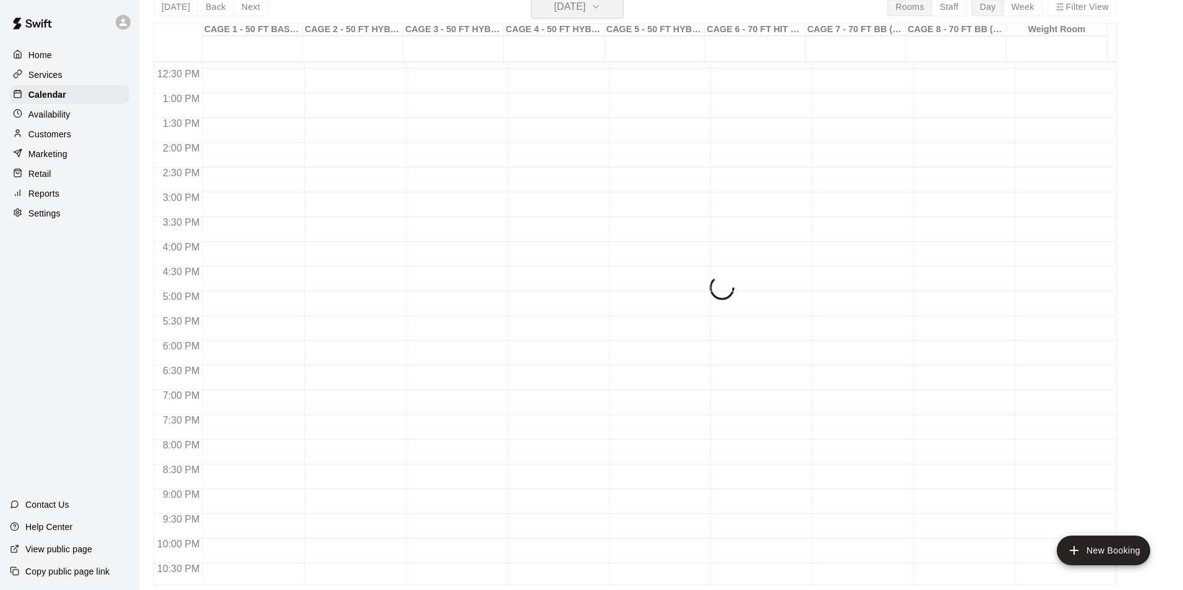
scroll to position [15, 0]
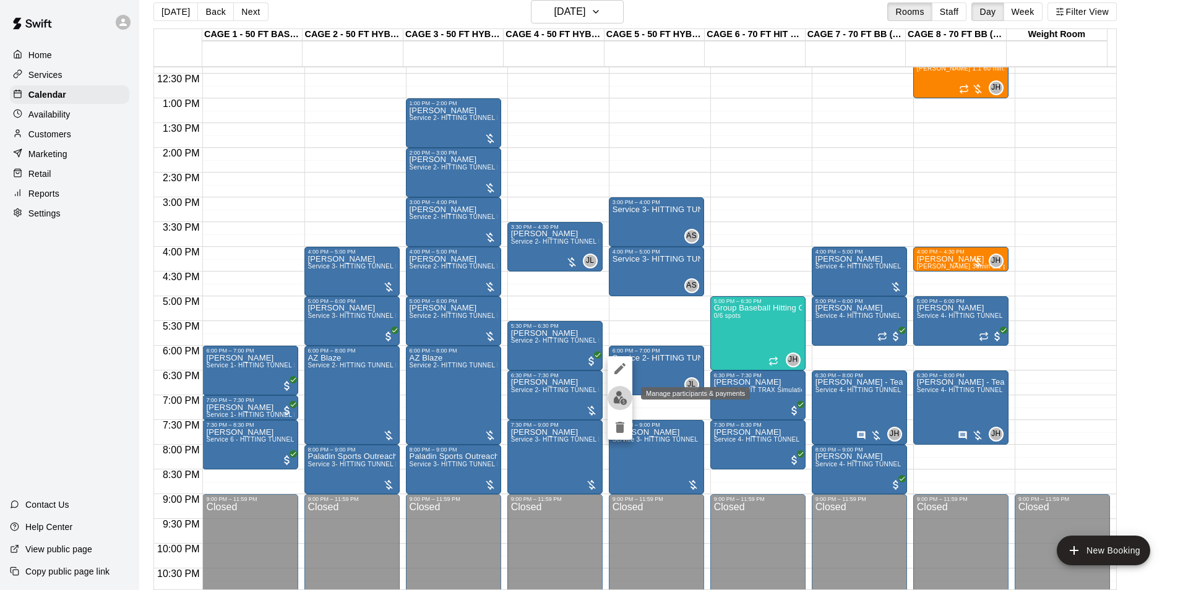
click at [624, 397] on img "edit" at bounding box center [620, 398] width 14 height 14
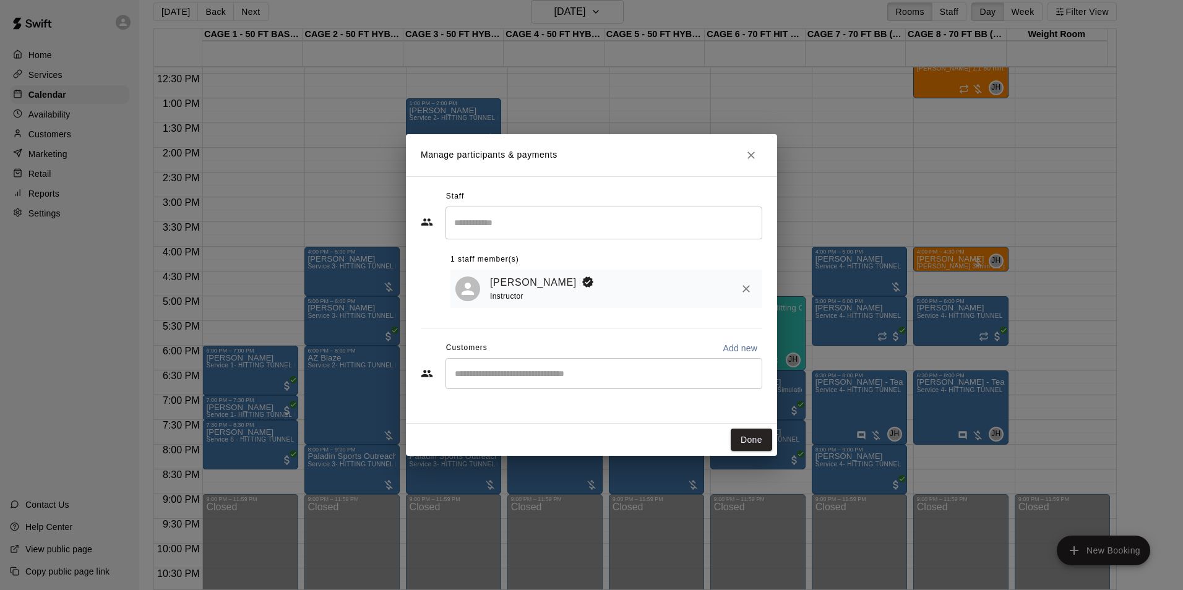
click at [744, 158] on button "Close" at bounding box center [751, 155] width 22 height 22
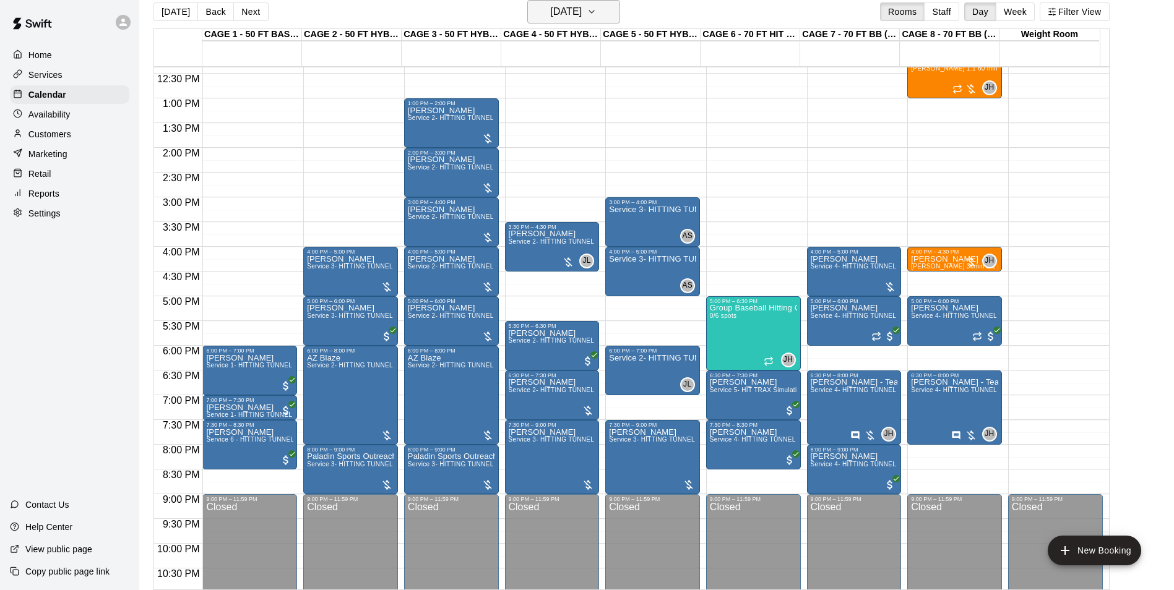
click at [557, 6] on h6 "Friday Aug 22" at bounding box center [566, 11] width 32 height 17
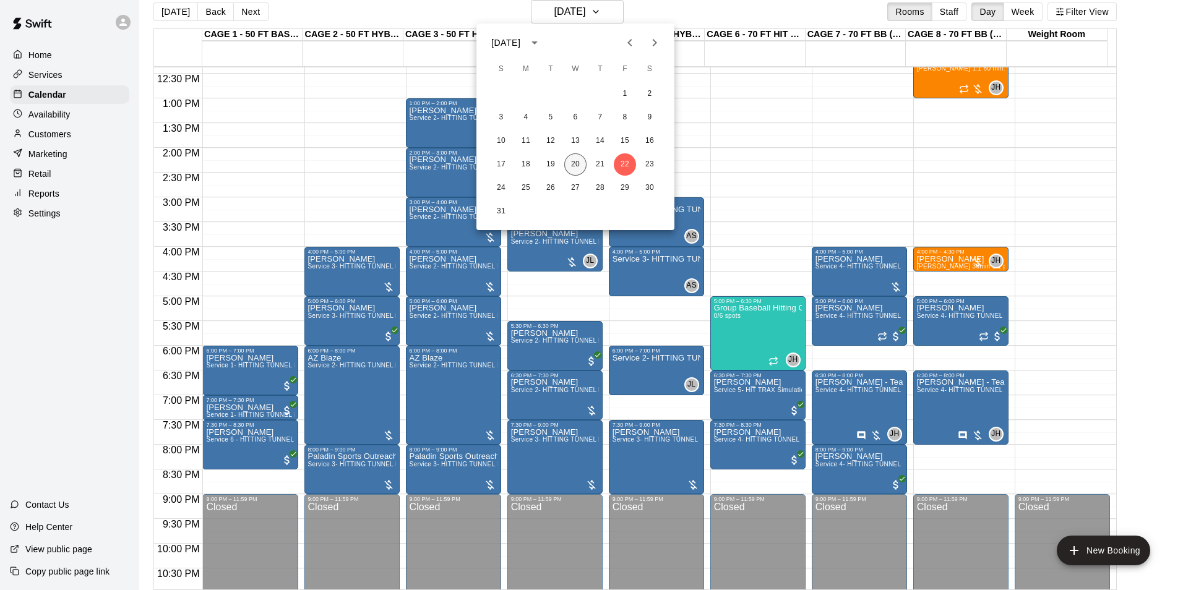
click at [577, 159] on button "20" at bounding box center [575, 164] width 22 height 22
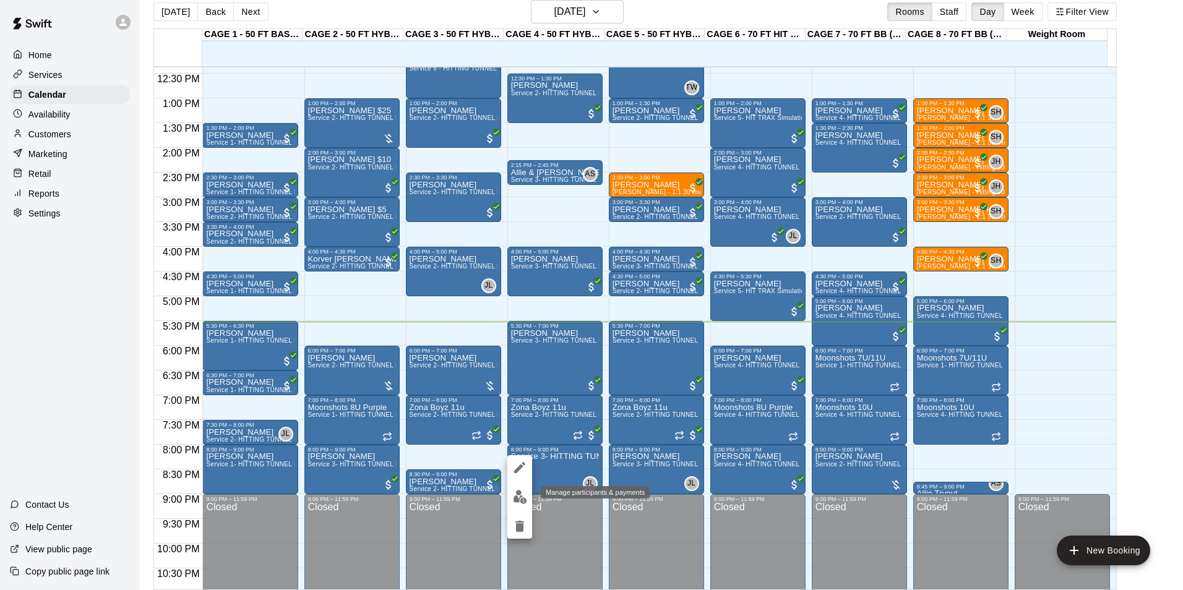
click at [522, 496] on img "edit" at bounding box center [520, 497] width 14 height 14
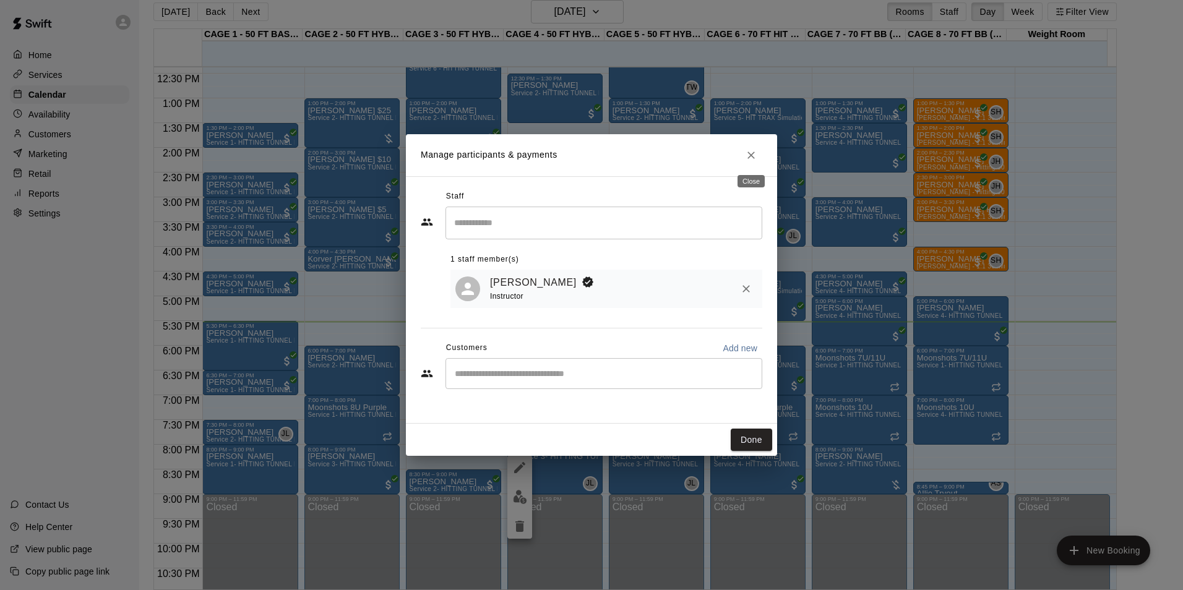
click at [754, 149] on icon "Close" at bounding box center [751, 155] width 12 height 12
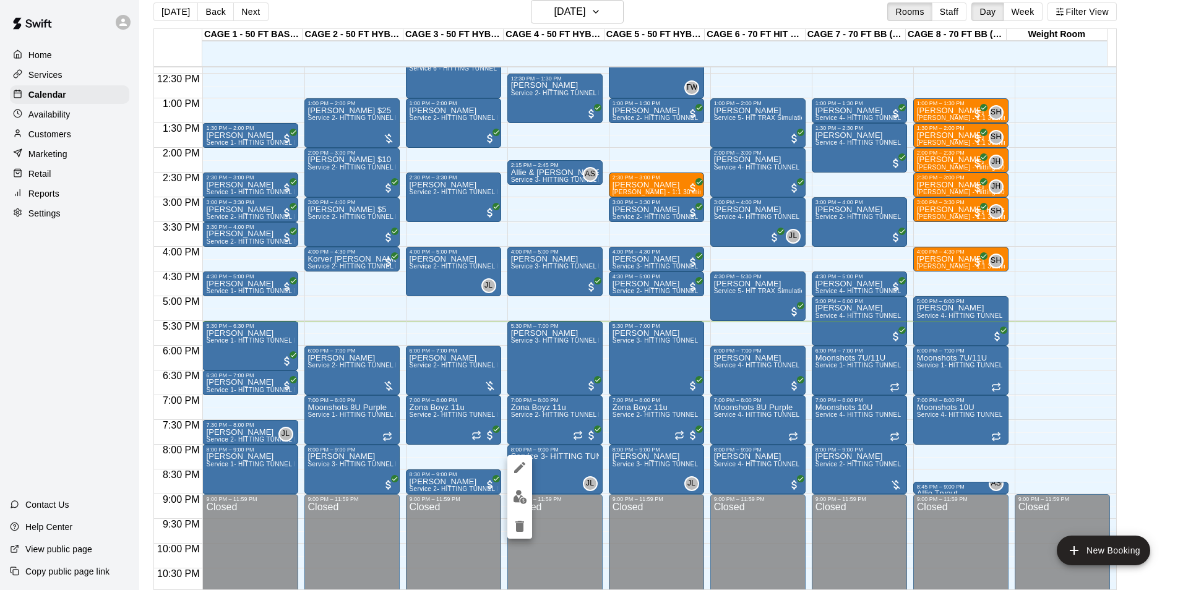
click at [459, 450] on div at bounding box center [591, 295] width 1183 height 590
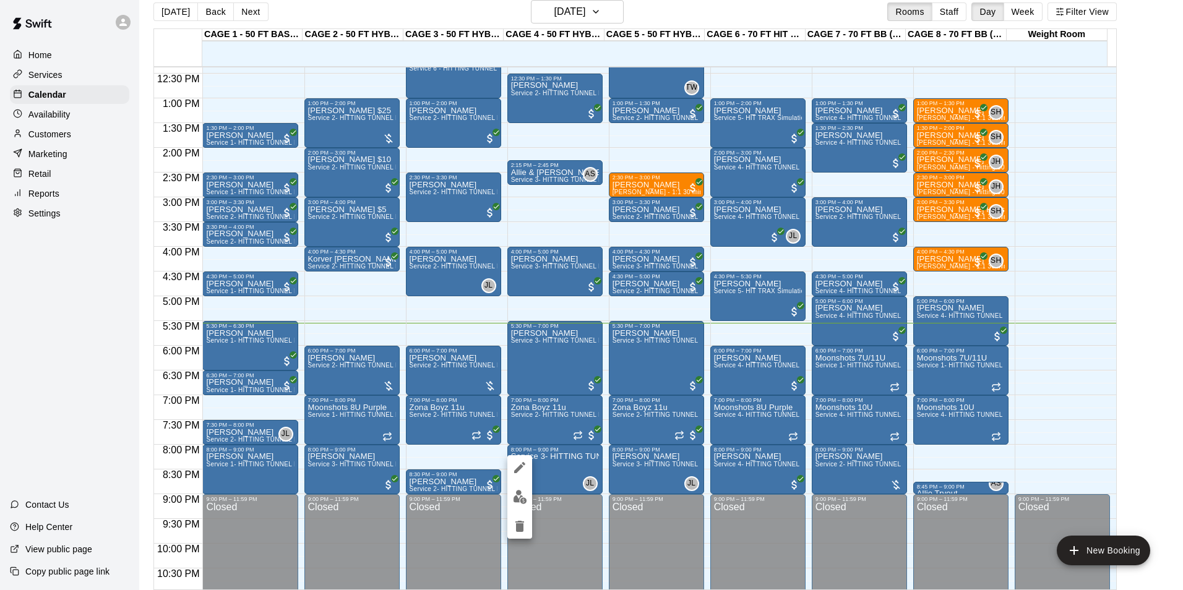
click at [531, 499] on button "edit" at bounding box center [519, 497] width 25 height 24
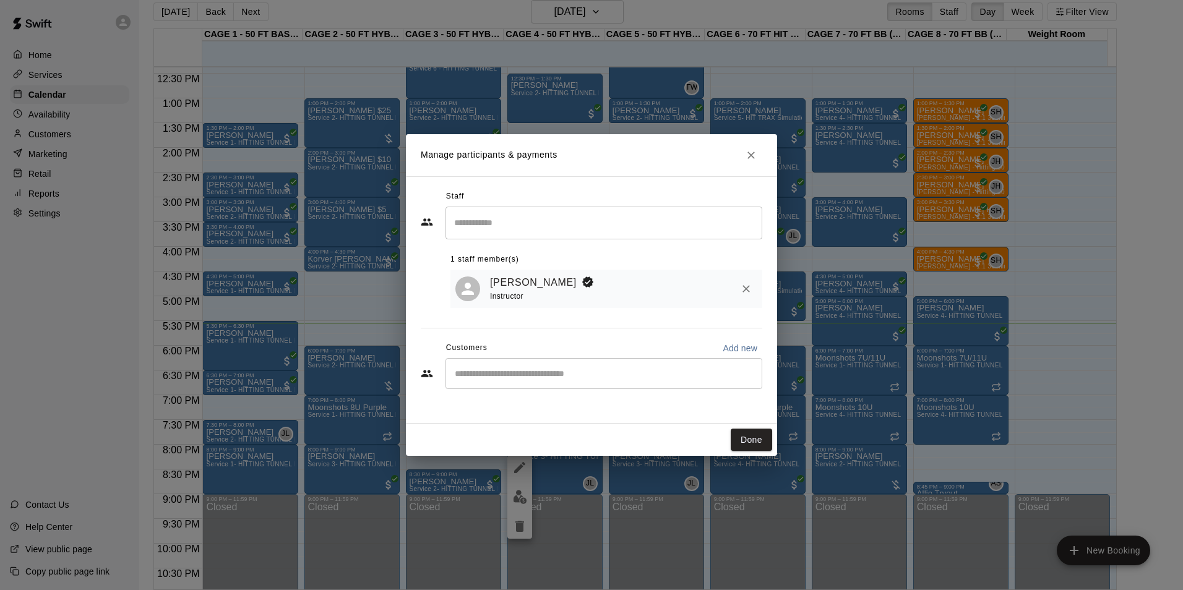
click at [597, 364] on div "​" at bounding box center [604, 373] width 317 height 31
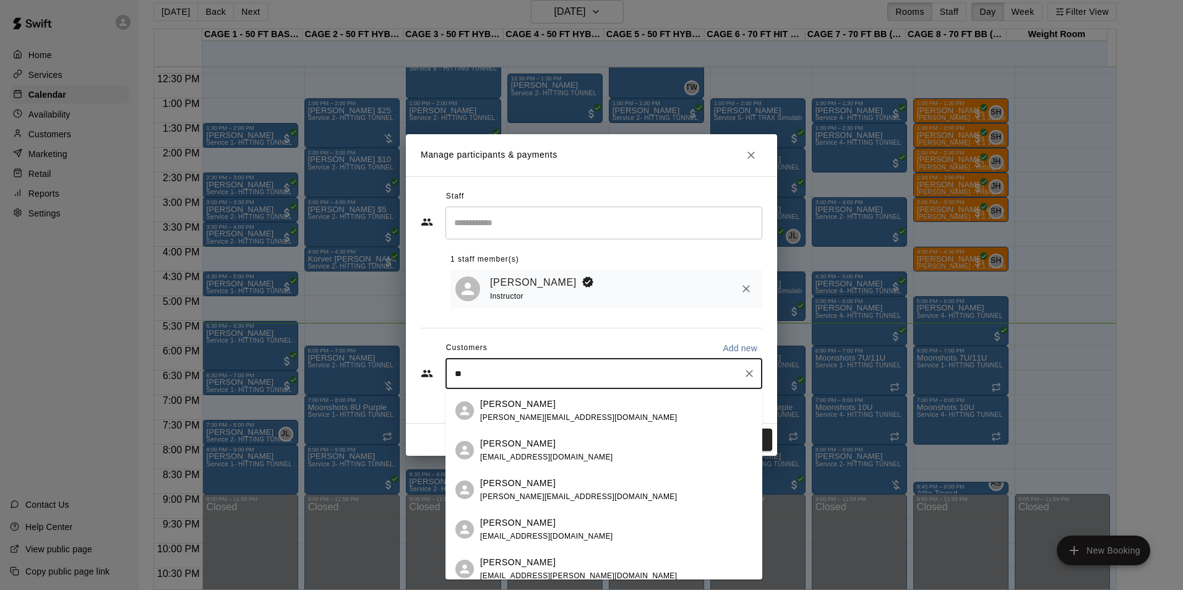
type input "*"
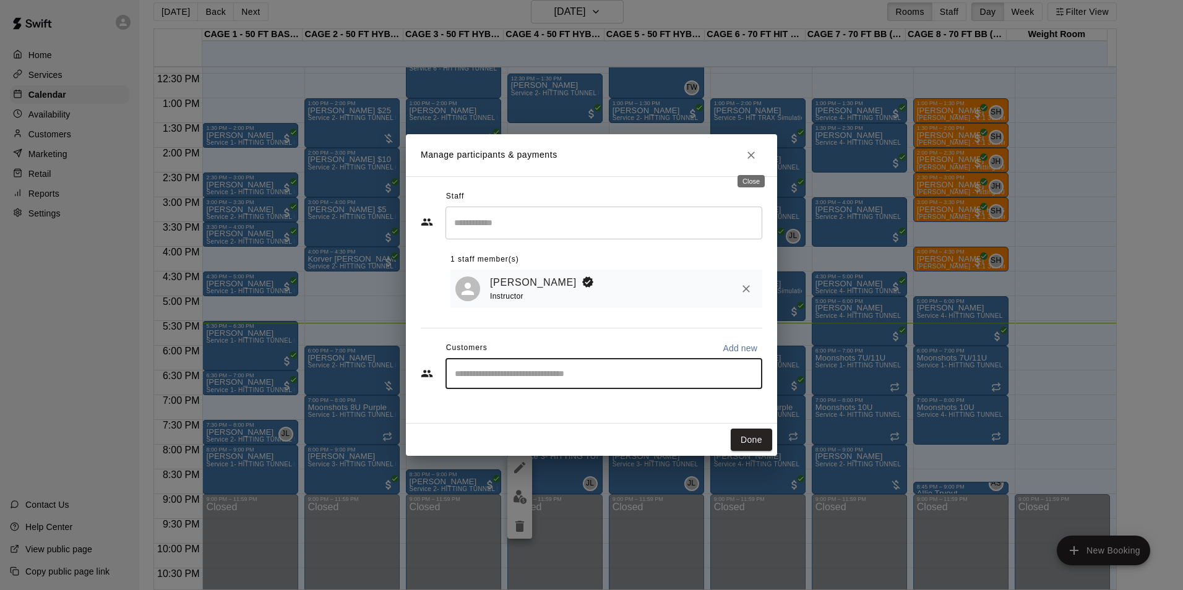
click at [748, 162] on button "Close" at bounding box center [751, 155] width 22 height 22
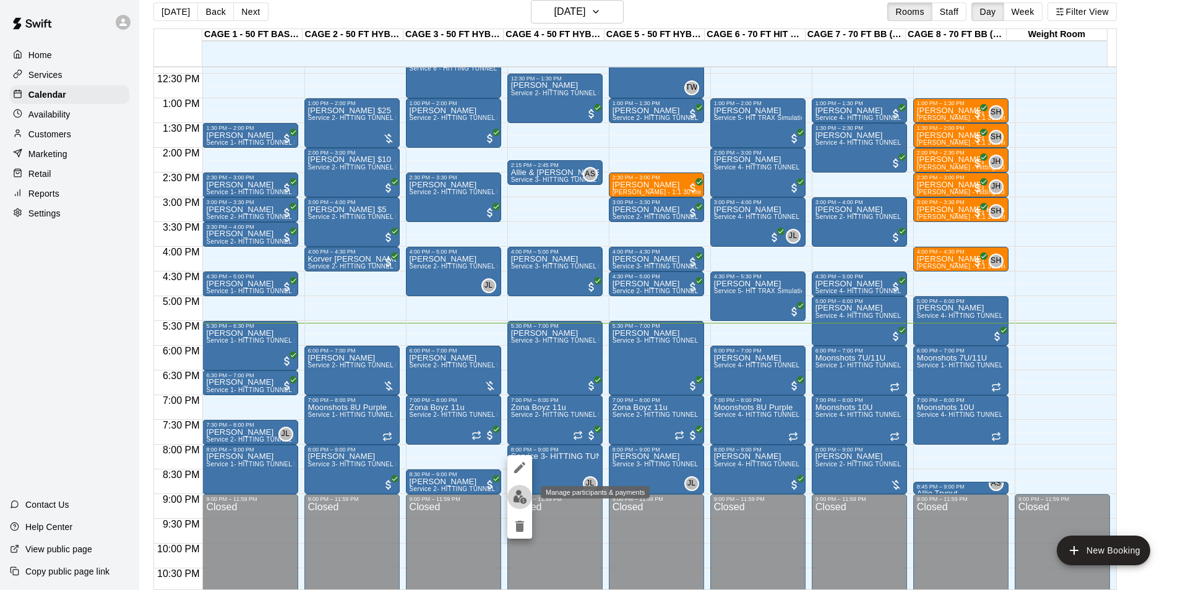
click at [526, 496] on img "edit" at bounding box center [520, 497] width 14 height 14
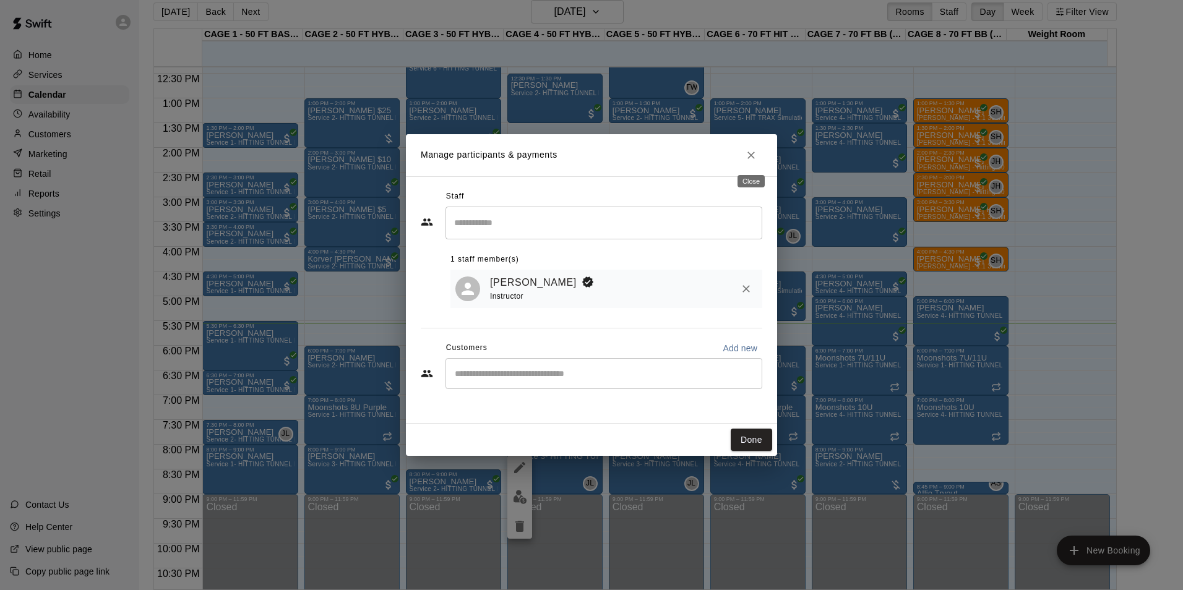
click at [746, 161] on icon "Close" at bounding box center [751, 155] width 12 height 12
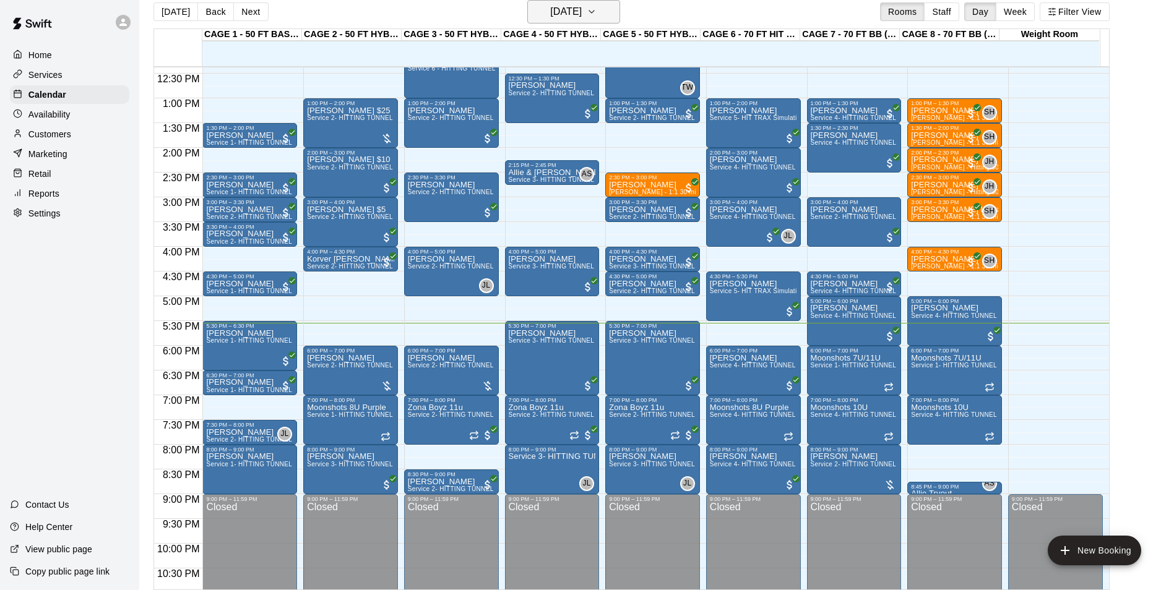
click at [582, 11] on h6 "[DATE]" at bounding box center [566, 11] width 32 height 17
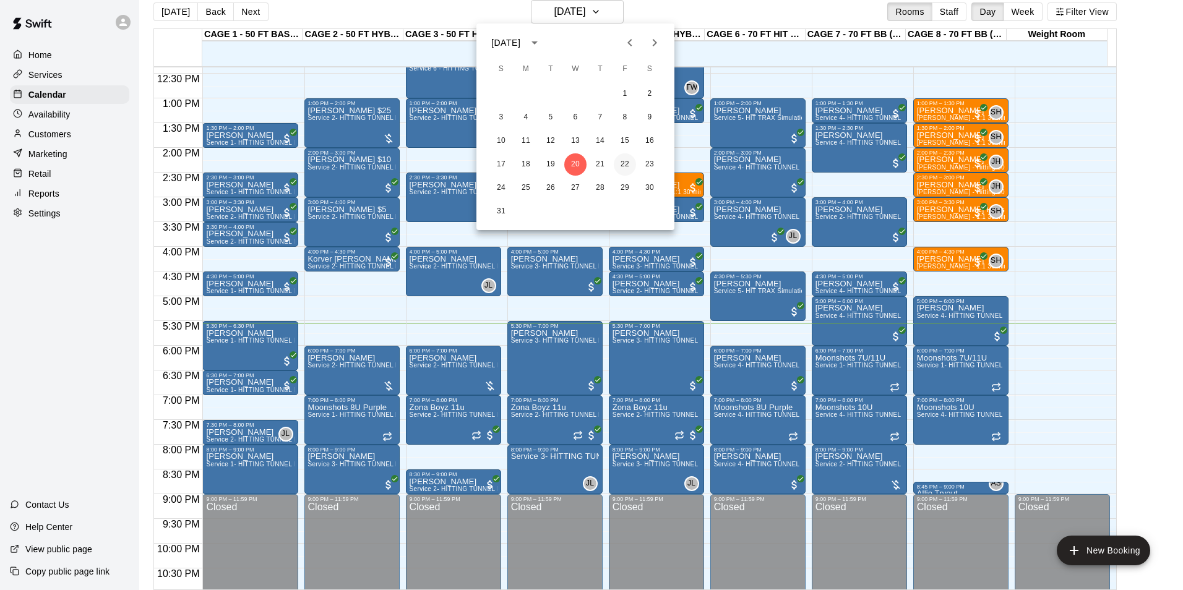
click at [616, 161] on button "22" at bounding box center [625, 164] width 22 height 22
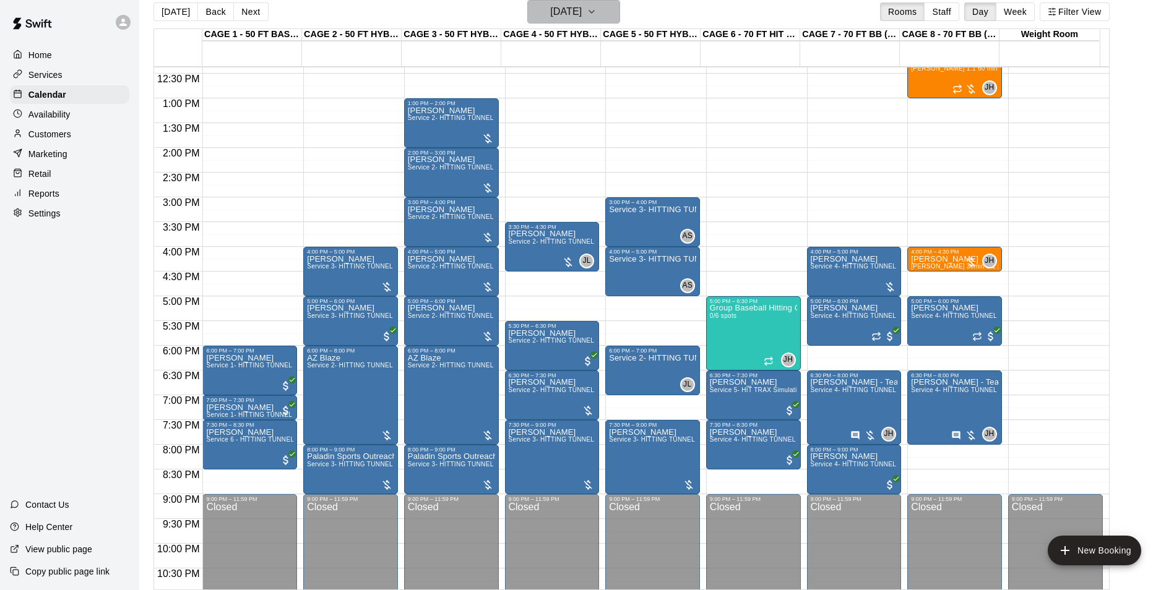
click at [597, 11] on icon "button" at bounding box center [592, 11] width 10 height 15
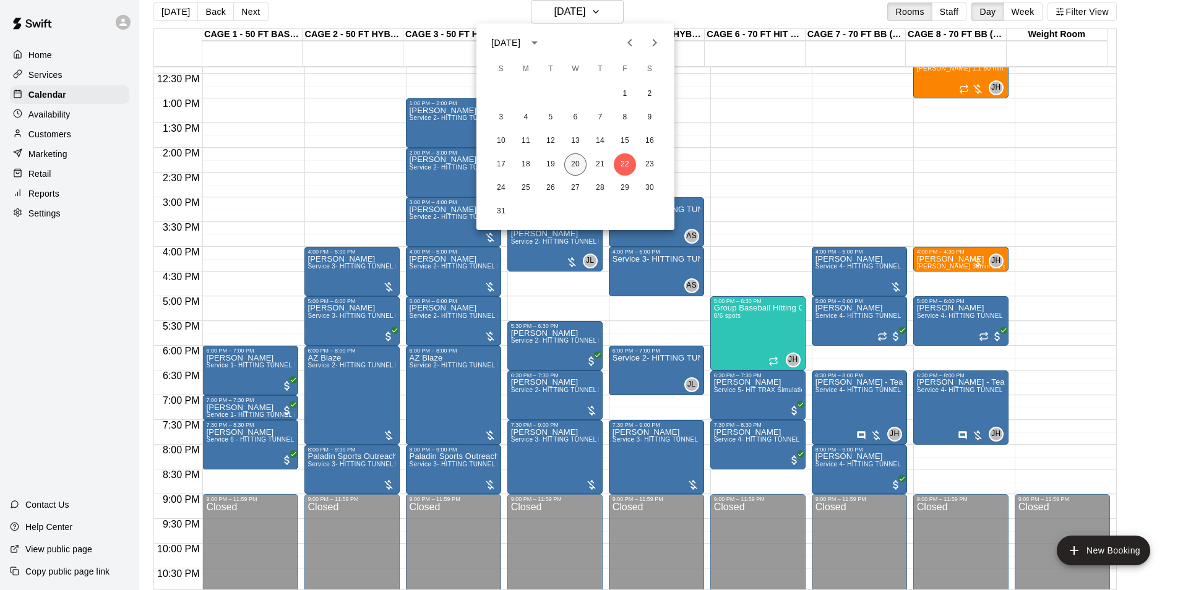
click at [580, 163] on button "20" at bounding box center [575, 164] width 22 height 22
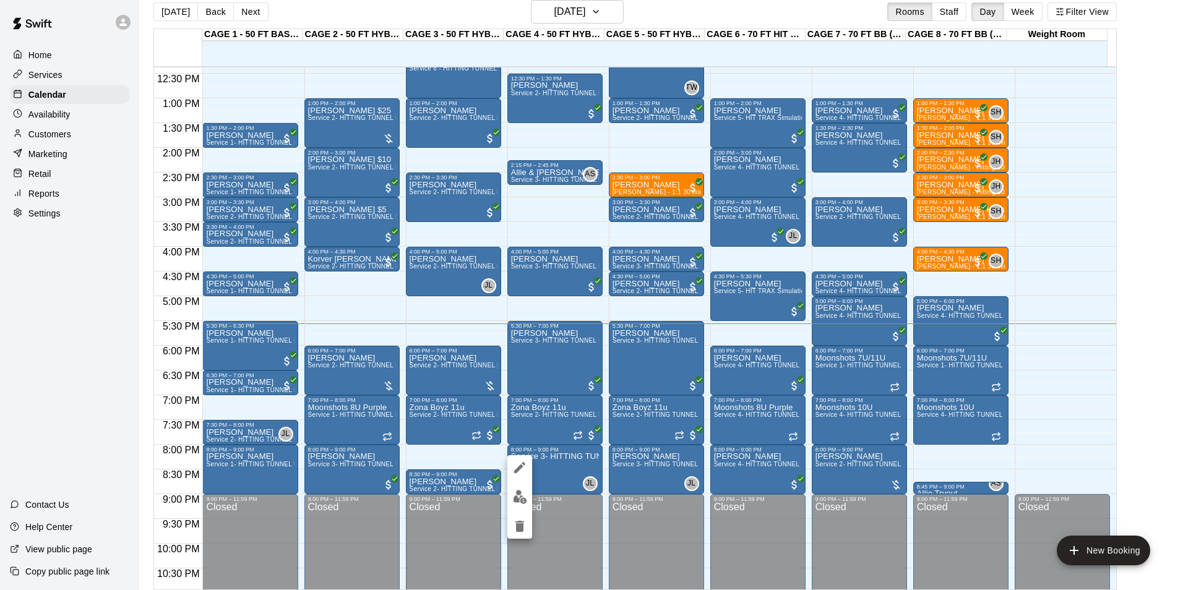
click at [613, 9] on div at bounding box center [591, 295] width 1183 height 590
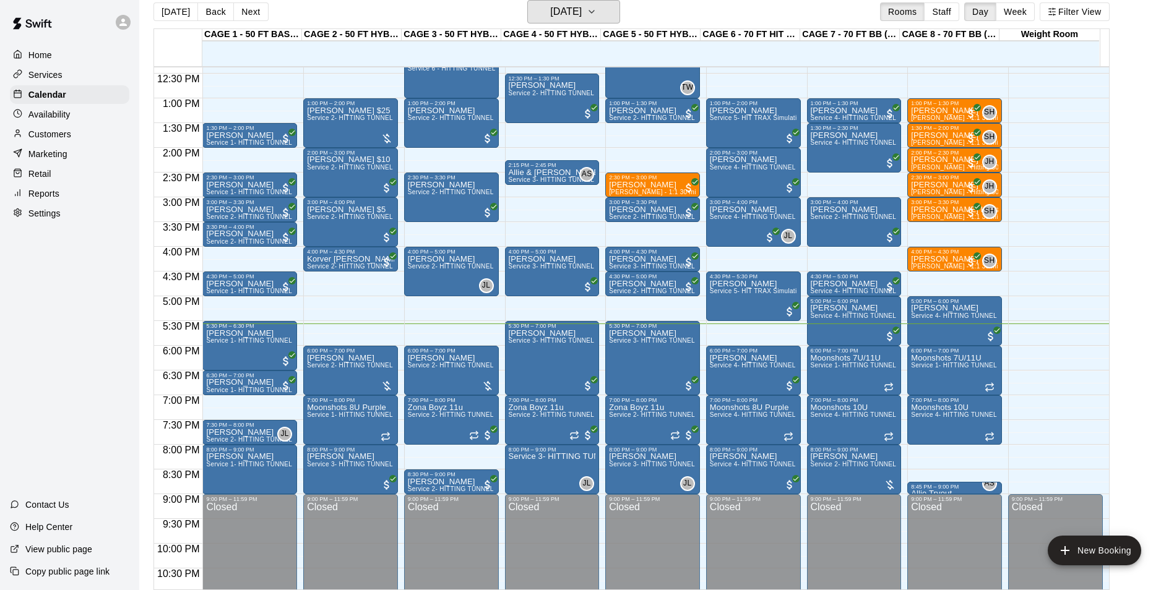
click at [613, 9] on button "[DATE]" at bounding box center [573, 12] width 93 height 24
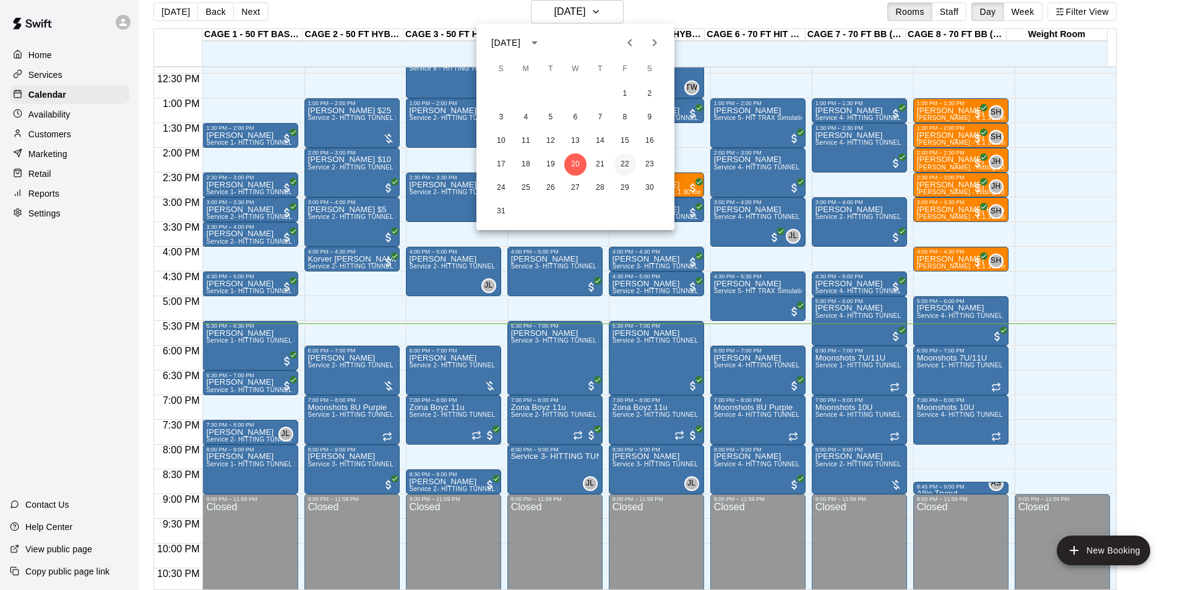
click at [628, 160] on button "22" at bounding box center [625, 164] width 22 height 22
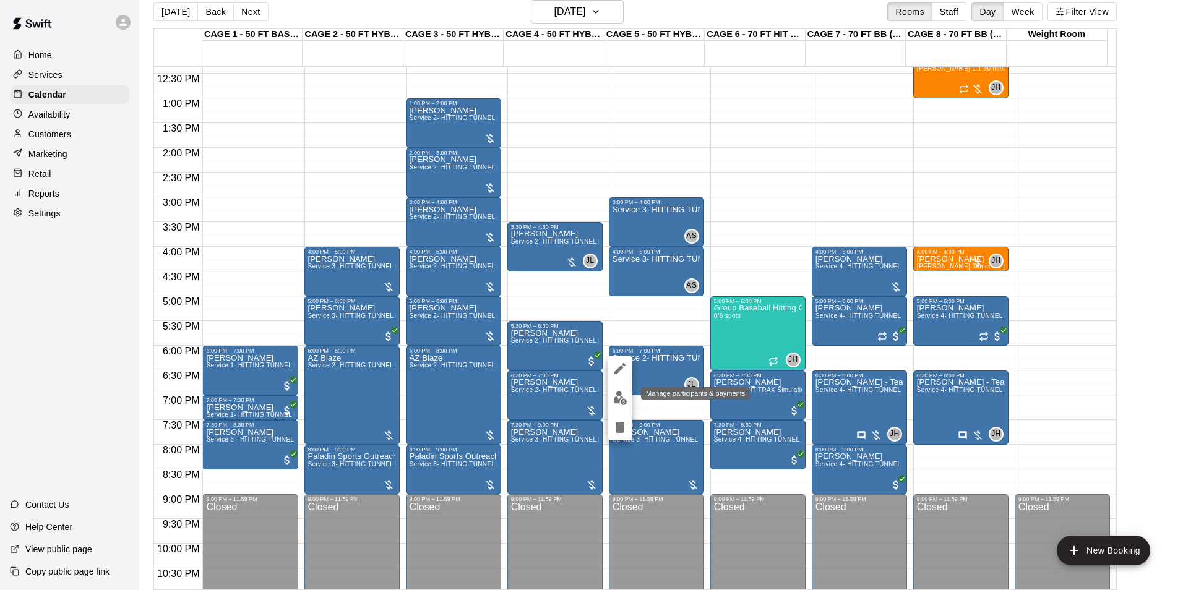
click at [625, 390] on button "edit" at bounding box center [620, 398] width 25 height 24
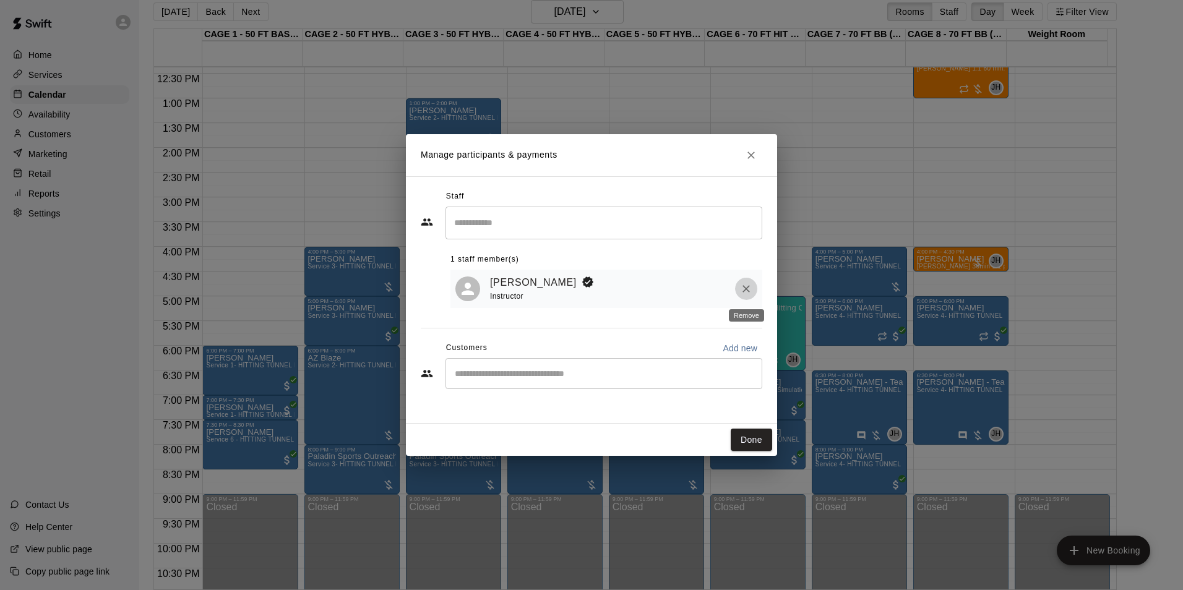
click at [742, 285] on icon "Remove" at bounding box center [746, 289] width 12 height 12
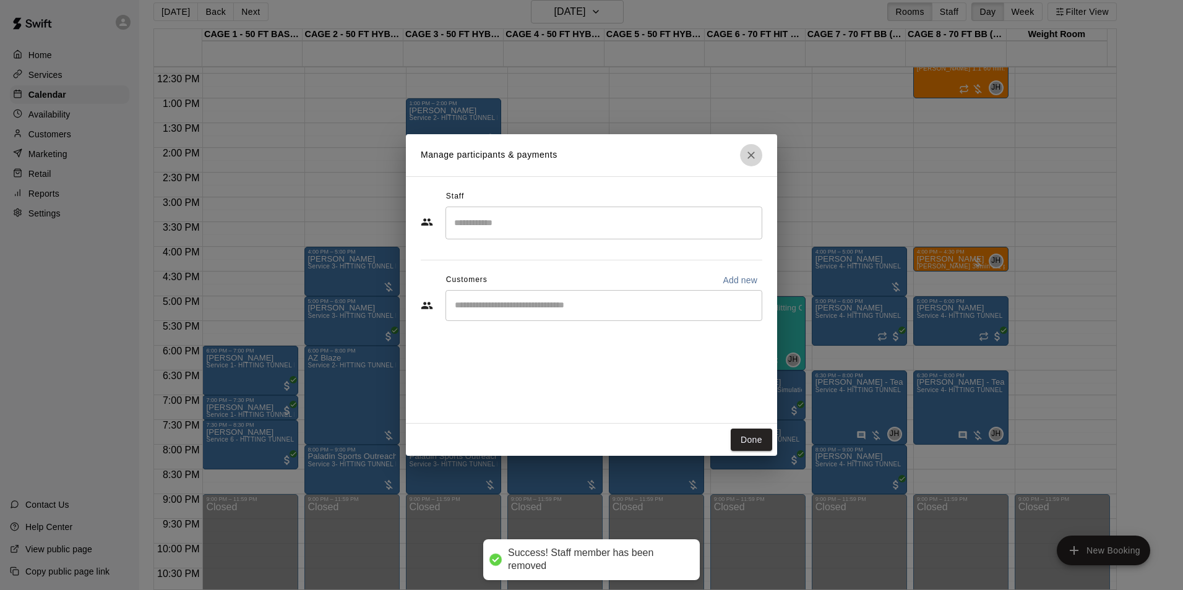
click at [753, 155] on icon "Close" at bounding box center [751, 155] width 12 height 12
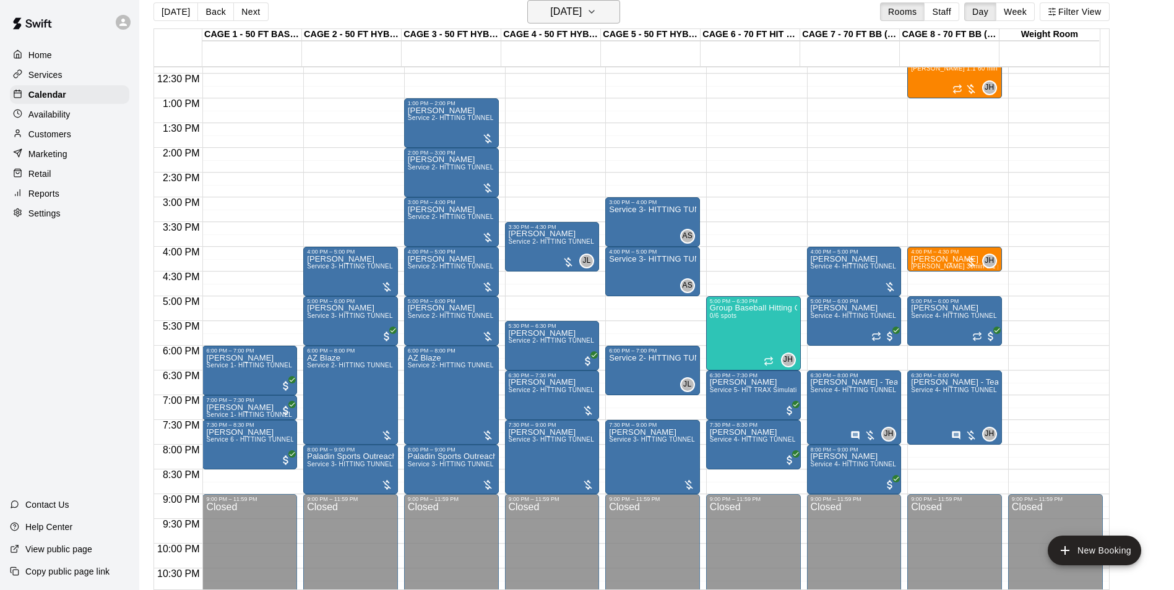
click at [552, 6] on h6 "Friday Aug 22" at bounding box center [566, 11] width 32 height 17
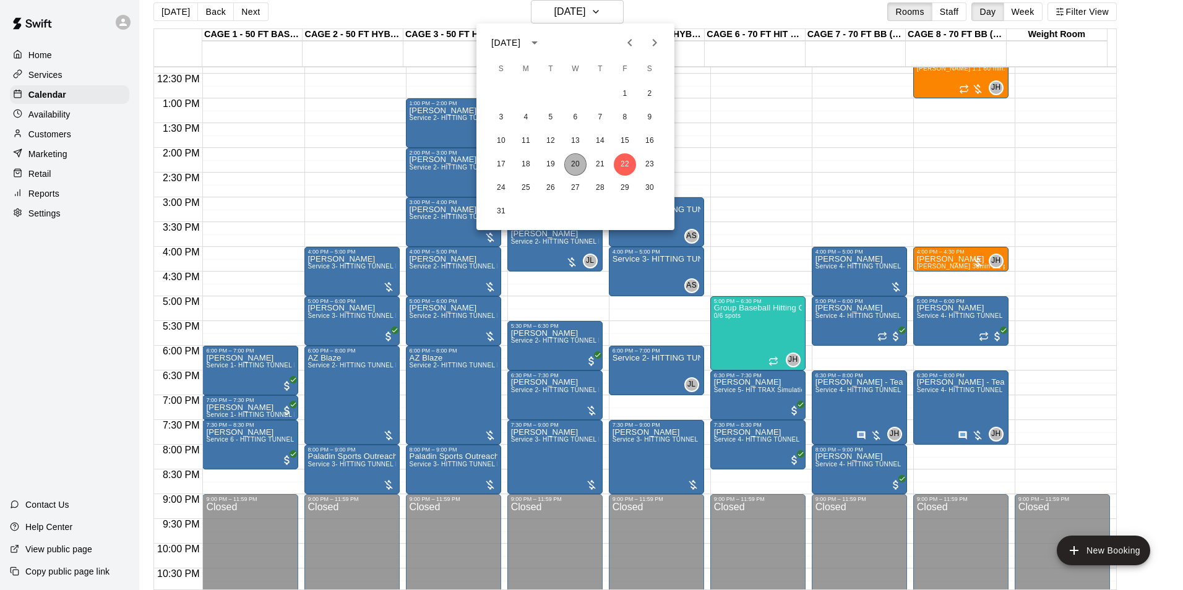
click at [577, 165] on button "20" at bounding box center [575, 164] width 22 height 22
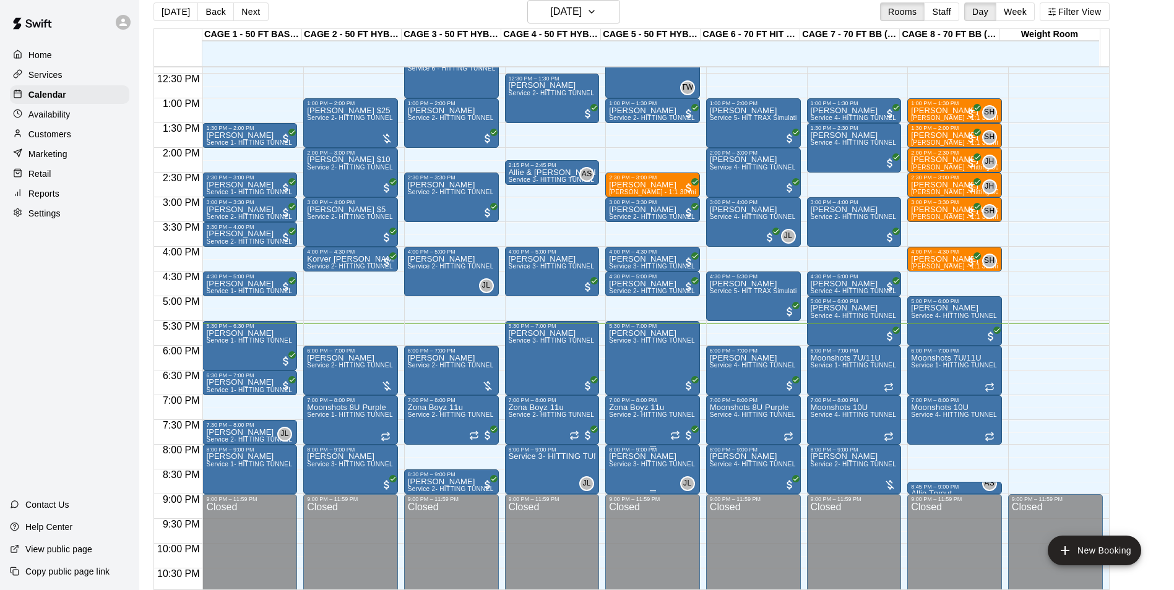
click at [644, 453] on div "8:00 PM – 9:00 PM" at bounding box center [652, 450] width 87 height 6
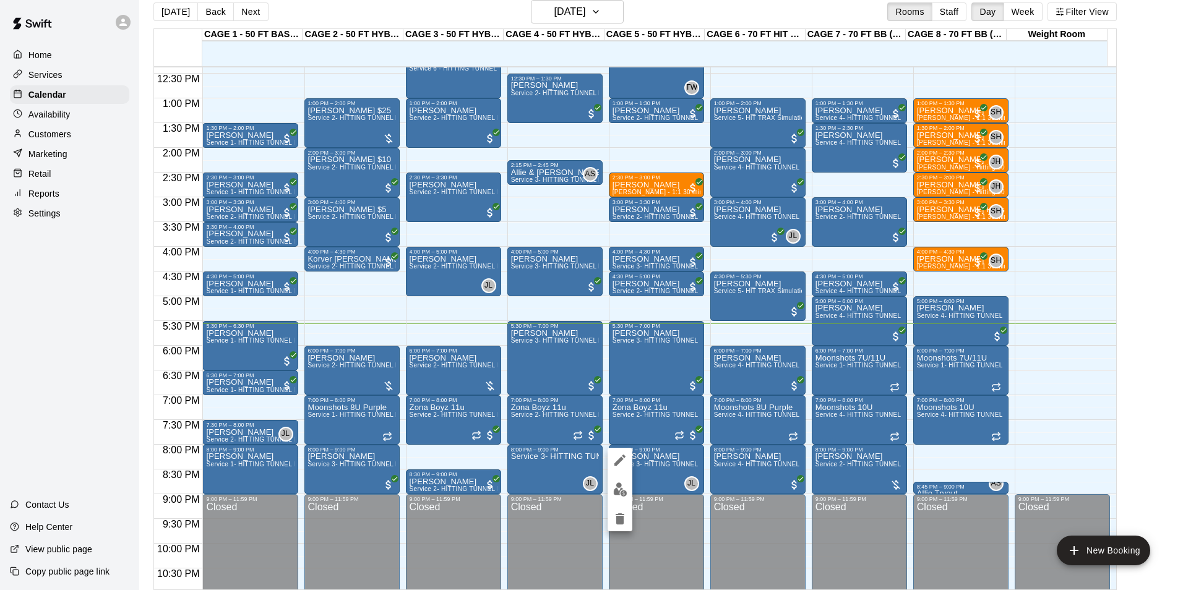
drag, startPoint x: 559, startPoint y: 498, endPoint x: 560, endPoint y: 483, distance: 14.2
click at [561, 495] on div at bounding box center [591, 295] width 1183 height 590
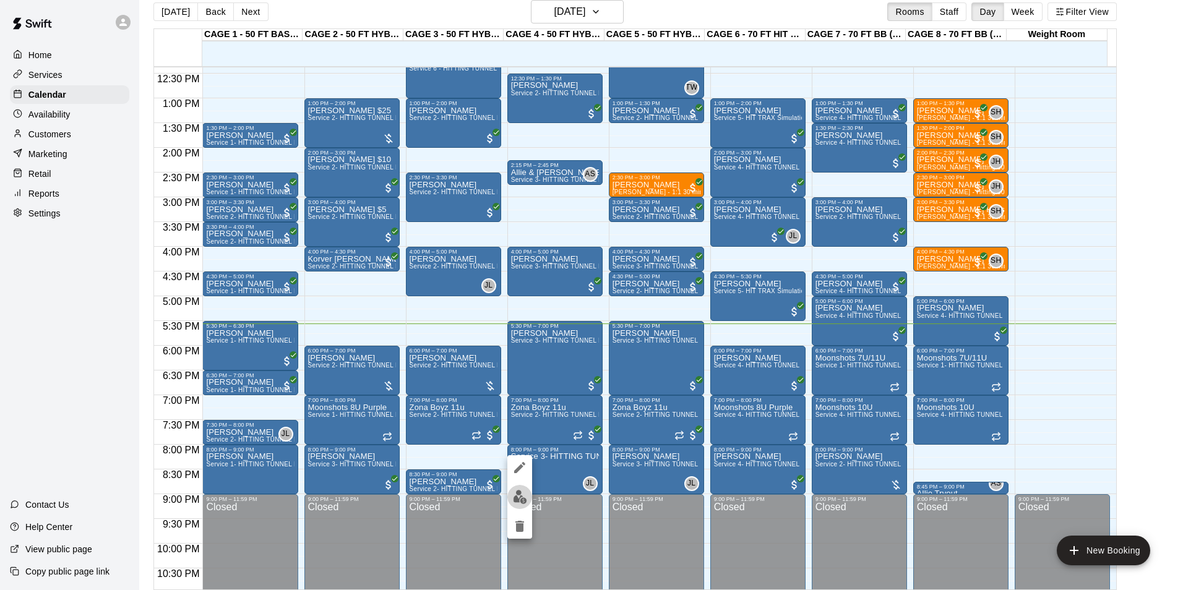
click at [524, 487] on button "edit" at bounding box center [519, 497] width 25 height 24
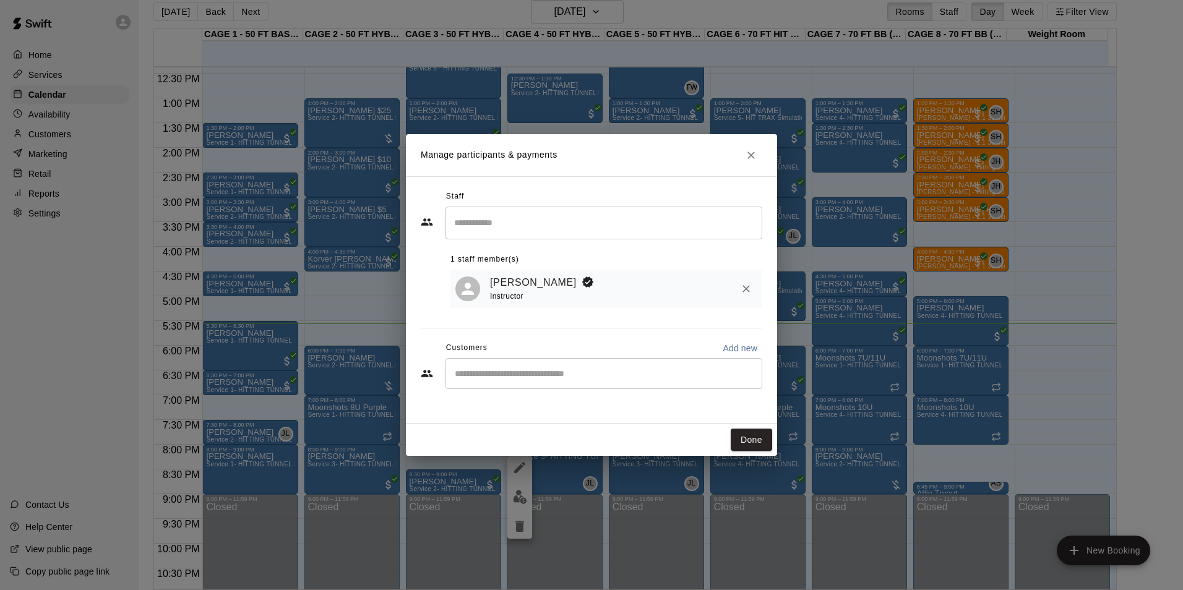
click at [752, 291] on icon "Remove" at bounding box center [746, 289] width 12 height 12
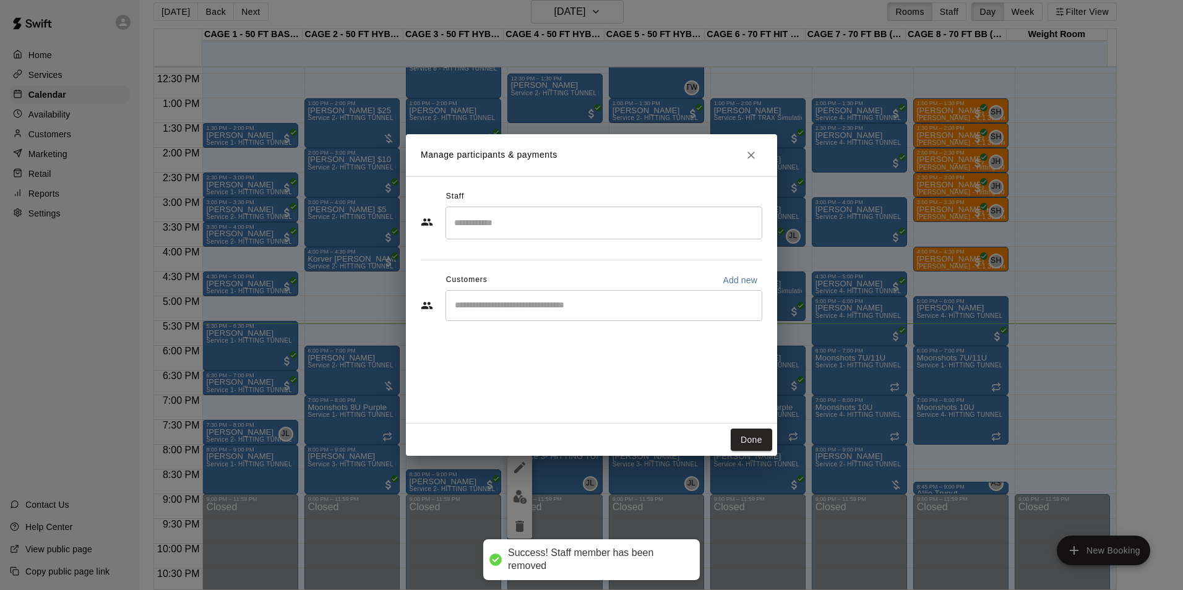
click at [594, 312] on div "​" at bounding box center [604, 305] width 317 height 31
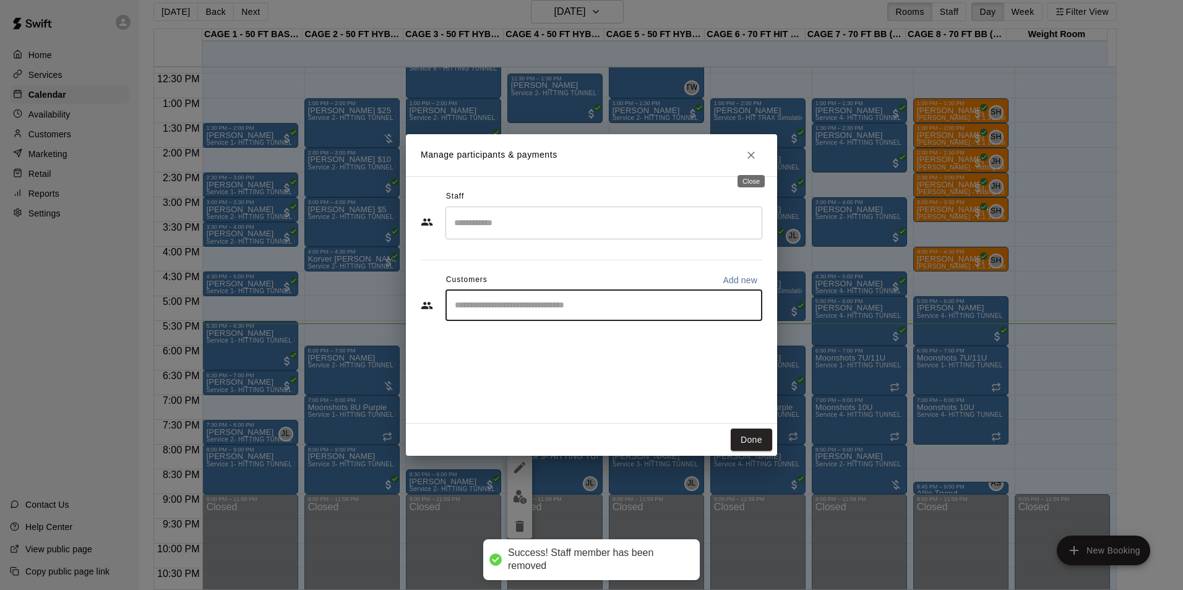
click at [759, 155] on button "Close" at bounding box center [751, 155] width 22 height 22
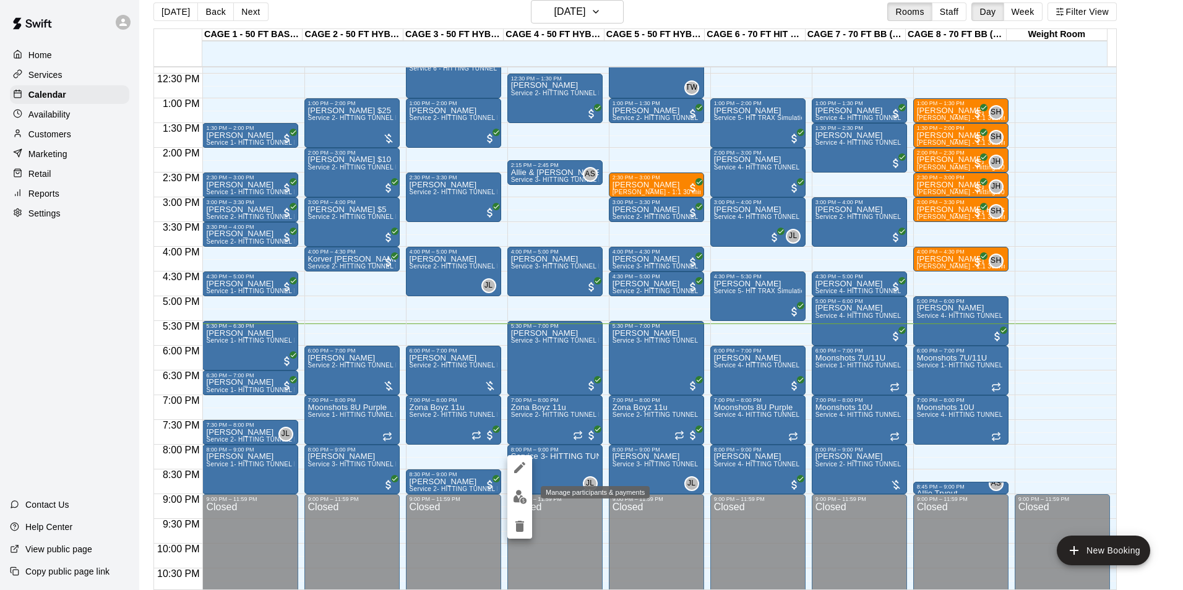
click at [511, 498] on button "edit" at bounding box center [519, 497] width 25 height 24
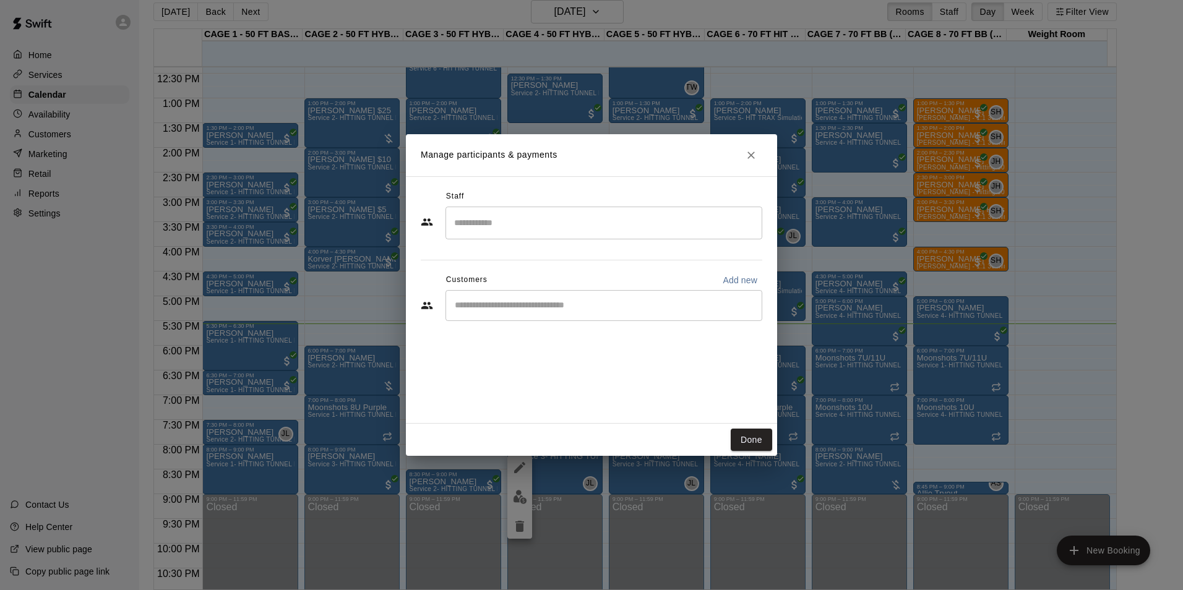
click at [516, 301] on input "Start typing to search customers..." at bounding box center [604, 306] width 306 height 12
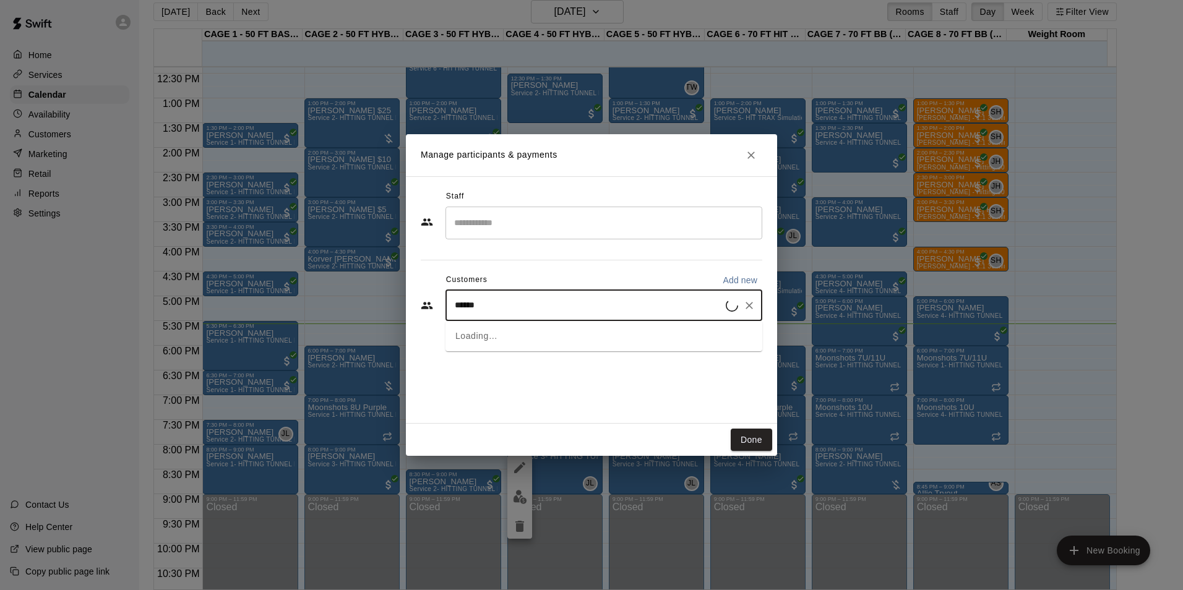
type input "******"
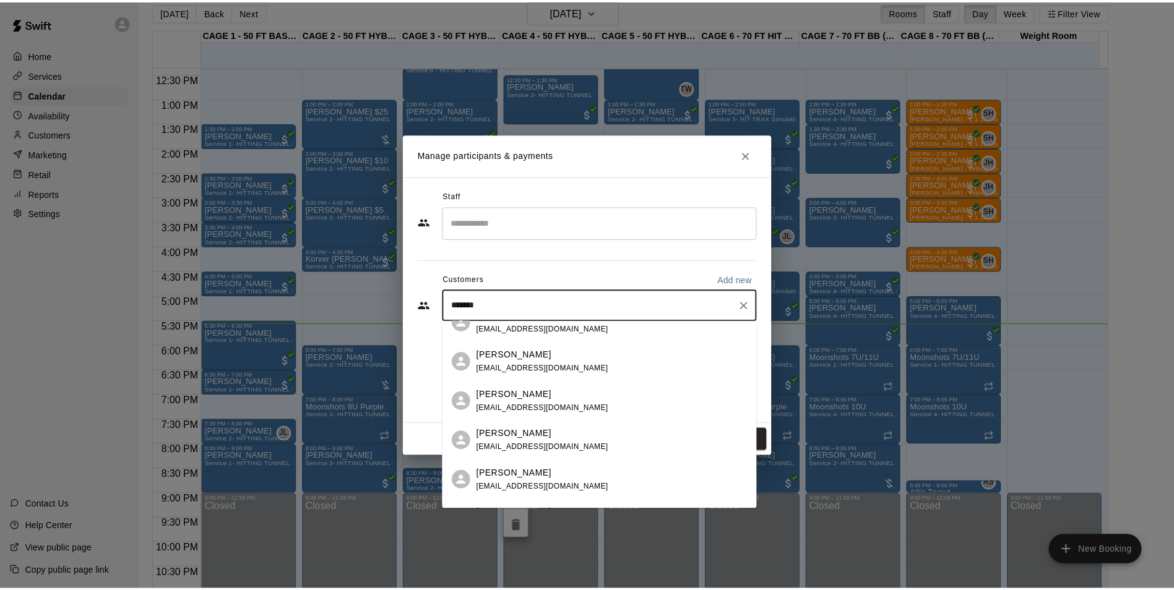
scroll to position [0, 0]
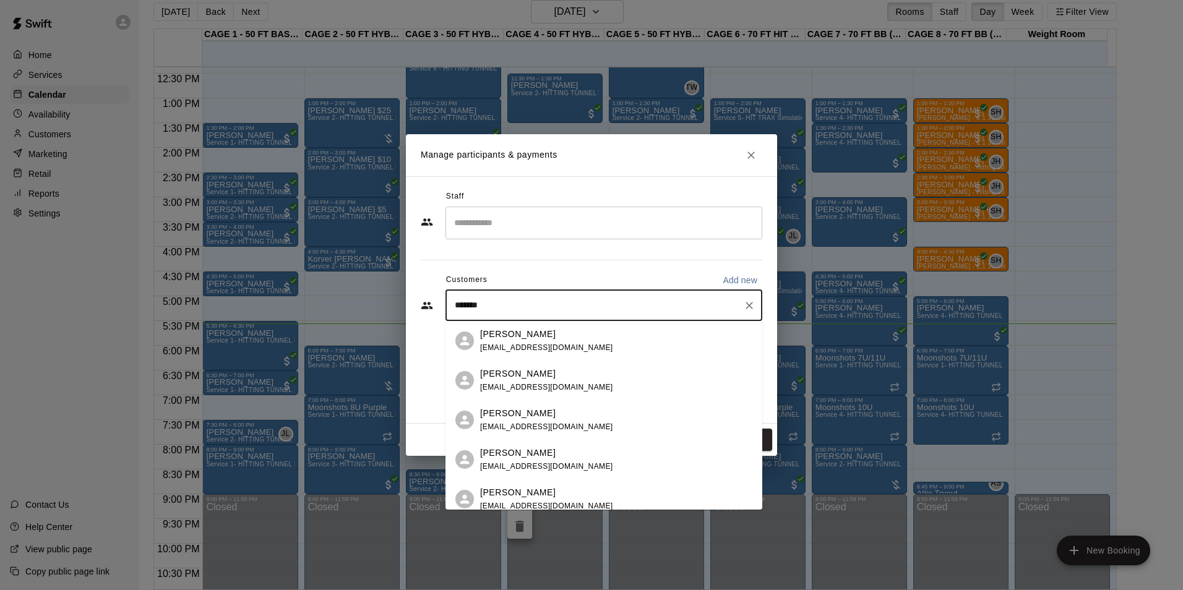
drag, startPoint x: 486, startPoint y: 303, endPoint x: 444, endPoint y: 314, distance: 44.1
click at [444, 314] on div "****** ​" at bounding box center [592, 305] width 342 height 31
type input "*"
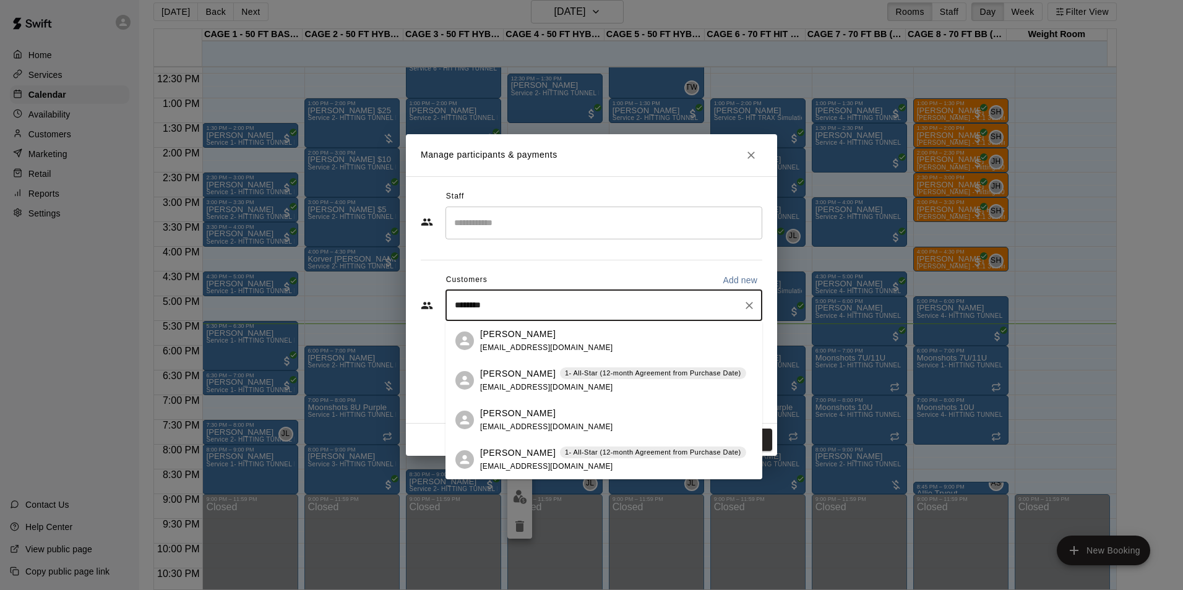
type input "*********"
click at [509, 462] on span "jabz3@hotmail.com" at bounding box center [546, 466] width 133 height 9
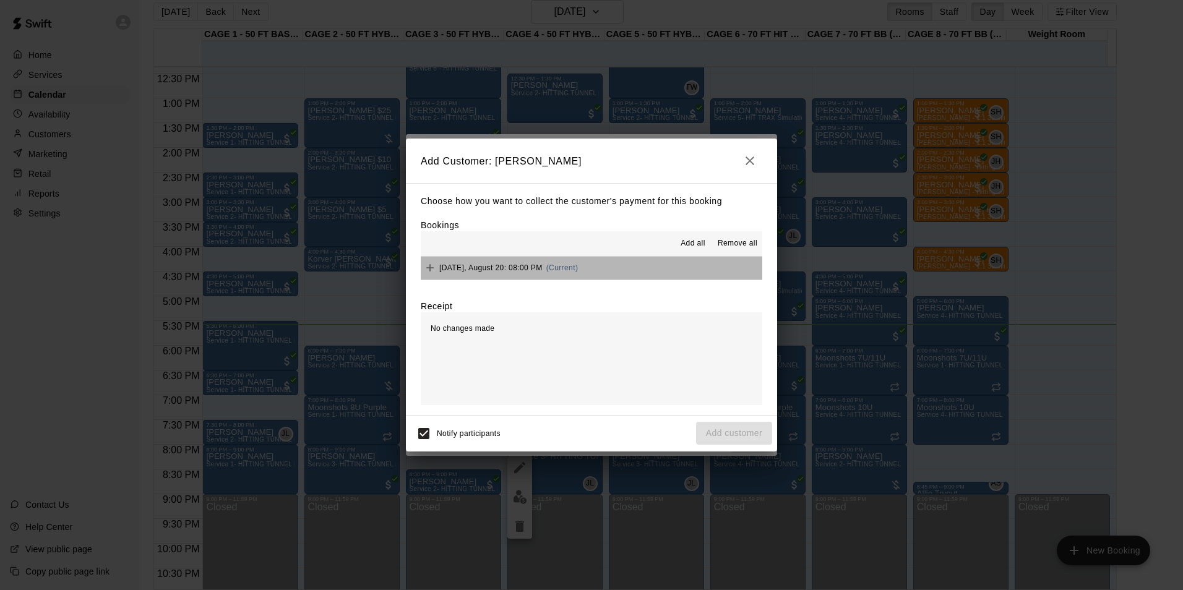
click at [637, 267] on button "Wednesday, August 20: 08:00 PM (Current)" at bounding box center [592, 268] width 342 height 23
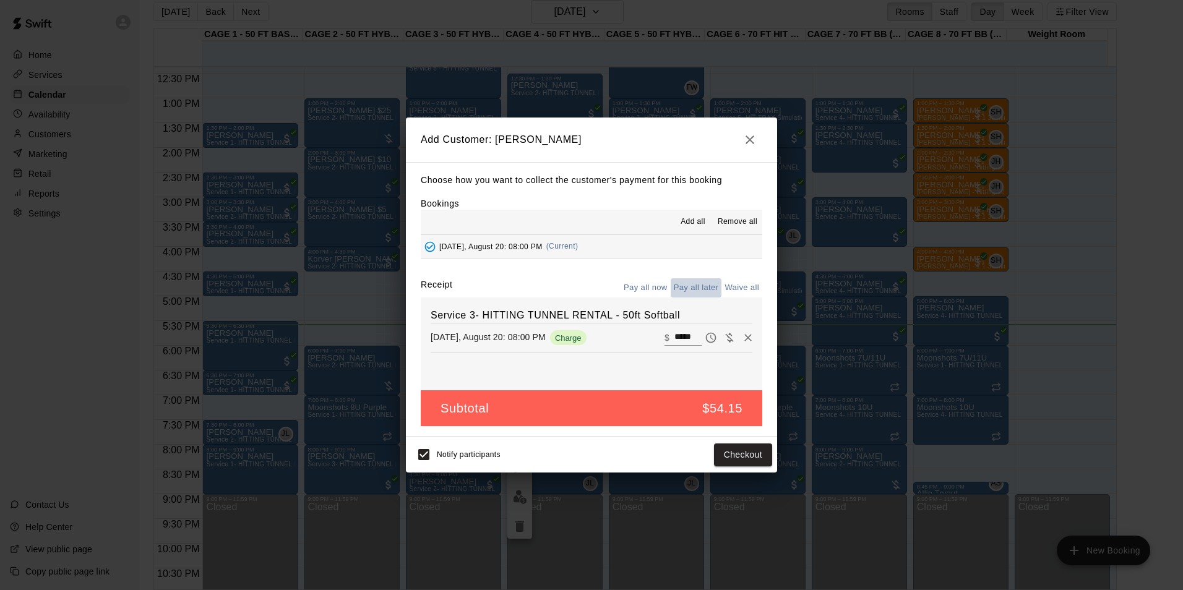
click at [701, 287] on button "Pay all later" at bounding box center [696, 287] width 51 height 19
click at [722, 459] on button "Add customer" at bounding box center [734, 455] width 76 height 23
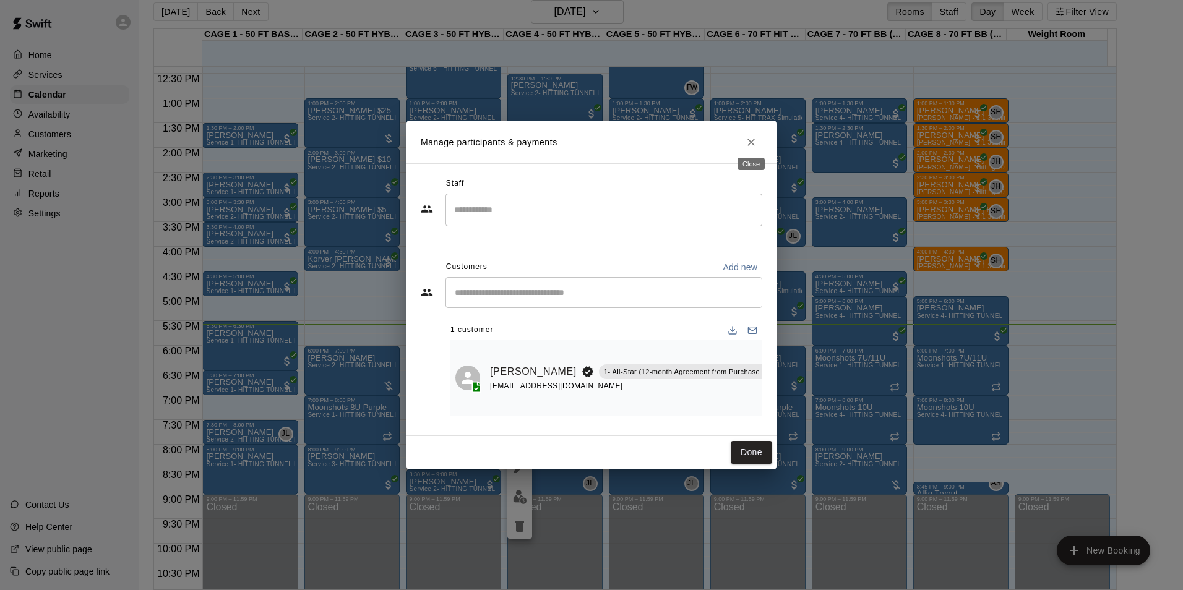
click at [753, 131] on button "Close" at bounding box center [751, 142] width 22 height 22
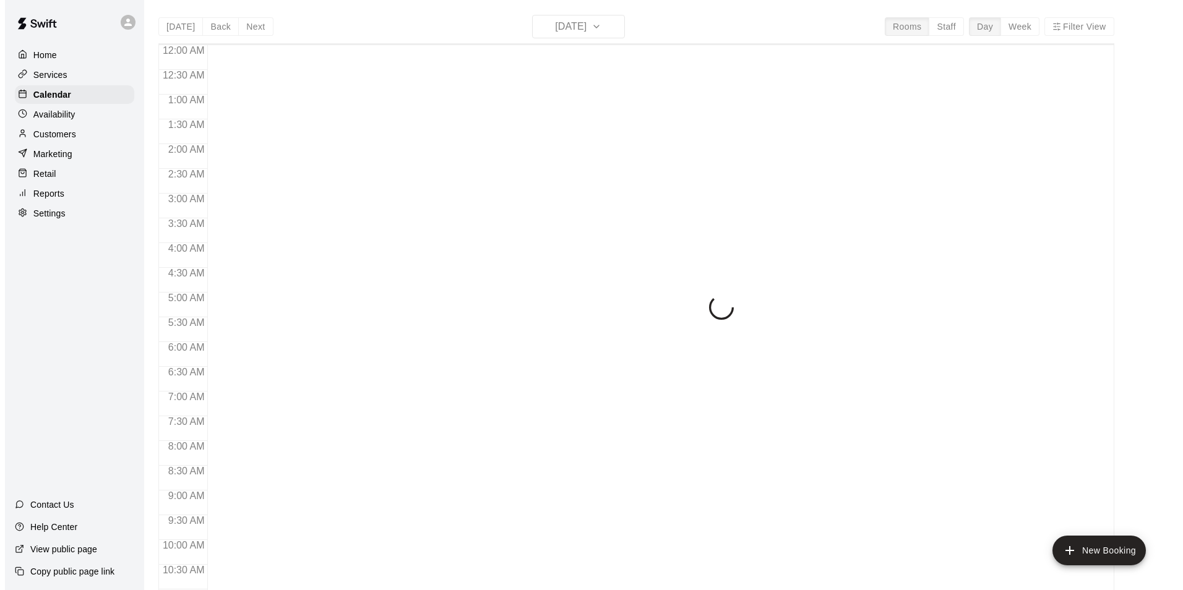
scroll to position [629, 0]
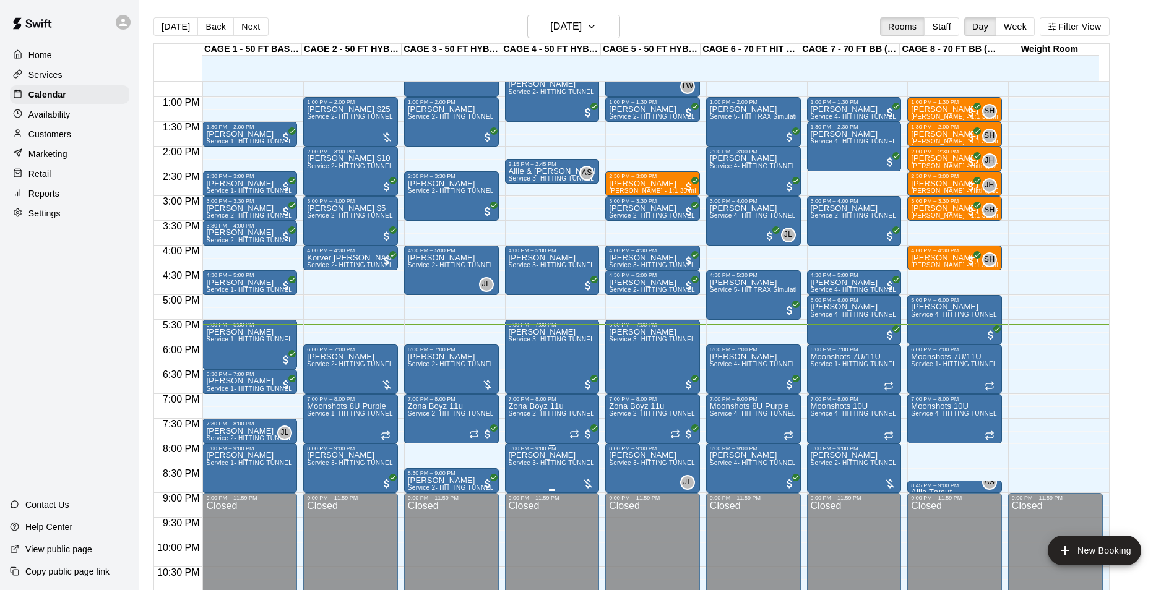
click at [530, 464] on span "Service 3- HITTING TUNNEL RENTAL - 50ft Softball" at bounding box center [586, 463] width 154 height 7
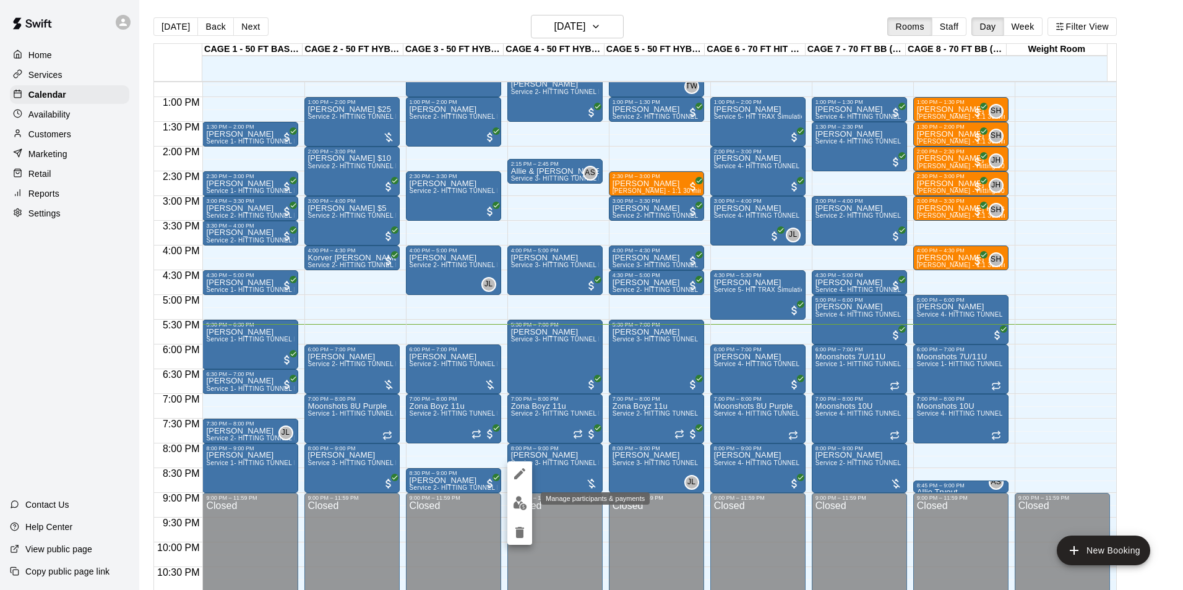
click at [525, 509] on img "edit" at bounding box center [520, 503] width 14 height 14
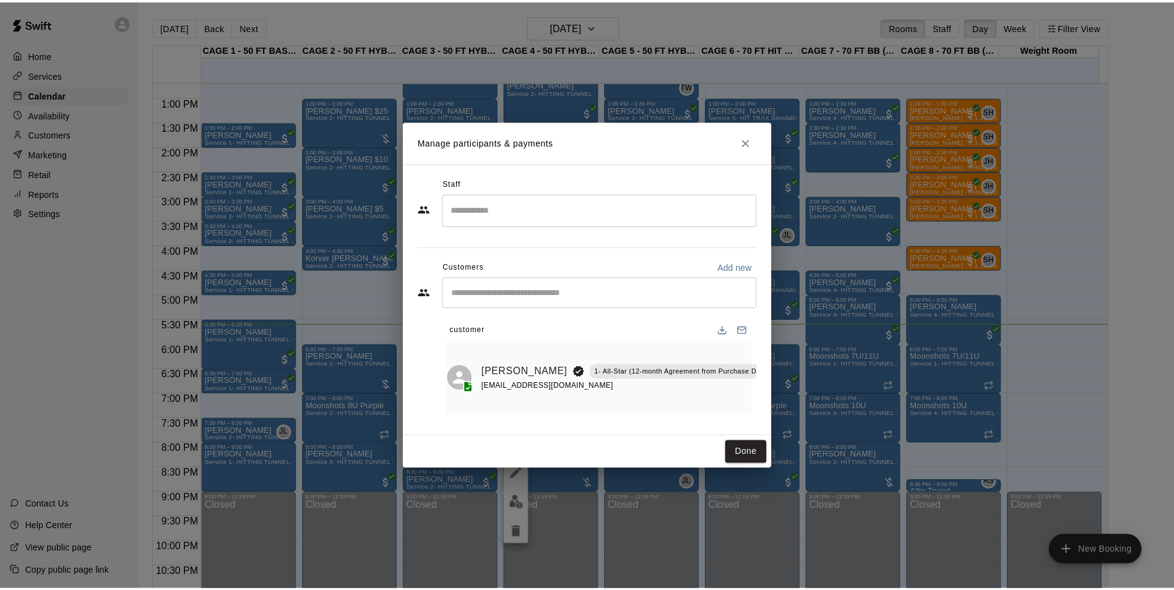
scroll to position [0, 0]
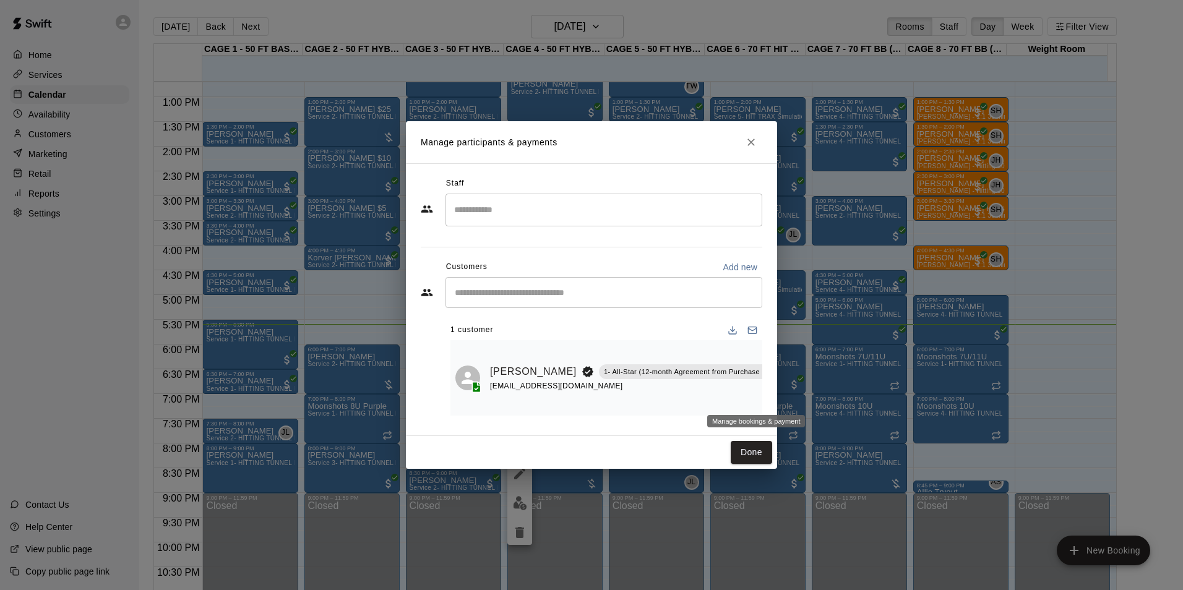
click at [790, 394] on icon "Manage bookings & payment" at bounding box center [796, 400] width 12 height 12
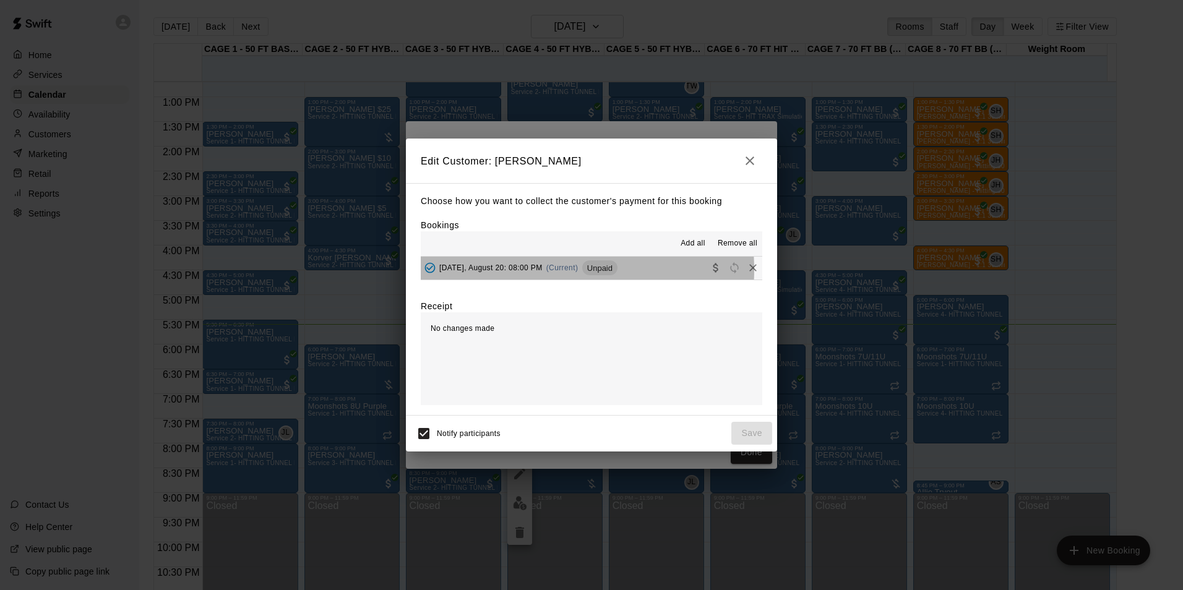
click at [543, 270] on span "Wednesday, August 20: 08:00 PM" at bounding box center [490, 268] width 103 height 9
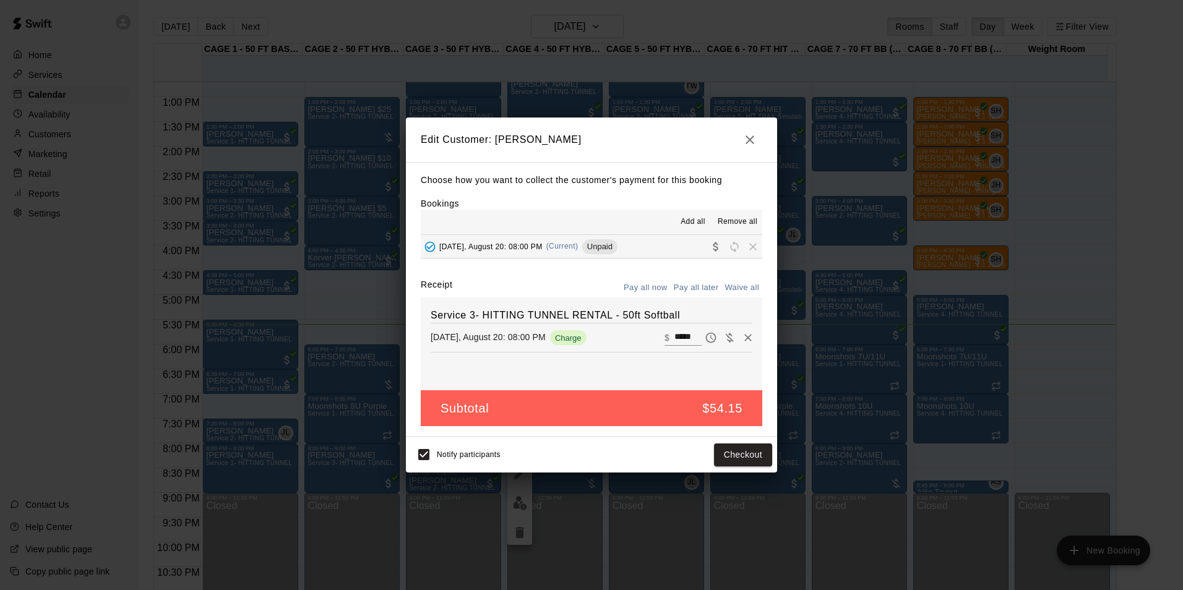
click at [751, 149] on button "button" at bounding box center [750, 139] width 25 height 25
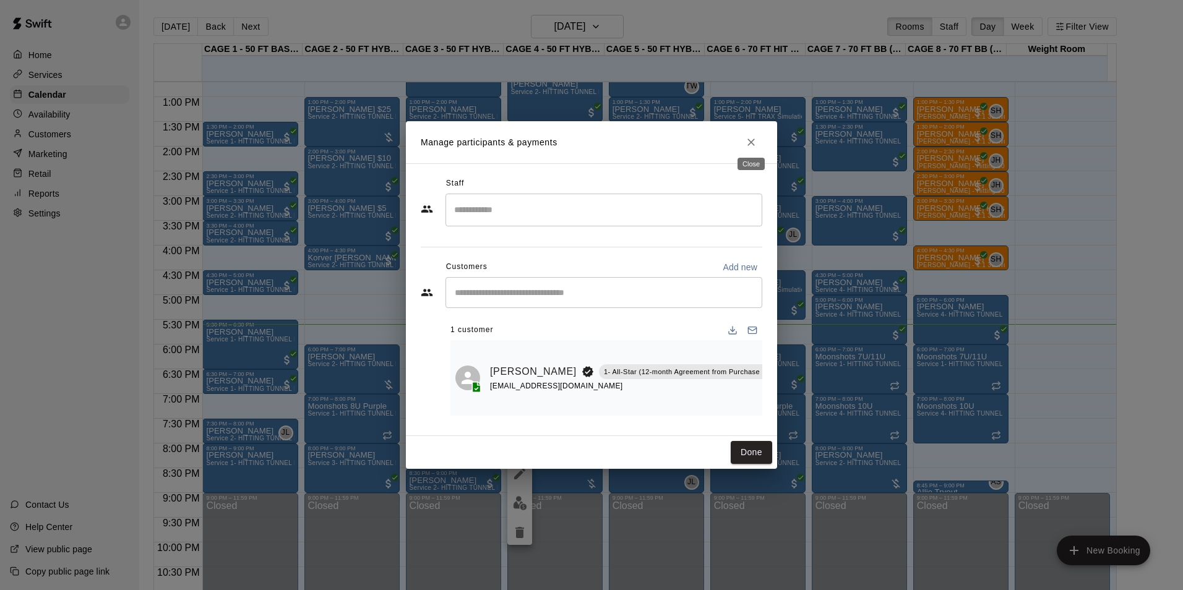
click at [753, 145] on button "Close" at bounding box center [751, 142] width 22 height 22
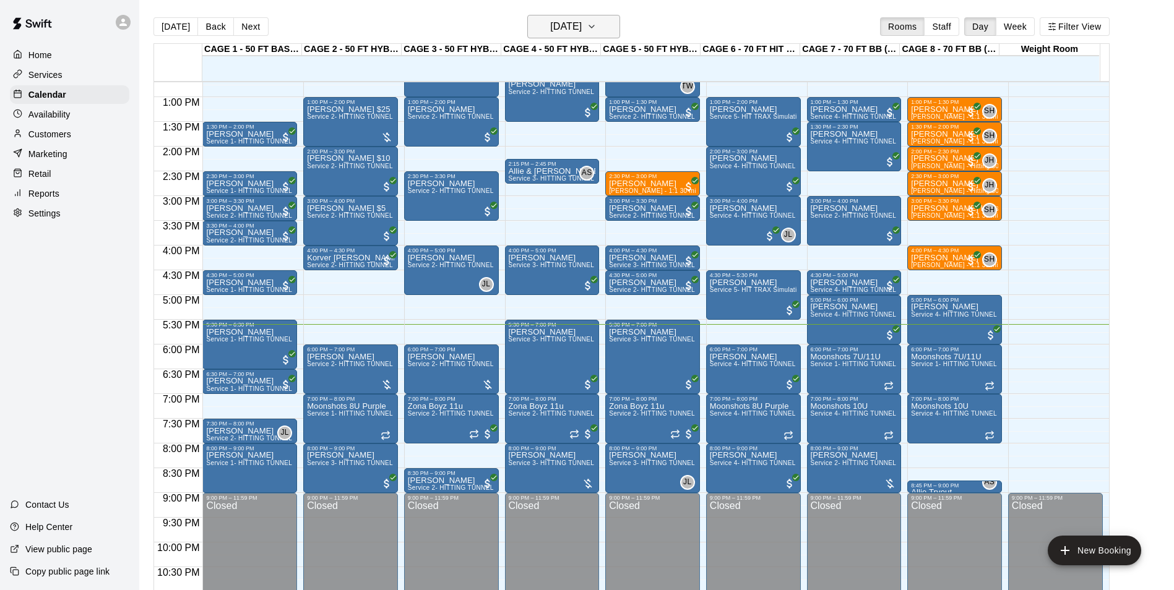
click at [550, 22] on h6 "[DATE]" at bounding box center [566, 26] width 32 height 17
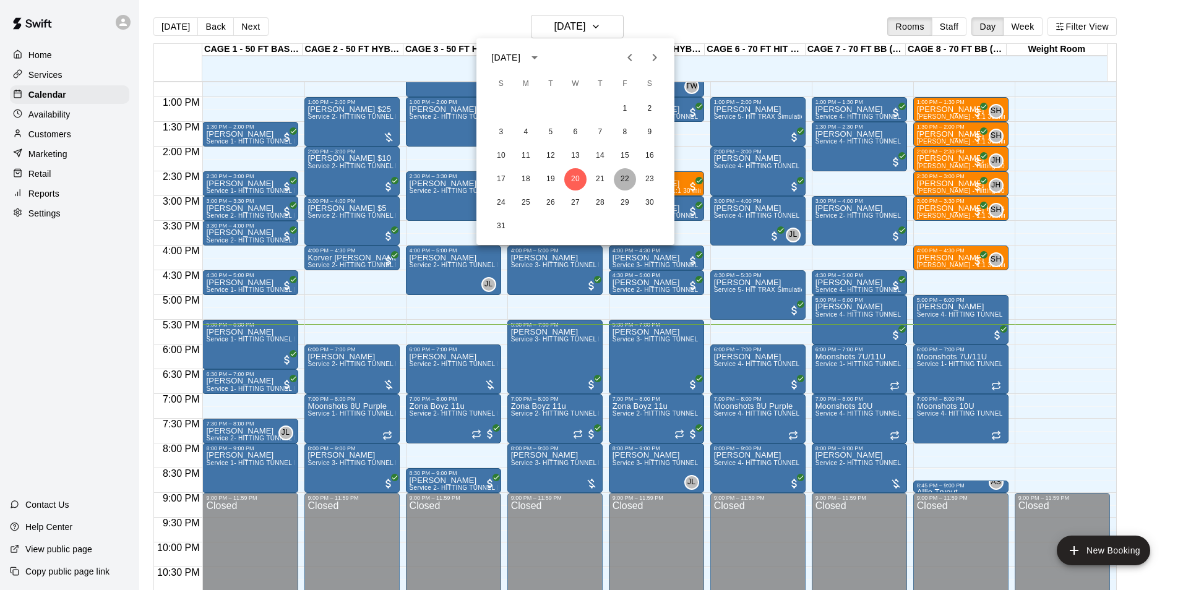
click at [618, 178] on button "22" at bounding box center [625, 179] width 22 height 22
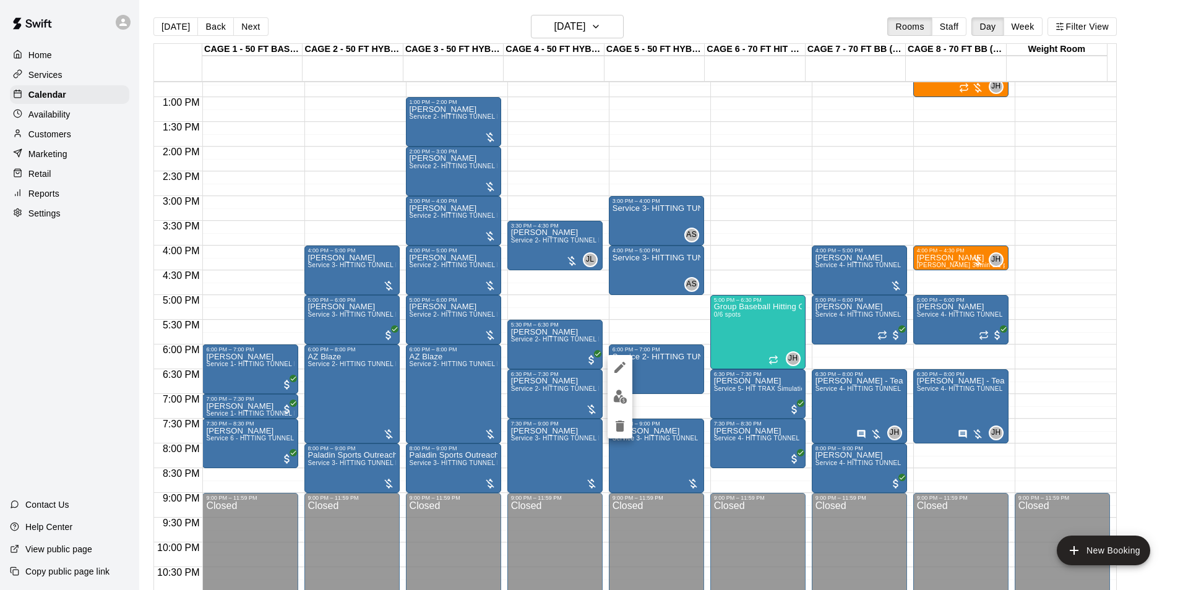
click at [623, 395] on img "edit" at bounding box center [620, 397] width 14 height 14
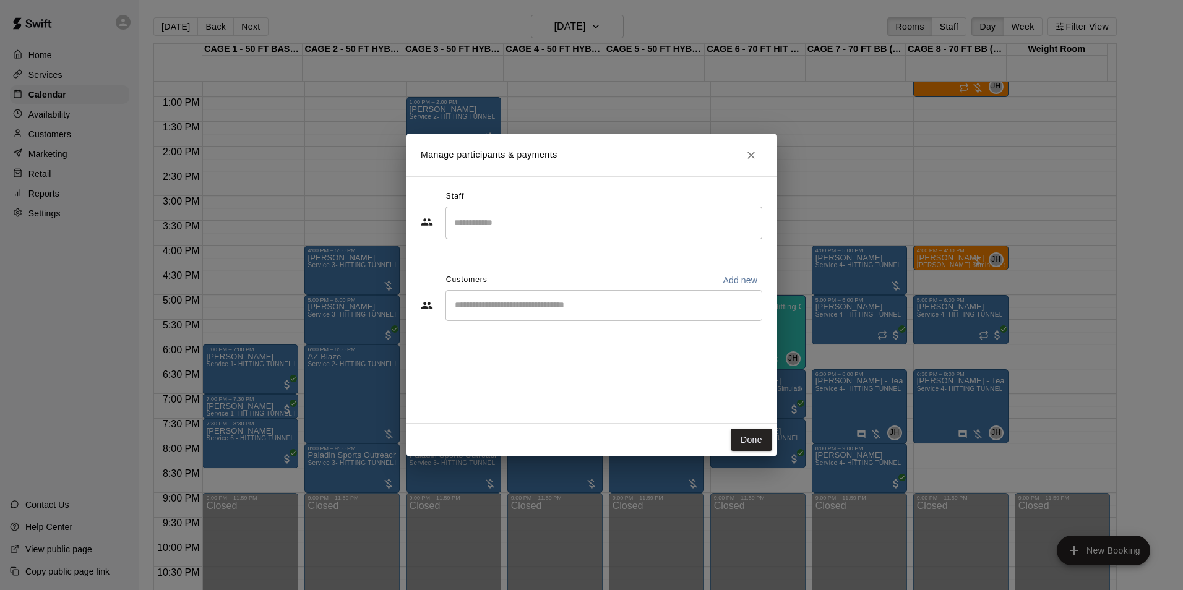
click at [496, 310] on input "Start typing to search customers..." at bounding box center [604, 306] width 306 height 12
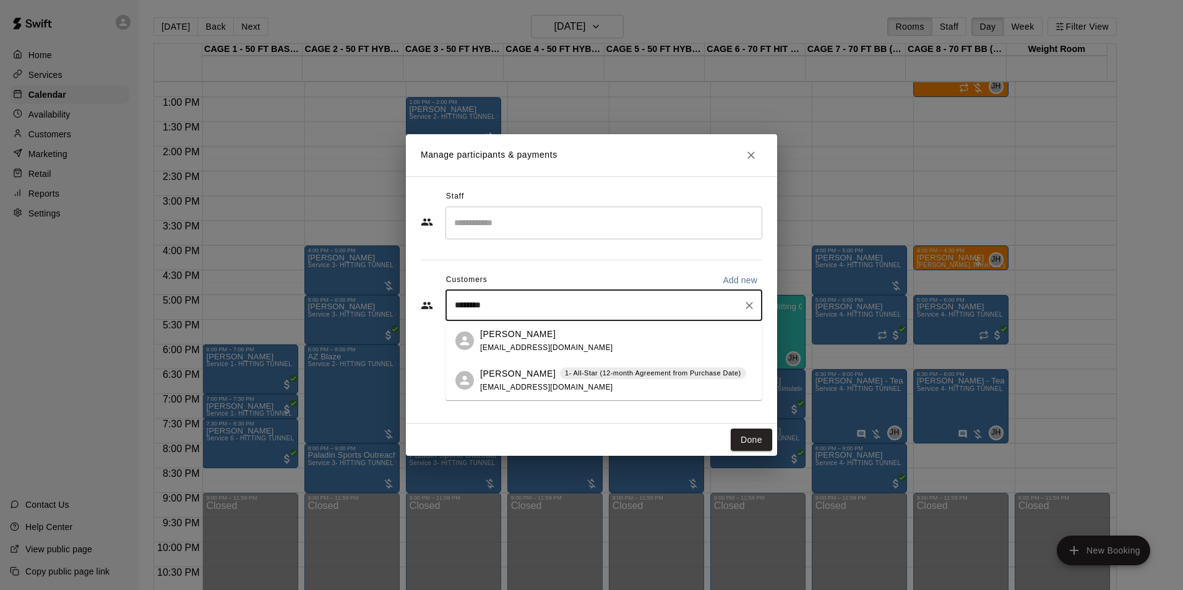
type input "*********"
click at [536, 373] on p "Colin Benzinger" at bounding box center [517, 374] width 75 height 13
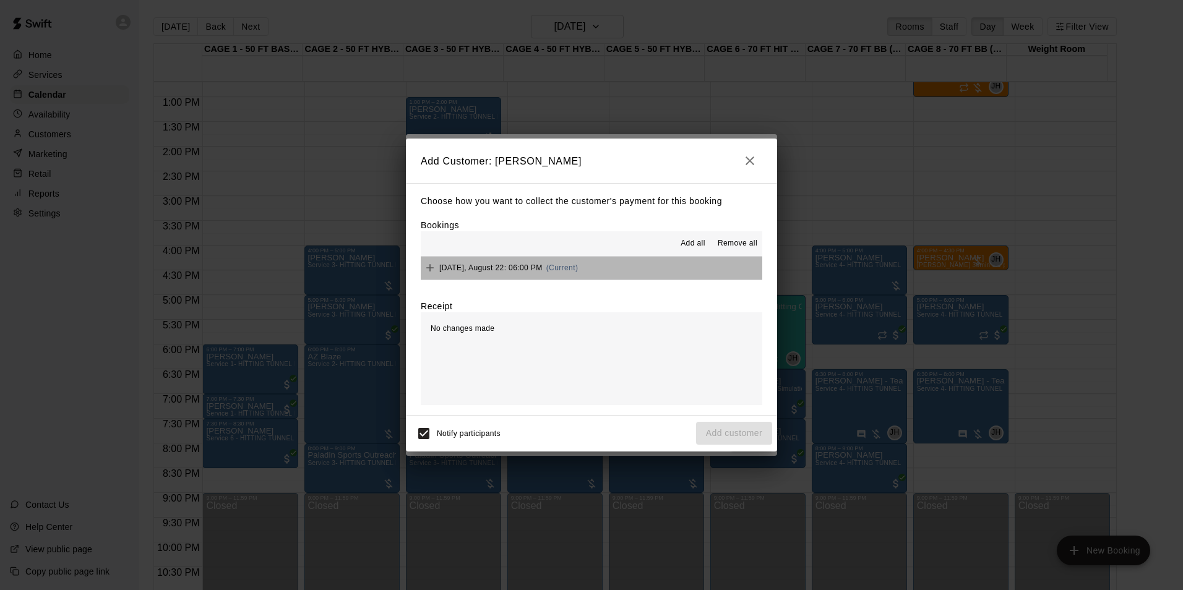
click at [660, 265] on button "Friday, August 22: 06:00 PM (Current)" at bounding box center [592, 268] width 342 height 23
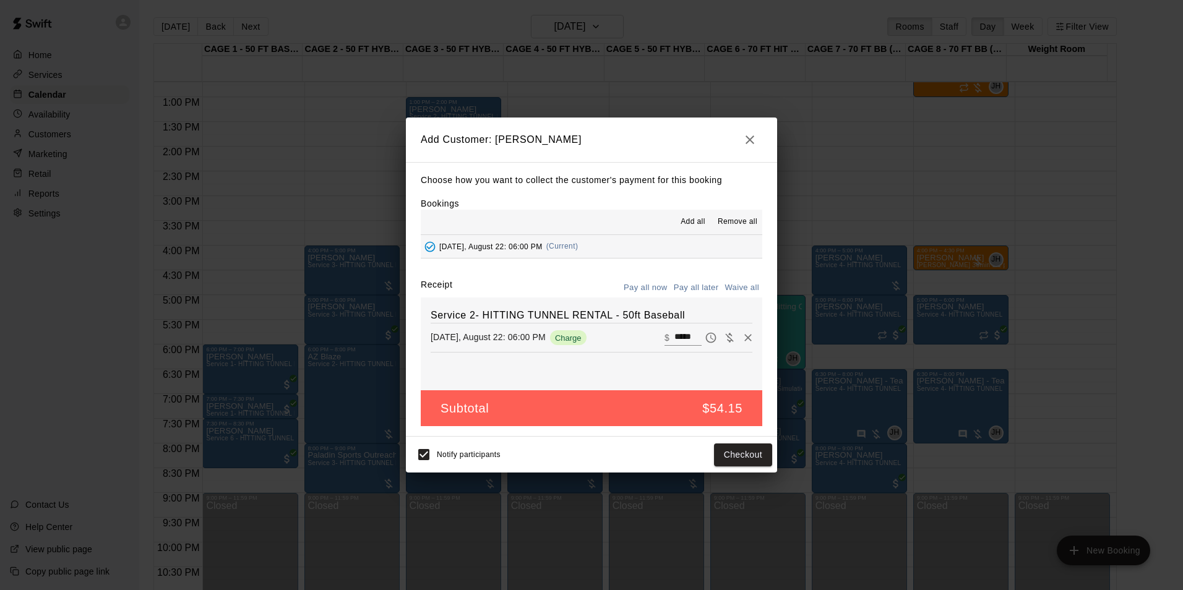
click at [702, 290] on button "Pay all later" at bounding box center [696, 287] width 51 height 19
click at [744, 457] on button "Add customer" at bounding box center [734, 455] width 76 height 23
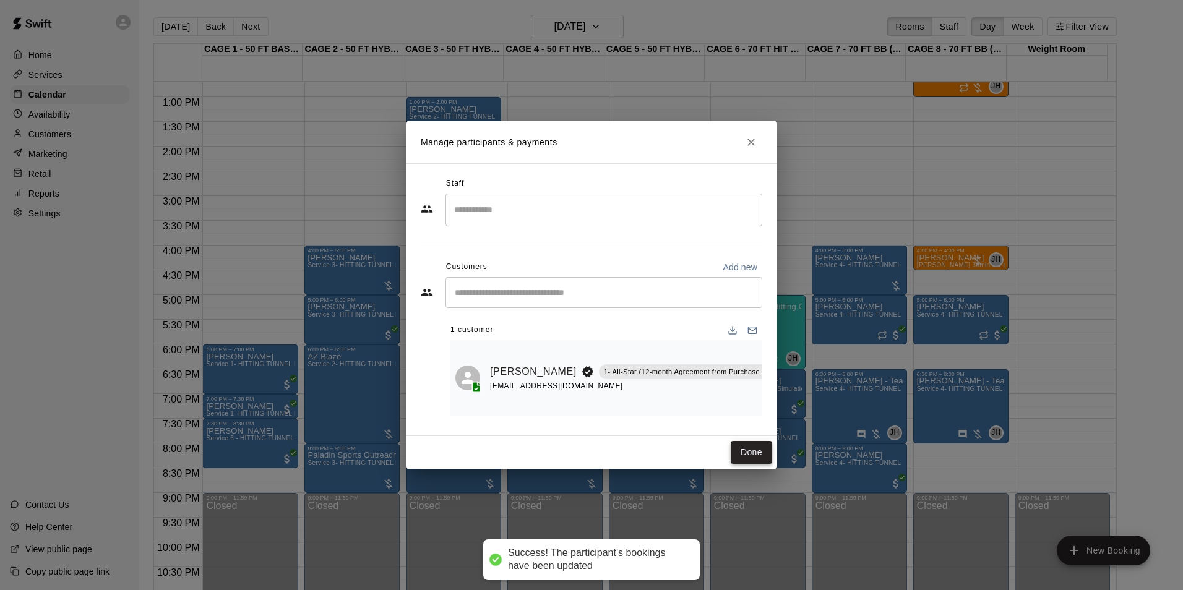
click at [737, 456] on button "Done" at bounding box center [751, 452] width 41 height 23
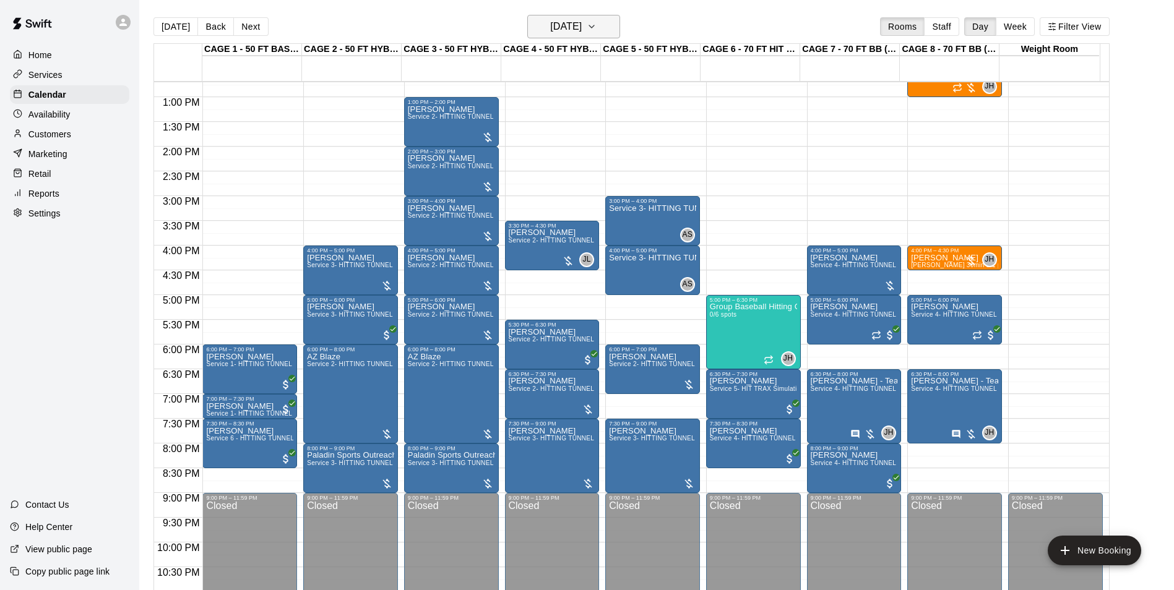
click at [550, 24] on h6 "Friday Aug 22" at bounding box center [566, 26] width 32 height 17
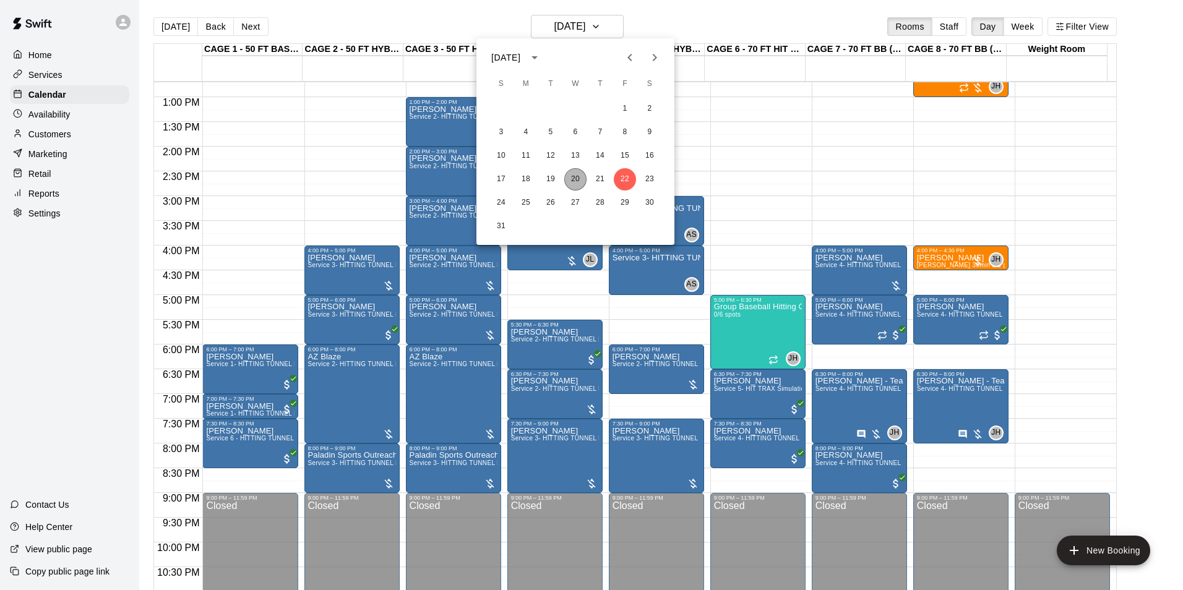
click at [570, 174] on button "20" at bounding box center [575, 179] width 22 height 22
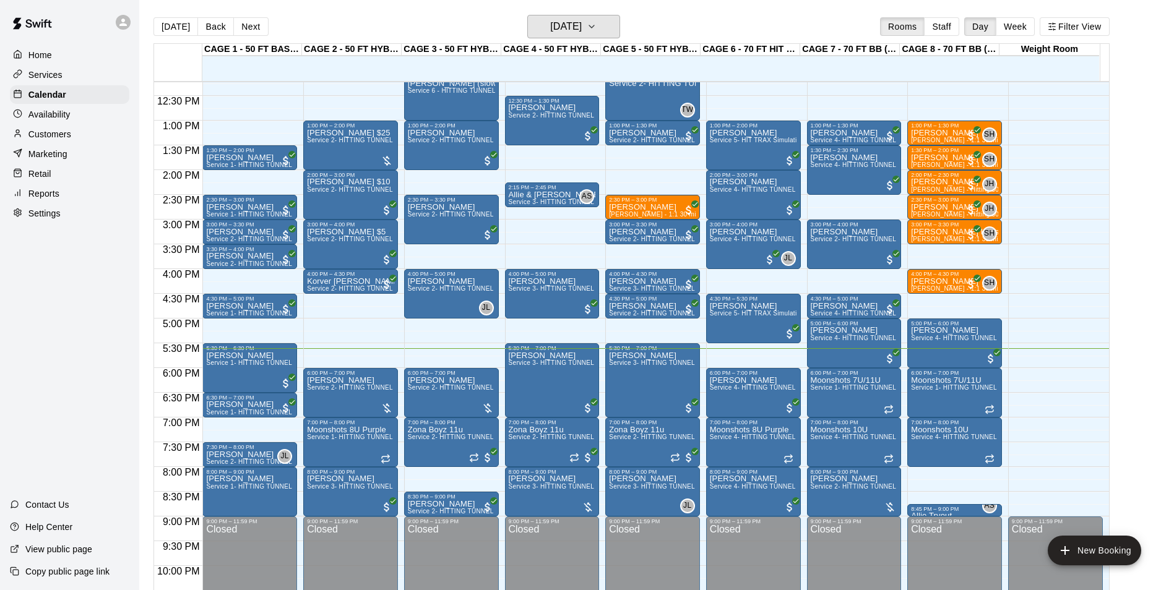
scroll to position [667, 0]
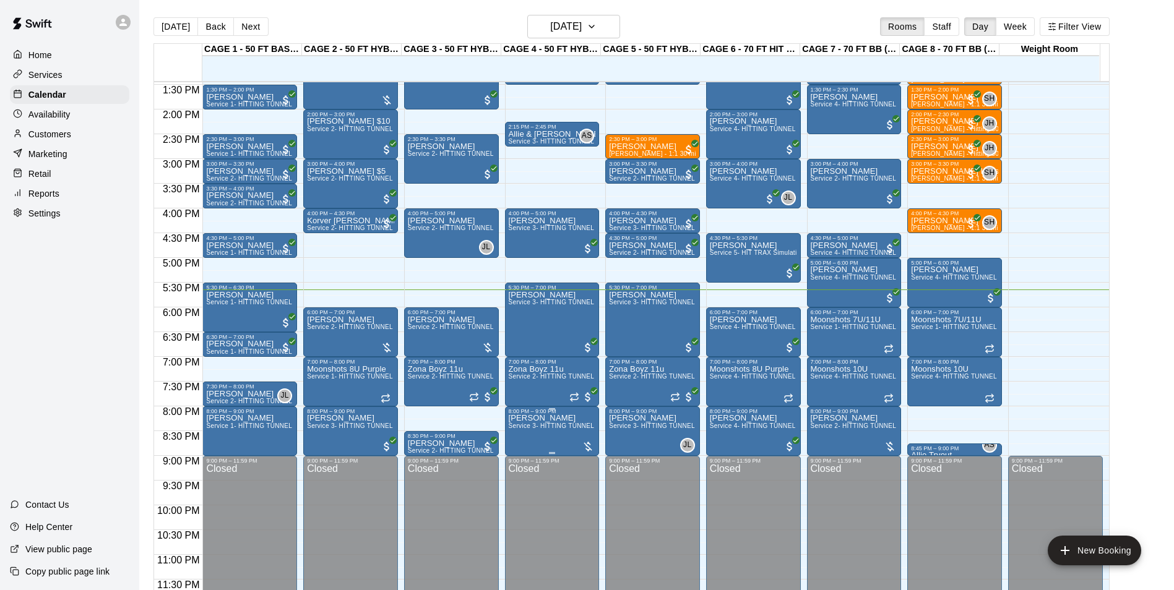
click at [550, 428] on span "Service 3- HITTING TUNNEL RENTAL - 50ft Softball" at bounding box center [586, 426] width 154 height 7
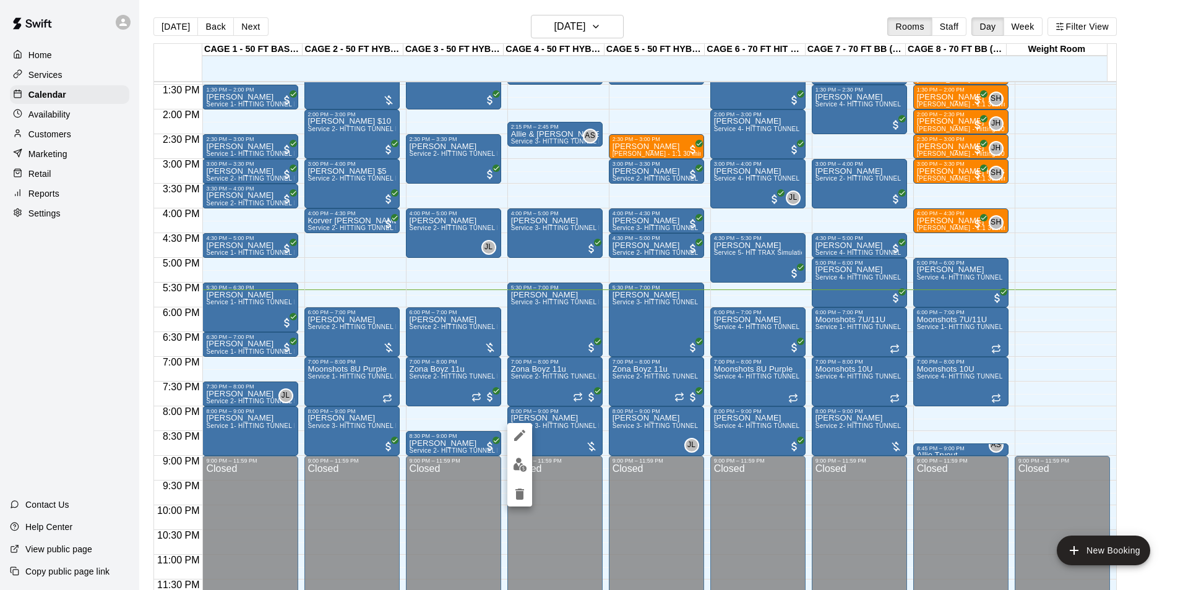
click at [520, 460] on img "edit" at bounding box center [520, 465] width 14 height 14
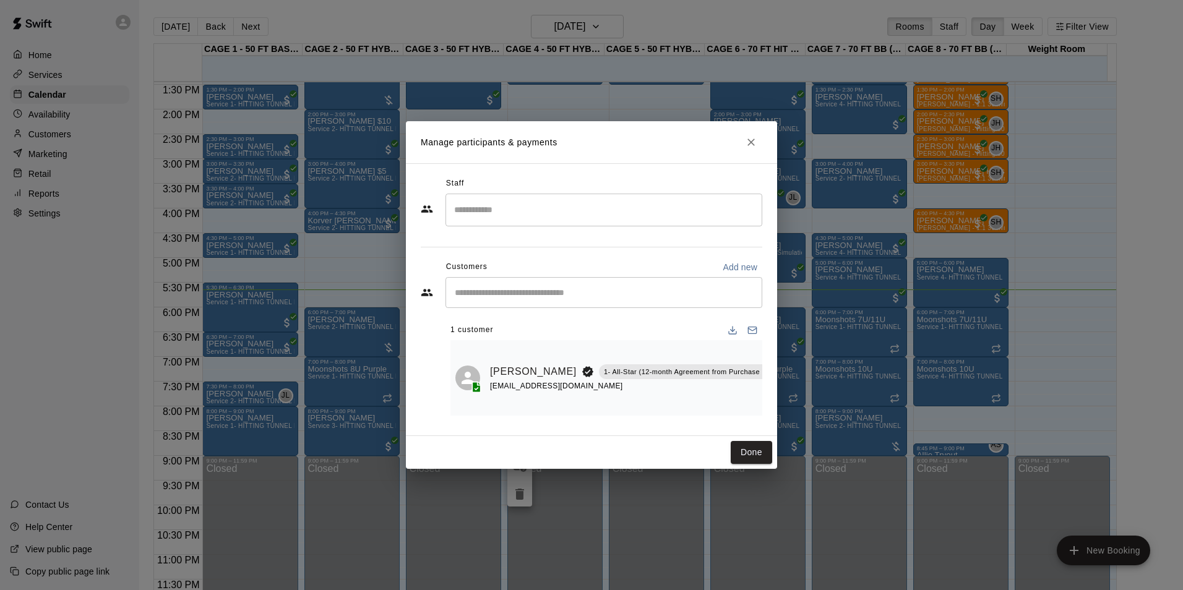
click at [753, 140] on icon "Close" at bounding box center [751, 142] width 7 height 7
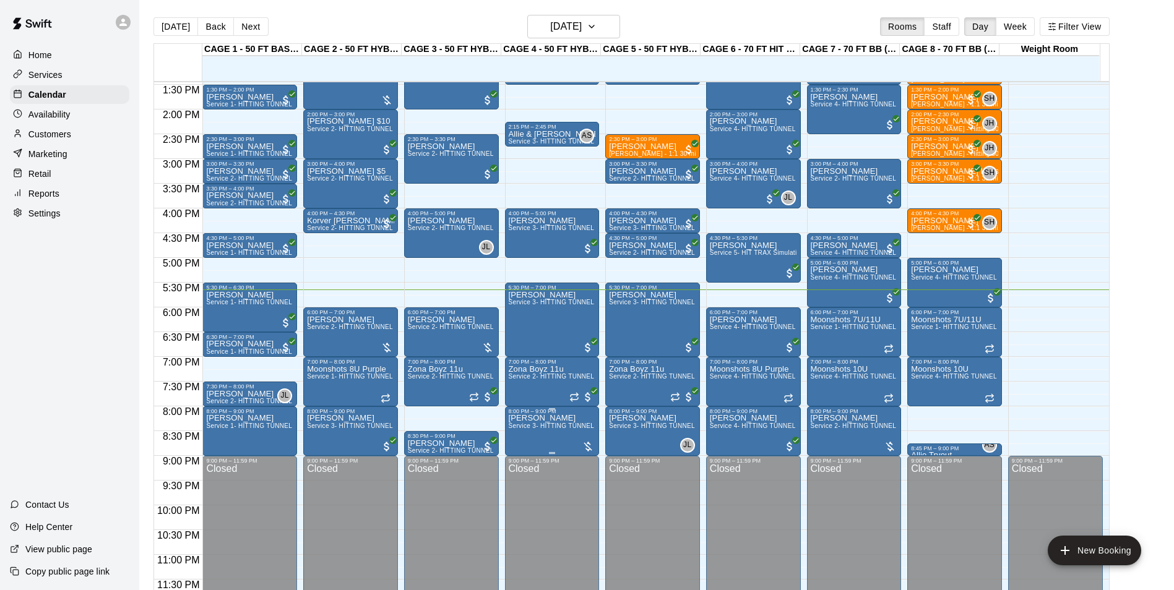
click at [550, 418] on p "Colin Benzinger" at bounding box center [552, 418] width 87 height 0
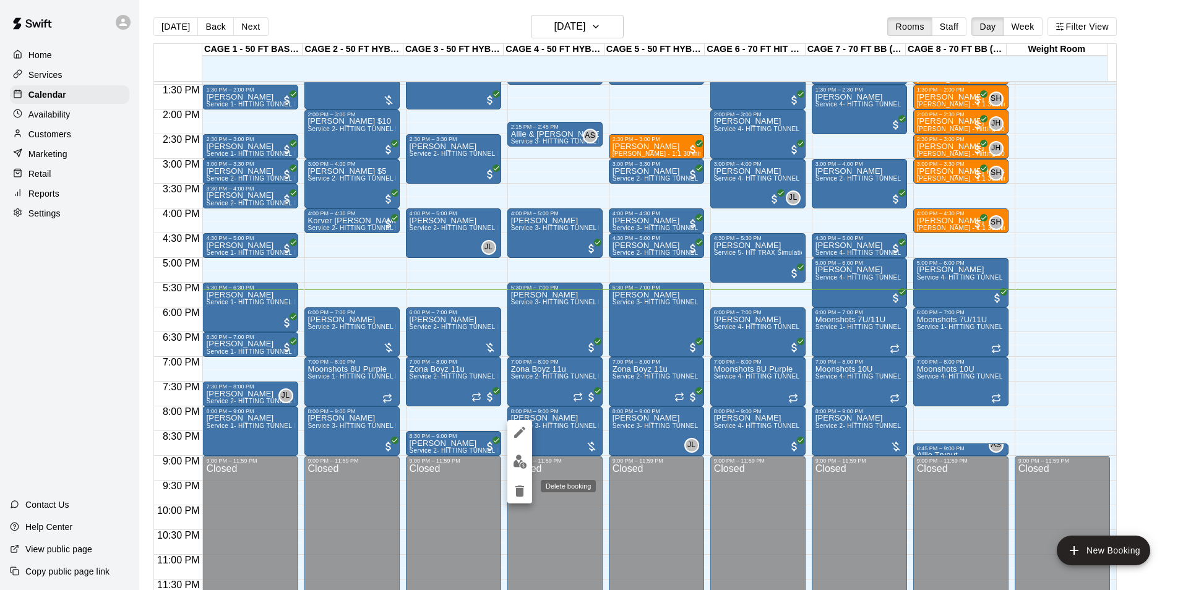
click at [516, 490] on icon "delete" at bounding box center [519, 491] width 9 height 11
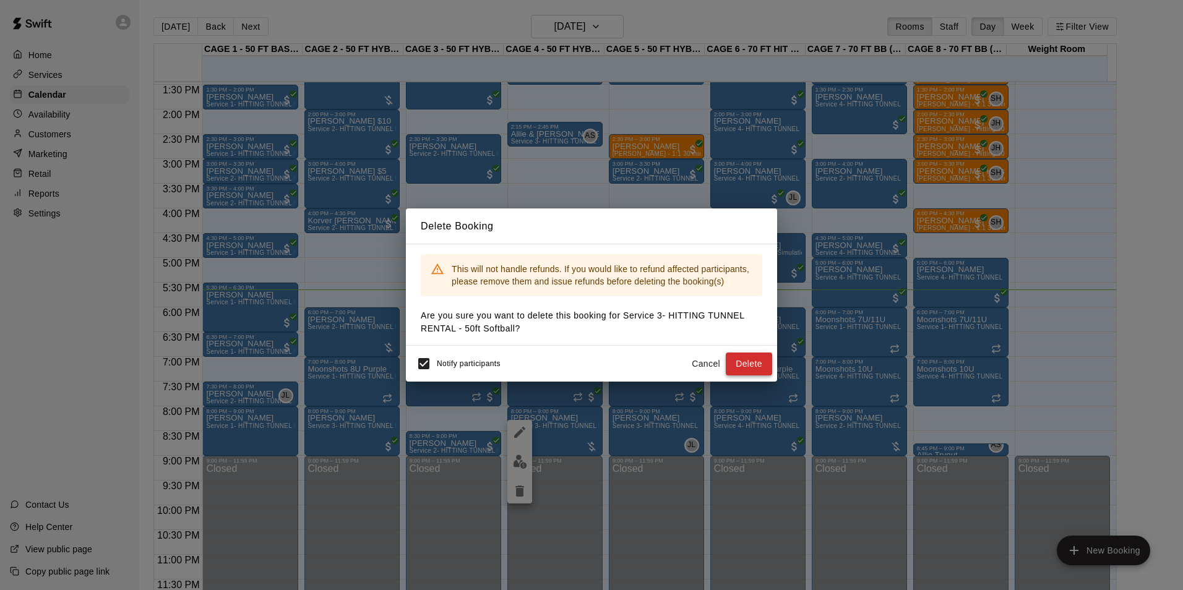
click at [757, 366] on button "Delete" at bounding box center [749, 364] width 46 height 23
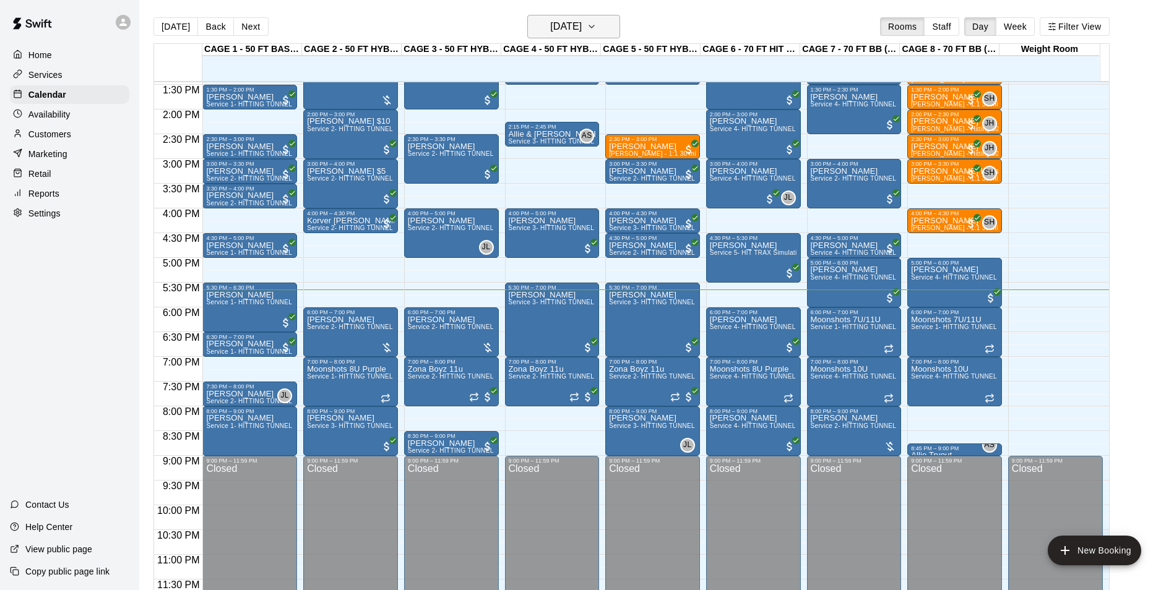
click at [612, 27] on button "[DATE]" at bounding box center [573, 27] width 93 height 24
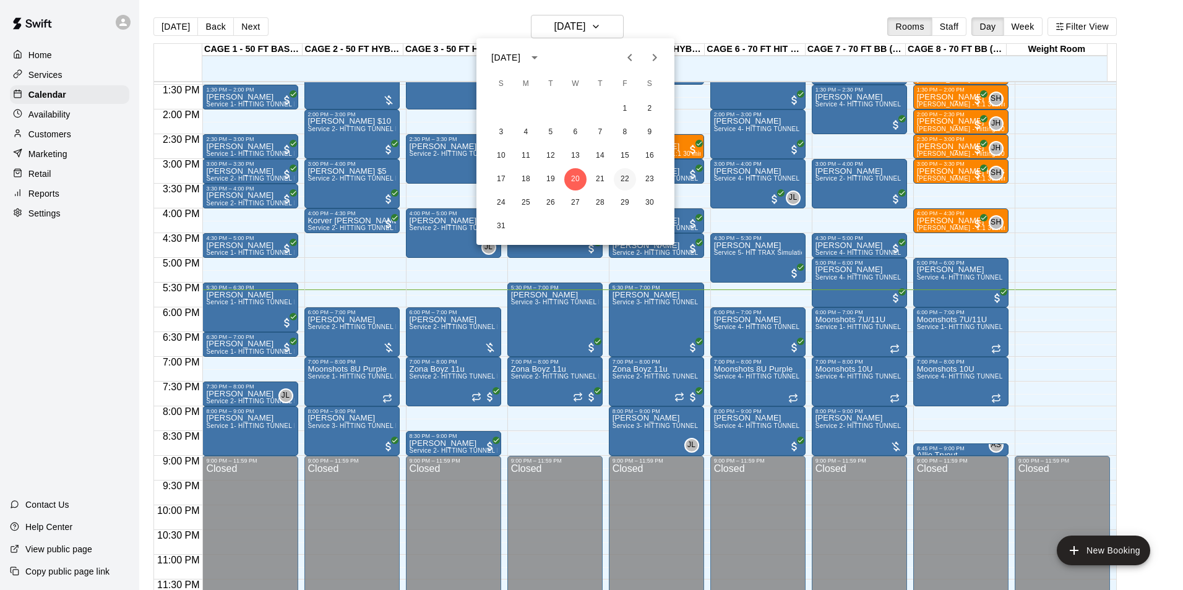
click at [622, 177] on button "22" at bounding box center [625, 179] width 22 height 22
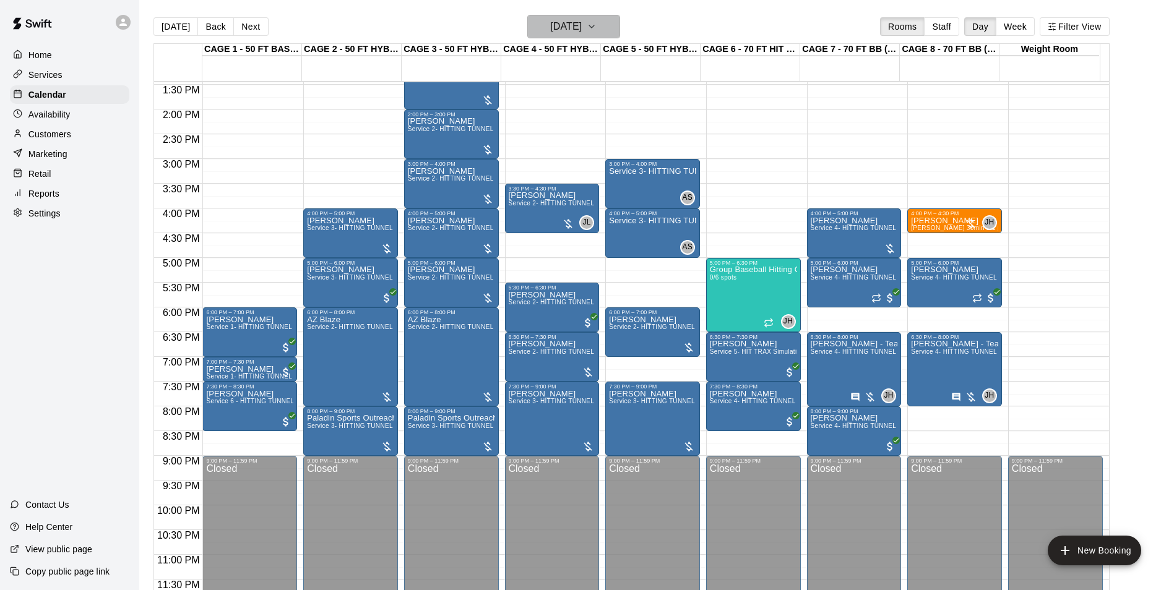
click at [582, 25] on h6 "Friday Aug 22" at bounding box center [566, 26] width 32 height 17
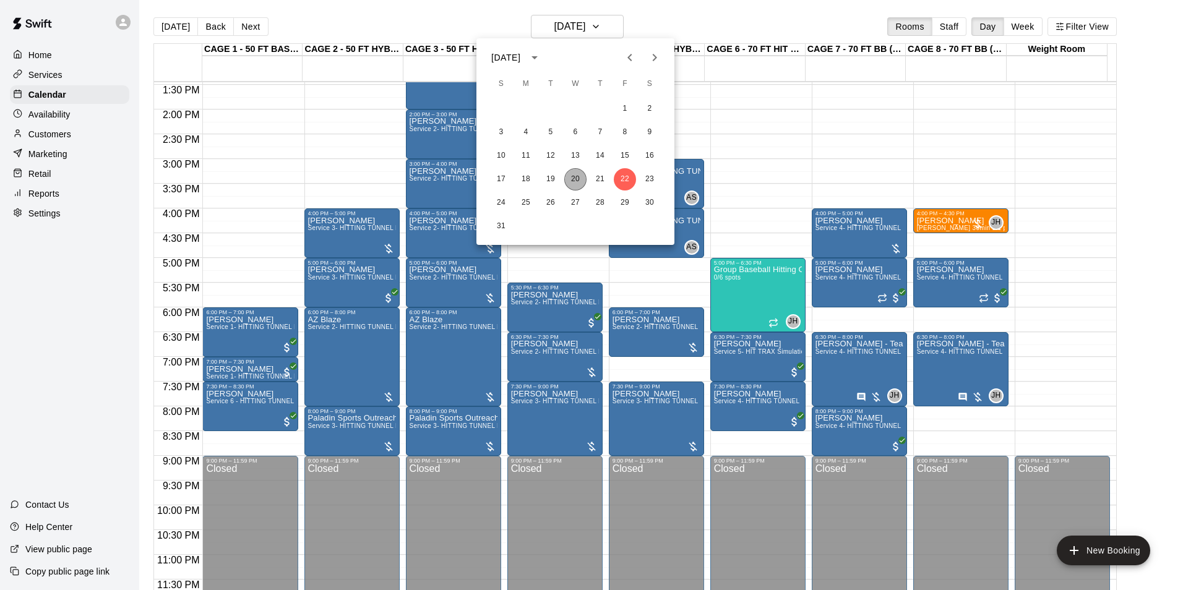
click at [580, 179] on button "20" at bounding box center [575, 179] width 22 height 22
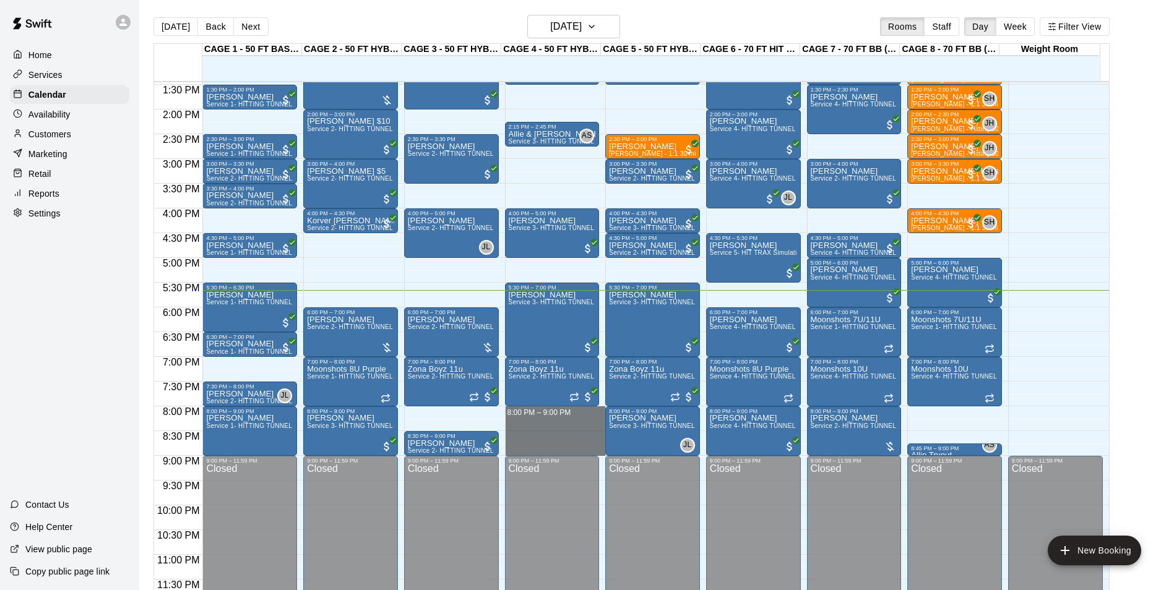
drag, startPoint x: 533, startPoint y: 408, endPoint x: 541, endPoint y: 450, distance: 42.7
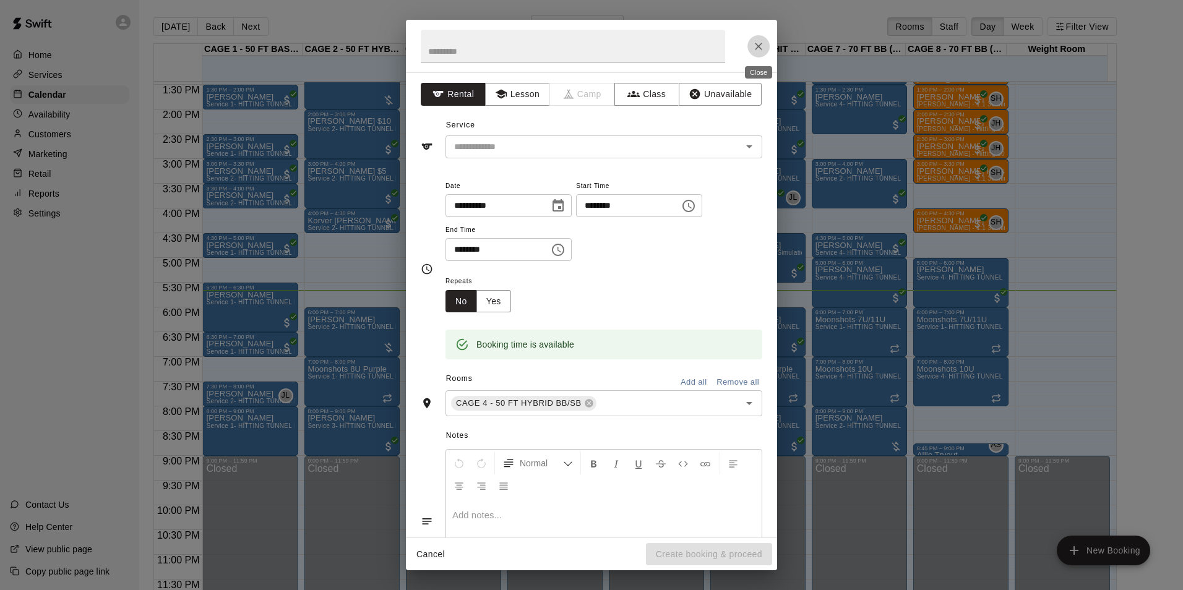
click at [761, 42] on icon "Close" at bounding box center [759, 46] width 12 height 12
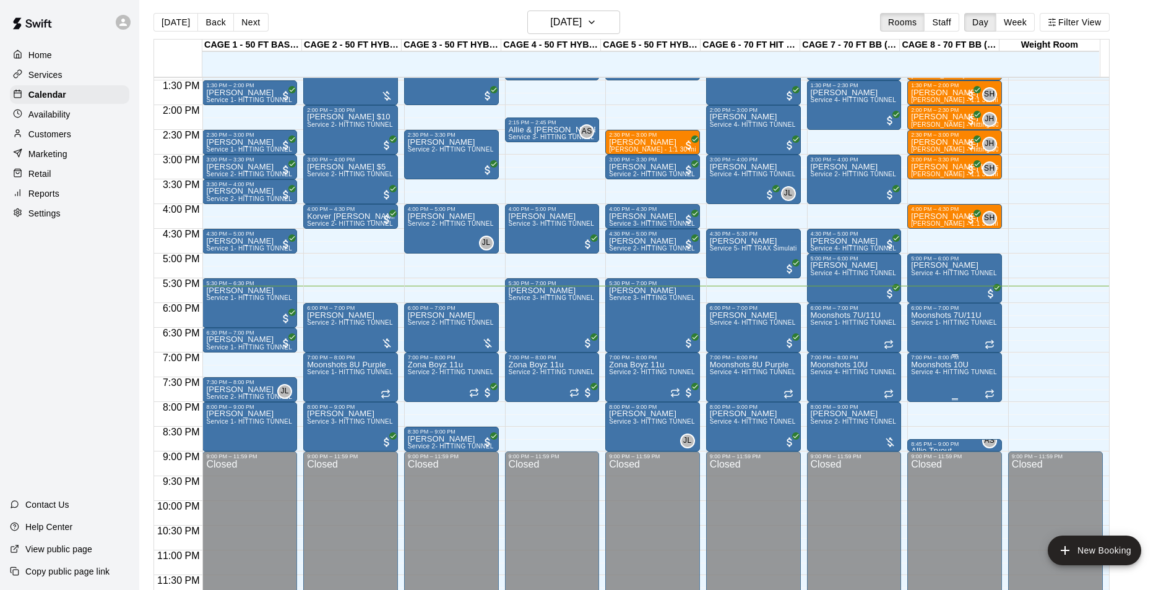
scroll to position [0, 0]
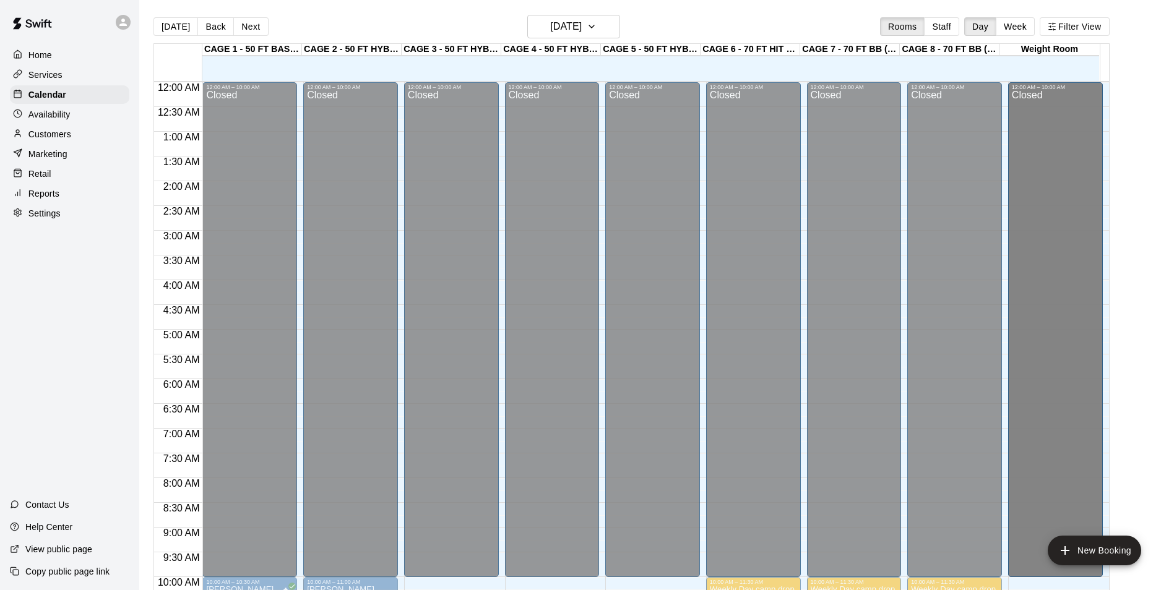
drag, startPoint x: 1008, startPoint y: 402, endPoint x: 1048, endPoint y: 580, distance: 182.0
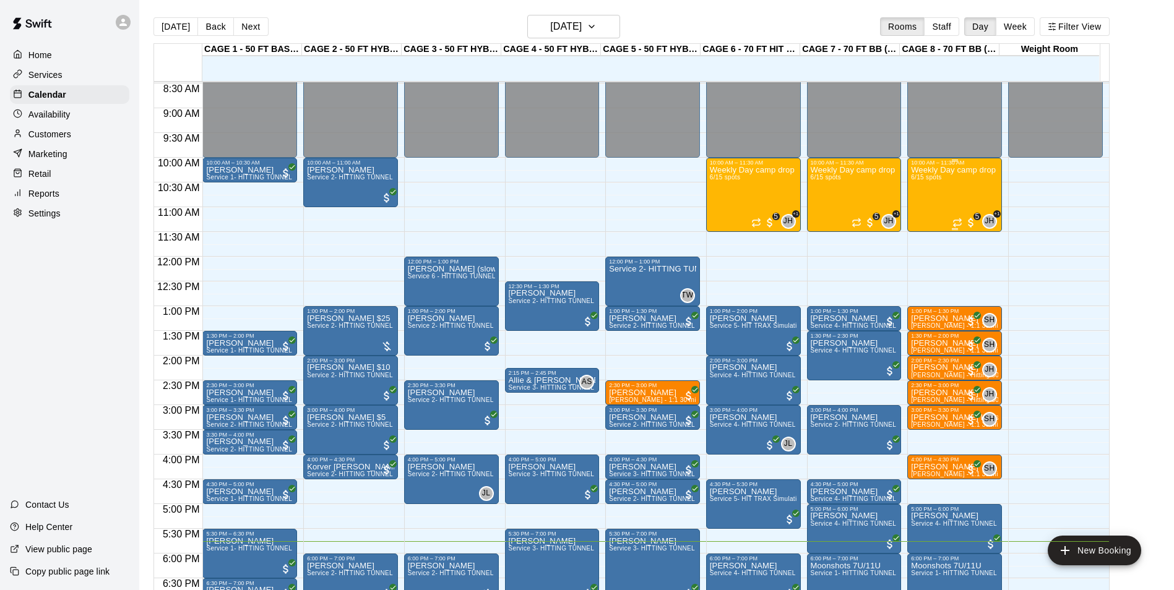
scroll to position [433, 0]
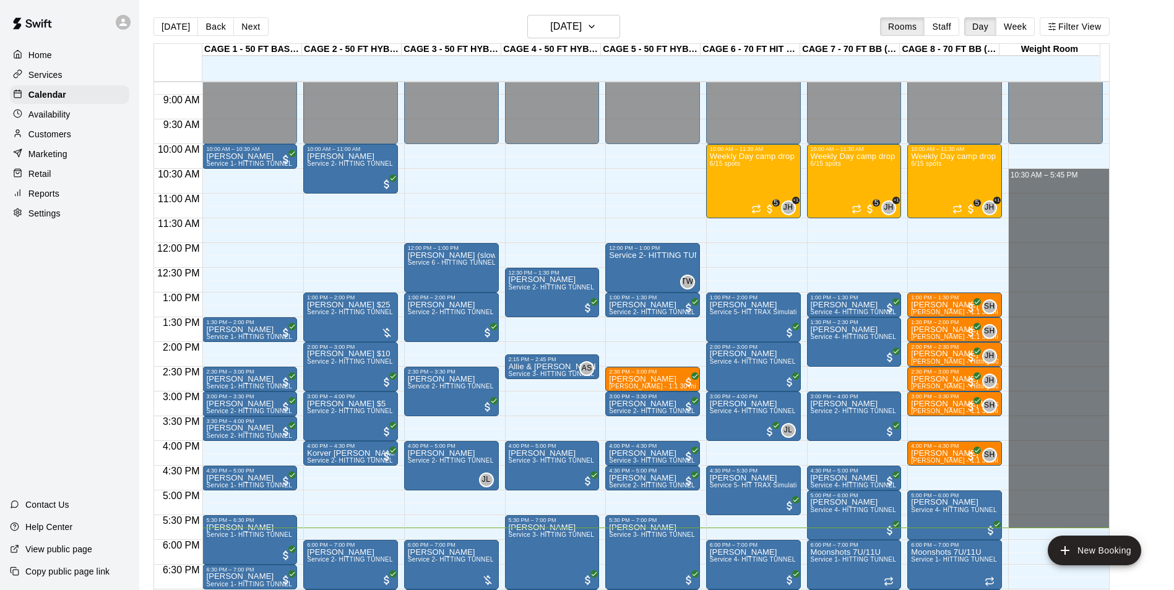
drag, startPoint x: 1074, startPoint y: 179, endPoint x: 1080, endPoint y: 510, distance: 331.1
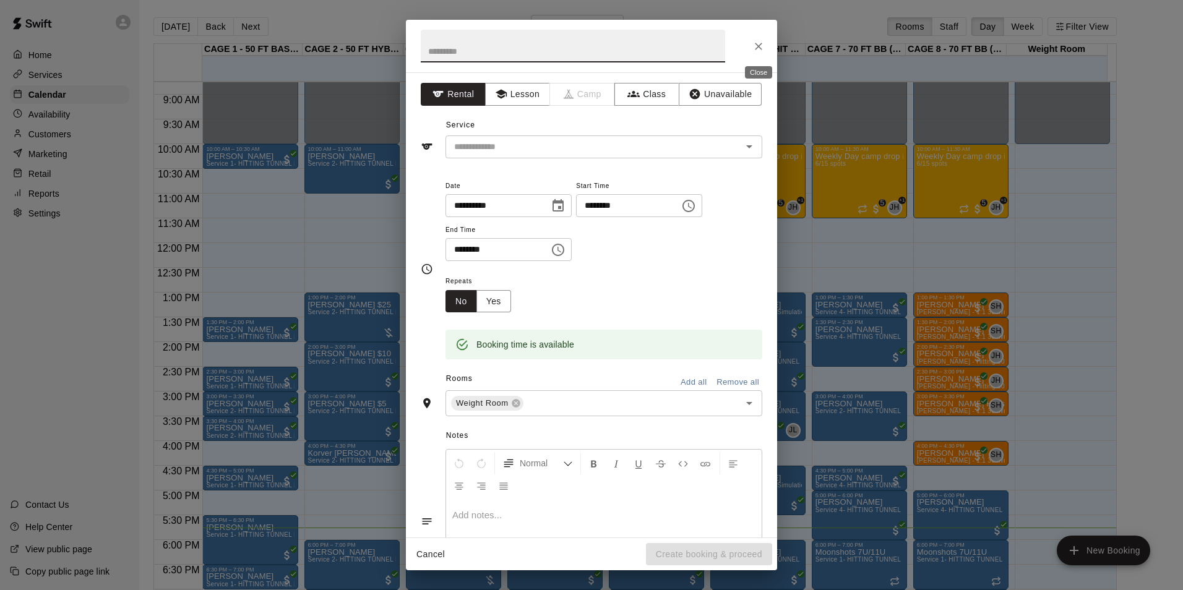
click at [756, 50] on icon "Close" at bounding box center [759, 46] width 12 height 12
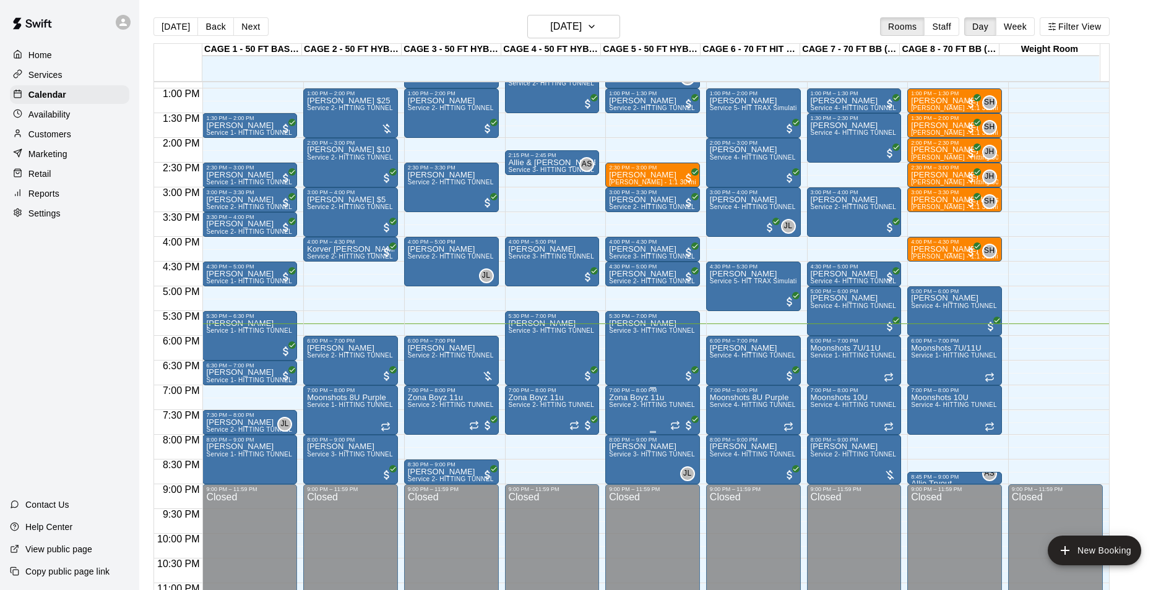
scroll to position [667, 0]
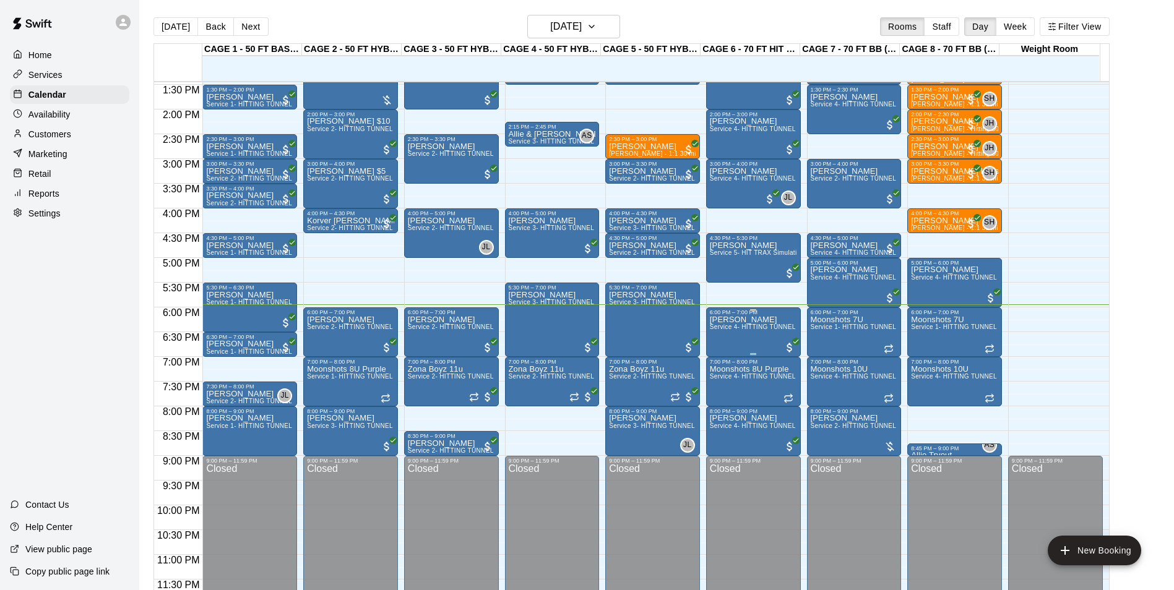
click at [777, 329] on span "Service 4- HITTING TUNNEL RENTAL - 70ft Baseball" at bounding box center [788, 327] width 157 height 7
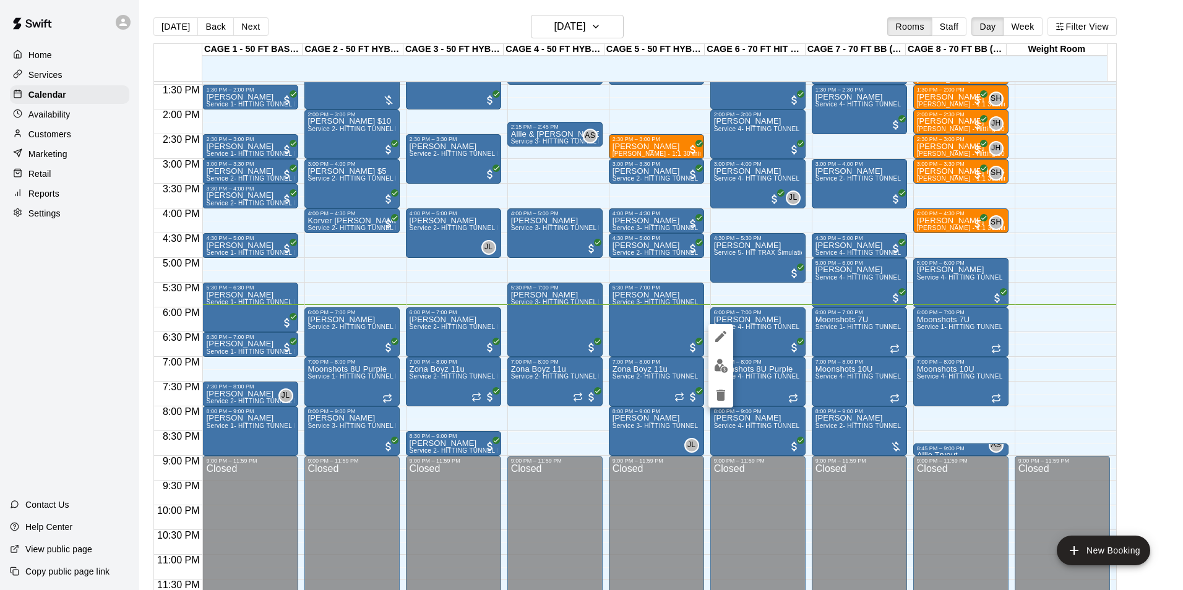
click at [767, 293] on div at bounding box center [591, 295] width 1183 height 590
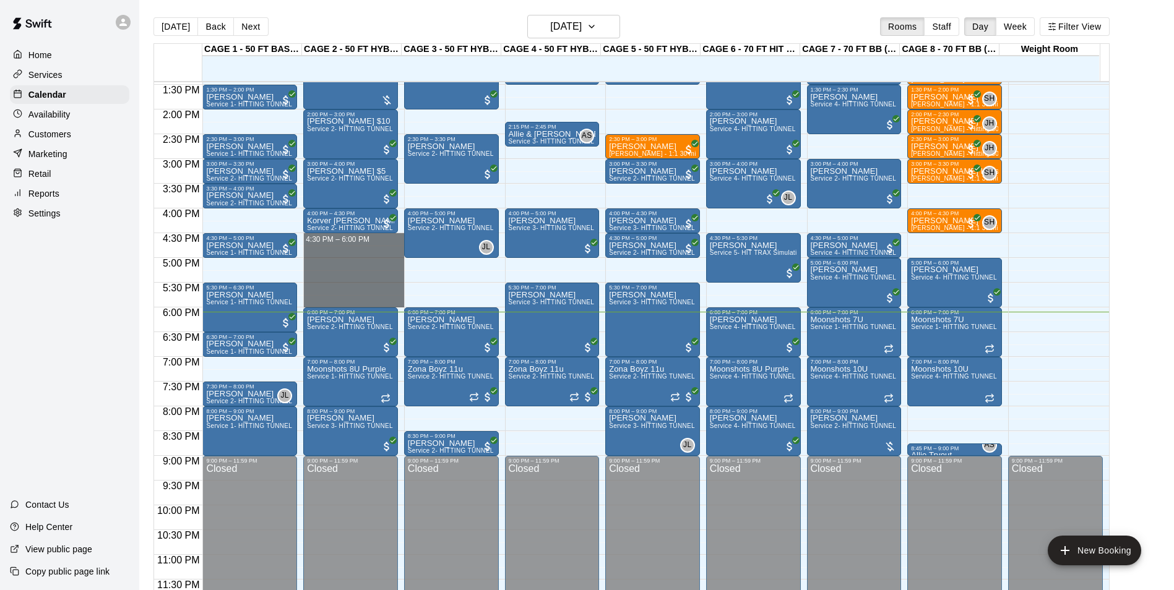
drag, startPoint x: 321, startPoint y: 234, endPoint x: 321, endPoint y: 300, distance: 65.6
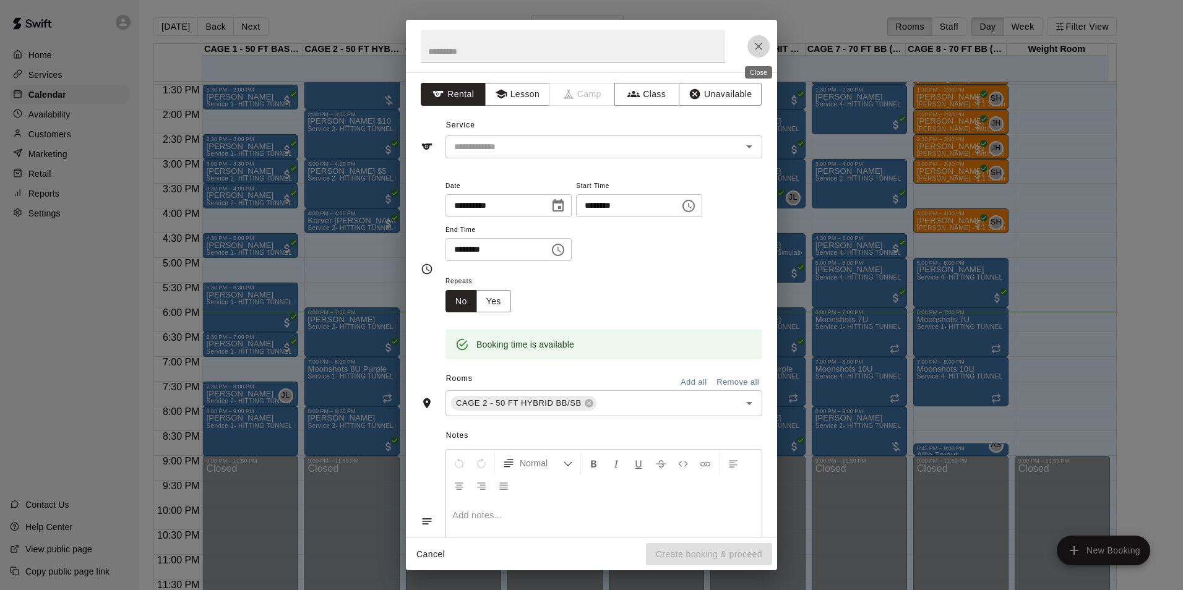
click at [756, 40] on icon "Close" at bounding box center [759, 46] width 12 height 12
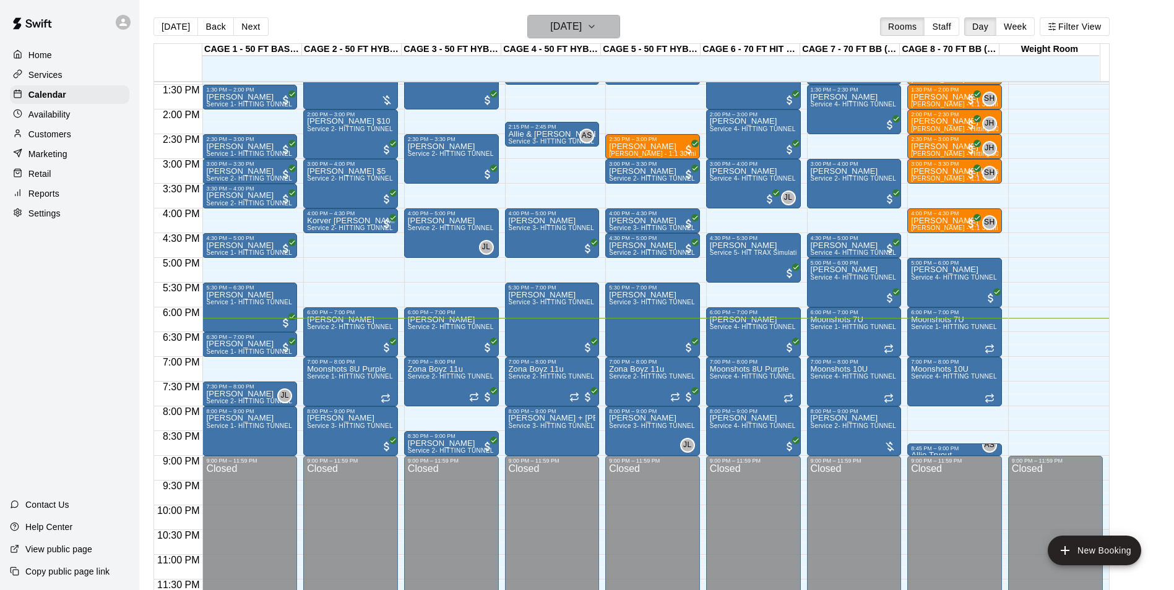
click at [563, 23] on h6 "[DATE]" at bounding box center [566, 26] width 32 height 17
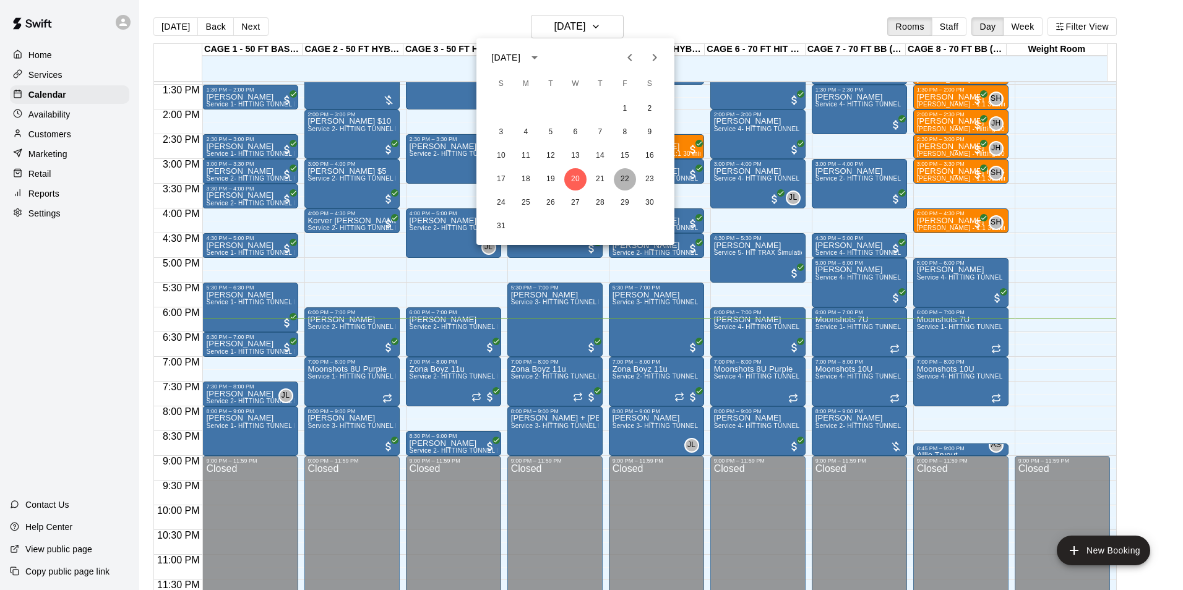
click at [619, 171] on button "22" at bounding box center [625, 179] width 22 height 22
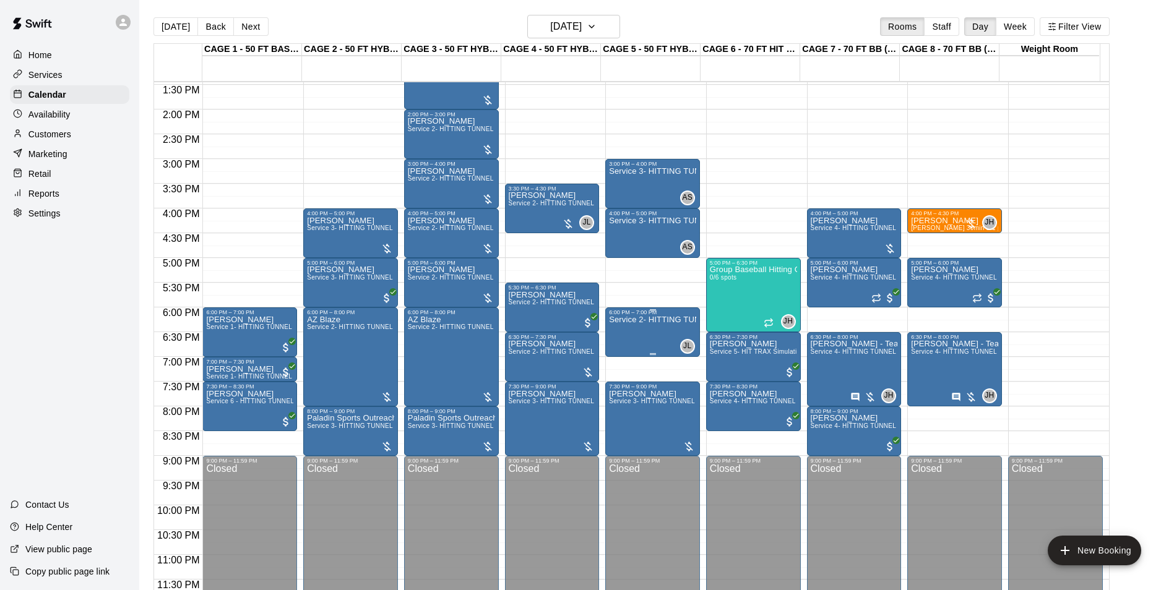
click at [627, 320] on p "Service 2- HITTING TUNNEL RENTAL - 50ft Baseball" at bounding box center [652, 320] width 87 height 0
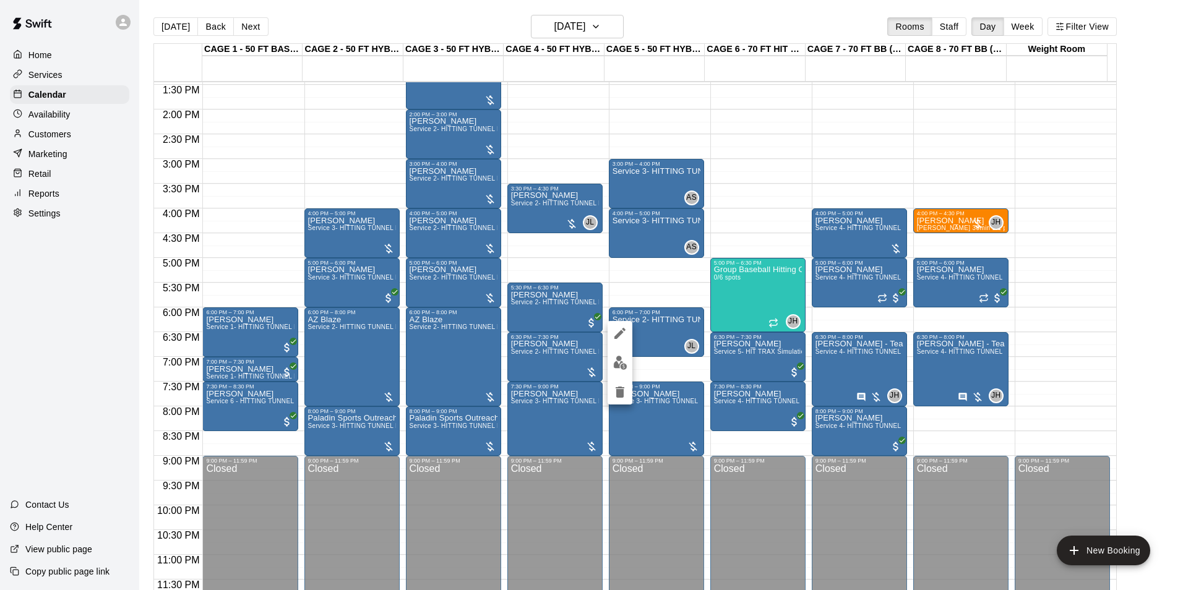
click at [653, 323] on div at bounding box center [591, 295] width 1183 height 590
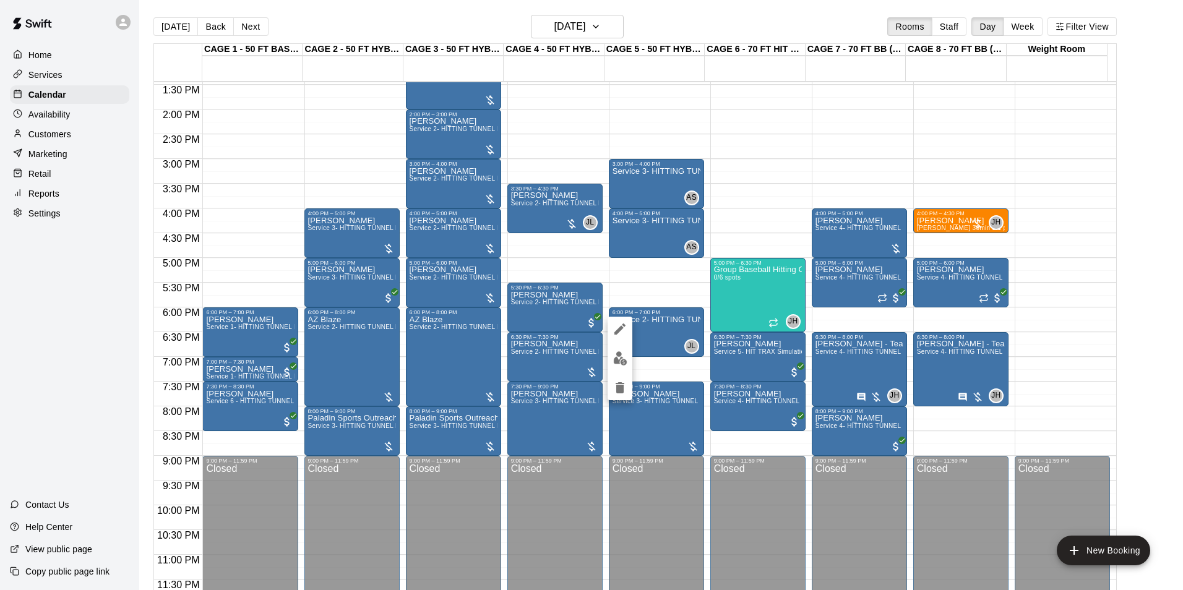
click at [621, 354] on img "edit" at bounding box center [620, 358] width 14 height 14
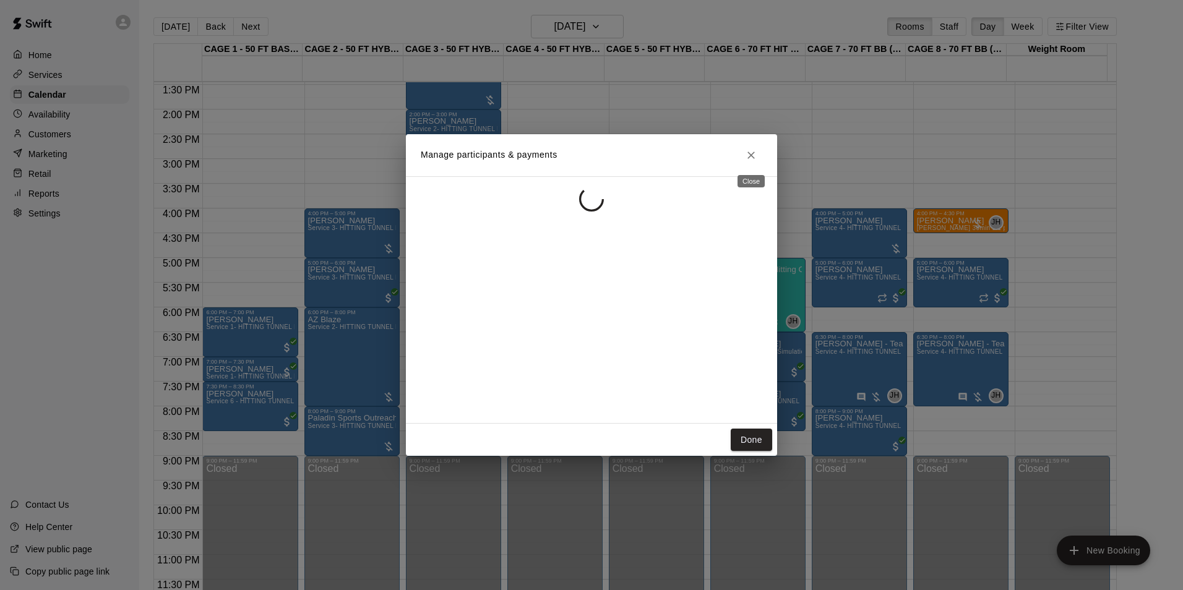
click at [759, 153] on button "Close" at bounding box center [751, 155] width 22 height 22
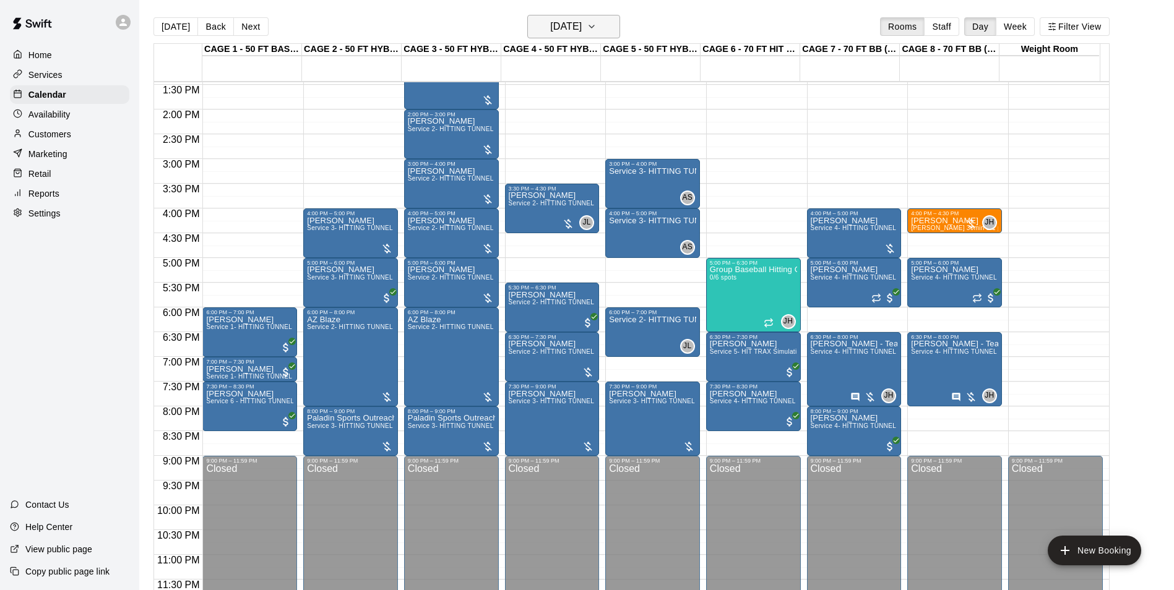
click at [550, 26] on h6 "Friday Aug 22" at bounding box center [566, 26] width 32 height 17
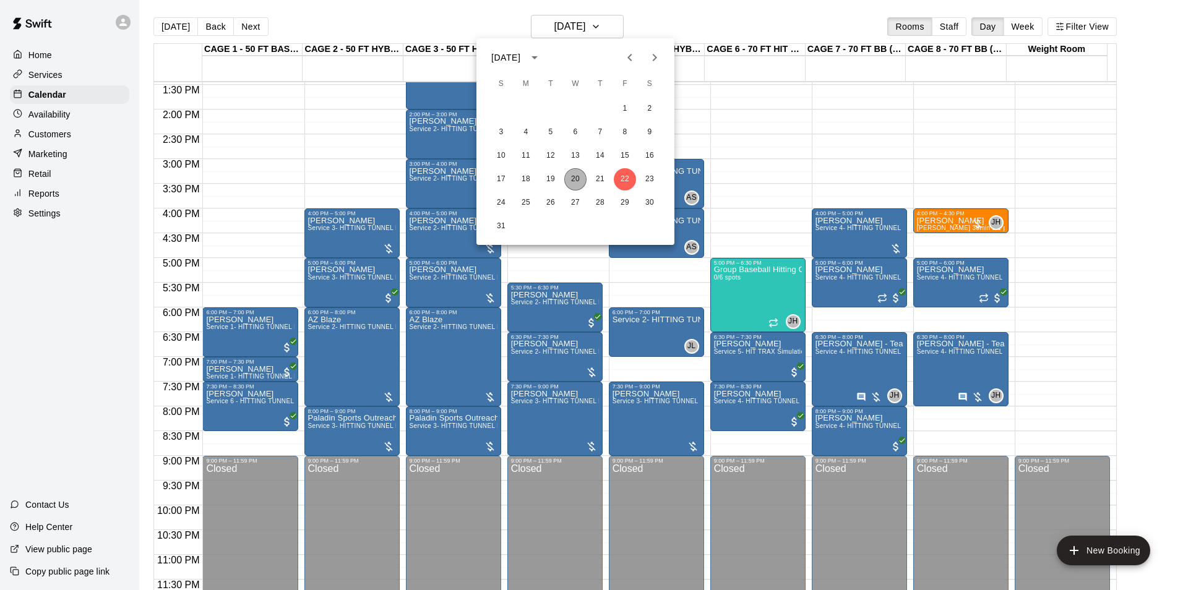
click at [582, 179] on button "20" at bounding box center [575, 179] width 22 height 22
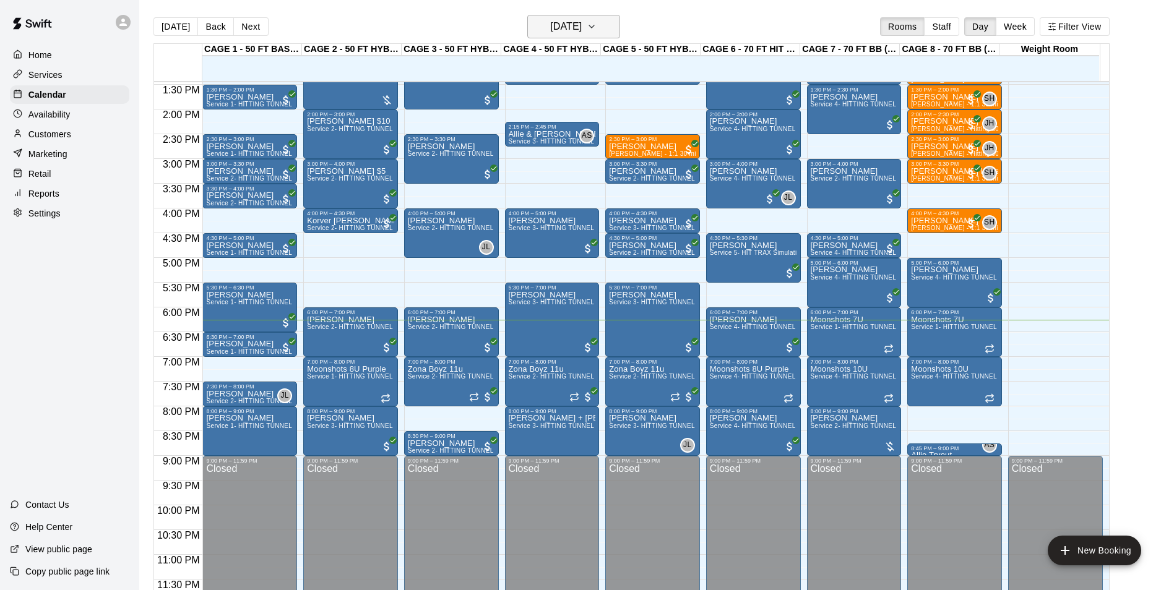
click at [582, 32] on h6 "[DATE]" at bounding box center [566, 26] width 32 height 17
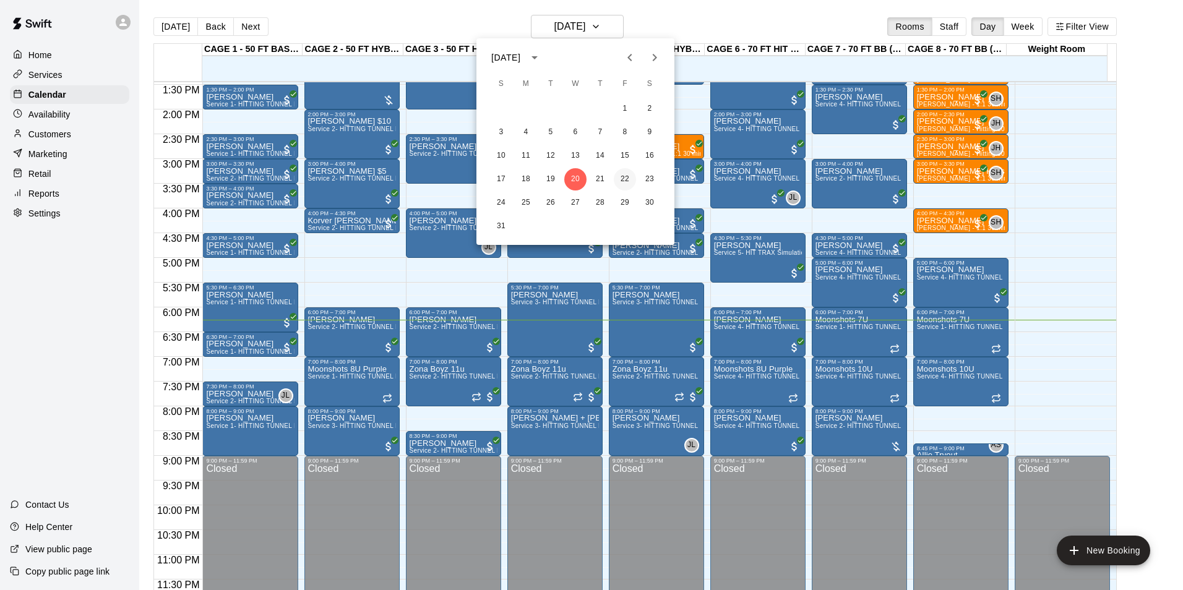
click at [617, 183] on button "22" at bounding box center [625, 179] width 22 height 22
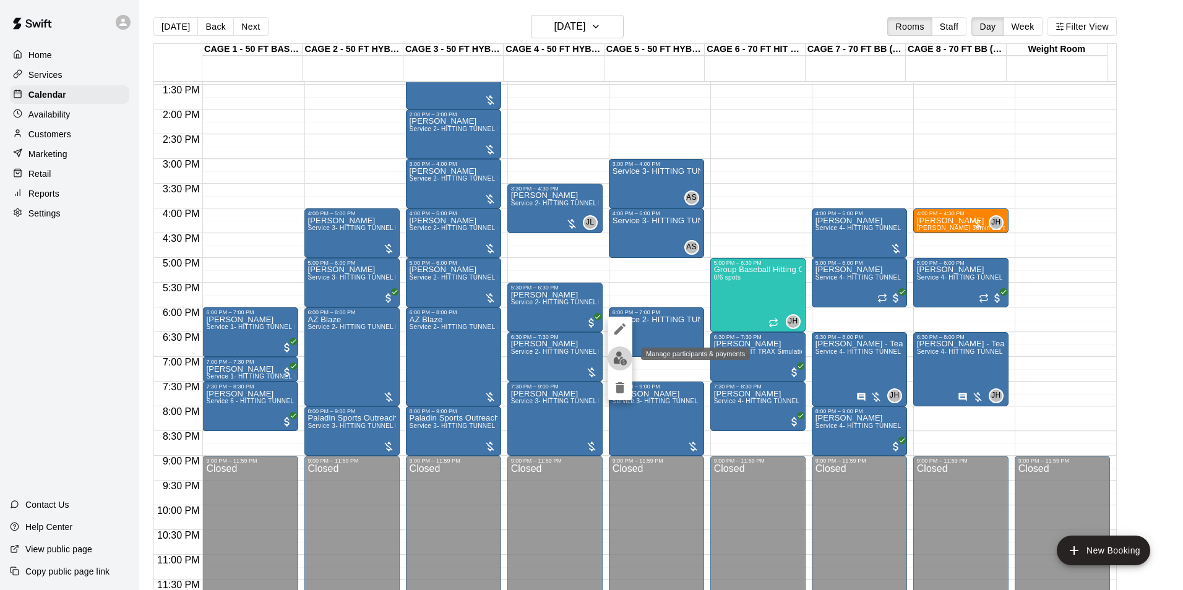
click at [625, 356] on img "edit" at bounding box center [620, 358] width 14 height 14
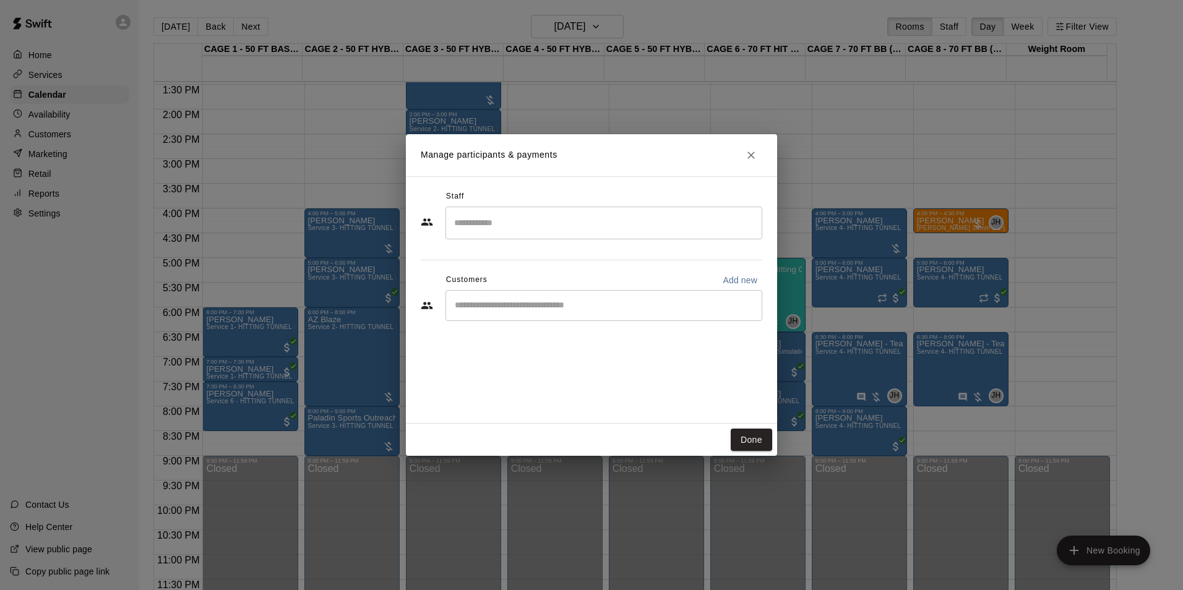
click at [563, 236] on div "​" at bounding box center [604, 223] width 317 height 33
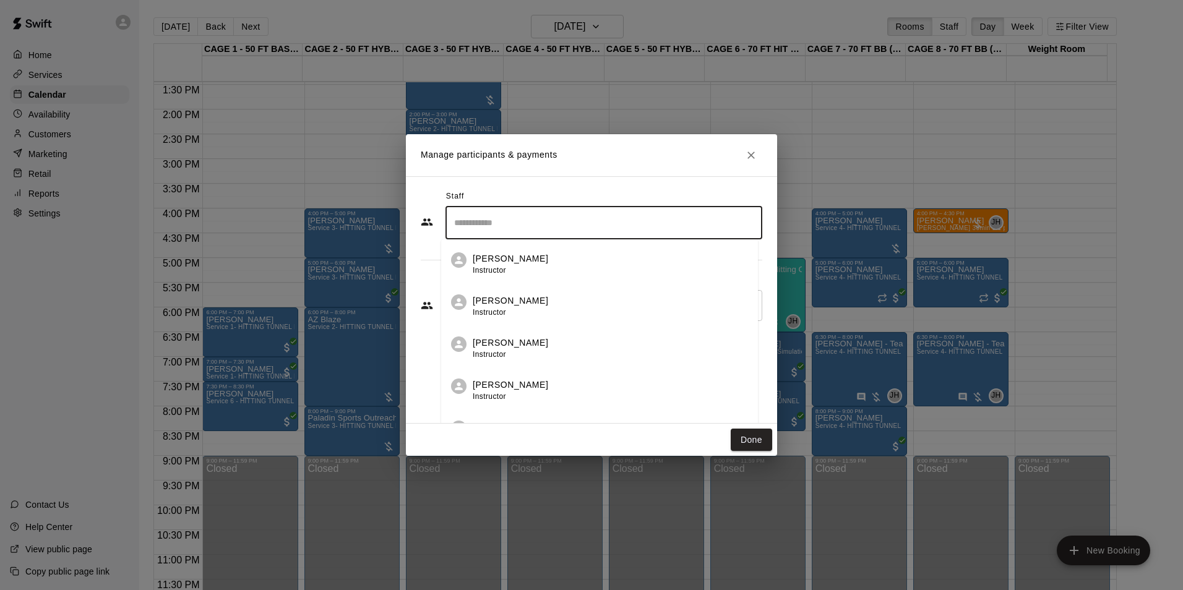
click at [748, 165] on button "Close" at bounding box center [751, 155] width 22 height 22
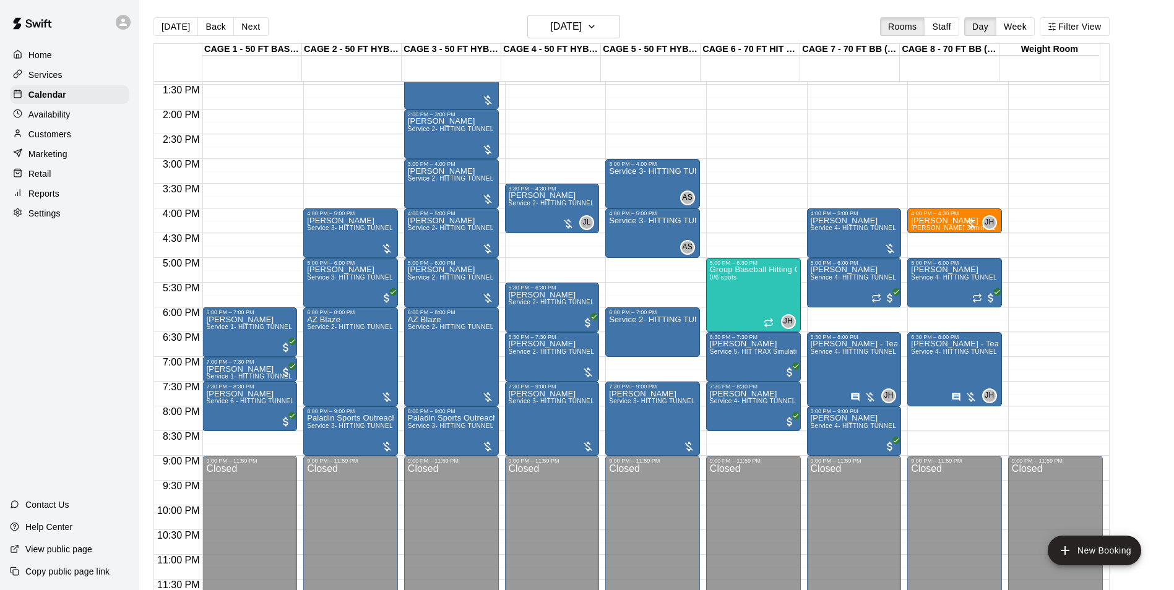
click at [582, 39] on div "Today Back Next Friday Aug 22 Rooms Staff Day Week Filter View" at bounding box center [631, 29] width 956 height 28
click at [582, 29] on h6 "Friday Aug 22" at bounding box center [566, 26] width 32 height 17
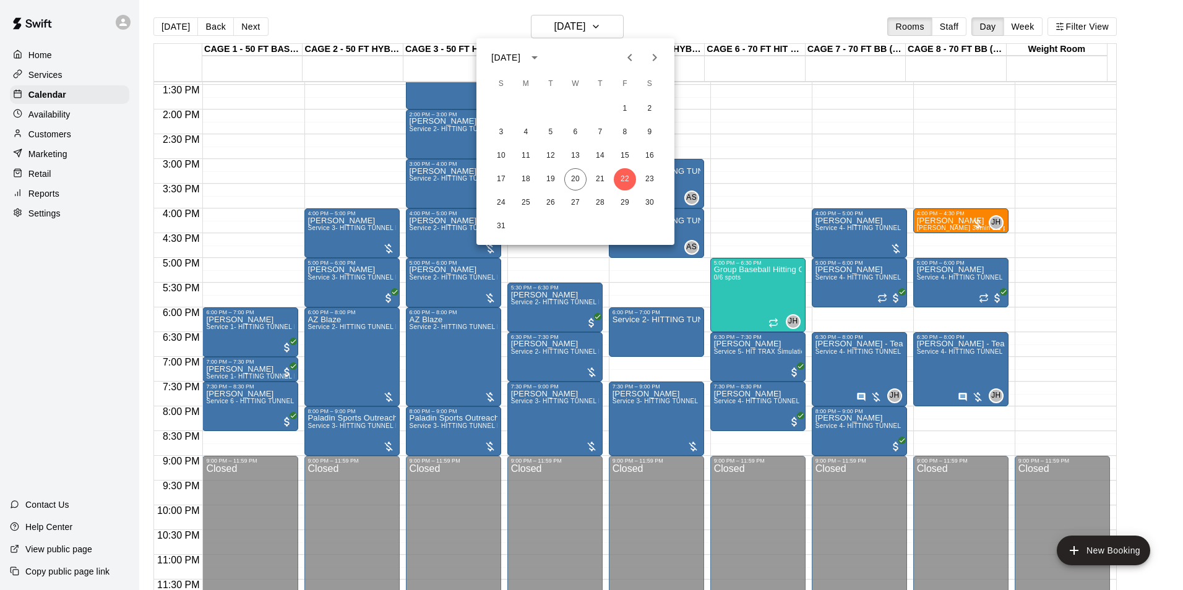
click at [188, 35] on div at bounding box center [591, 295] width 1183 height 590
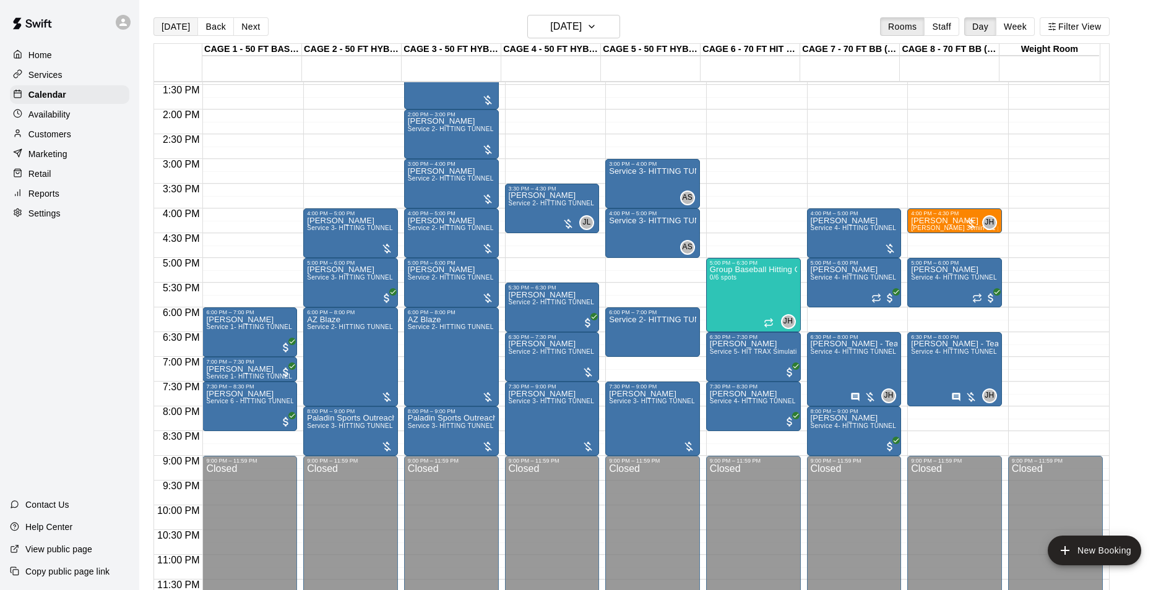
click at [174, 22] on button "[DATE]" at bounding box center [175, 26] width 45 height 19
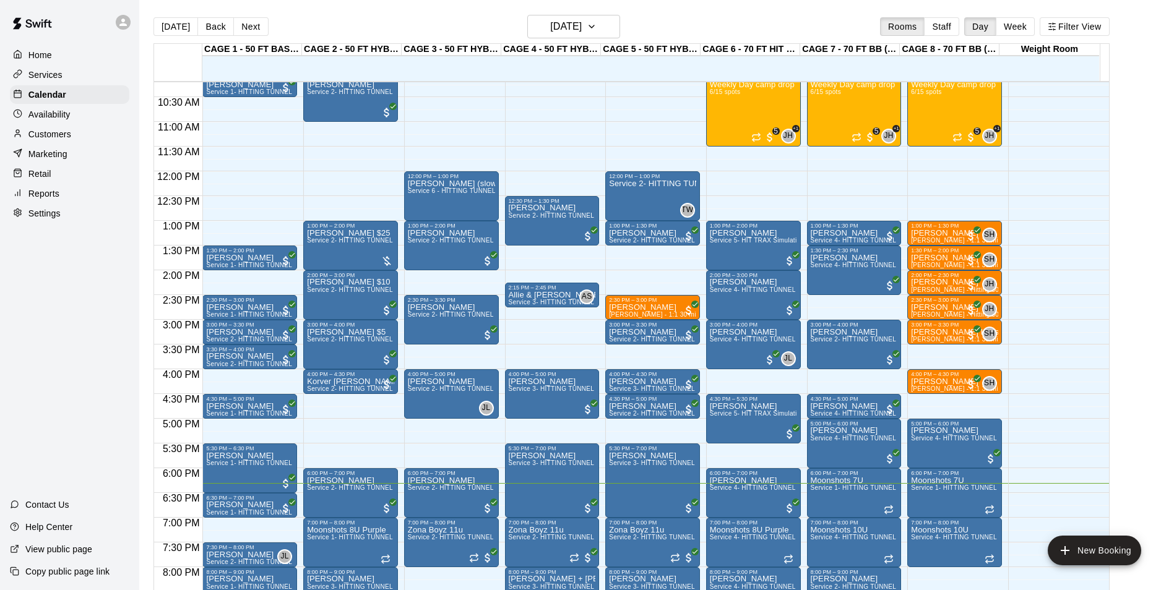
scroll to position [495, 0]
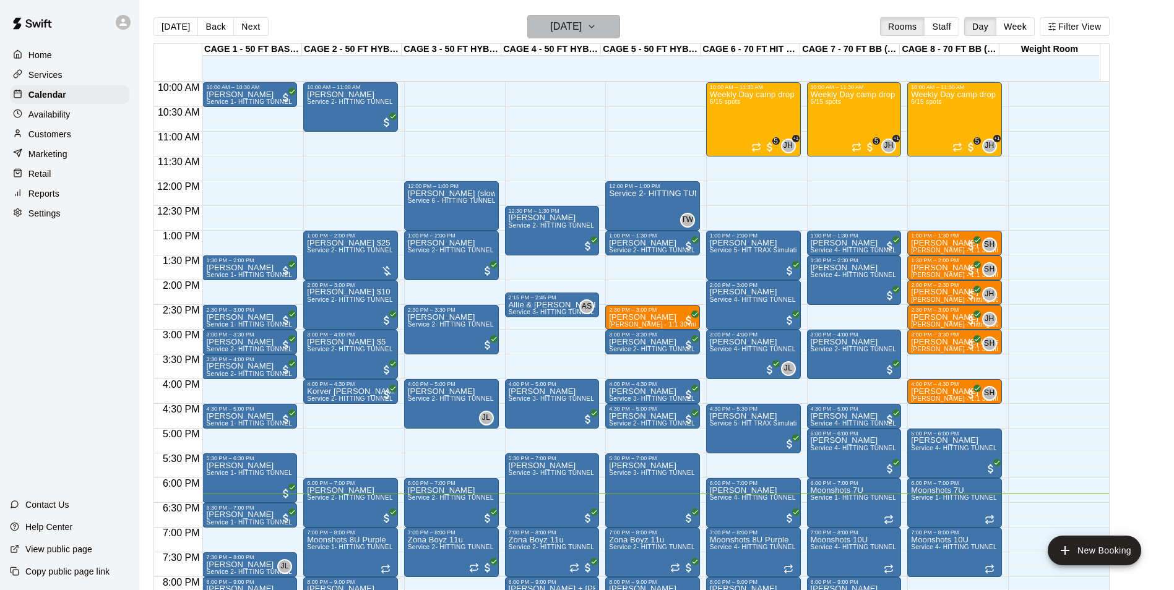
click at [593, 15] on button "[DATE]" at bounding box center [573, 27] width 93 height 24
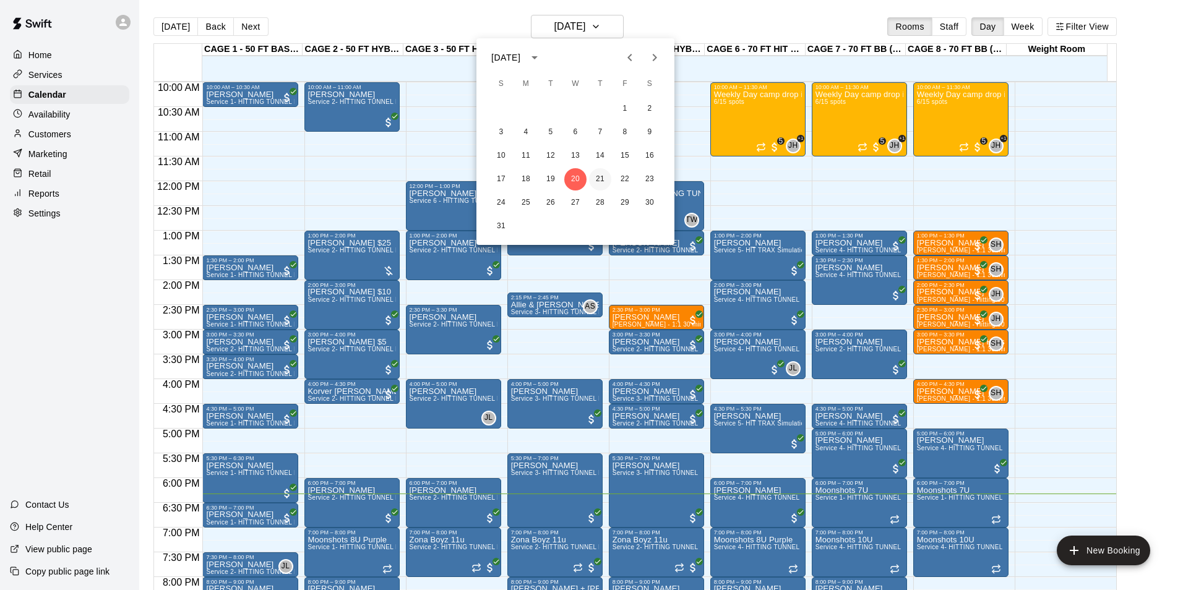
click at [593, 174] on button "21" at bounding box center [600, 179] width 22 height 22
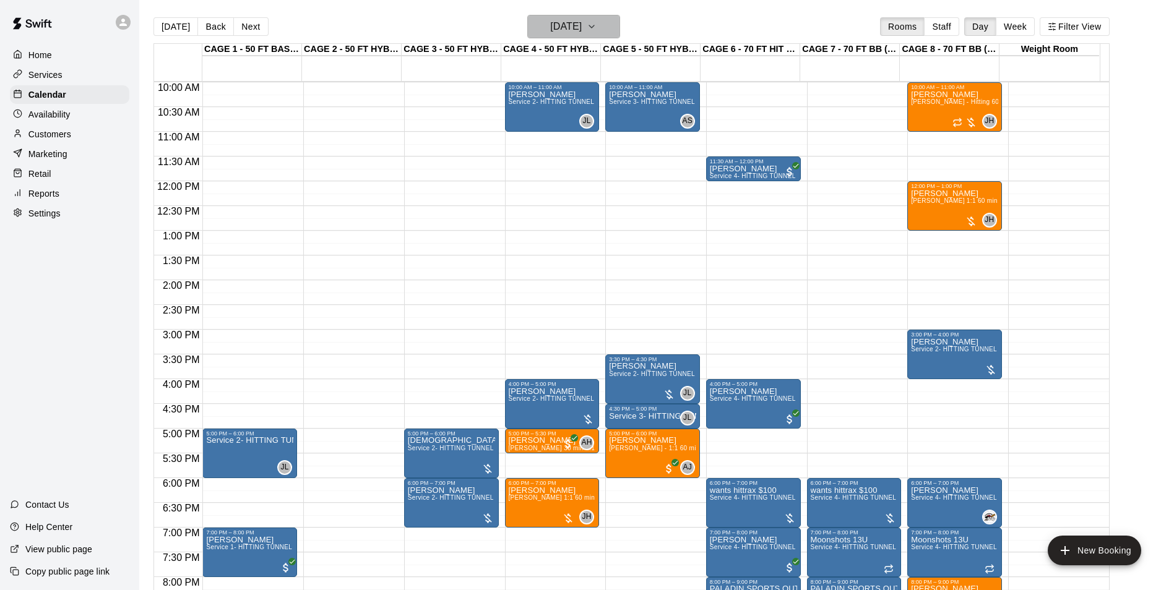
click at [550, 25] on h6 "Thursday Aug 21" at bounding box center [566, 26] width 32 height 17
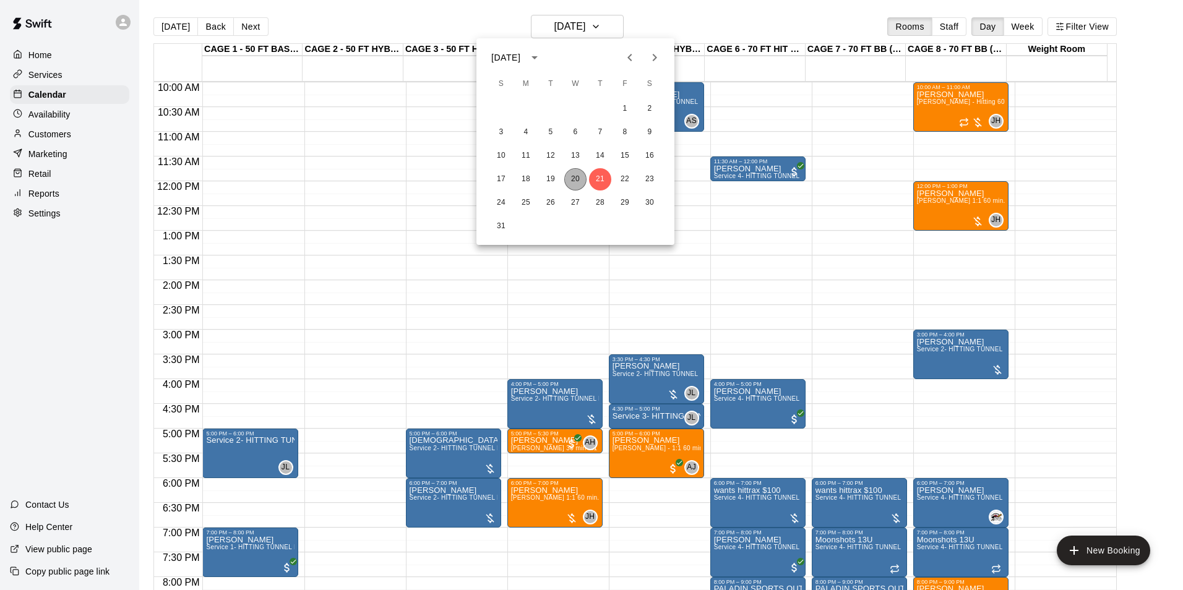
click at [574, 179] on button "20" at bounding box center [575, 179] width 22 height 22
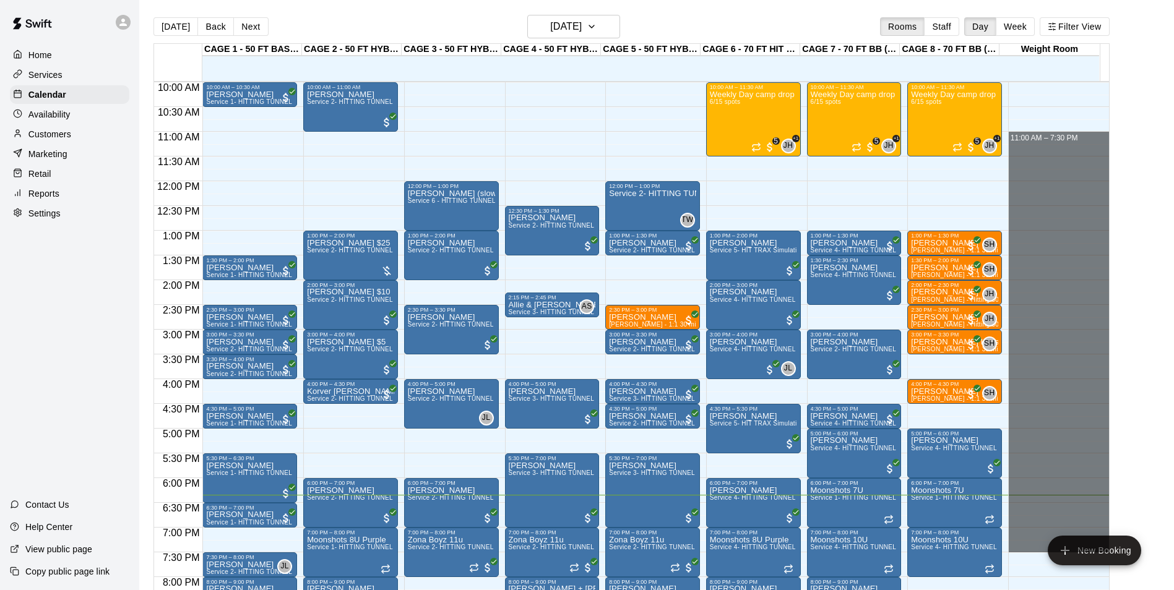
drag, startPoint x: 1006, startPoint y: 134, endPoint x: 1006, endPoint y: 546, distance: 411.5
click at [1006, 546] on div "12:00 AM 12:30 AM 1:00 AM 1:30 AM 2:00 AM 2:30 AM 3:00 AM 3:30 AM 4:00 AM 4:30 …" at bounding box center [631, 343] width 955 height 524
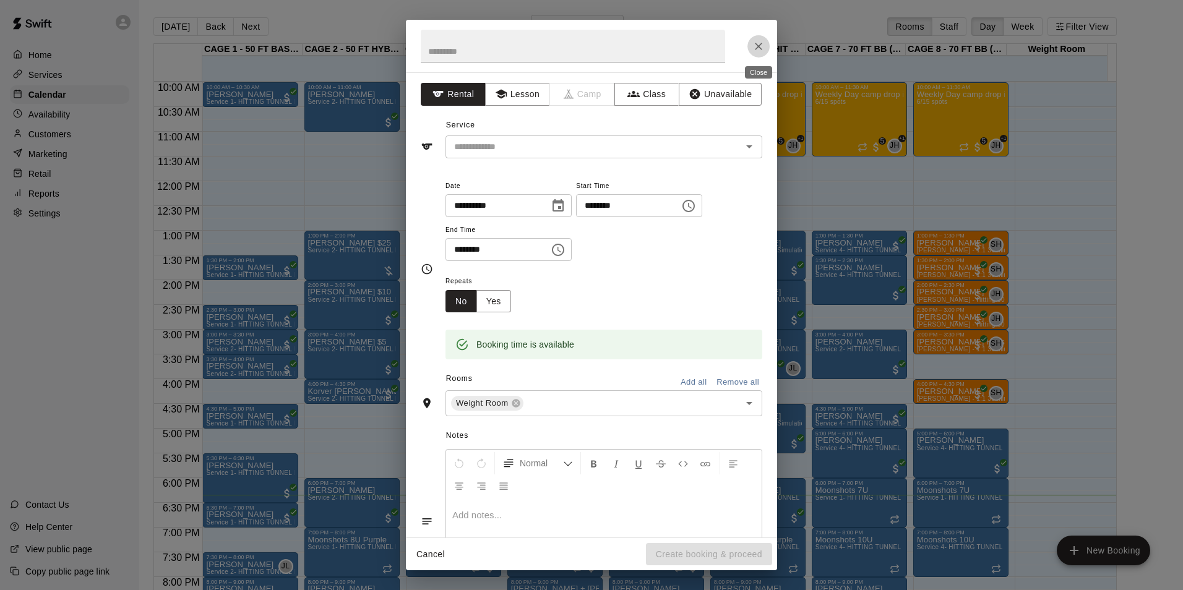
click at [754, 46] on icon "Close" at bounding box center [759, 46] width 12 height 12
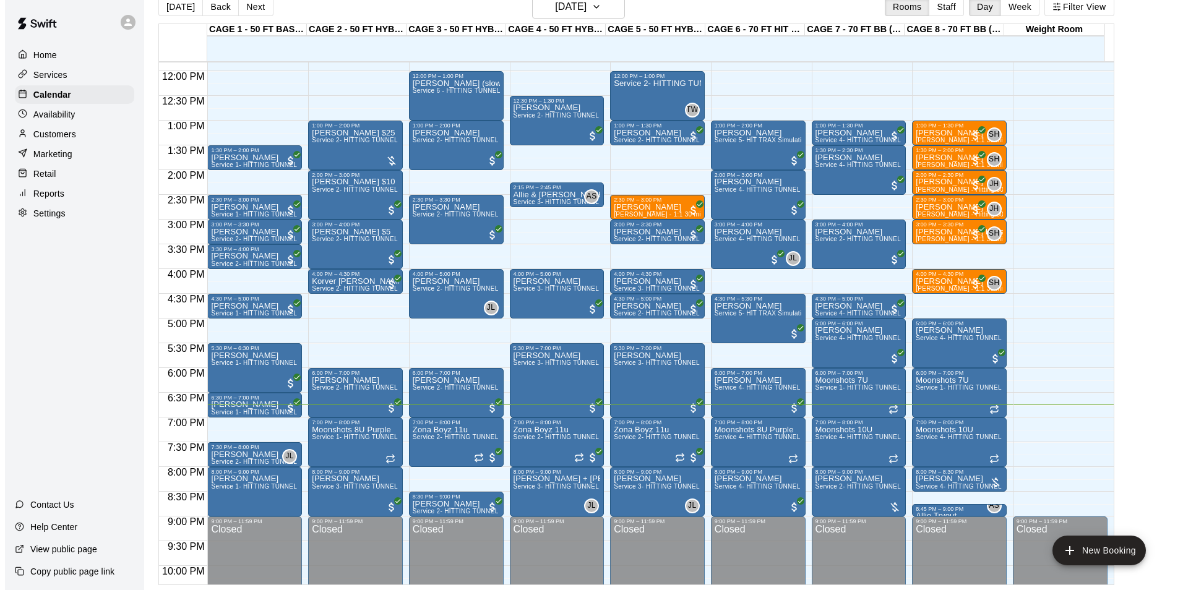
scroll to position [605, 0]
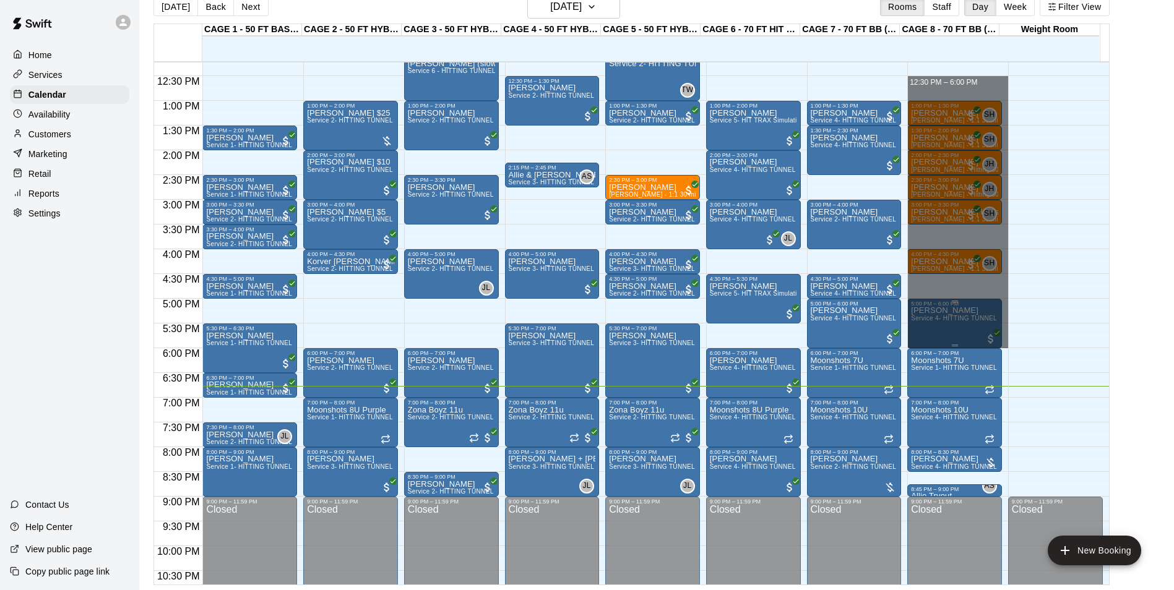
drag, startPoint x: 920, startPoint y: 78, endPoint x: 916, endPoint y: 339, distance: 260.5
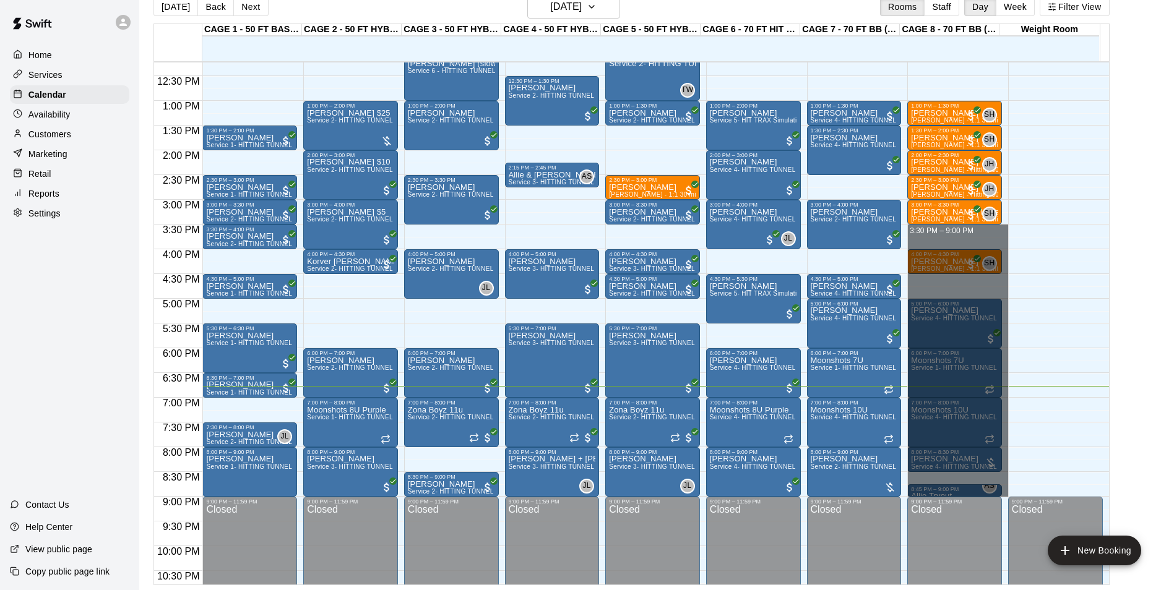
drag, startPoint x: 977, startPoint y: 233, endPoint x: 1019, endPoint y: 467, distance: 238.3
click at [1011, 491] on div "12:00 AM 12:30 AM 1:00 AM 1:30 AM 2:00 AM 2:30 AM 3:00 AM 3:30 AM 4:00 AM 4:30 …" at bounding box center [631, 323] width 955 height 524
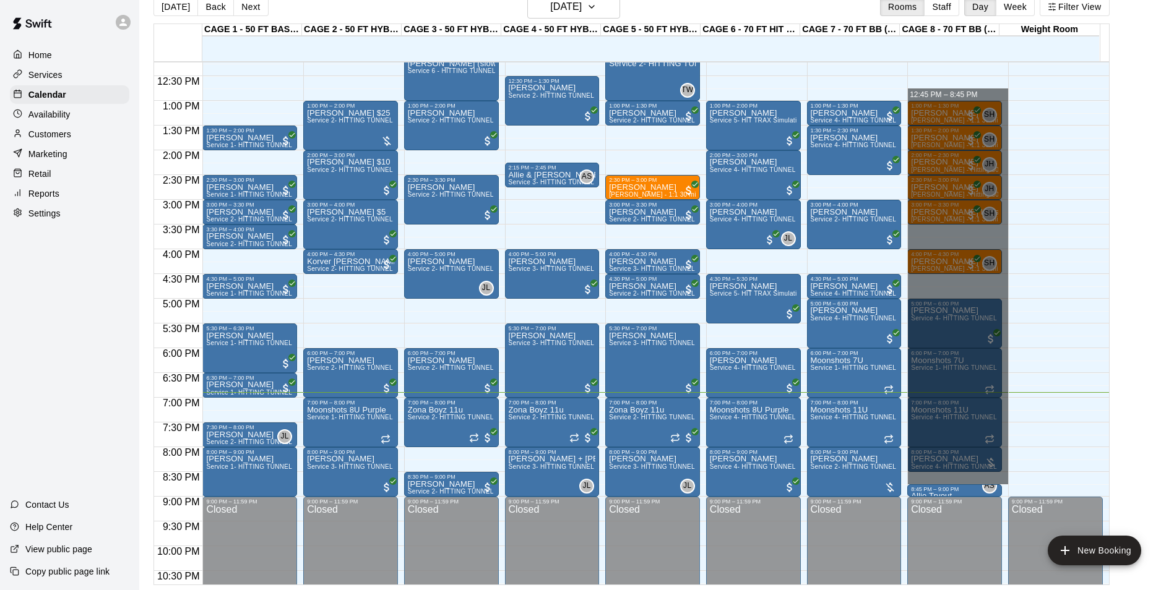
drag, startPoint x: 978, startPoint y: 90, endPoint x: 1059, endPoint y: 477, distance: 395.3
click at [1059, 477] on div "12:00 AM 12:30 AM 1:00 AM 1:30 AM 2:00 AM 2:30 AM 3:00 AM 3:30 AM 4:00 AM 4:30 …" at bounding box center [631, 323] width 955 height 524
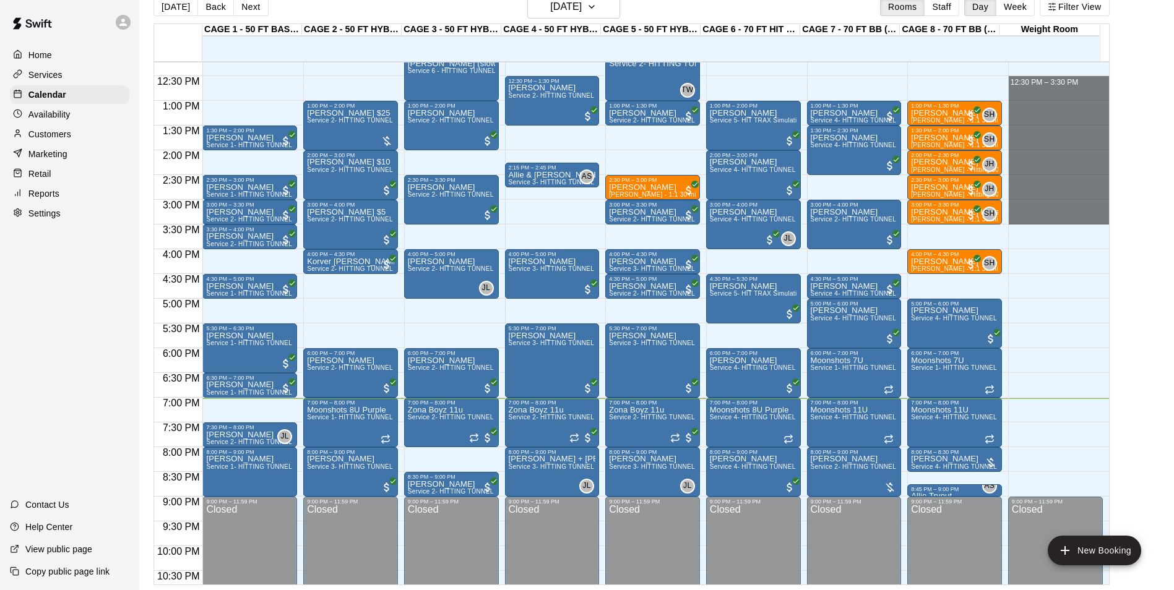
drag, startPoint x: 1050, startPoint y: 78, endPoint x: 1061, endPoint y: 221, distance: 143.4
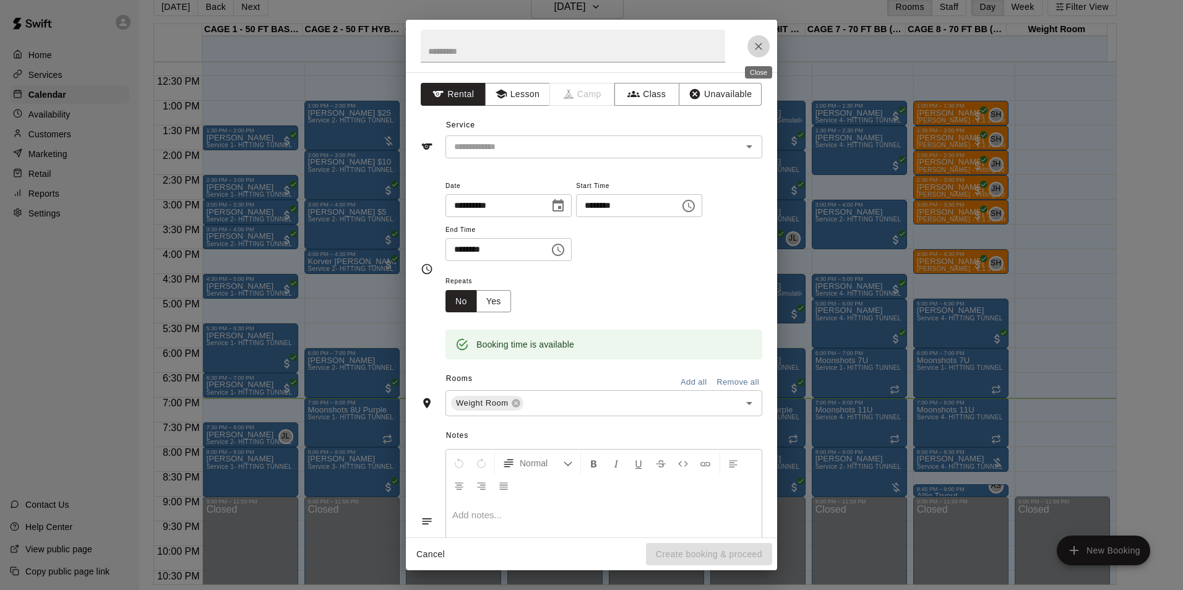
click at [764, 50] on icon "Close" at bounding box center [759, 46] width 12 height 12
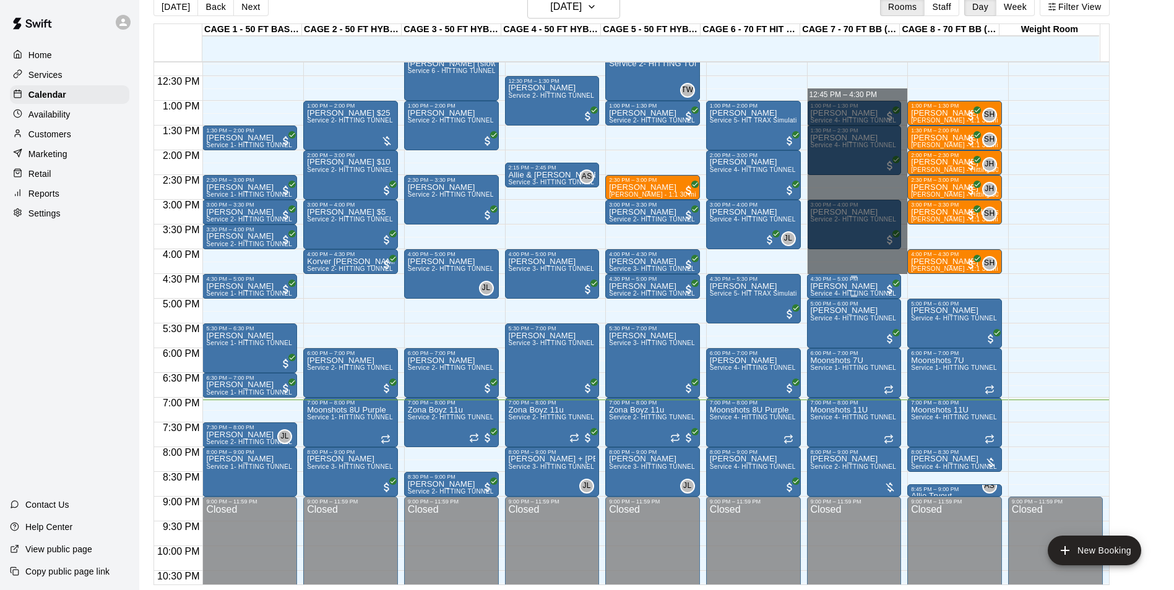
drag, startPoint x: 865, startPoint y: 90, endPoint x: 873, endPoint y: 285, distance: 194.5
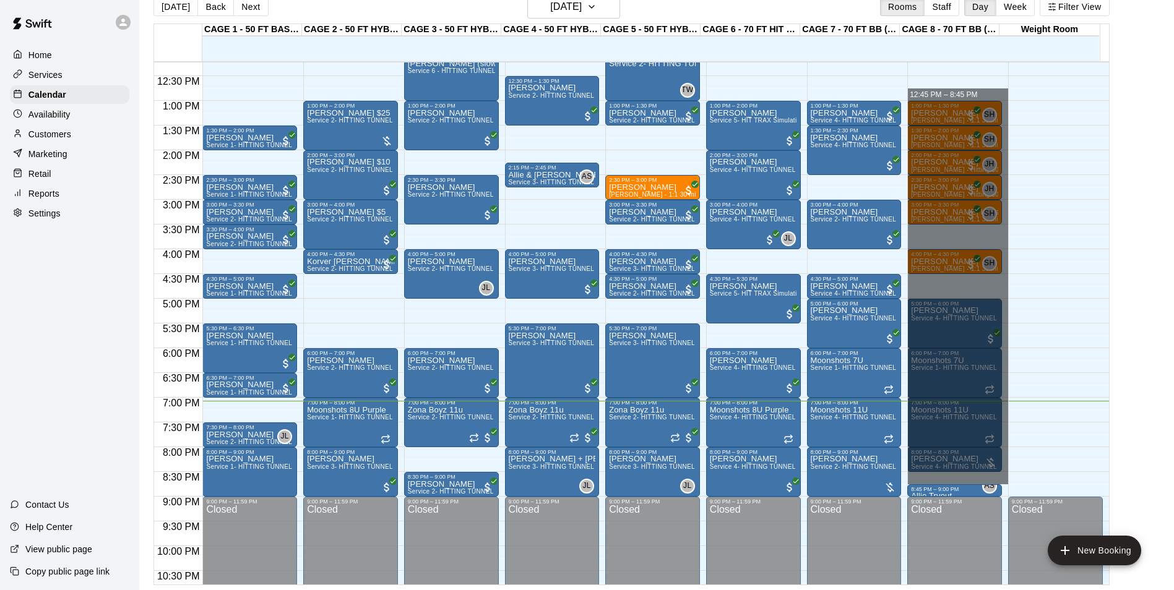
drag, startPoint x: 918, startPoint y: 93, endPoint x: 940, endPoint y: 485, distance: 392.3
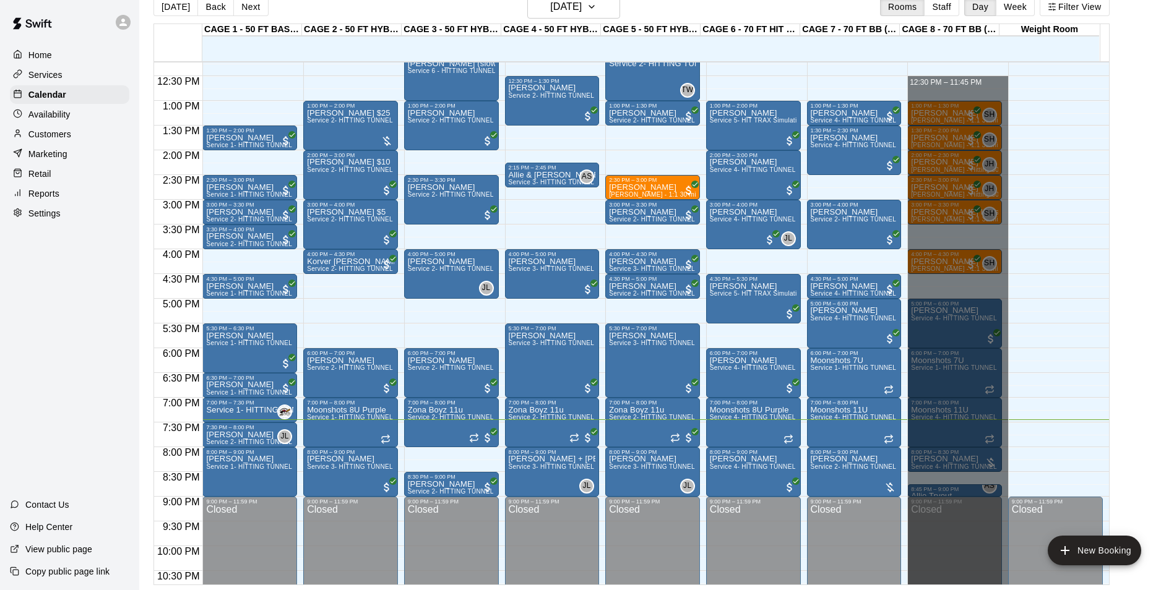
drag, startPoint x: 978, startPoint y: 89, endPoint x: 986, endPoint y: 622, distance: 532.9
click at [986, 590] on html "Home Services Calendar Availability Customers Marketing Retail Reports Settings…" at bounding box center [587, 285] width 1174 height 610
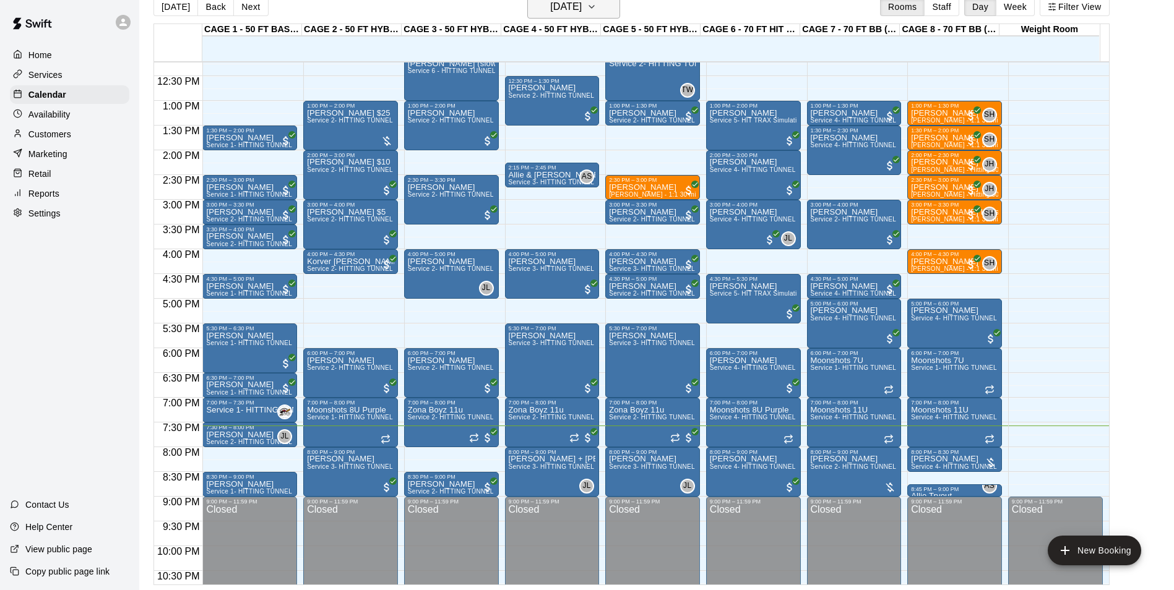
click at [582, 9] on h6 "[DATE]" at bounding box center [566, 6] width 32 height 17
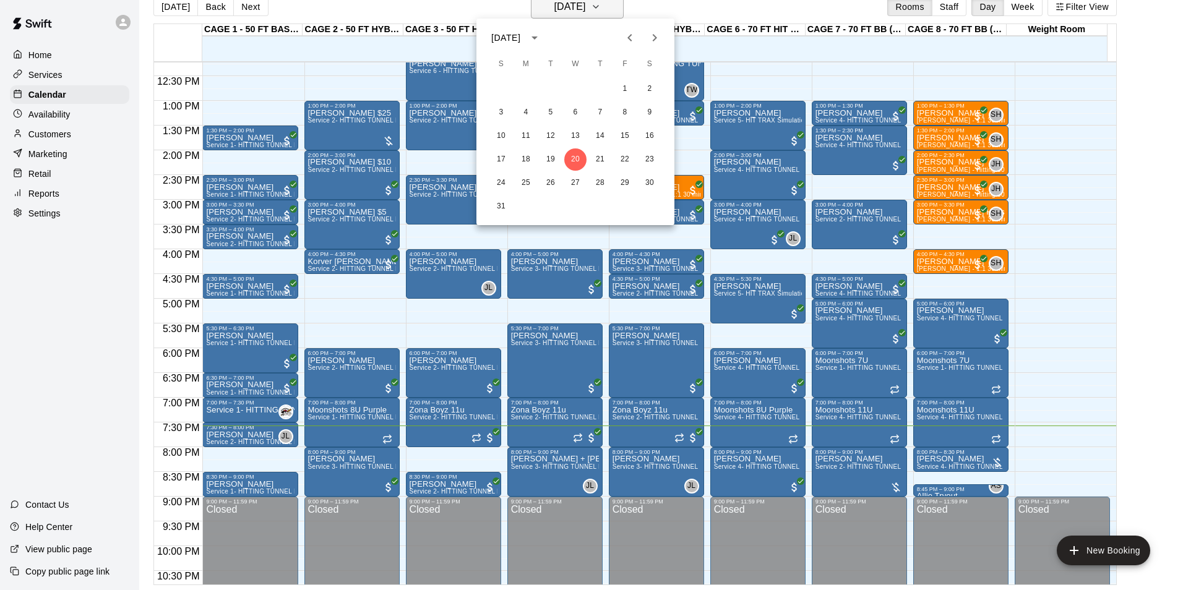
click at [585, 9] on div at bounding box center [591, 295] width 1183 height 590
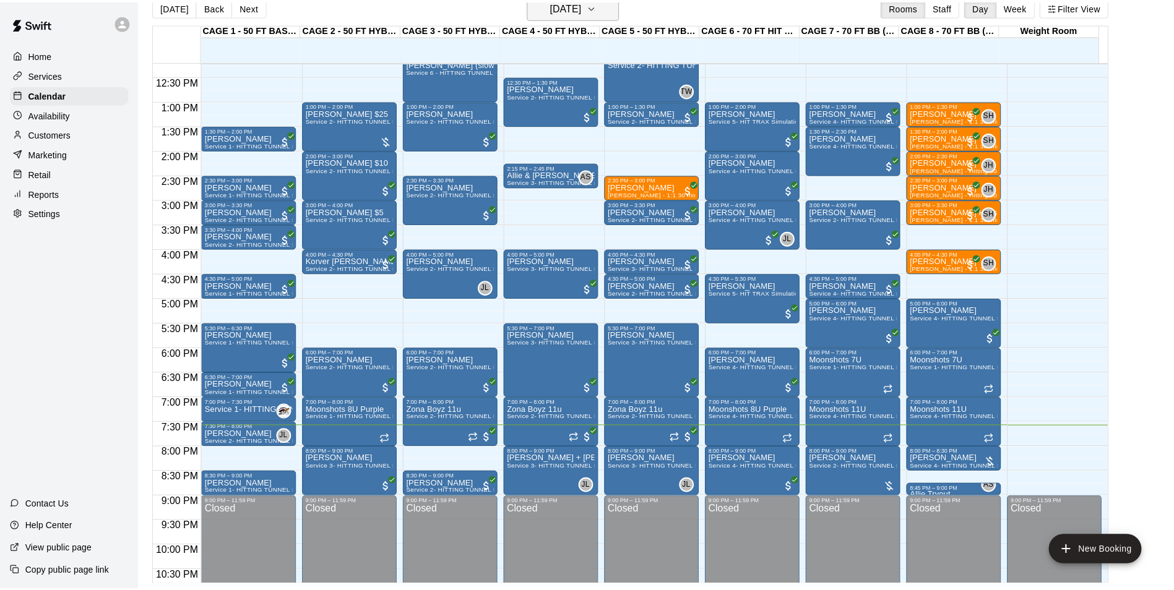
scroll to position [15, 0]
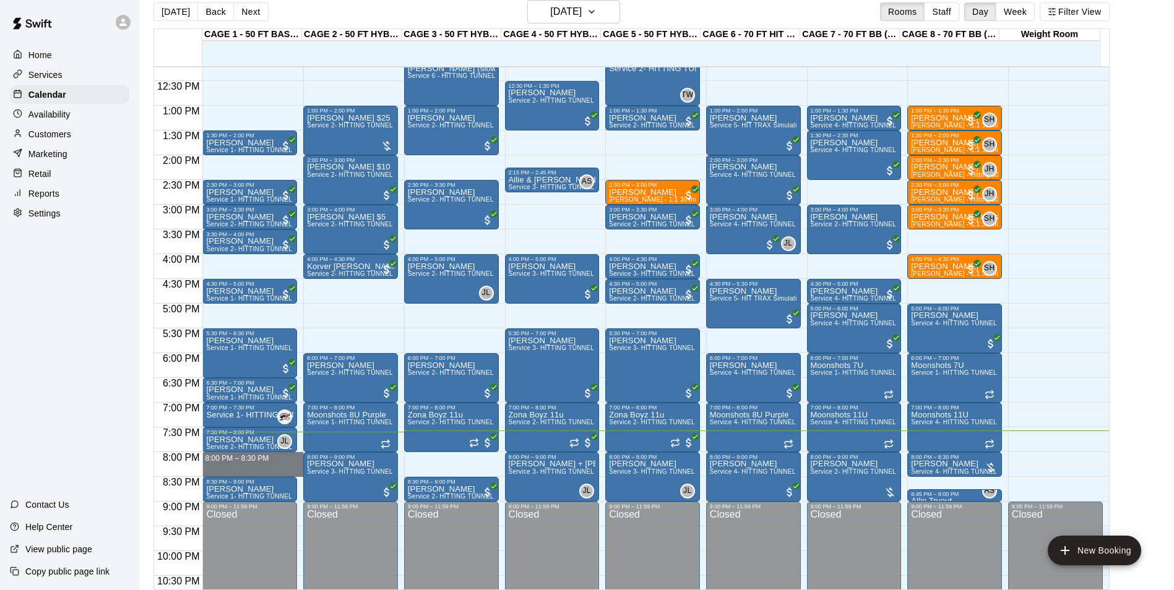
drag, startPoint x: 256, startPoint y: 455, endPoint x: 256, endPoint y: 466, distance: 10.5
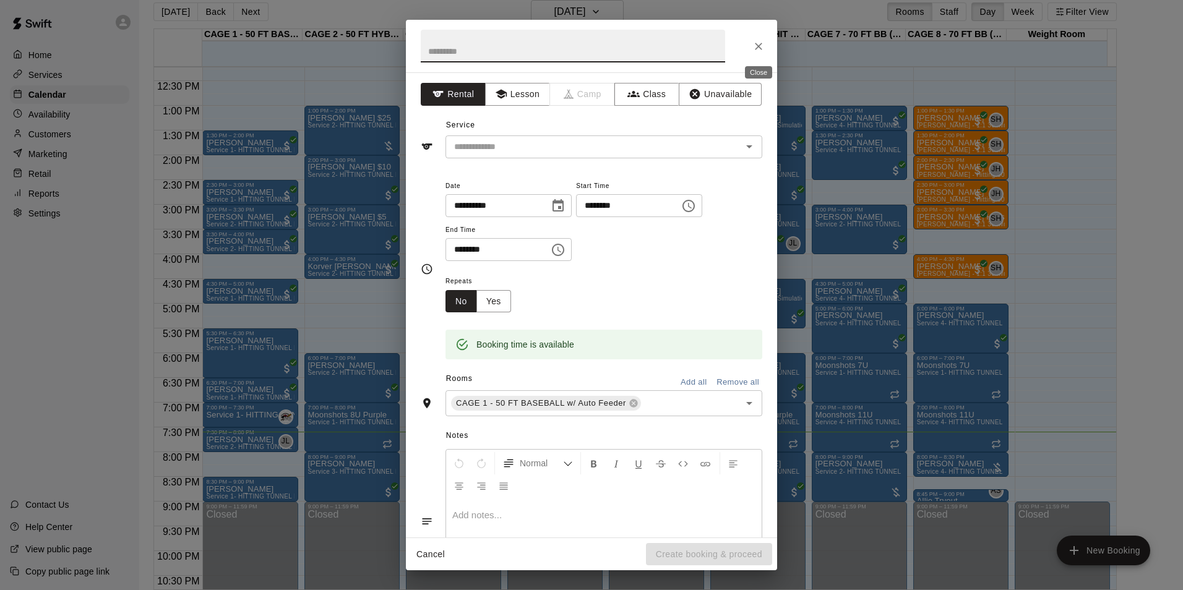
click at [761, 50] on icon "Close" at bounding box center [759, 46] width 12 height 12
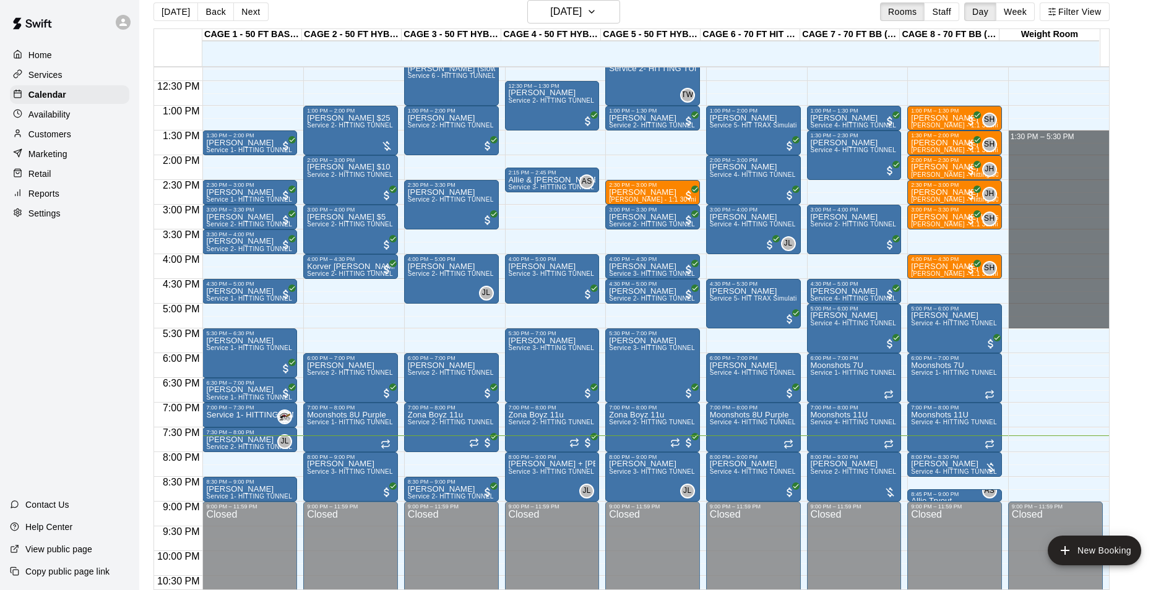
drag, startPoint x: 1058, startPoint y: 135, endPoint x: 1110, endPoint y: 326, distance: 198.0
click at [1109, 326] on div "12:00 AM 12:30 AM 1:00 AM 1:30 AM 2:00 AM 2:30 AM 3:00 AM 3:30 AM 4:00 AM 4:30 …" at bounding box center [631, 328] width 955 height 524
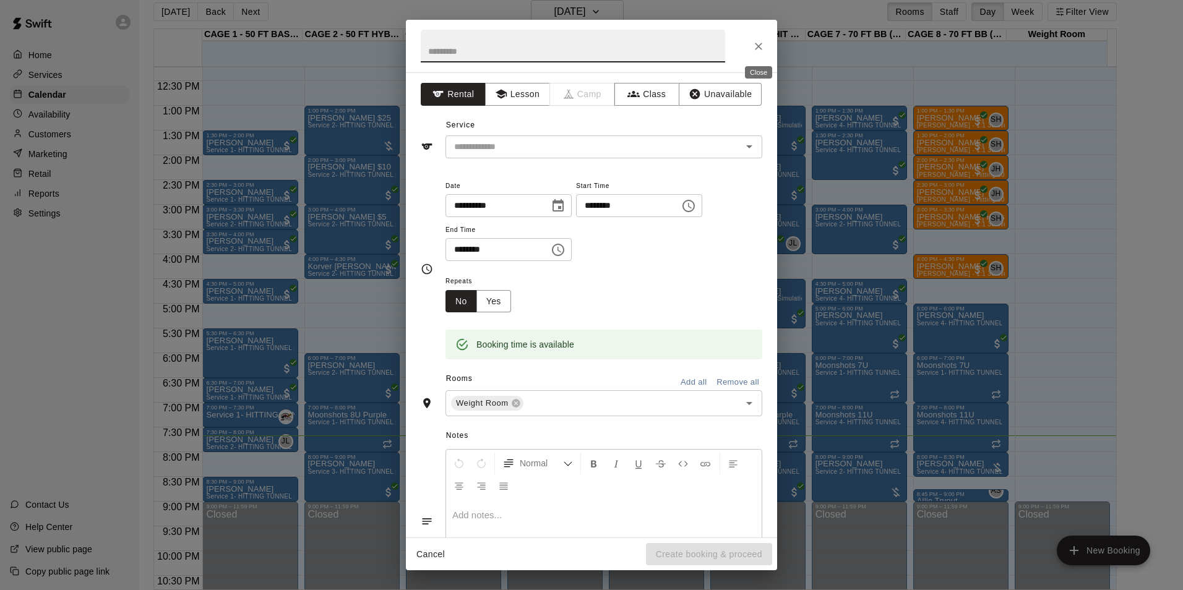
click at [749, 42] on button "Close" at bounding box center [759, 46] width 22 height 22
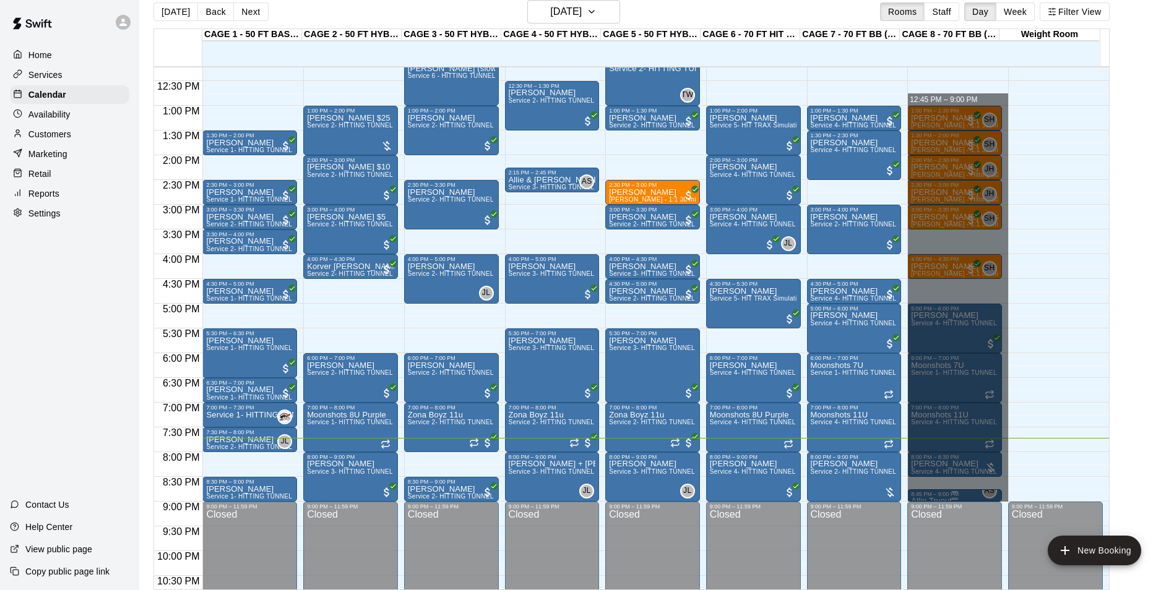
drag, startPoint x: 972, startPoint y: 95, endPoint x: 938, endPoint y: 502, distance: 408.7
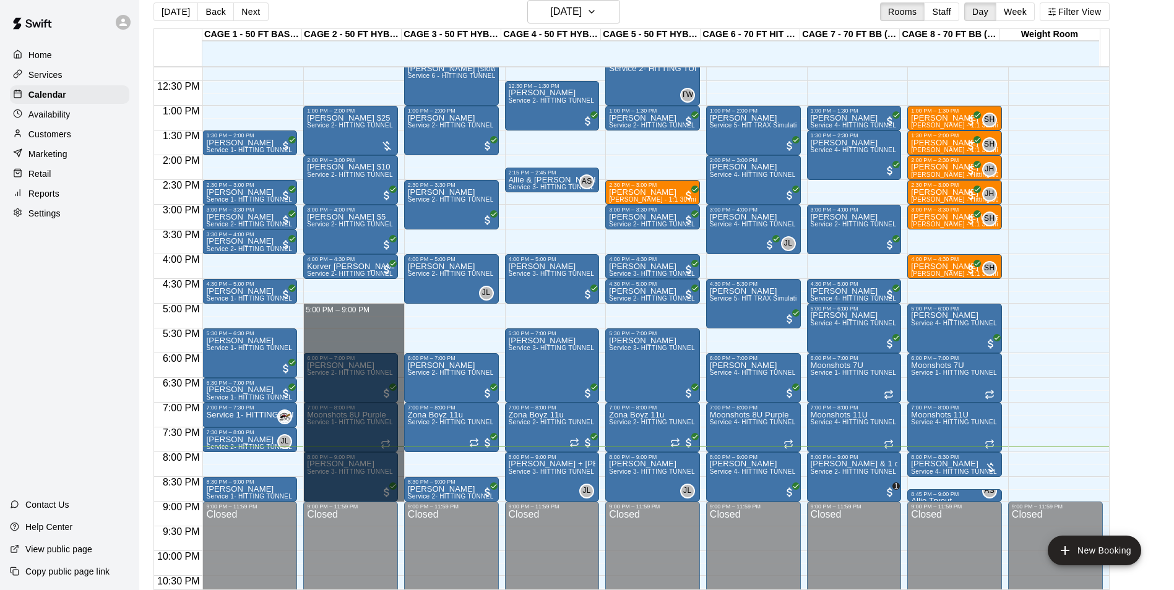
drag, startPoint x: 338, startPoint y: 312, endPoint x: 327, endPoint y: 491, distance: 179.8
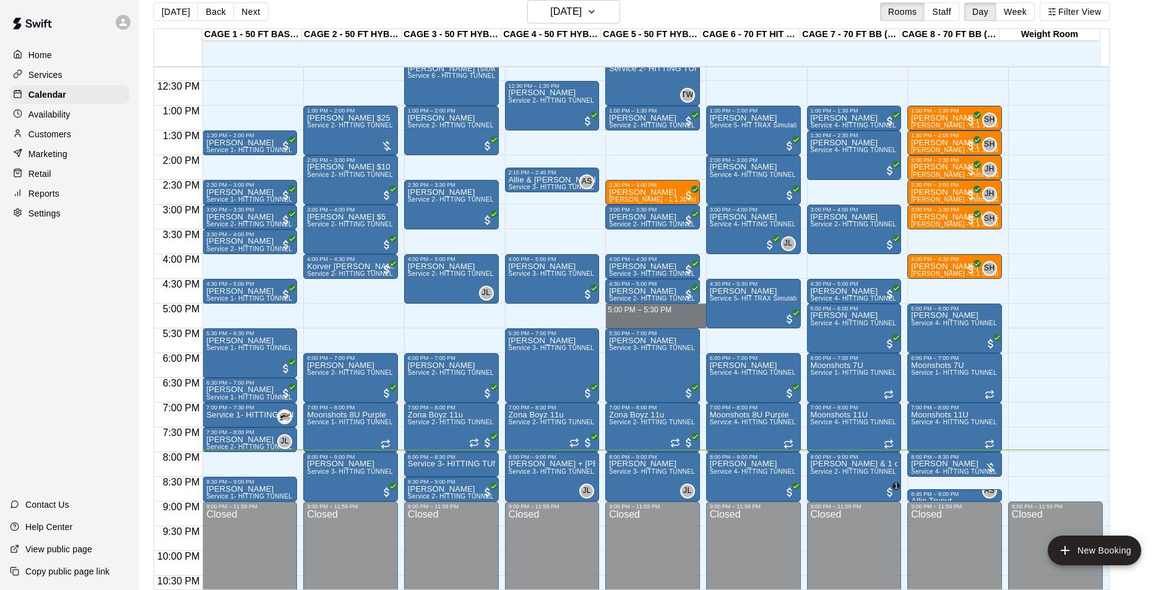
drag, startPoint x: 644, startPoint y: 306, endPoint x: 648, endPoint y: 330, distance: 24.5
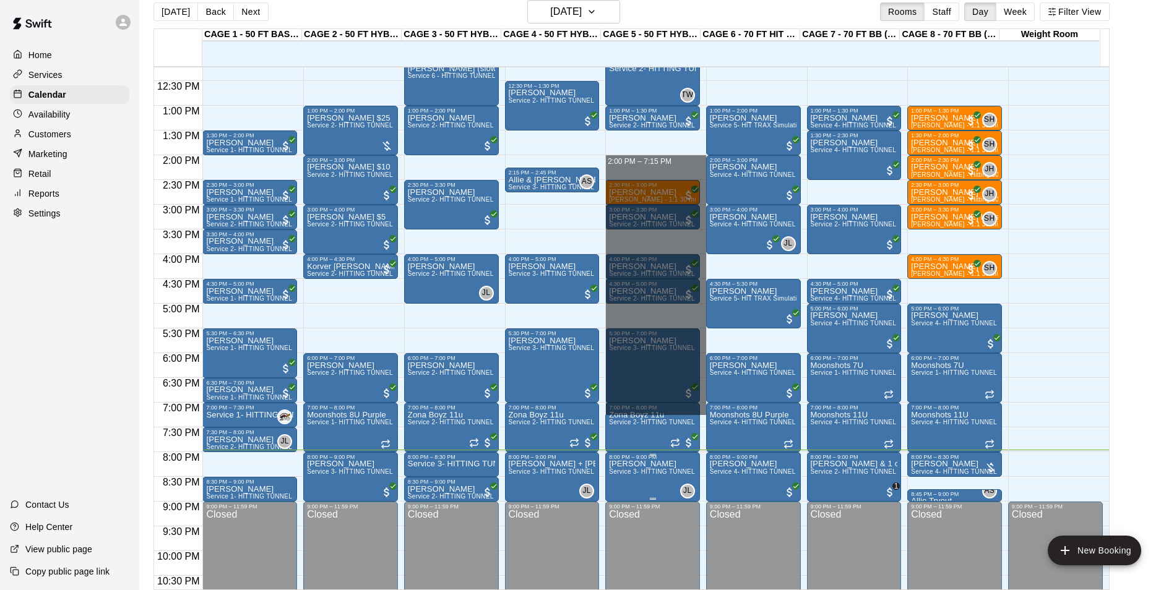
drag, startPoint x: 684, startPoint y: 156, endPoint x: 683, endPoint y: 457, distance: 301.4
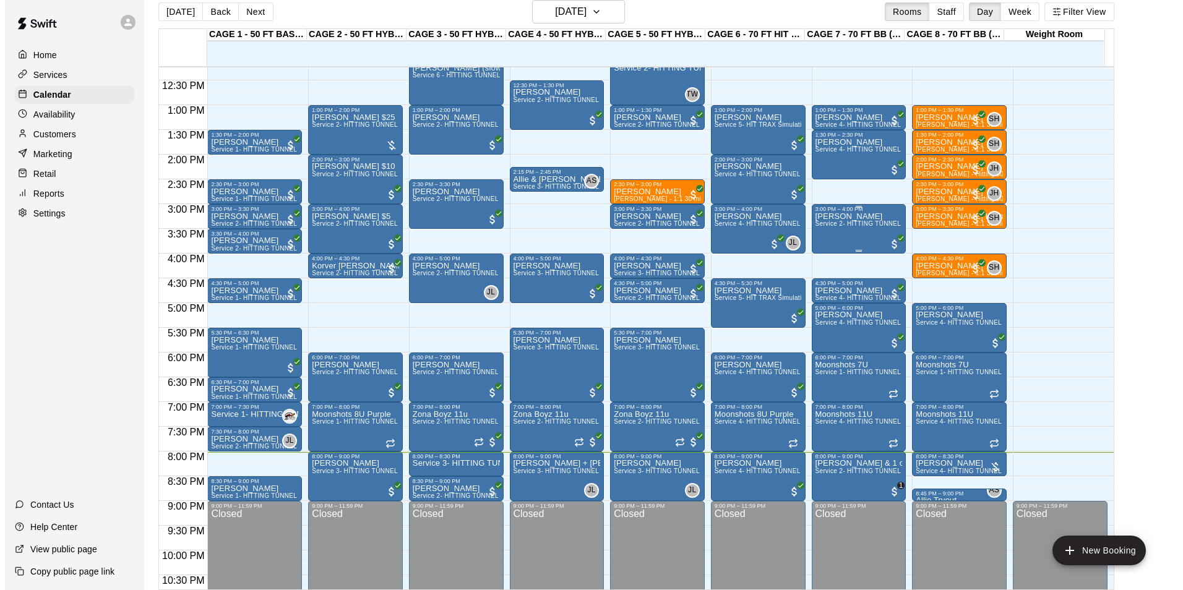
scroll to position [605, 0]
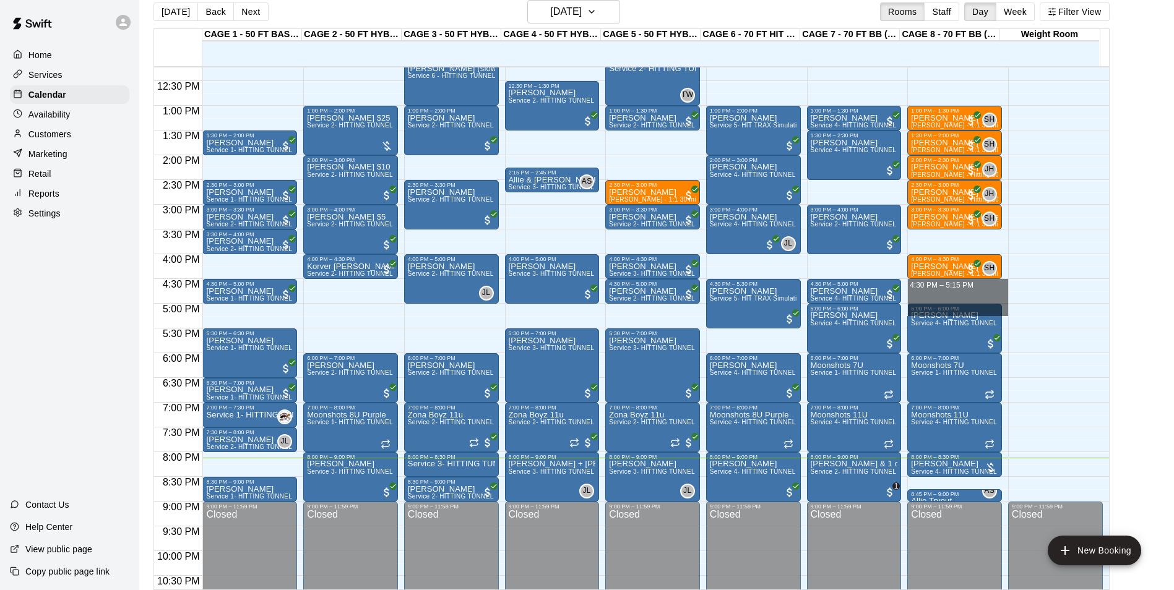
drag, startPoint x: 923, startPoint y: 283, endPoint x: 925, endPoint y: 316, distance: 32.8
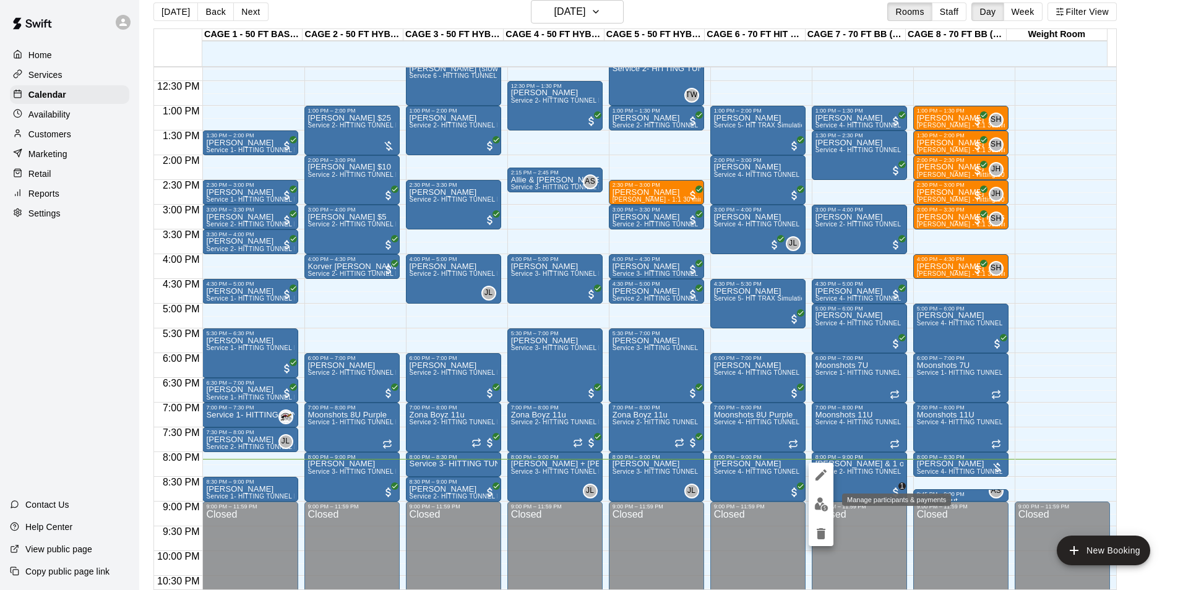
click at [830, 502] on button "edit" at bounding box center [821, 505] width 25 height 24
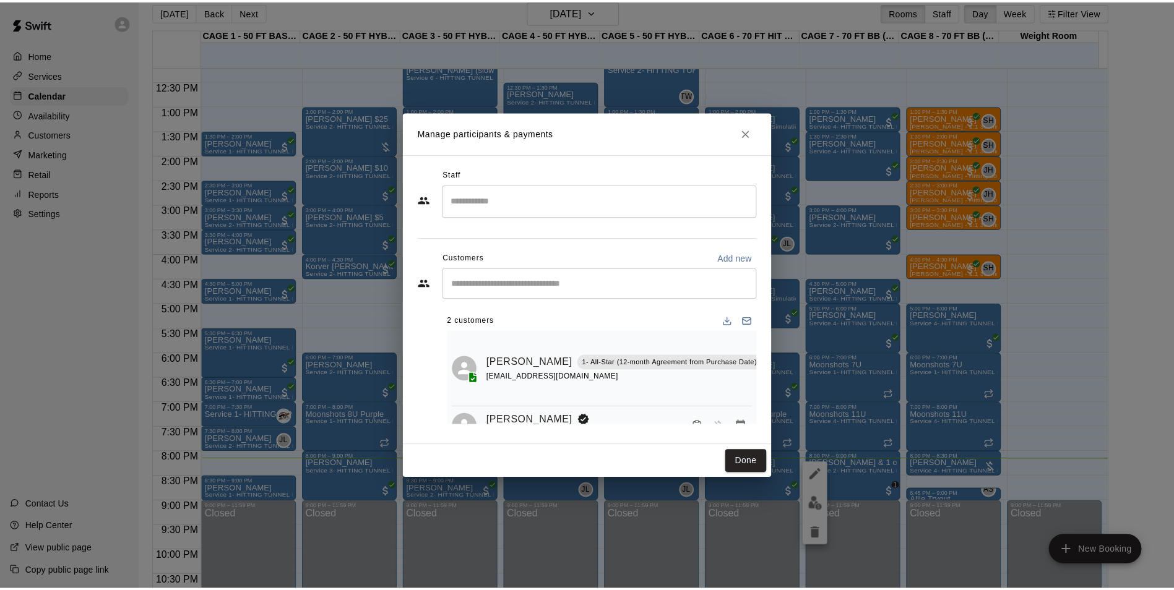
scroll to position [28, 0]
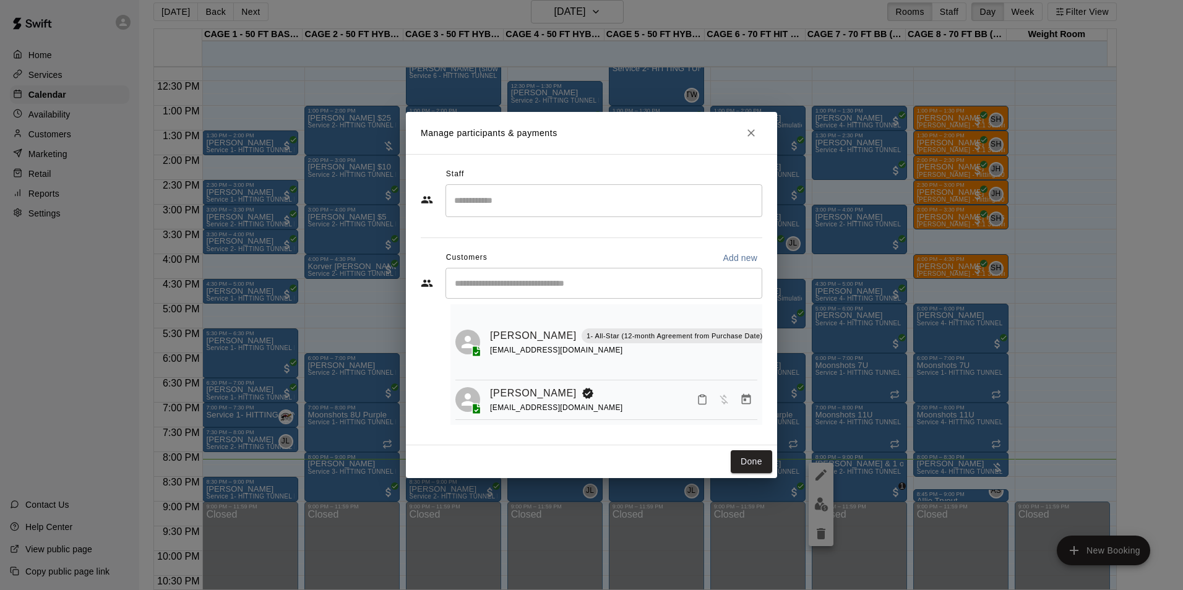
click at [754, 137] on icon "Close" at bounding box center [751, 133] width 12 height 12
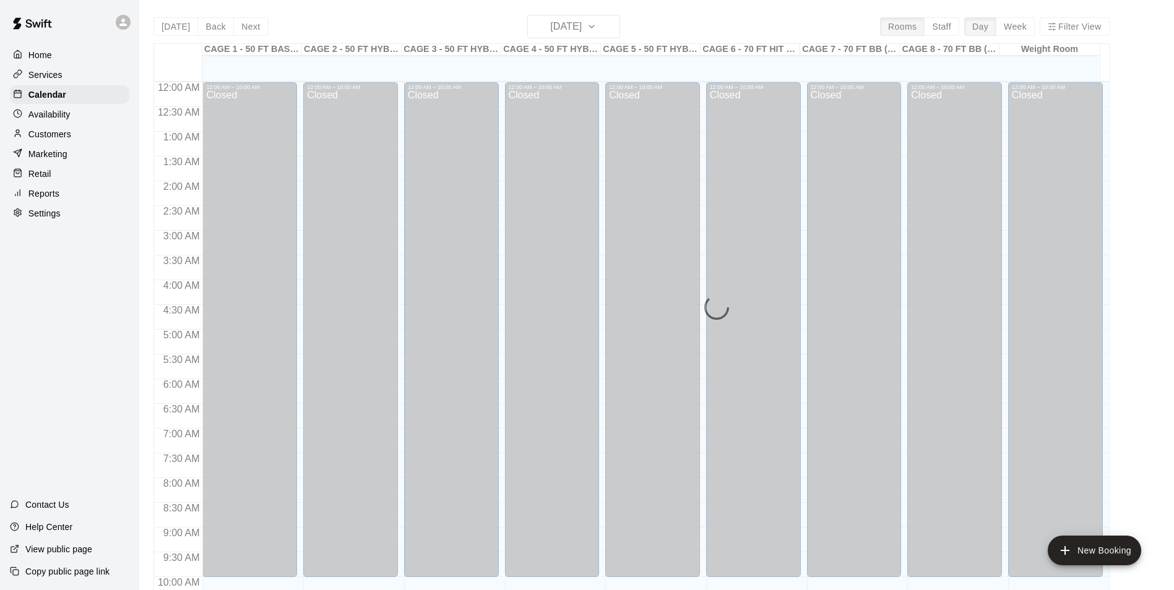
scroll to position [629, 0]
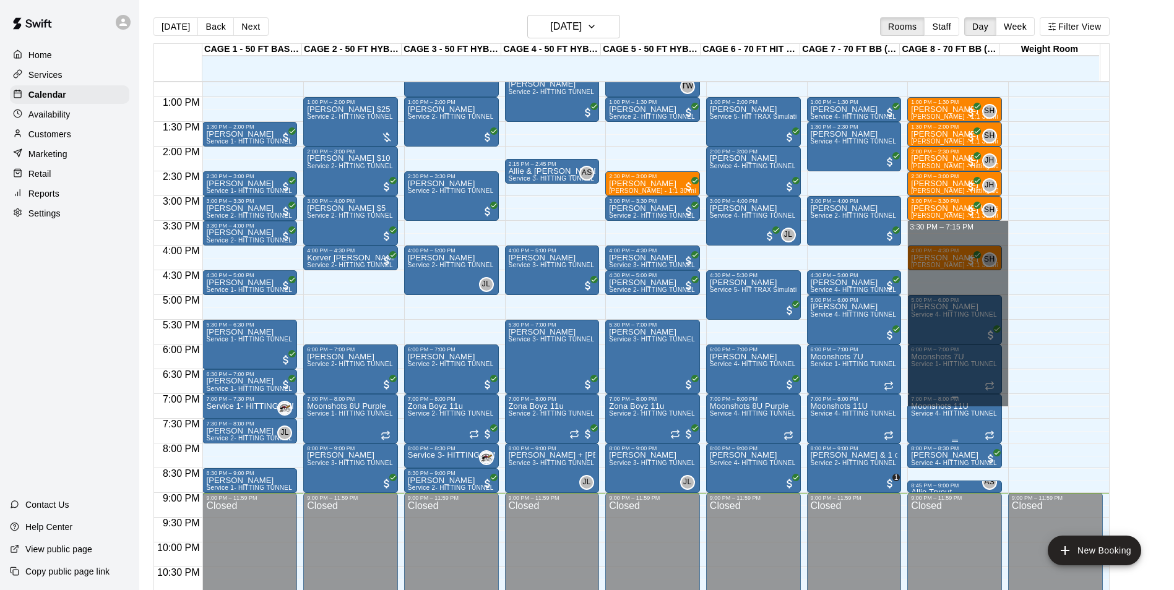
drag, startPoint x: 938, startPoint y: 233, endPoint x: 942, endPoint y: 426, distance: 193.1
